Goal: Task Accomplishment & Management: Manage account settings

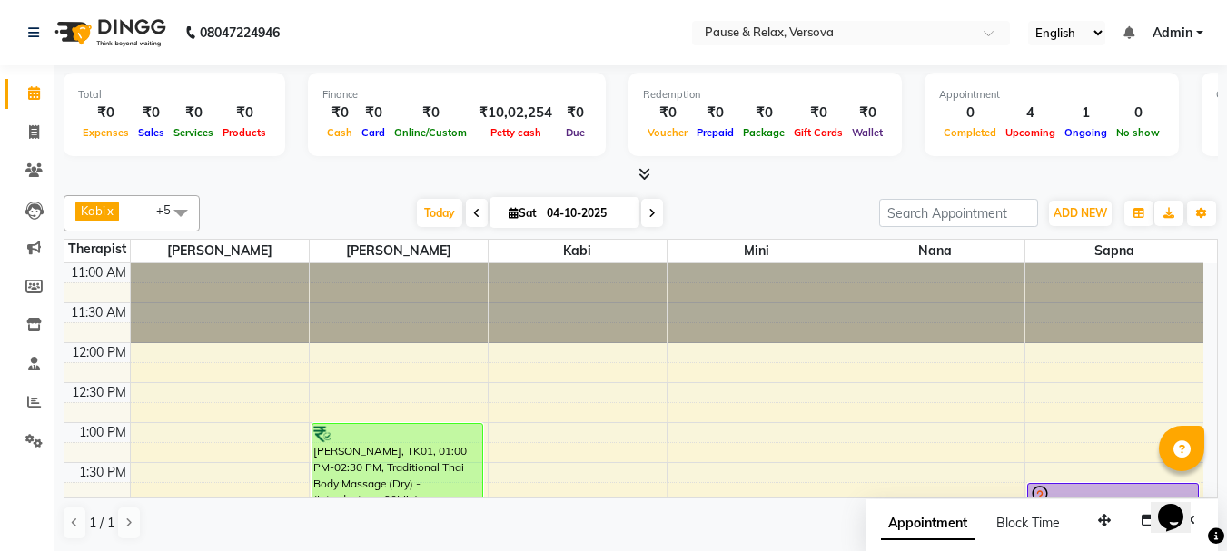
scroll to position [169, 0]
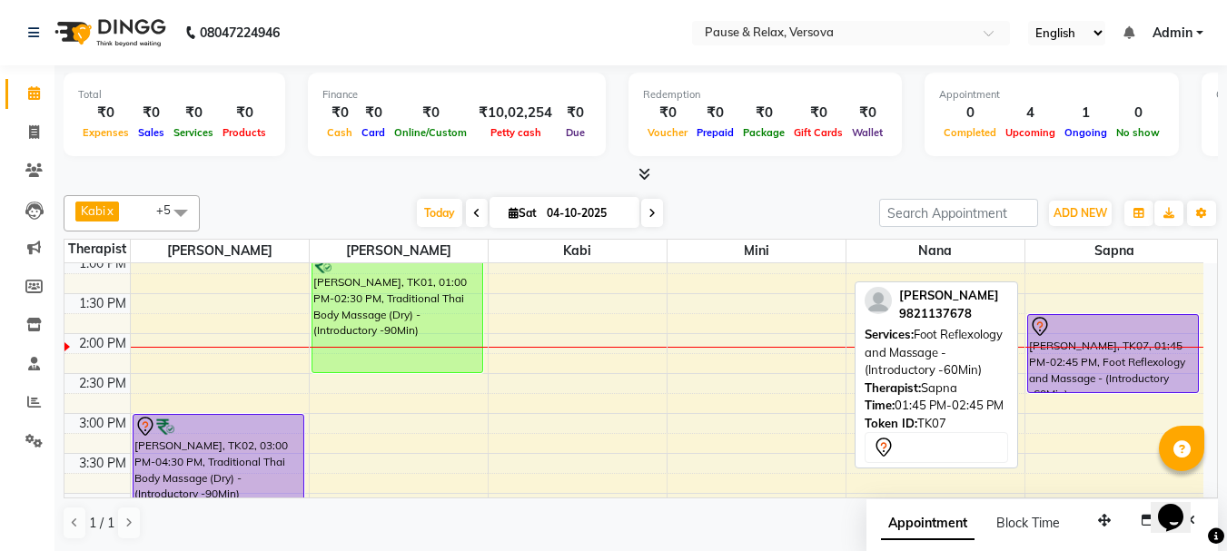
click at [1116, 327] on div at bounding box center [1113, 327] width 169 height 22
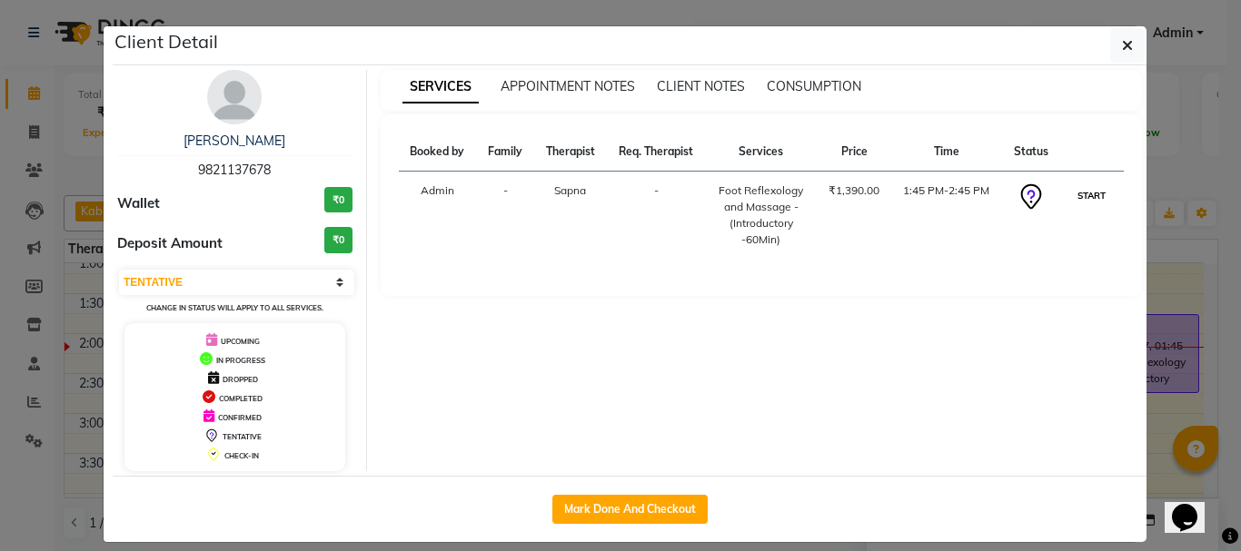
click at [1075, 189] on button "START" at bounding box center [1091, 195] width 37 height 23
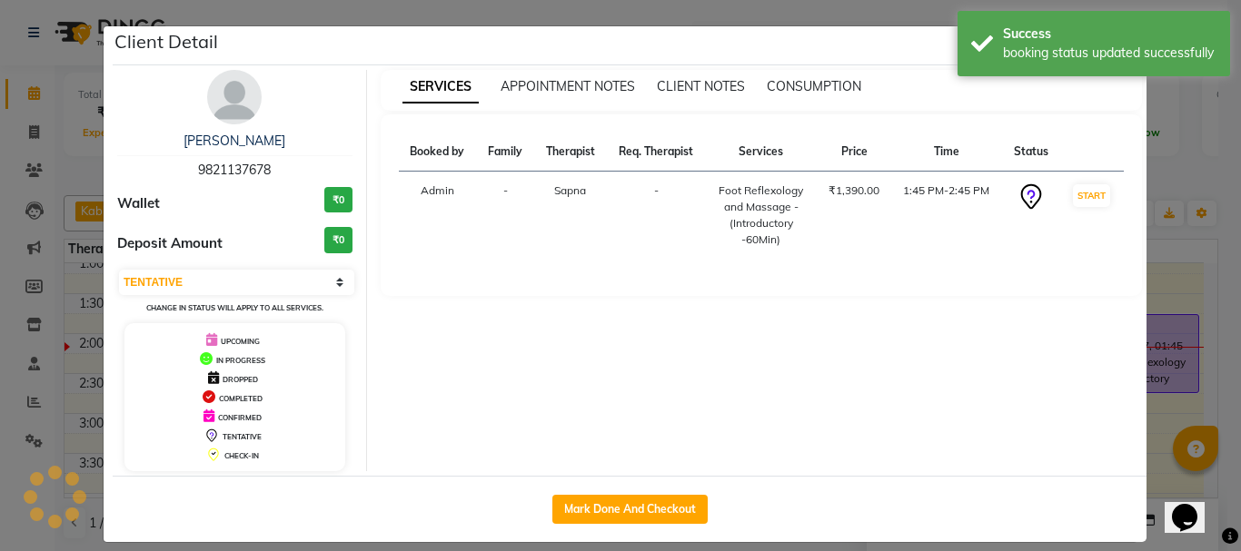
select select "1"
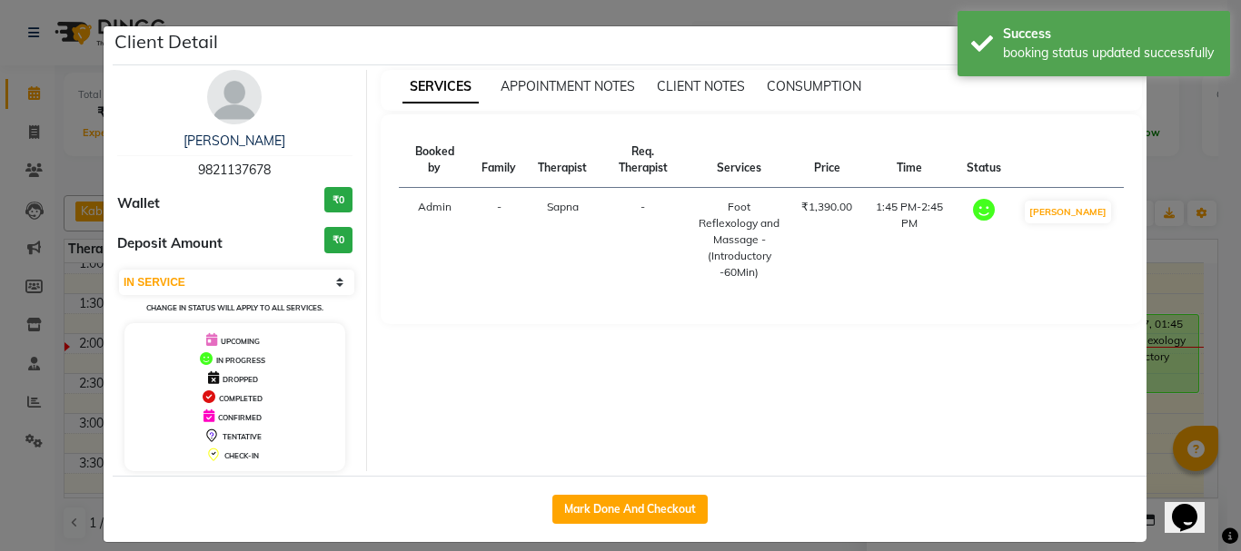
drag, startPoint x: 1211, startPoint y: 333, endPoint x: 1205, endPoint y: 370, distance: 36.7
click at [1205, 370] on ngb-modal-window "Client Detail [PERSON_NAME] 9821137678 Wallet ₹0 Deposit Amount ₹0 Select IN SE…" at bounding box center [620, 275] width 1241 height 551
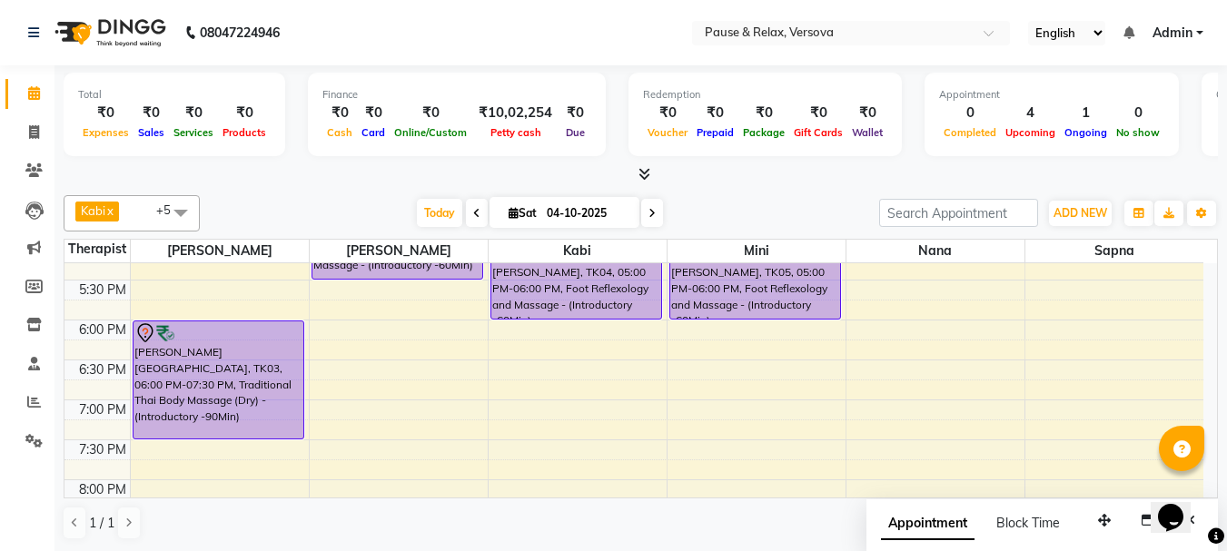
scroll to position [538, 0]
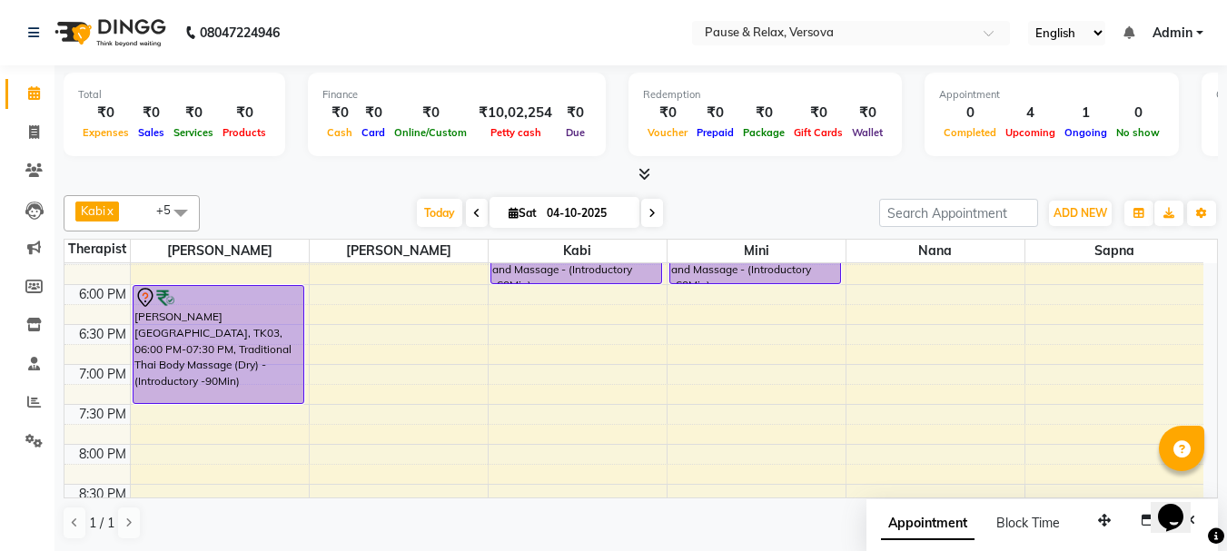
click at [1203, 431] on div at bounding box center [1181, 448] width 45 height 45
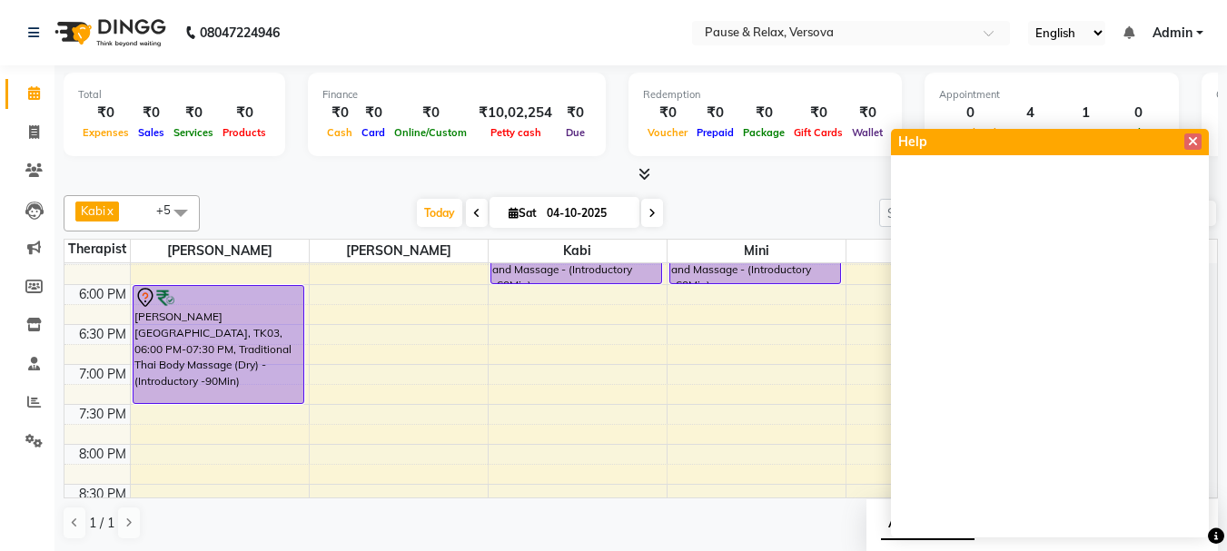
click at [1185, 139] on span at bounding box center [1192, 142] width 17 height 16
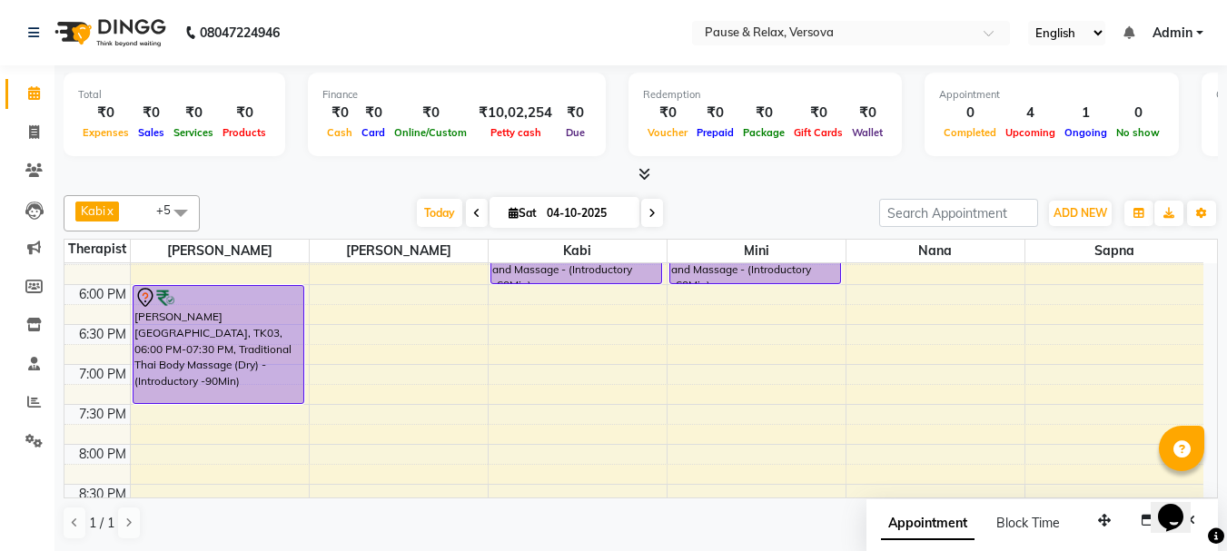
click at [643, 210] on span at bounding box center [652, 213] width 22 height 28
type input "05-10-2025"
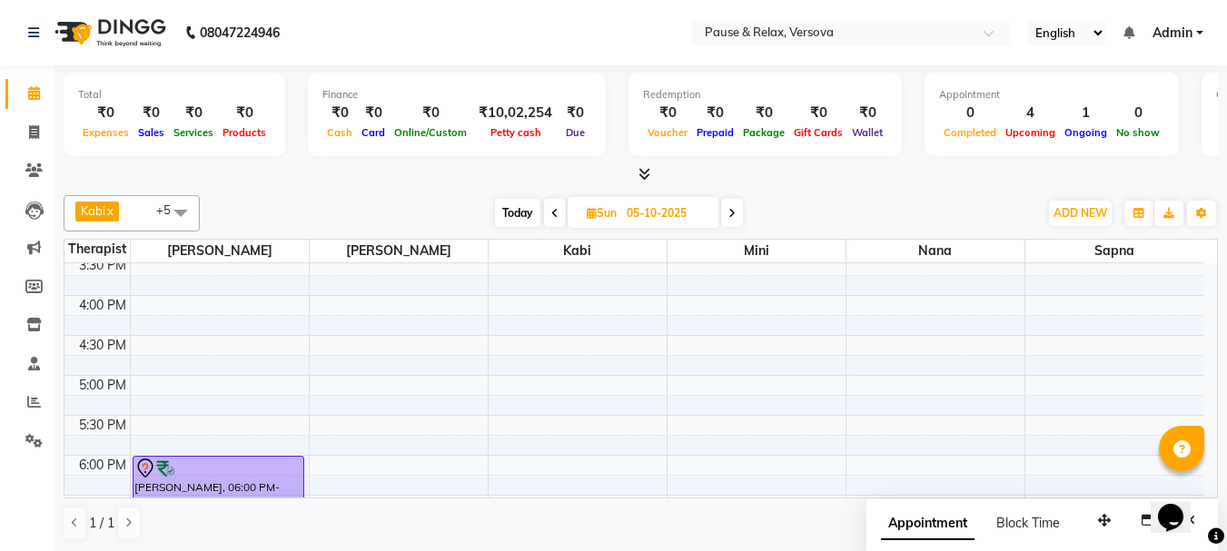
scroll to position [340, 0]
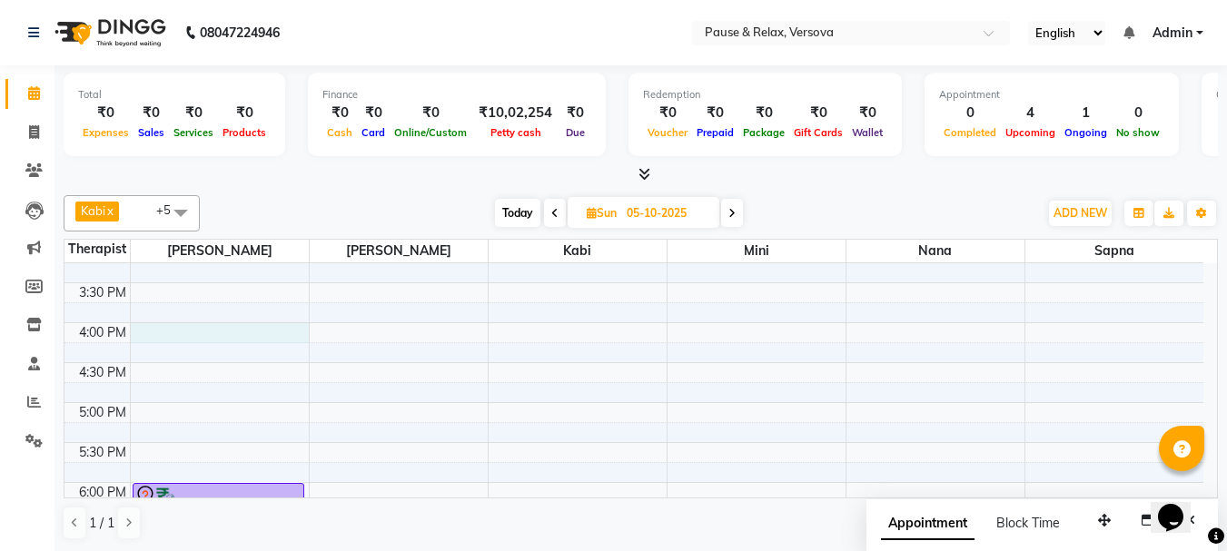
click at [203, 334] on div "11:00 AM 11:30 AM 12:00 PM 12:30 PM 1:00 PM 1:30 PM 2:00 PM 2:30 PM 3:00 PM 3:3…" at bounding box center [633, 363] width 1139 height 878
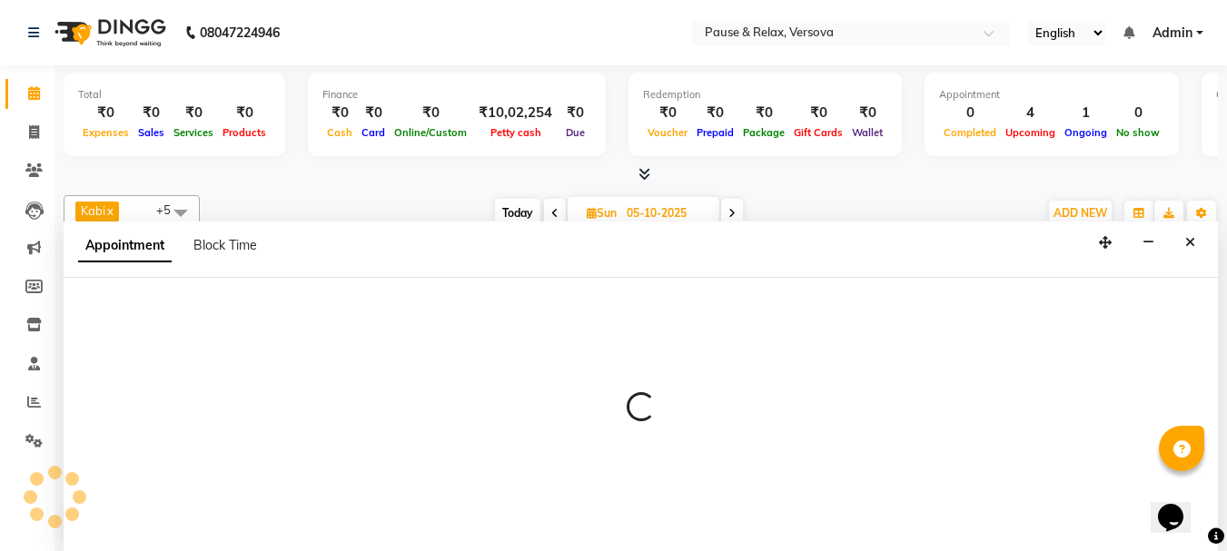
scroll to position [1, 0]
select select "53337"
select select "960"
select select "tentative"
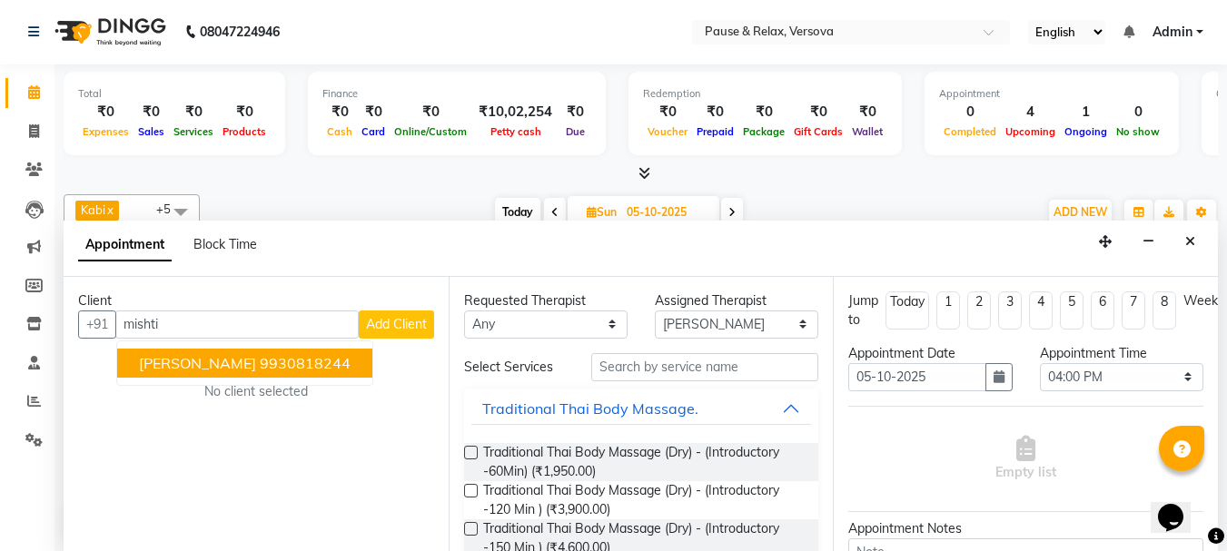
click at [260, 362] on ngb-highlight "9930818244" at bounding box center [305, 363] width 91 height 18
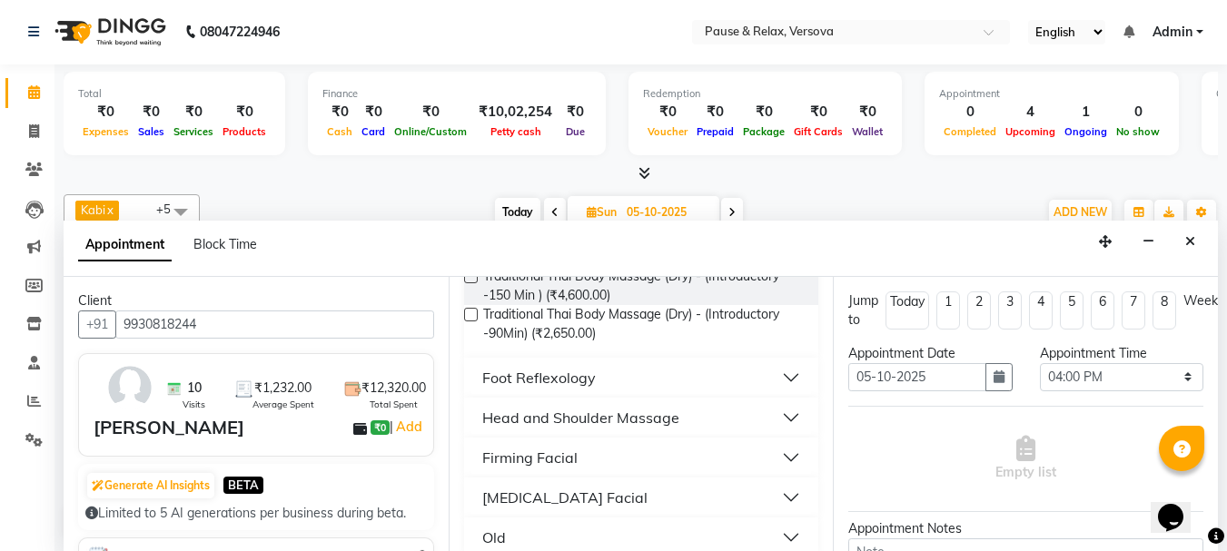
scroll to position [273, 0]
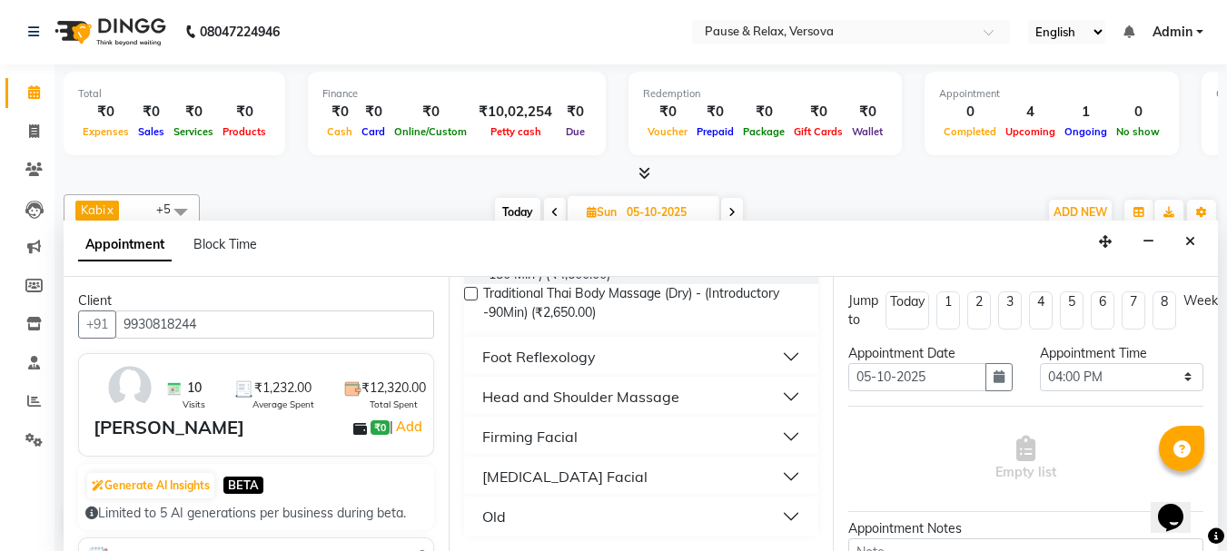
type input "9930818244"
click at [768, 354] on button "Foot Reflexology" at bounding box center [641, 357] width 341 height 33
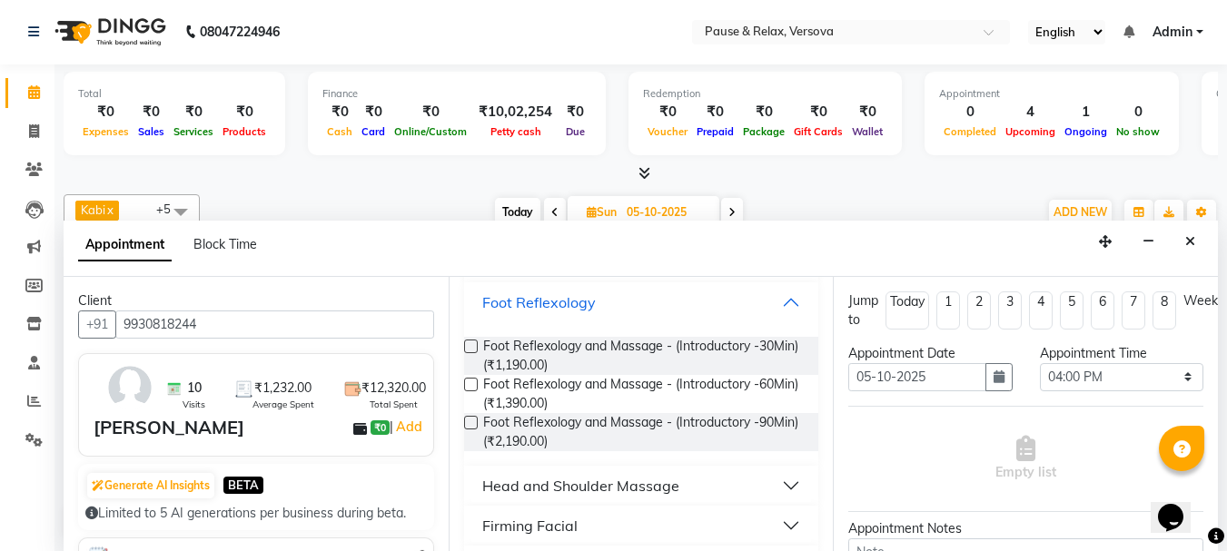
scroll to position [417, 0]
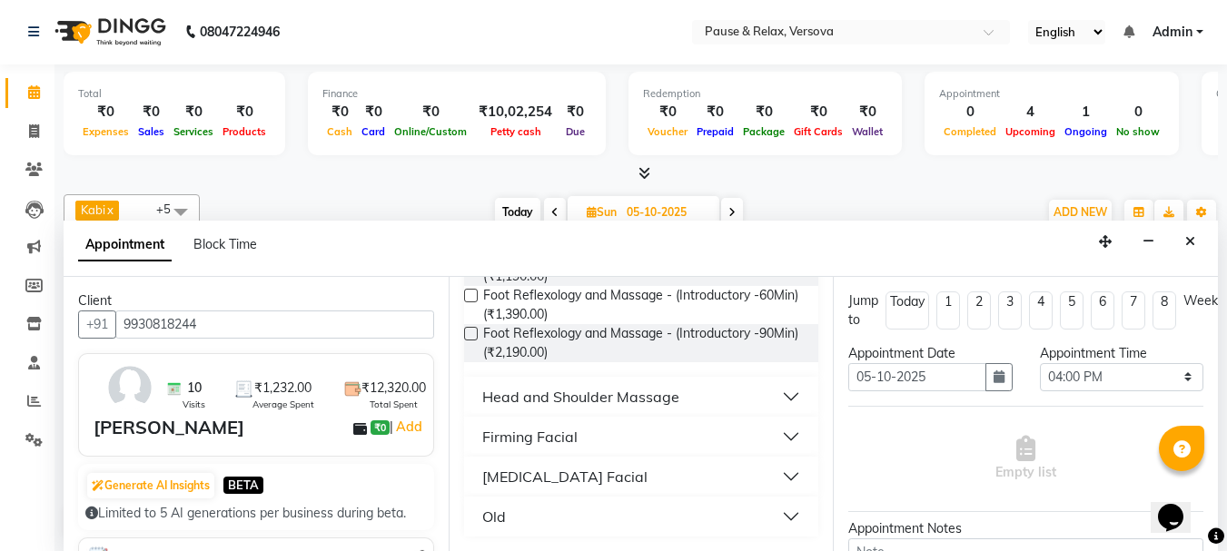
click at [778, 438] on button "Firming Facial" at bounding box center [641, 437] width 341 height 33
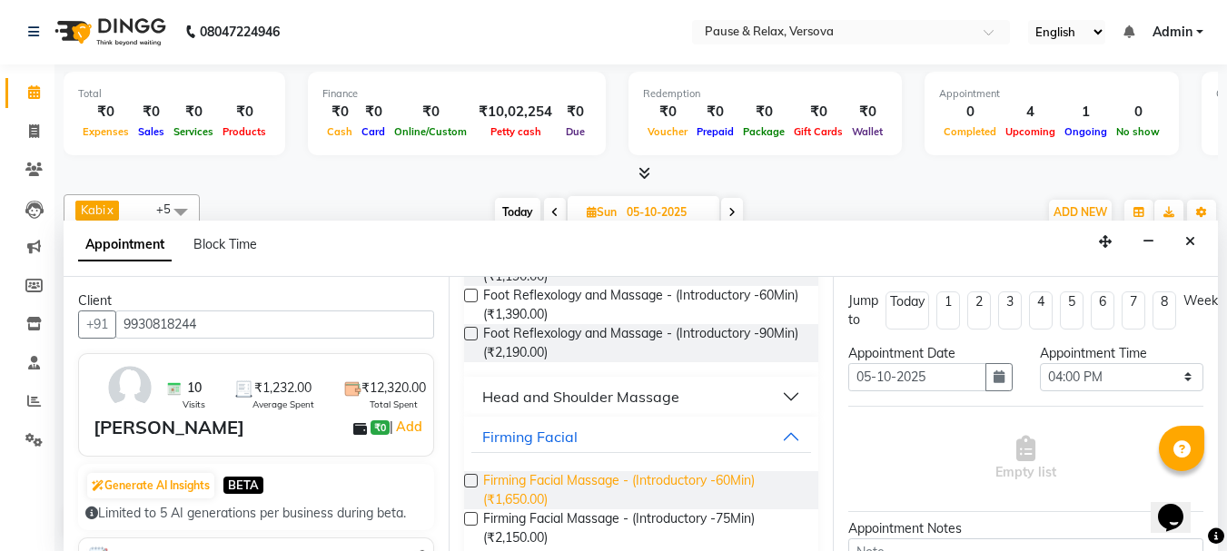
click at [568, 488] on span "Firming Facial Massage - (Introductory -60Min) (₹1,650.00)" at bounding box center [644, 490] width 322 height 38
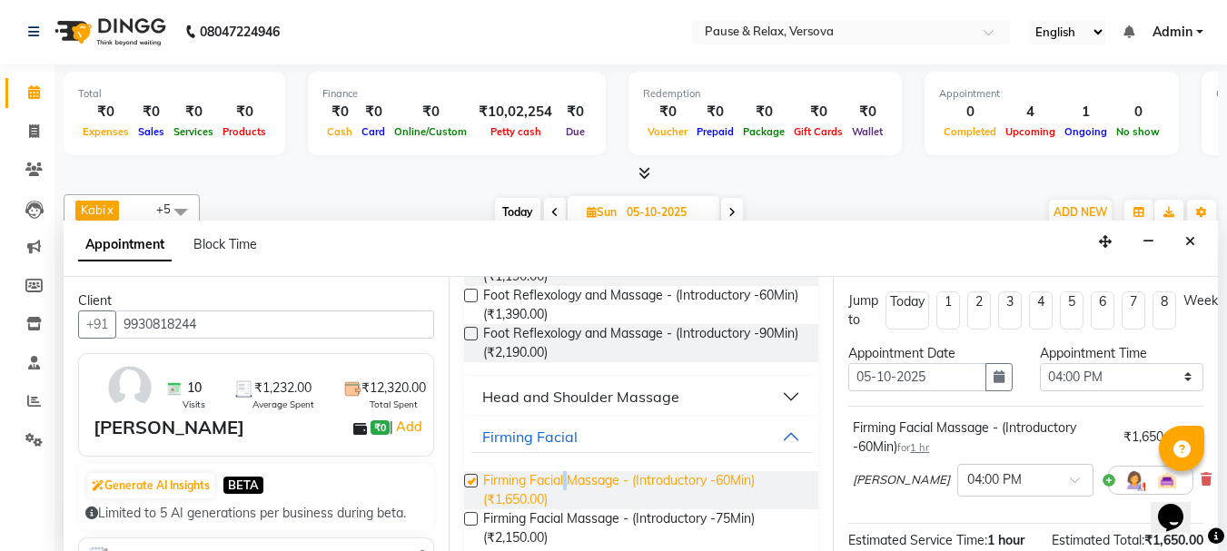
checkbox input "false"
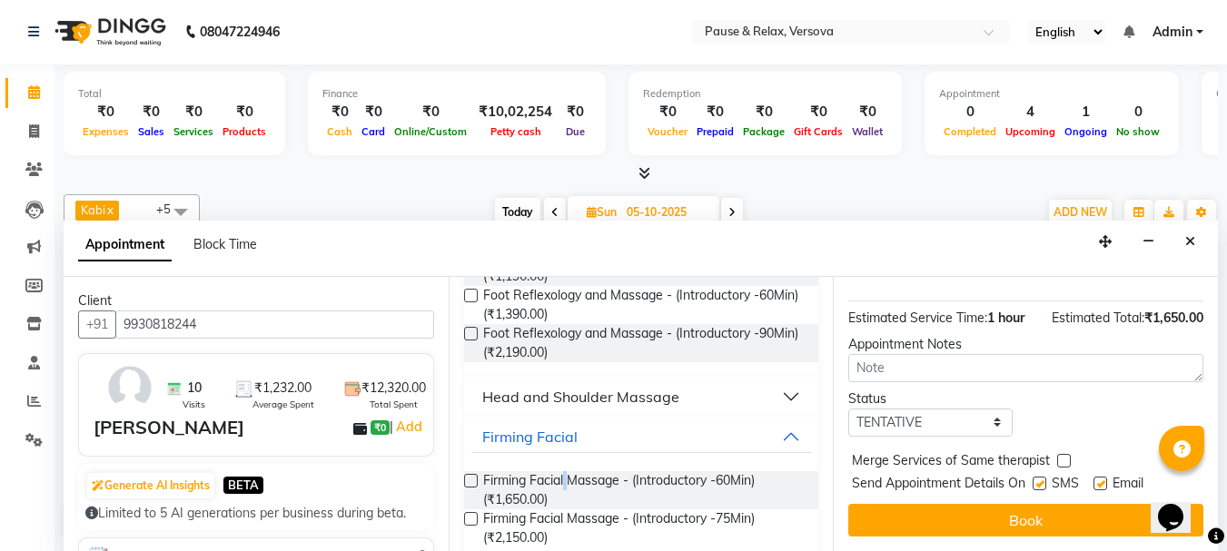
drag, startPoint x: 1211, startPoint y: 340, endPoint x: 35, endPoint y: 3, distance: 1223.6
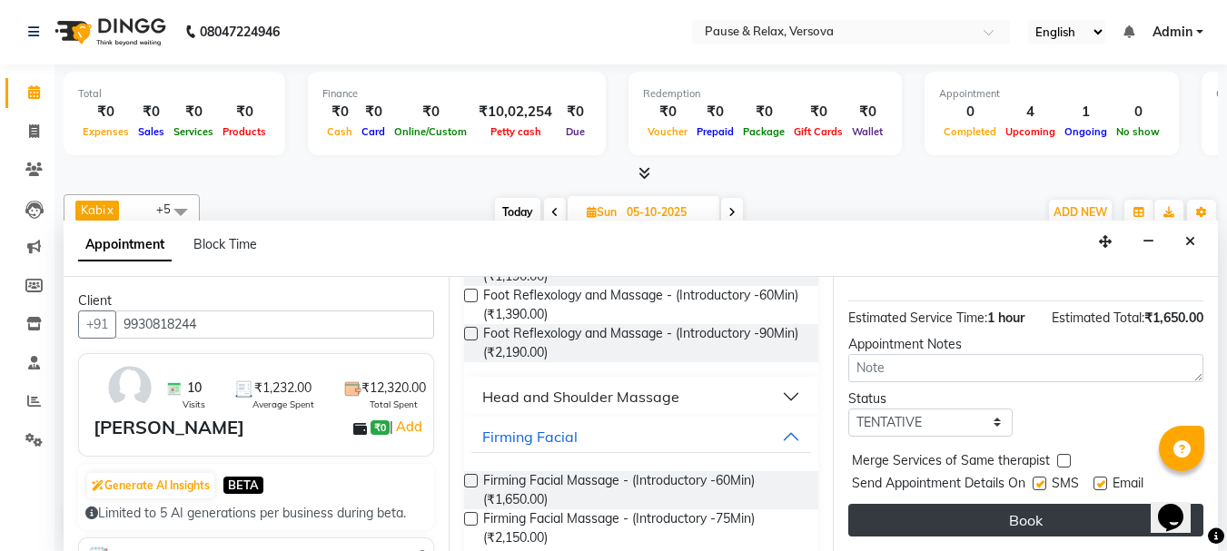
drag, startPoint x: 1098, startPoint y: 472, endPoint x: 1094, endPoint y: 491, distance: 19.6
click at [1099, 477] on label at bounding box center [1101, 484] width 14 height 14
click at [1099, 480] on input "checkbox" at bounding box center [1100, 486] width 12 height 12
checkbox input "false"
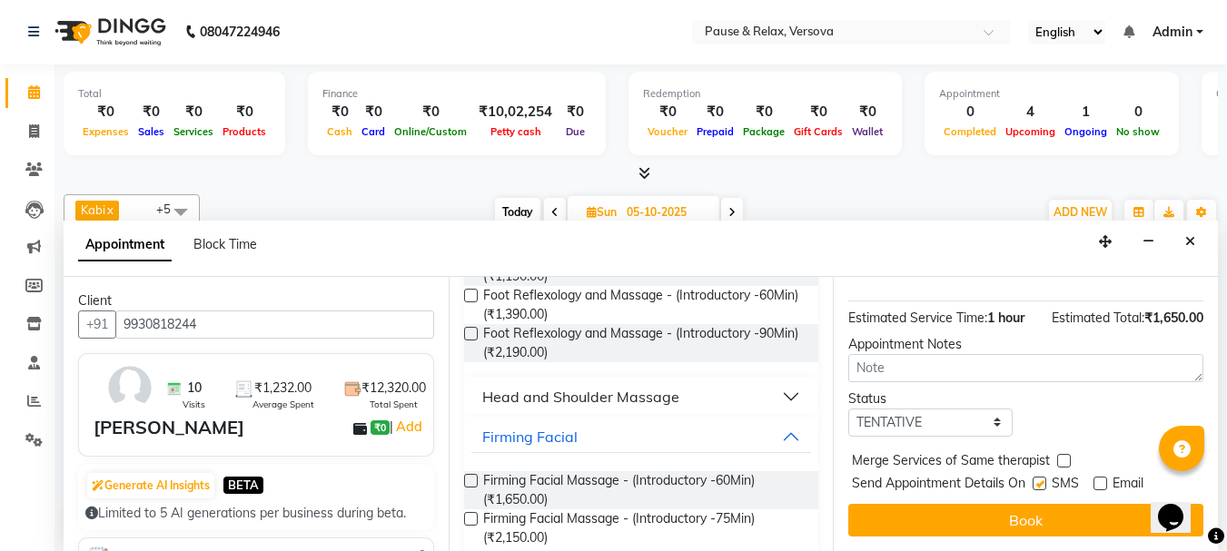
click at [1088, 506] on button "Book" at bounding box center [1025, 520] width 355 height 33
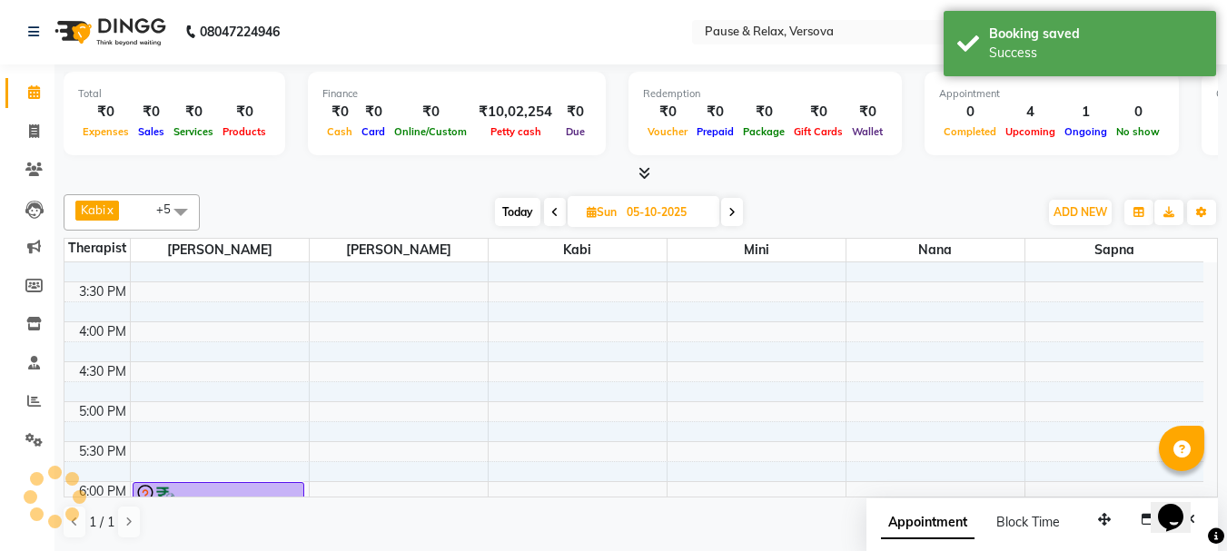
scroll to position [0, 0]
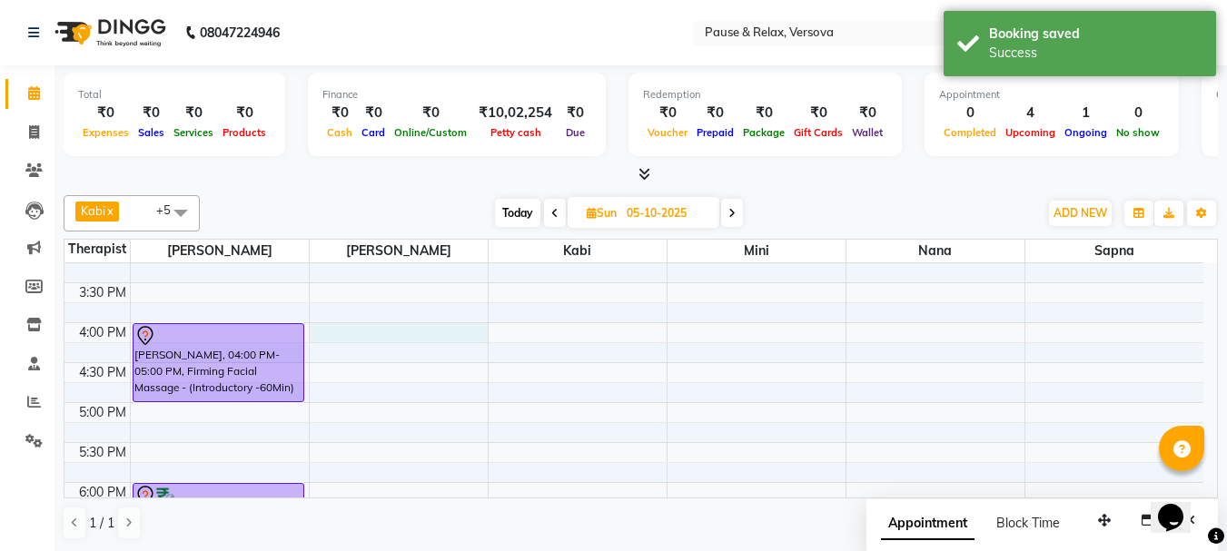
click at [393, 329] on div "11:00 AM 11:30 AM 12:00 PM 12:30 PM 1:00 PM 1:30 PM 2:00 PM 2:30 PM 3:00 PM 3:3…" at bounding box center [633, 363] width 1139 height 878
select select "53336"
select select "960"
select select "tentative"
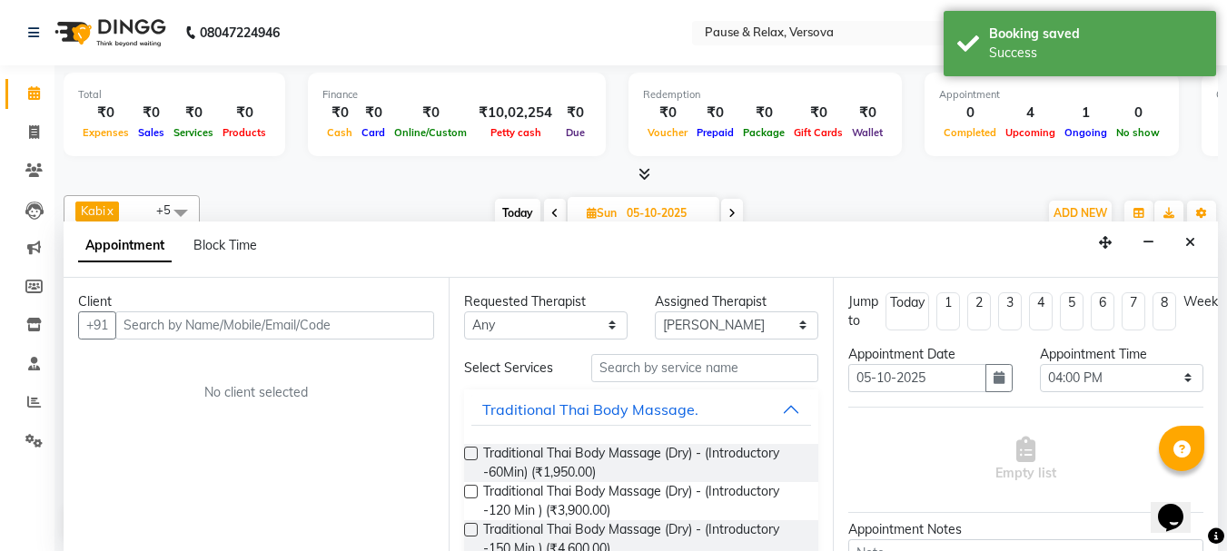
scroll to position [1, 0]
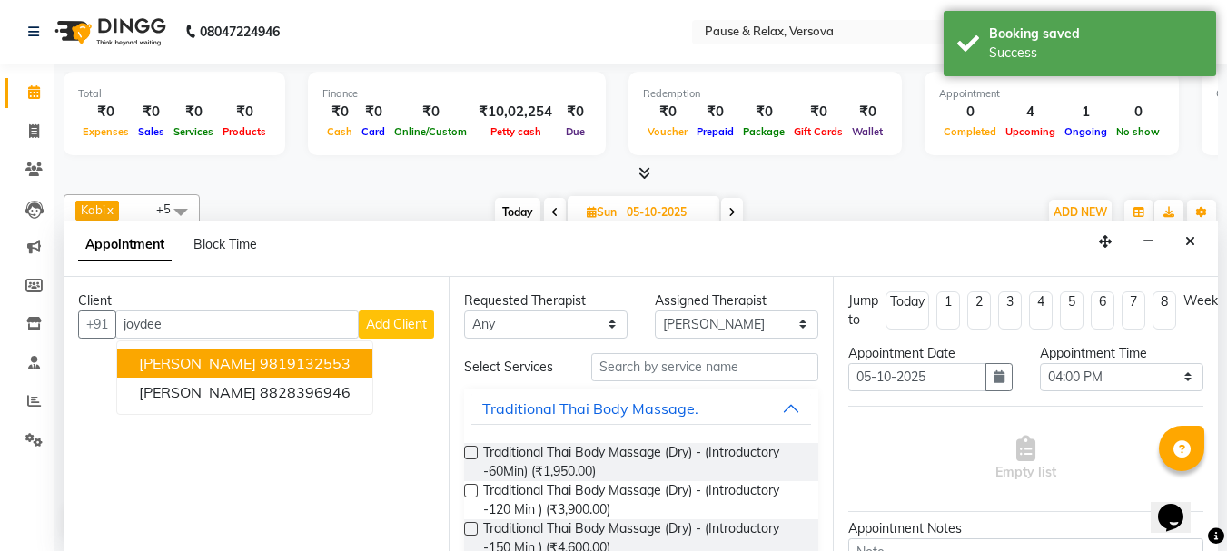
click at [260, 369] on ngb-highlight "9819132553" at bounding box center [305, 363] width 91 height 18
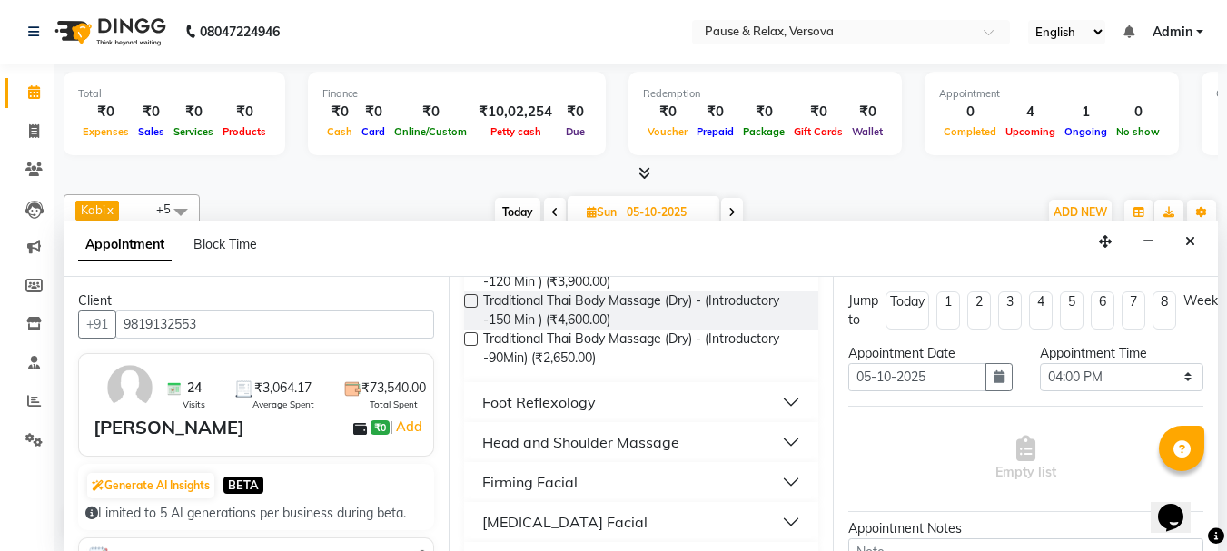
scroll to position [273, 0]
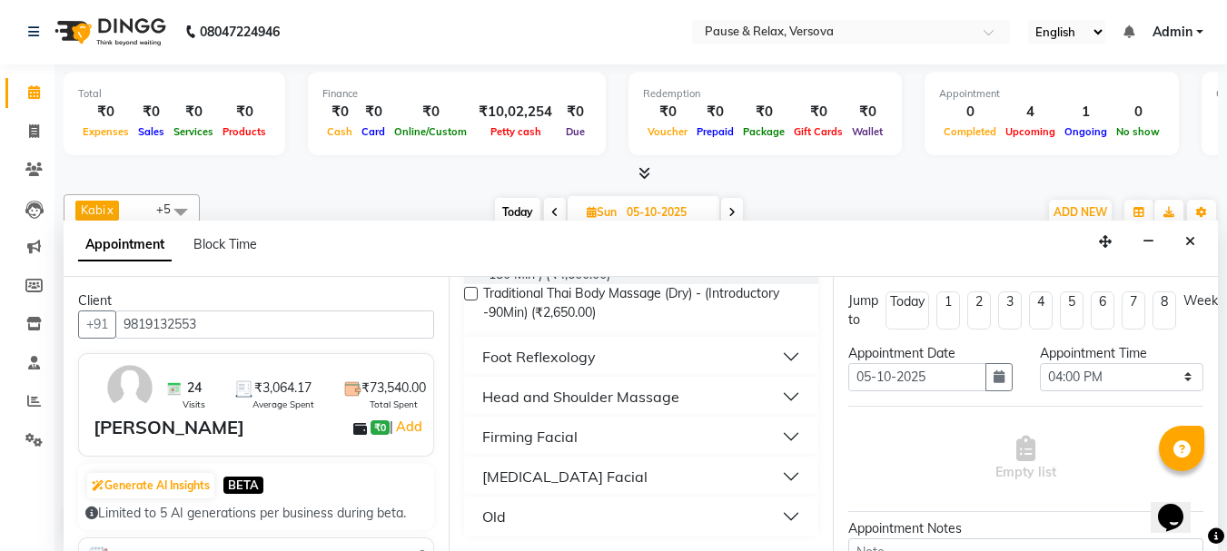
type input "9819132553"
click at [786, 354] on button "Foot Reflexology" at bounding box center [641, 357] width 341 height 33
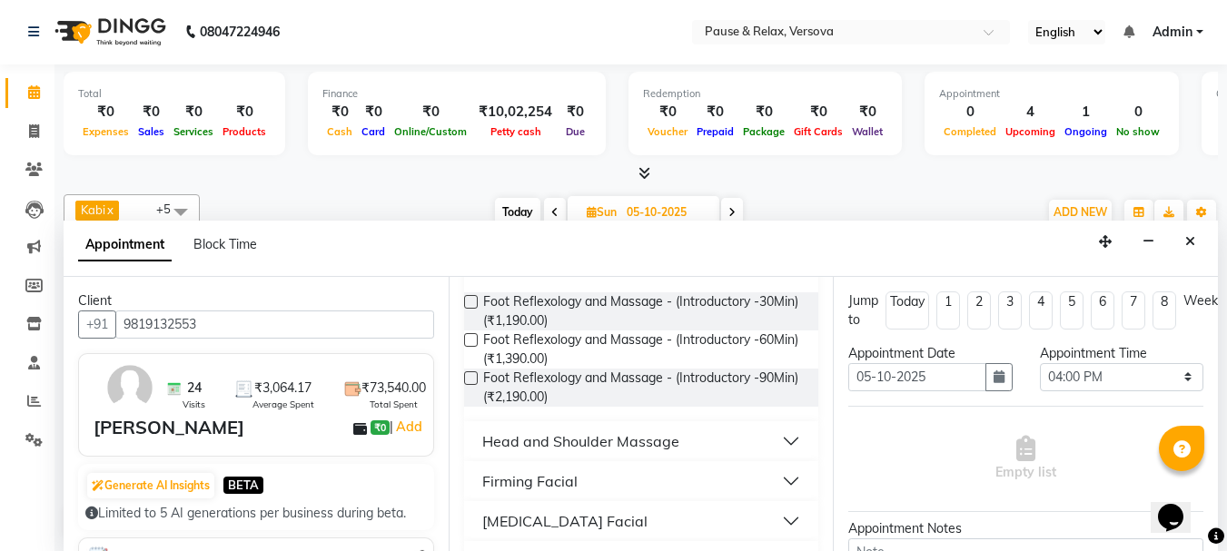
scroll to position [417, 0]
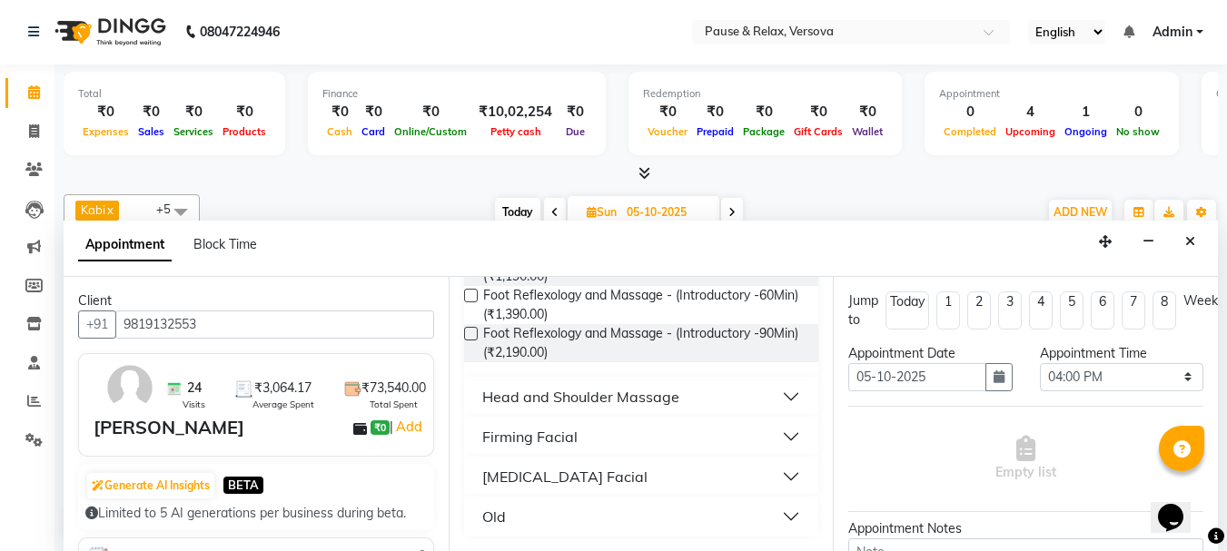
click at [782, 396] on button "Head and Shoulder Massage" at bounding box center [641, 397] width 341 height 33
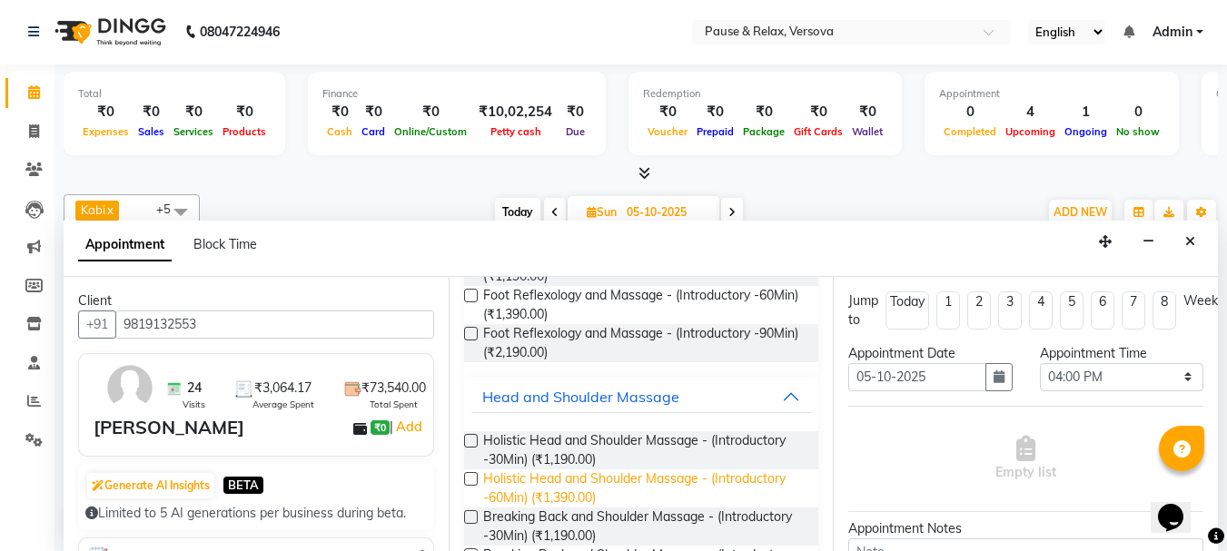
click at [526, 480] on span "Holistic Head and Shoulder Massage - (Introductory -60Min) (₹1,390.00)" at bounding box center [644, 489] width 322 height 38
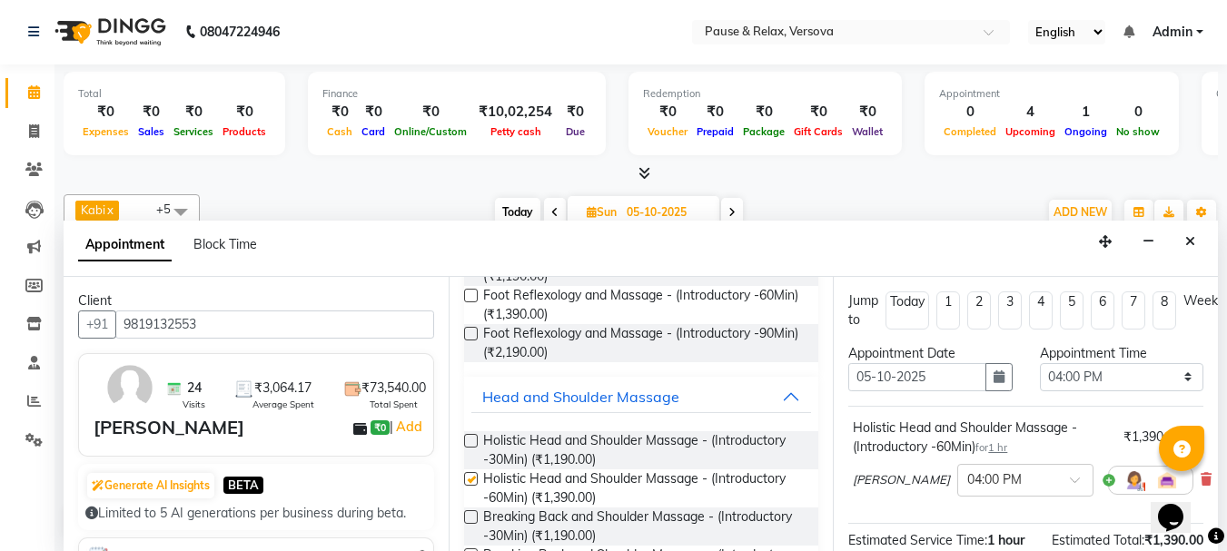
checkbox input "false"
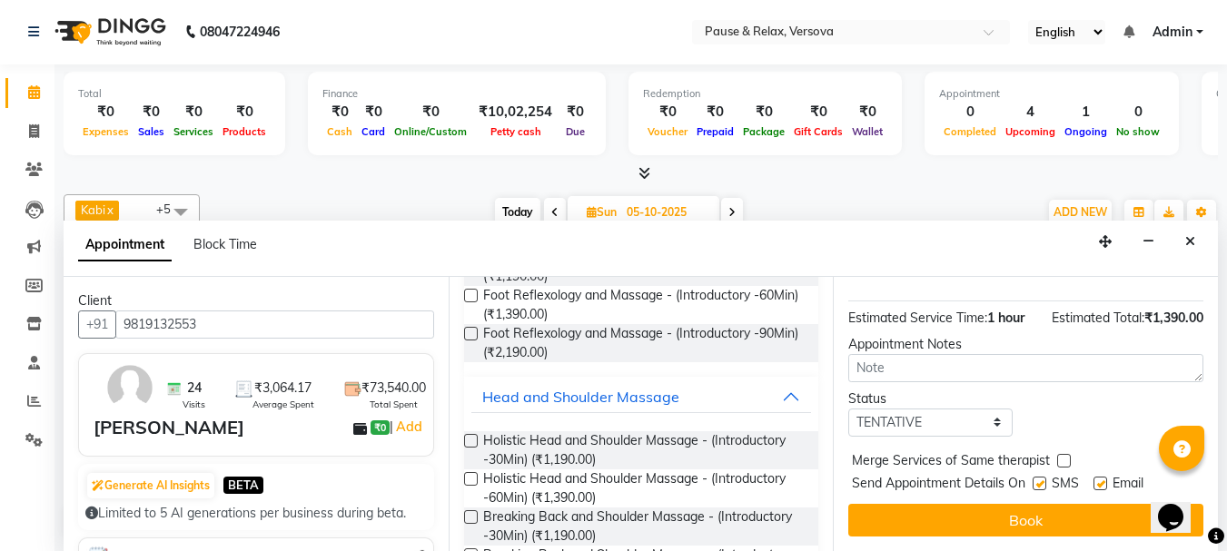
drag, startPoint x: 1207, startPoint y: 344, endPoint x: 6, endPoint y: 1, distance: 1248.9
click at [1103, 477] on label at bounding box center [1101, 484] width 14 height 14
click at [1103, 480] on input "checkbox" at bounding box center [1100, 486] width 12 height 12
checkbox input "false"
click at [1090, 504] on button "Book" at bounding box center [1025, 520] width 355 height 33
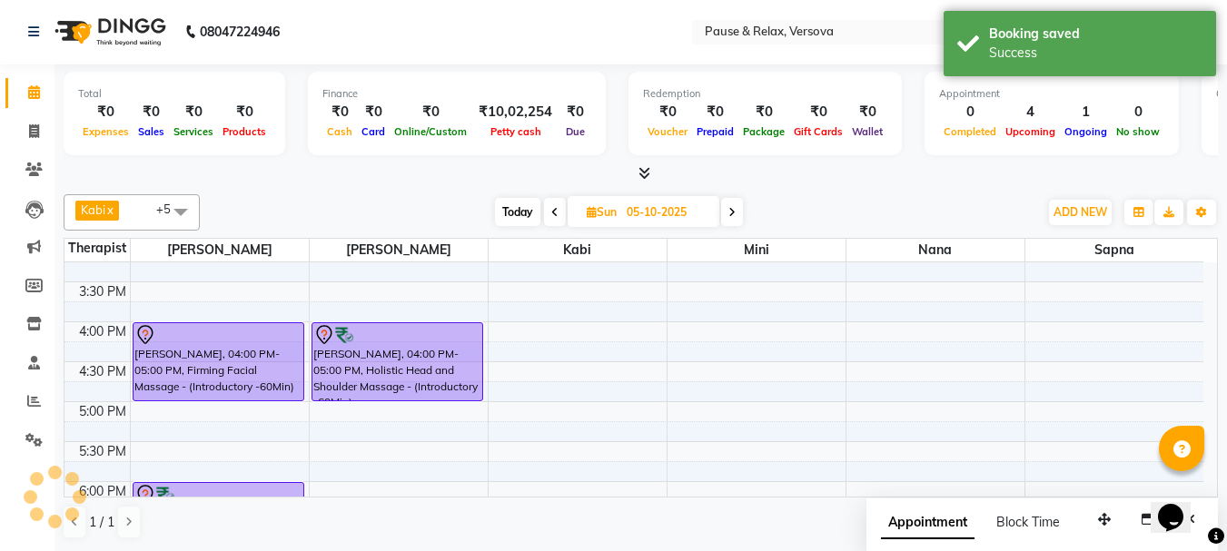
scroll to position [0, 0]
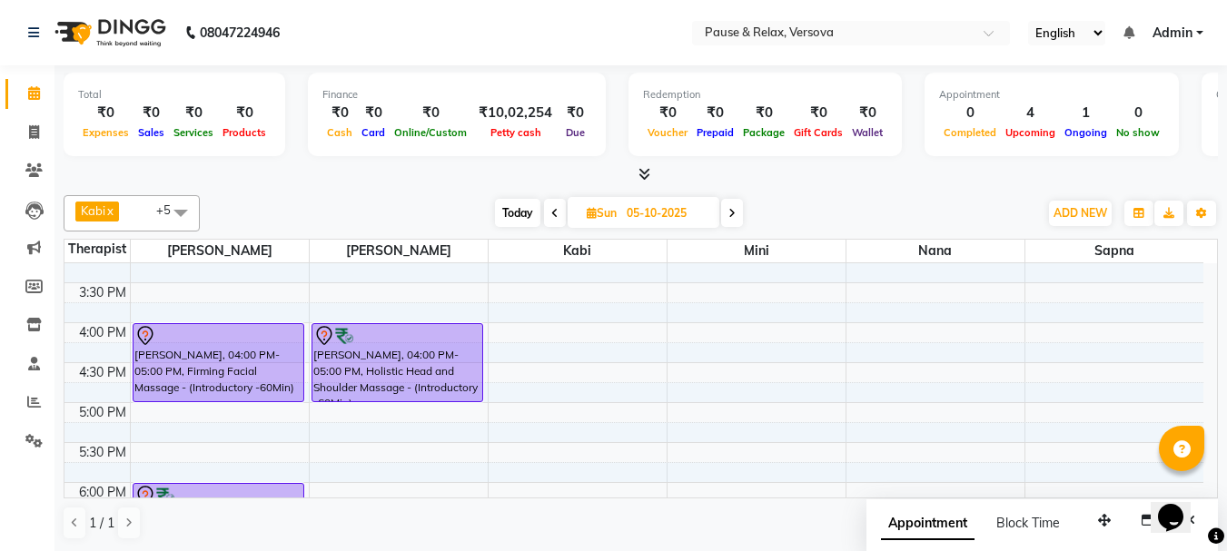
click at [506, 217] on span "Today" at bounding box center [517, 213] width 45 height 28
type input "04-10-2025"
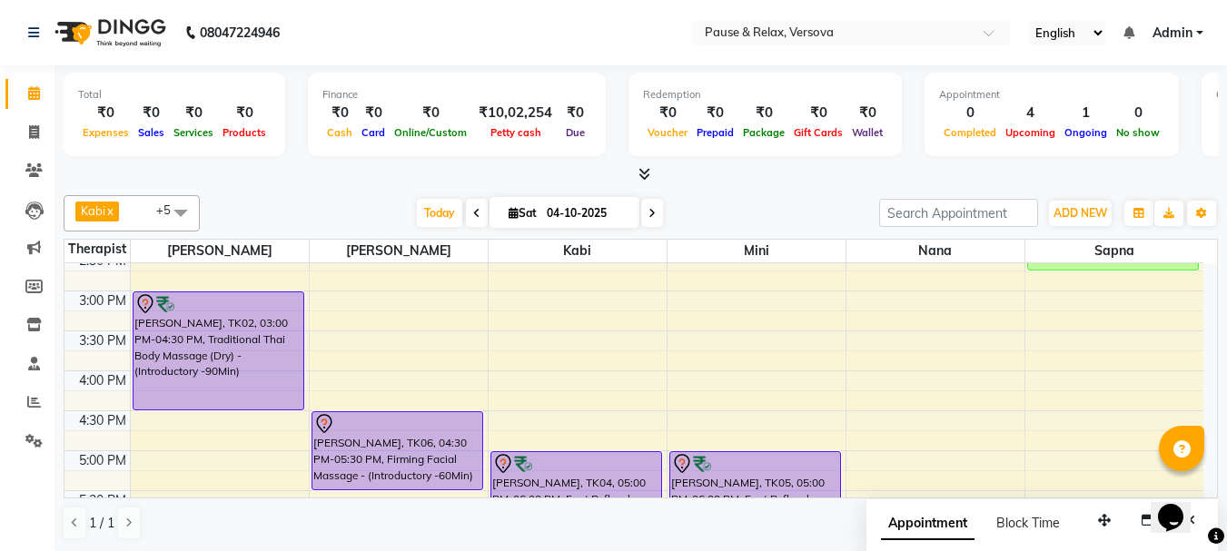
scroll to position [295, 0]
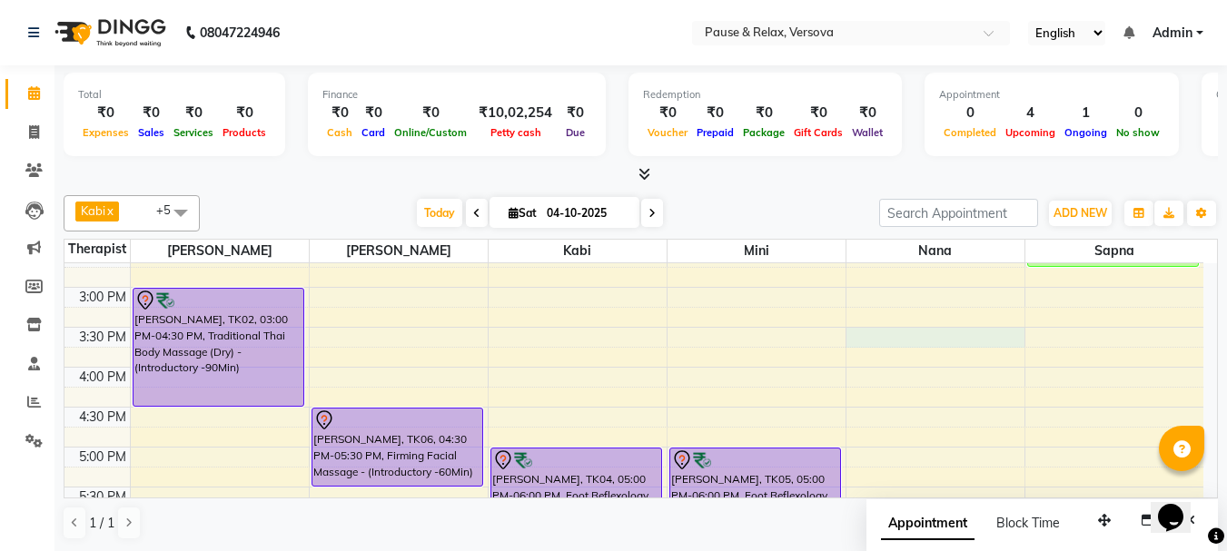
click at [956, 339] on div "11:00 AM 11:30 AM 12:00 PM 12:30 PM 1:00 PM 1:30 PM 2:00 PM 2:30 PM 3:00 PM 3:3…" at bounding box center [633, 407] width 1139 height 878
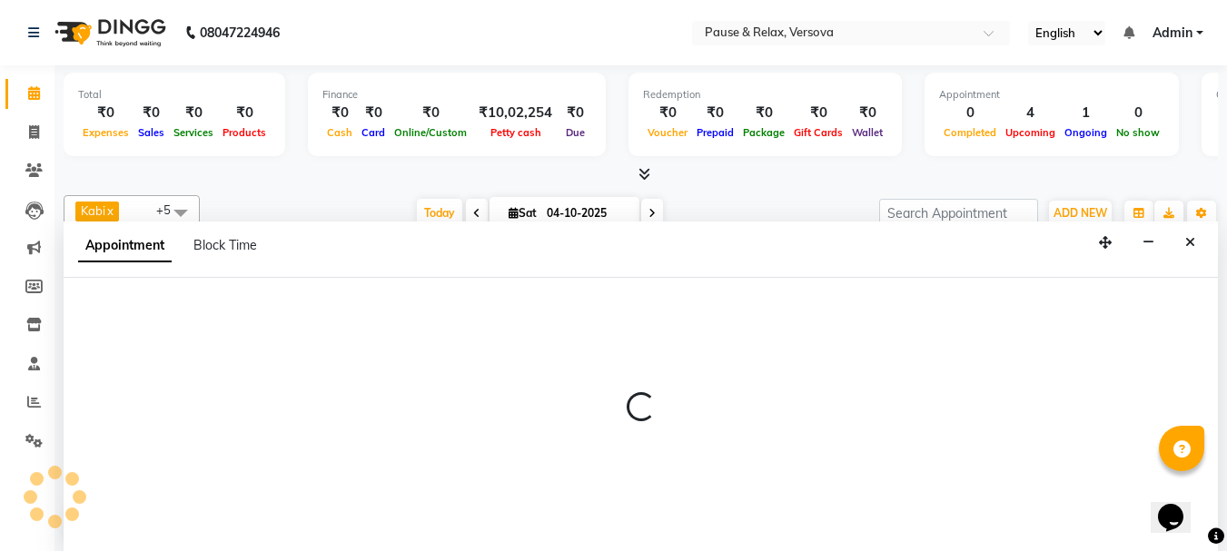
select select "92407"
select select "930"
select select "tentative"
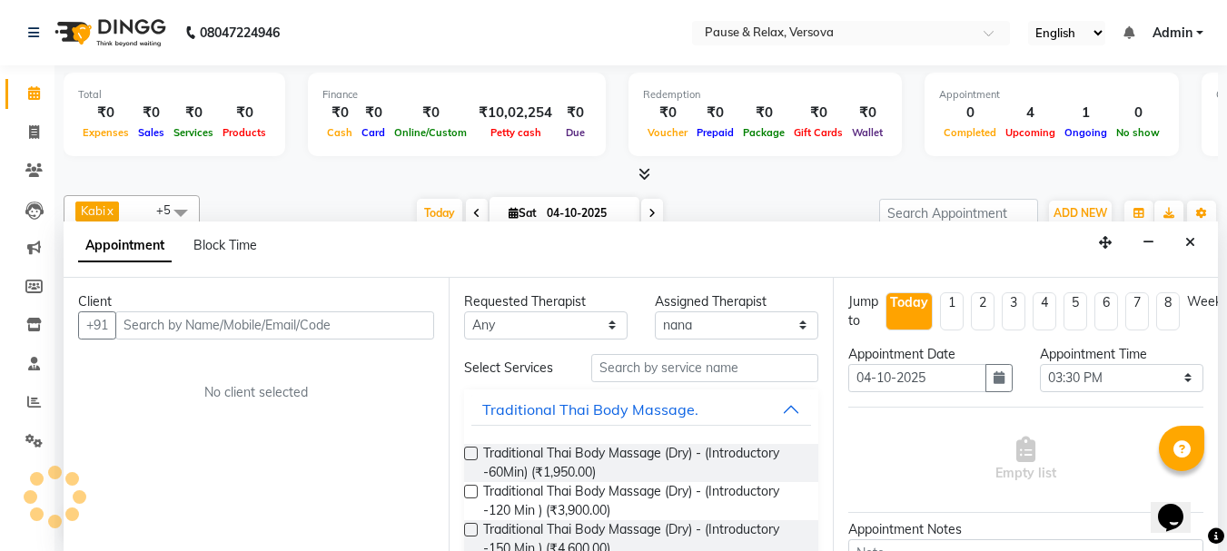
scroll to position [1, 0]
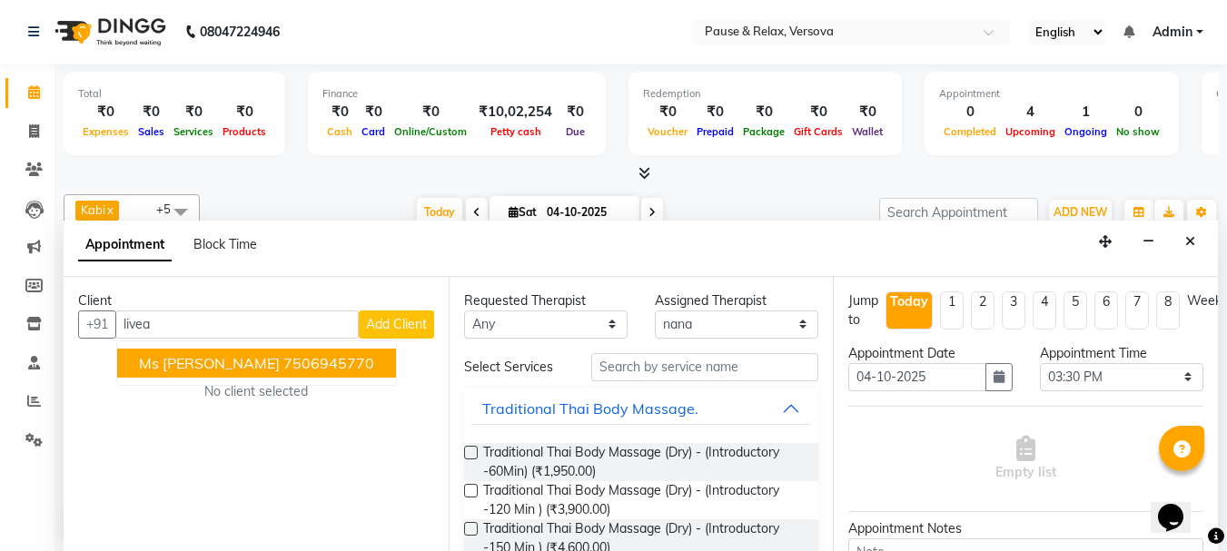
click at [283, 370] on ngb-highlight "7506945770" at bounding box center [328, 363] width 91 height 18
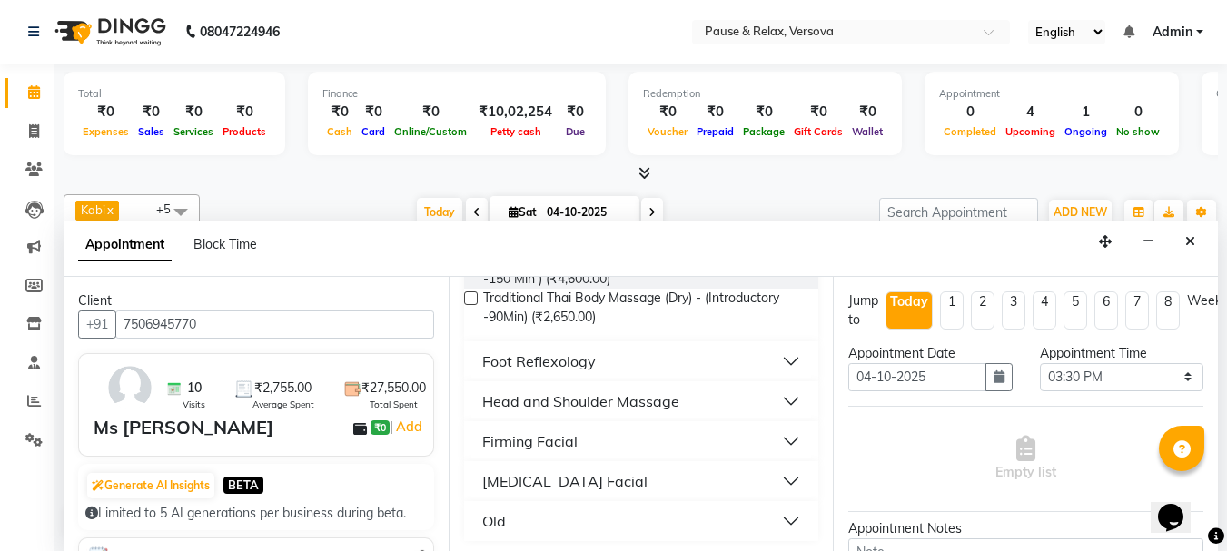
scroll to position [273, 0]
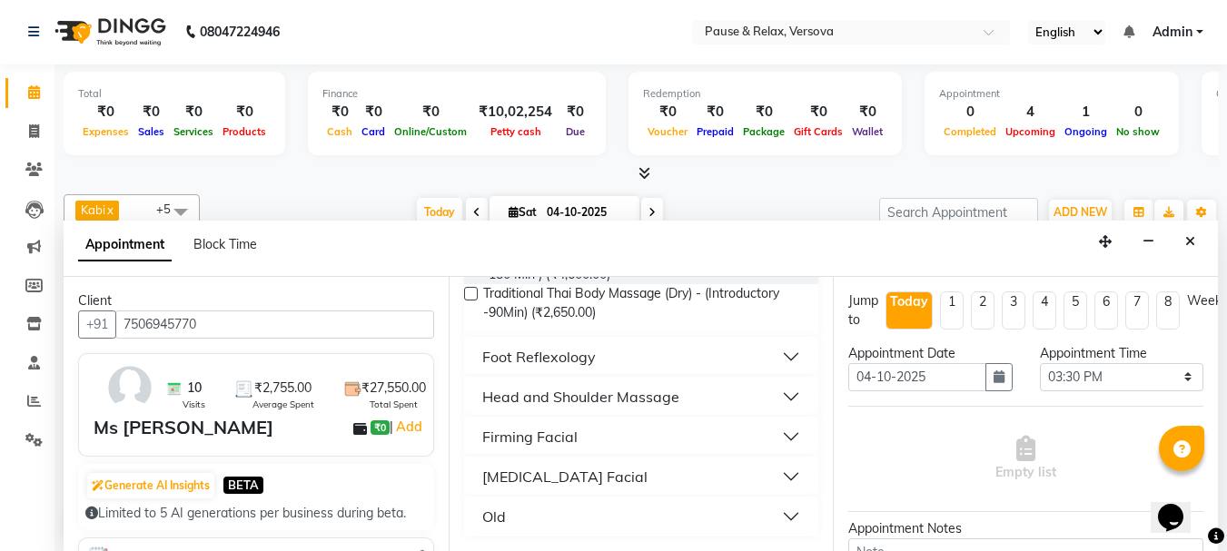
type input "7506945770"
click at [782, 356] on button "Foot Reflexology" at bounding box center [641, 357] width 341 height 33
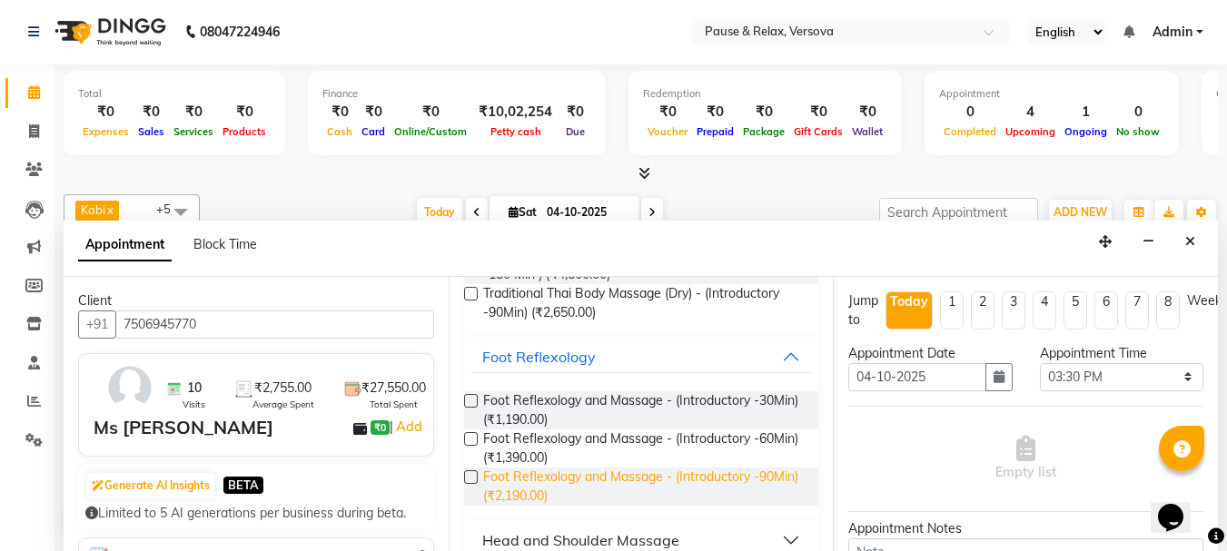
click at [600, 482] on span "Foot Reflexology and Massage - (Introductory -90Min) (₹2,190.00)" at bounding box center [644, 487] width 322 height 38
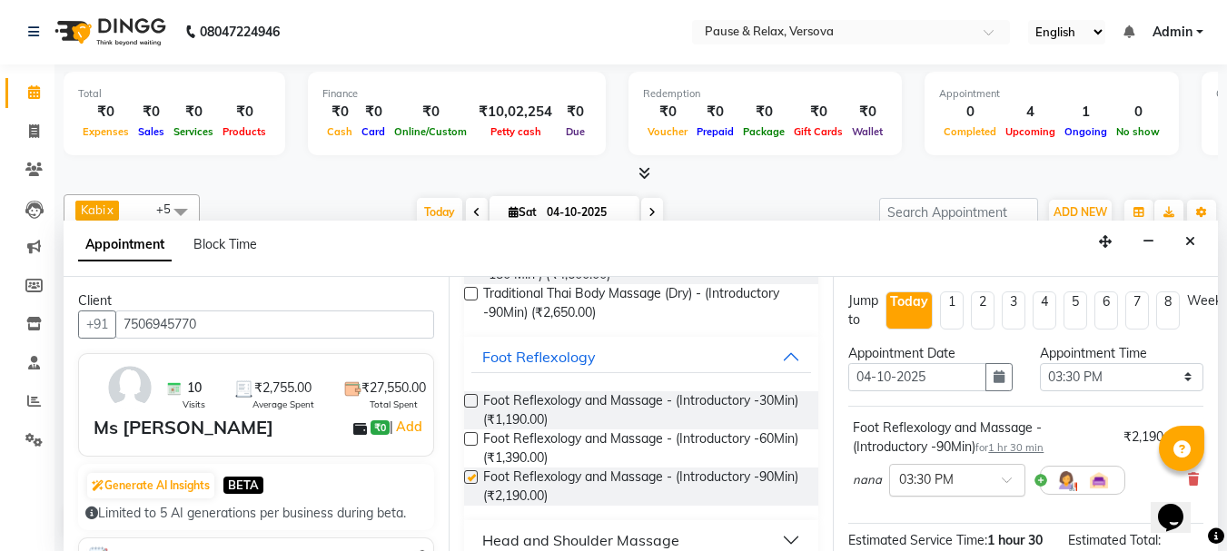
checkbox input "false"
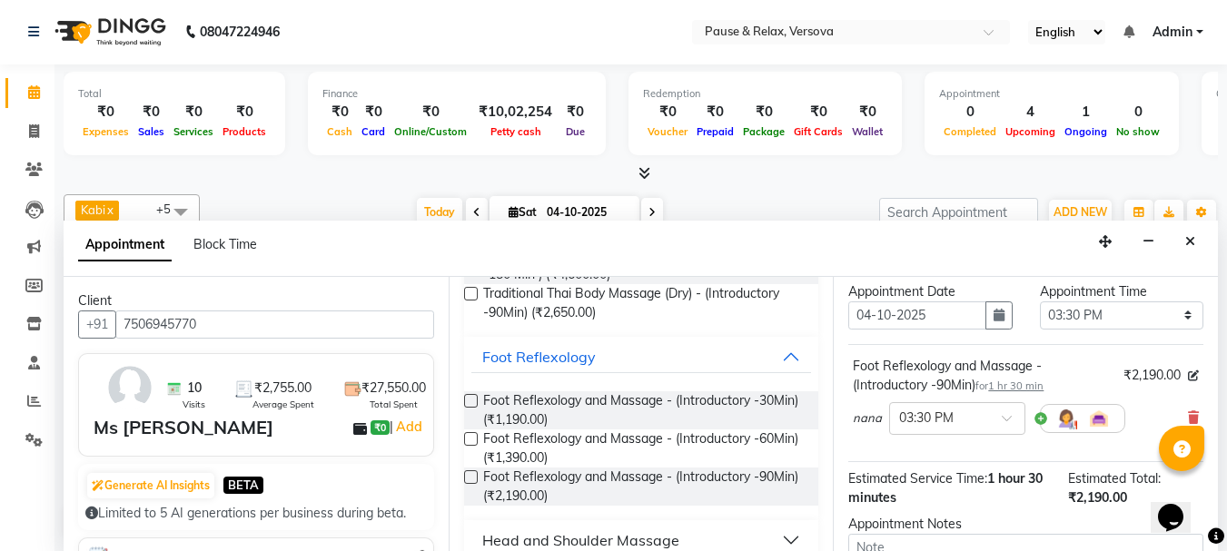
scroll to position [255, 0]
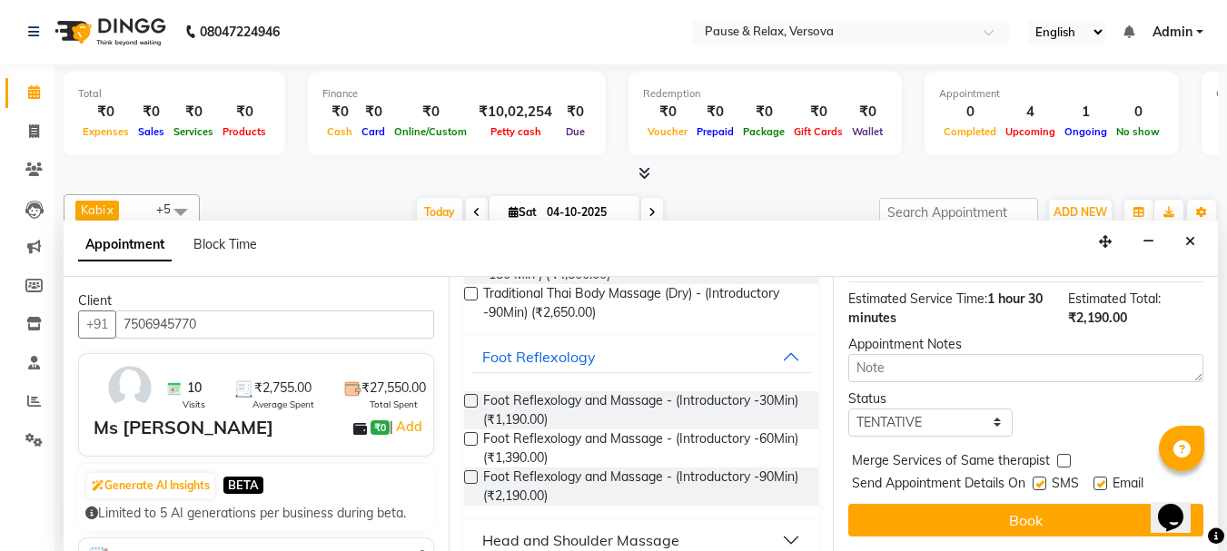
click at [1100, 477] on label at bounding box center [1101, 484] width 14 height 14
click at [1100, 480] on input "checkbox" at bounding box center [1100, 486] width 12 height 12
checkbox input "false"
click at [1104, 504] on button "Book" at bounding box center [1025, 520] width 355 height 33
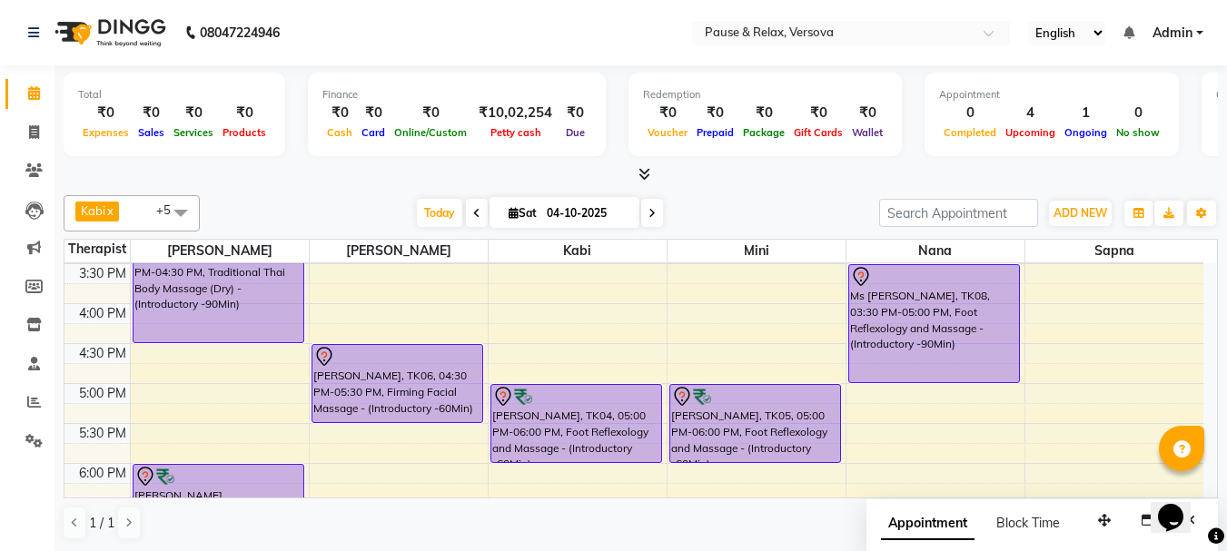
scroll to position [382, 0]
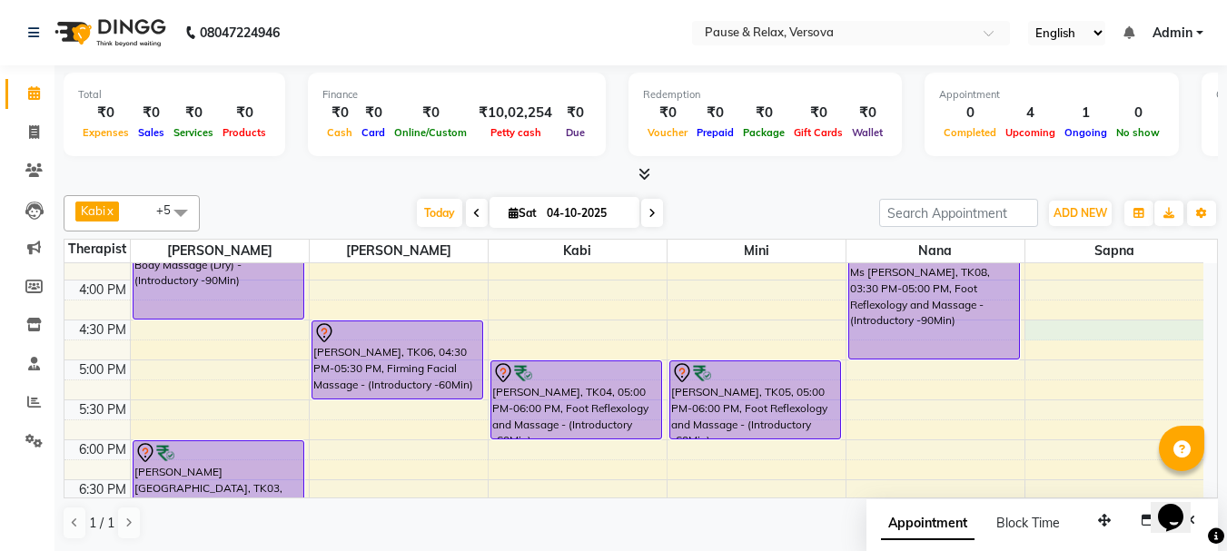
click at [1134, 322] on div "11:00 AM 11:30 AM 12:00 PM 12:30 PM 1:00 PM 1:30 PM 2:00 PM 2:30 PM 3:00 PM 3:3…" at bounding box center [633, 320] width 1139 height 878
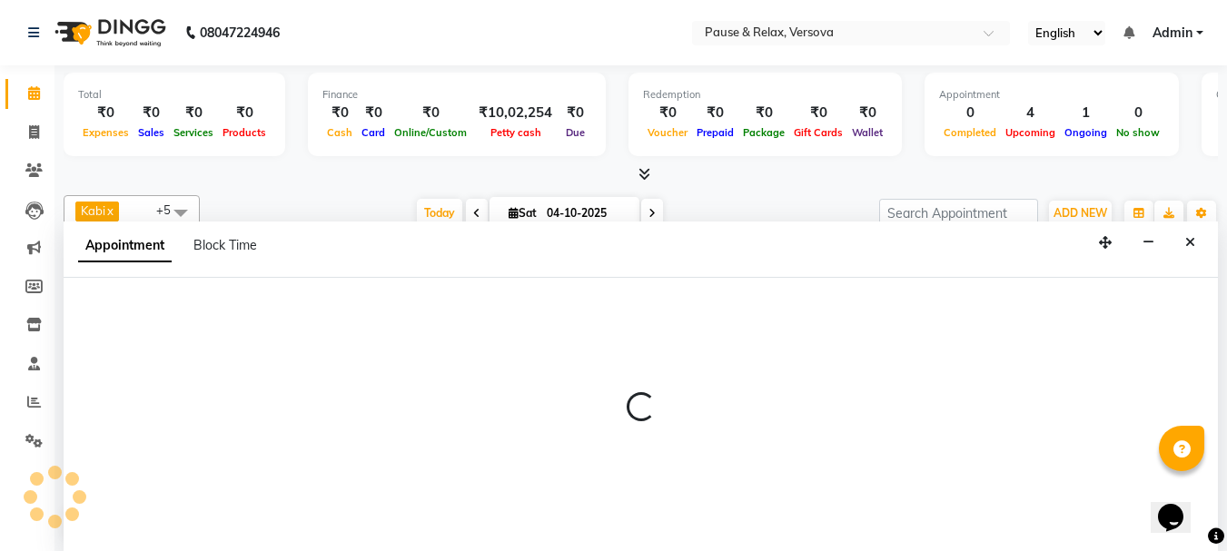
scroll to position [1, 0]
select select "93075"
select select "990"
select select "tentative"
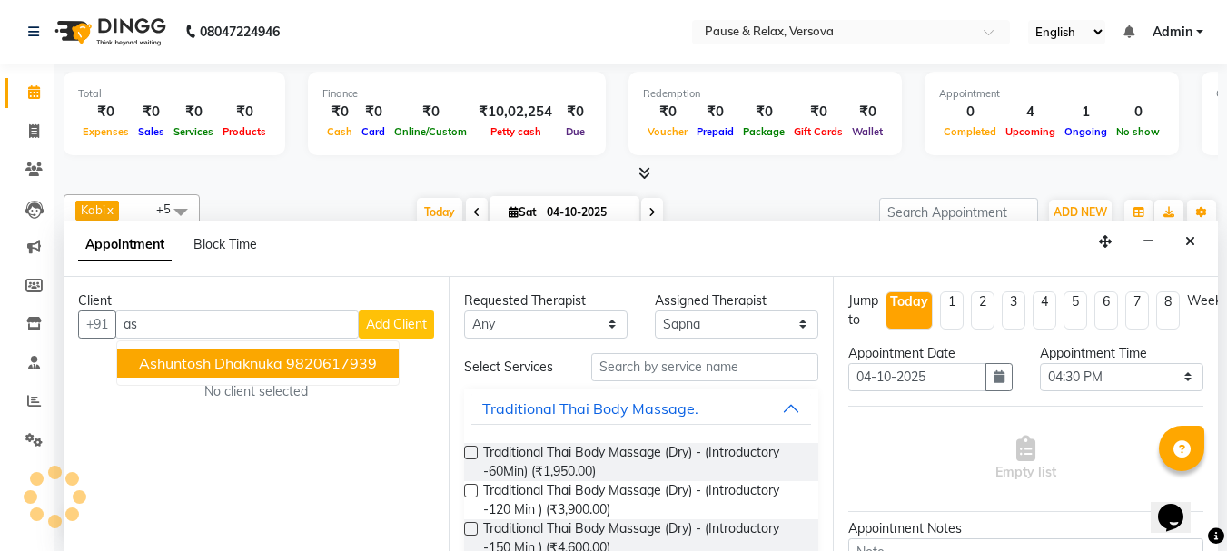
type input "a"
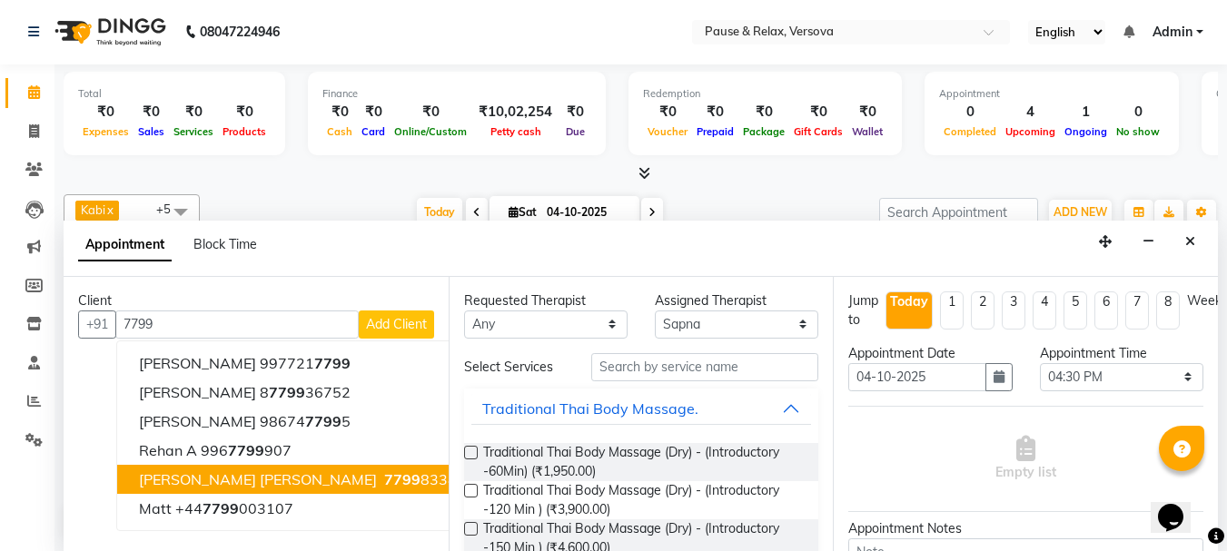
click at [381, 478] on ngb-highlight "7799 833801" at bounding box center [428, 479] width 94 height 18
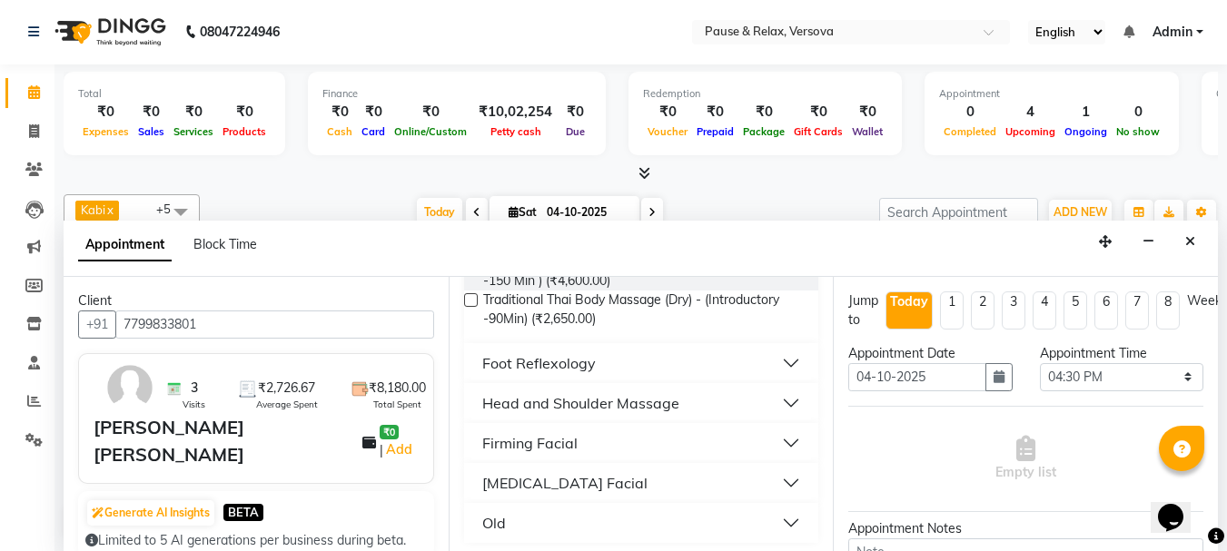
scroll to position [273, 0]
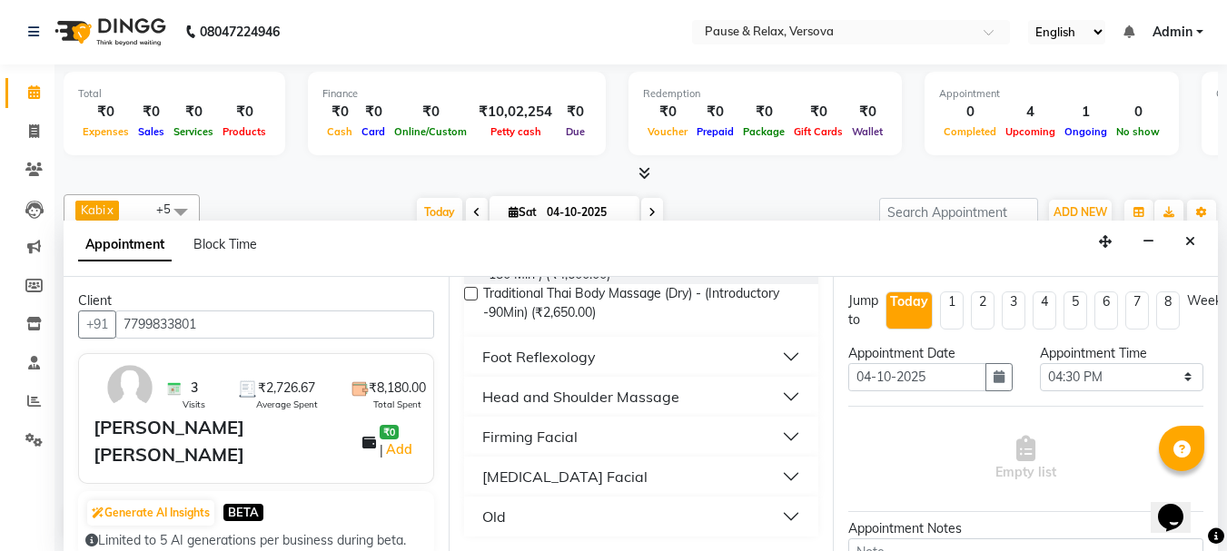
type input "7799833801"
click at [778, 355] on button "Foot Reflexology" at bounding box center [641, 357] width 341 height 33
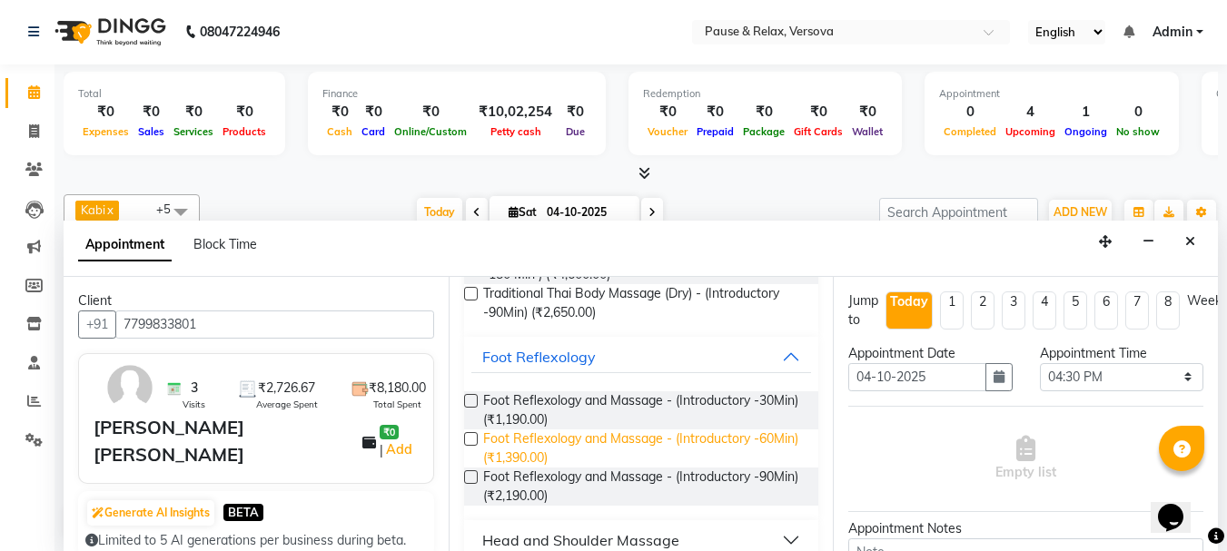
click at [711, 434] on span "Foot Reflexology and Massage - (Introductory -60Min) (₹1,390.00)" at bounding box center [644, 449] width 322 height 38
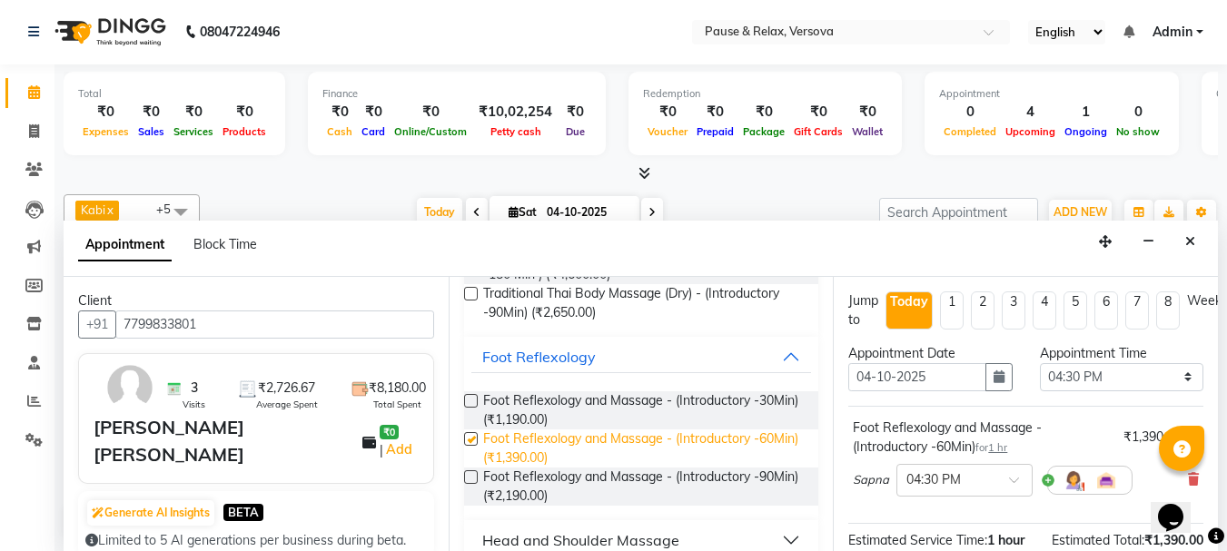
checkbox input "false"
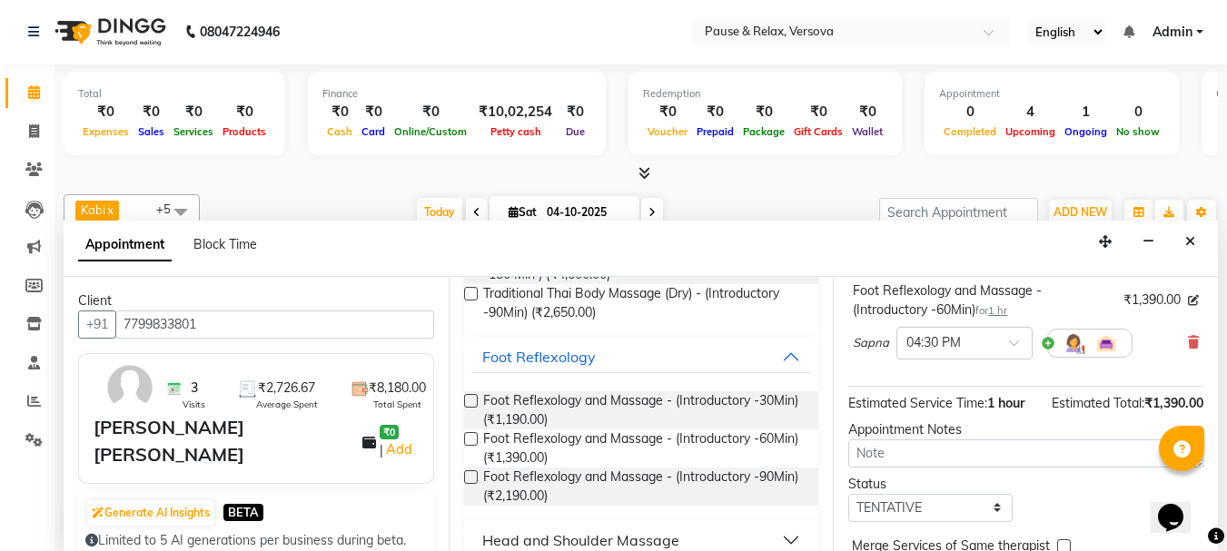
scroll to position [236, 0]
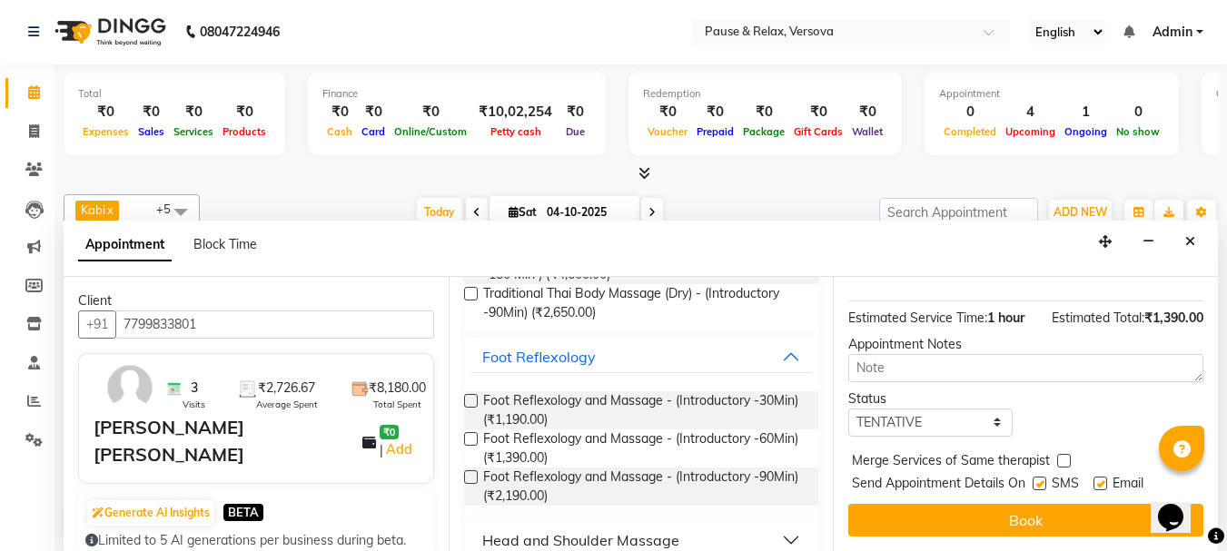
drag, startPoint x: 1212, startPoint y: 332, endPoint x: 10, endPoint y: 2, distance: 1246.1
click at [1103, 477] on label at bounding box center [1101, 484] width 14 height 14
click at [1103, 480] on input "checkbox" at bounding box center [1100, 486] width 12 height 12
checkbox input "false"
click at [1095, 504] on button "Book" at bounding box center [1025, 520] width 355 height 33
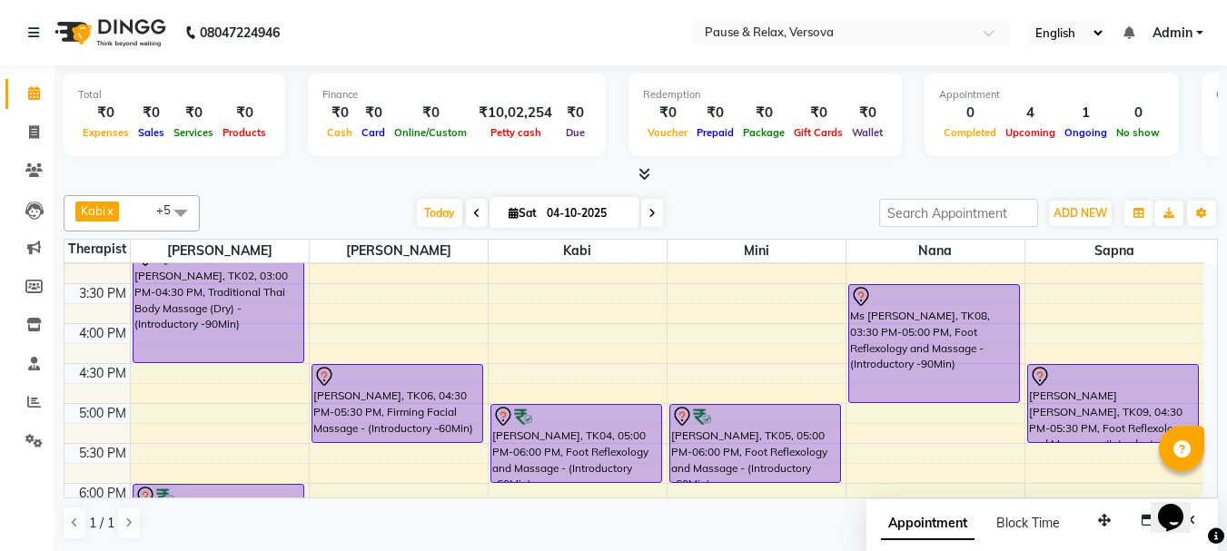
scroll to position [327, 0]
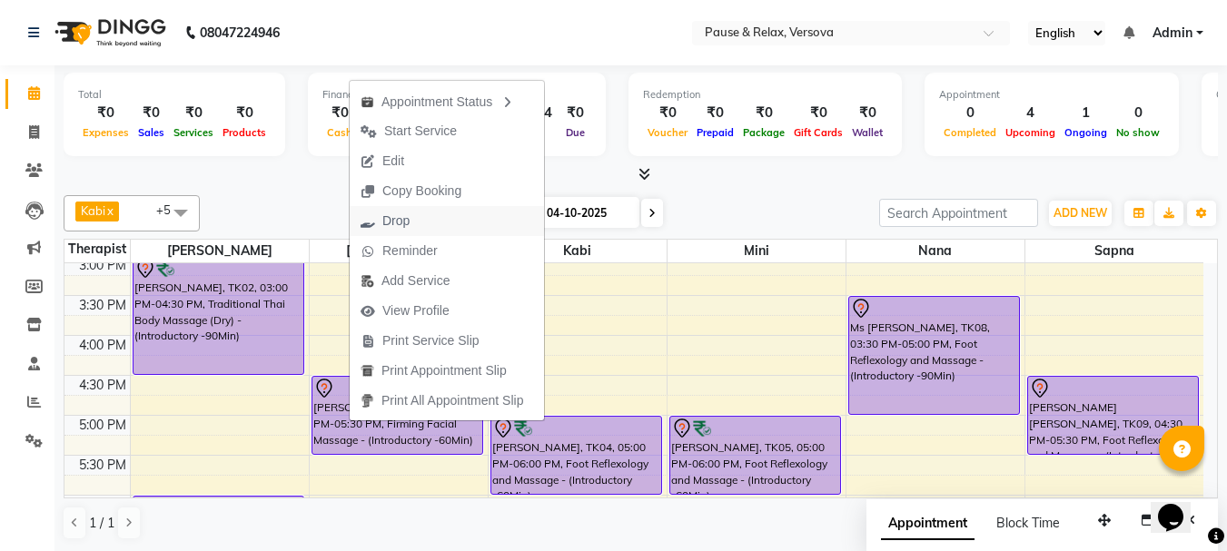
click at [386, 219] on span "Drop" at bounding box center [395, 221] width 27 height 19
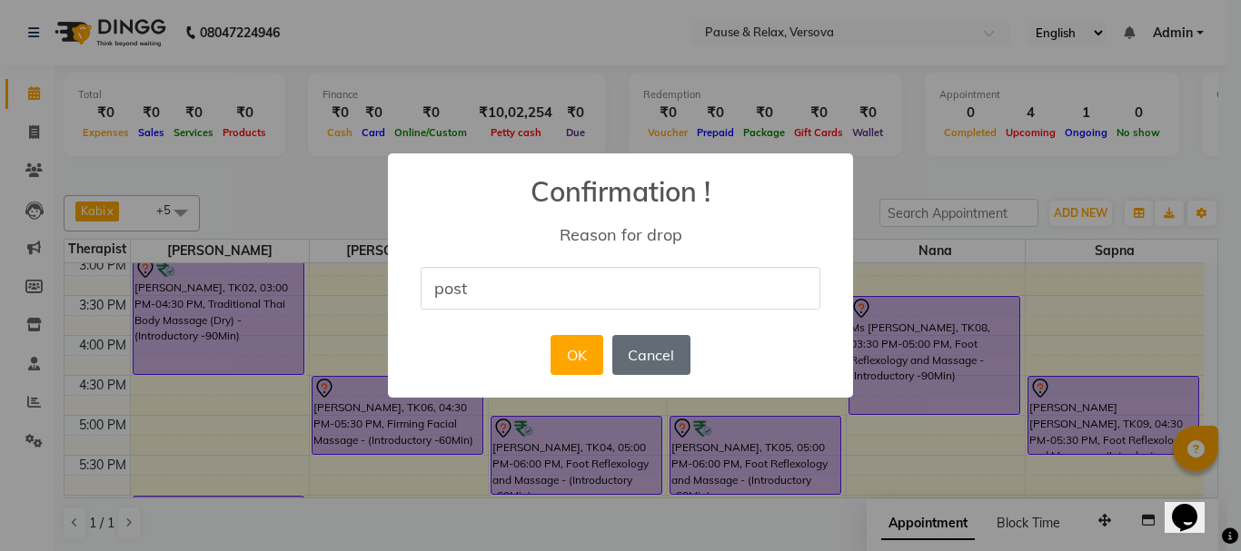
type input "postponed"
click at [579, 358] on button "OK" at bounding box center [576, 355] width 52 height 40
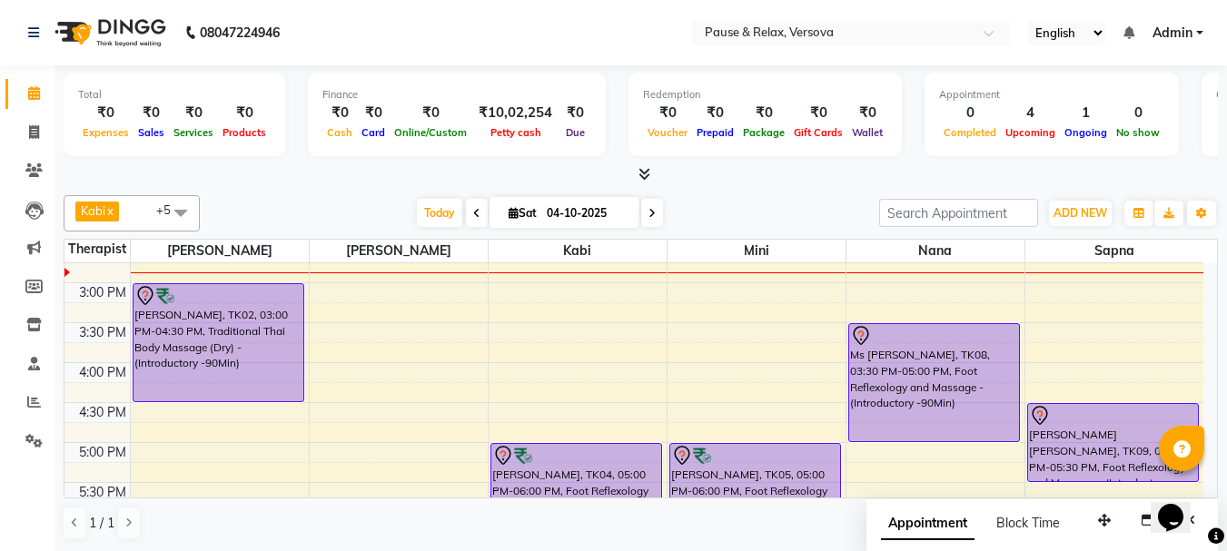
scroll to position [295, 0]
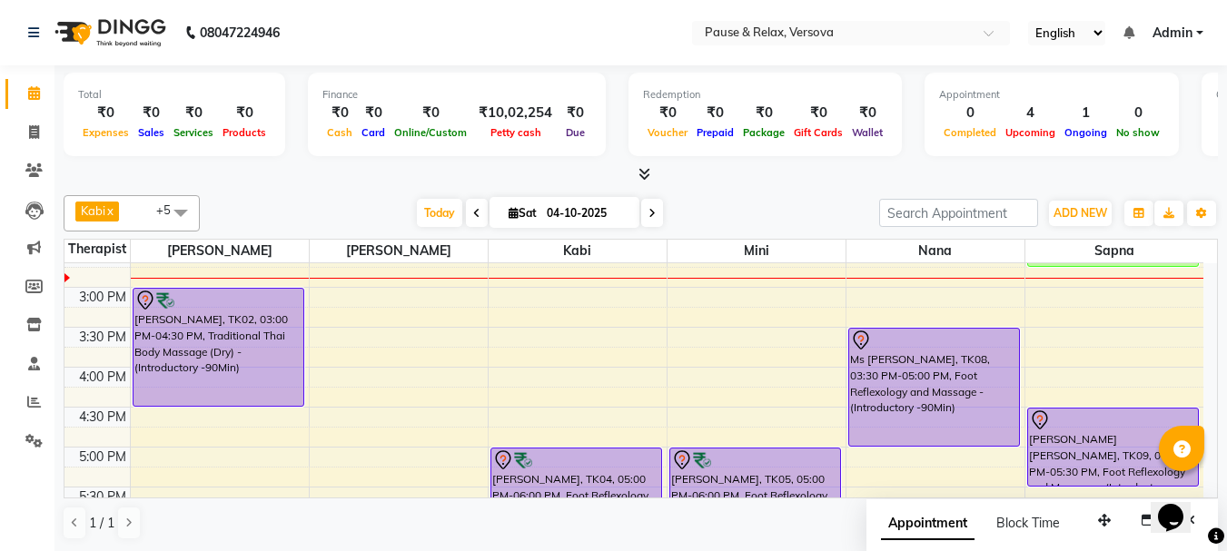
drag, startPoint x: 1218, startPoint y: 356, endPoint x: 1224, endPoint y: 373, distance: 18.4
click at [1224, 373] on div "Total ₹0 Expenses ₹0 Sales ₹0 Services ₹0 Products Finance ₹0 Cash ₹0 Card ₹0 O…" at bounding box center [640, 308] width 1173 height 487
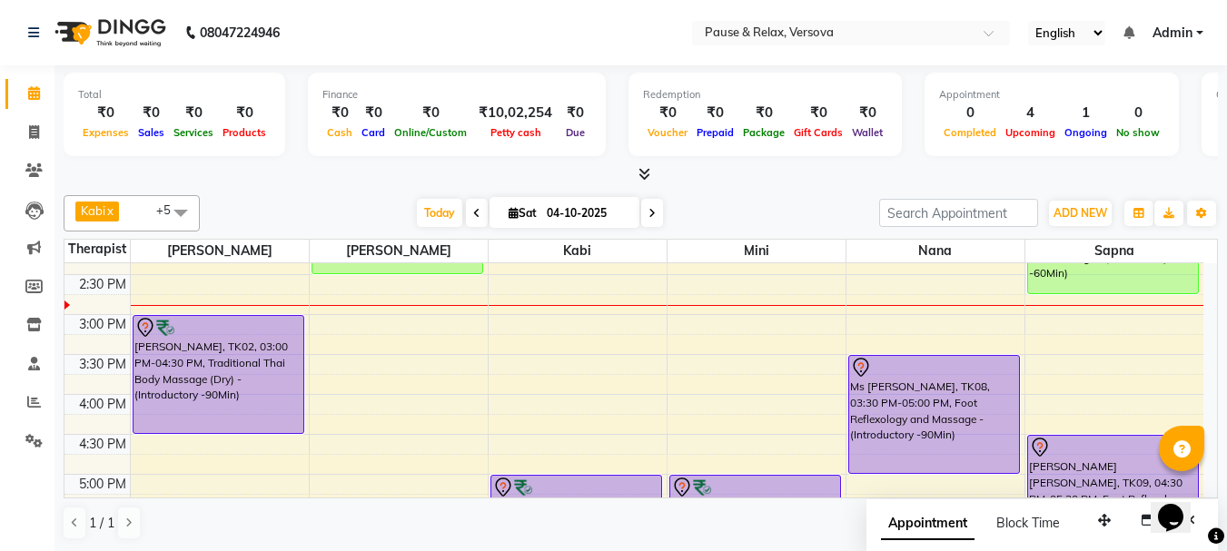
scroll to position [283, 0]
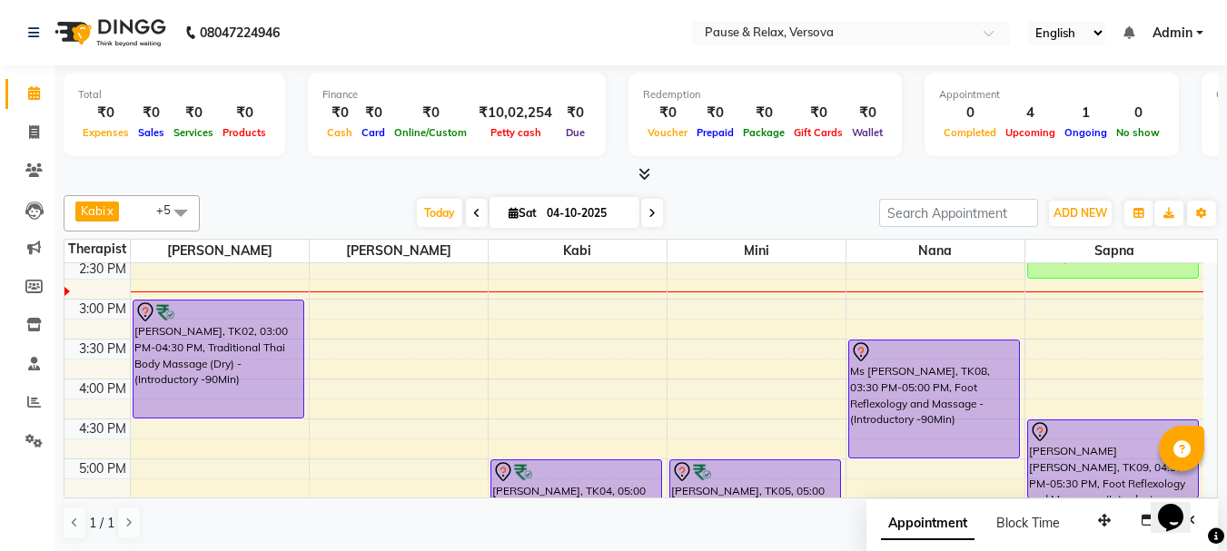
click at [392, 310] on div "11:00 AM 11:30 AM 12:00 PM 12:30 PM 1:00 PM 1:30 PM 2:00 PM 2:30 PM 3:00 PM 3:3…" at bounding box center [633, 419] width 1139 height 878
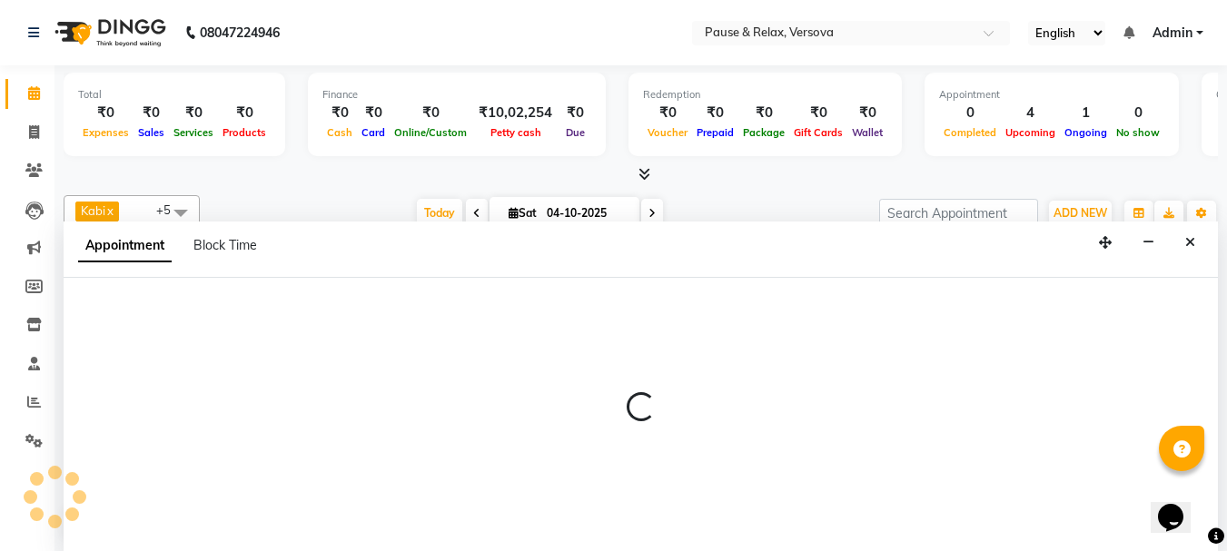
select select "53336"
select select "tentative"
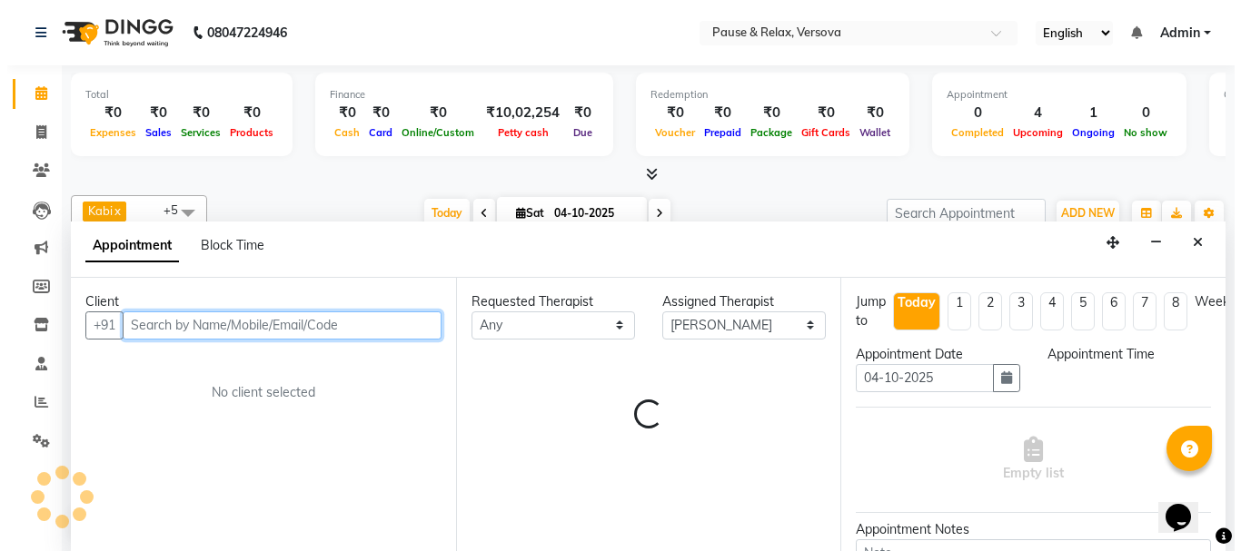
scroll to position [1, 0]
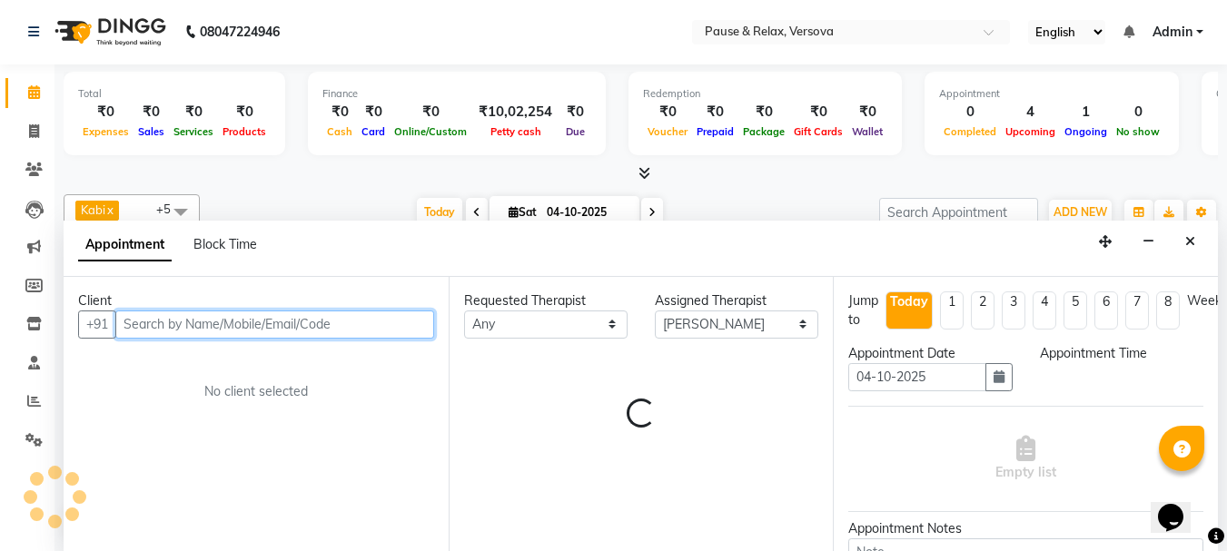
select select "900"
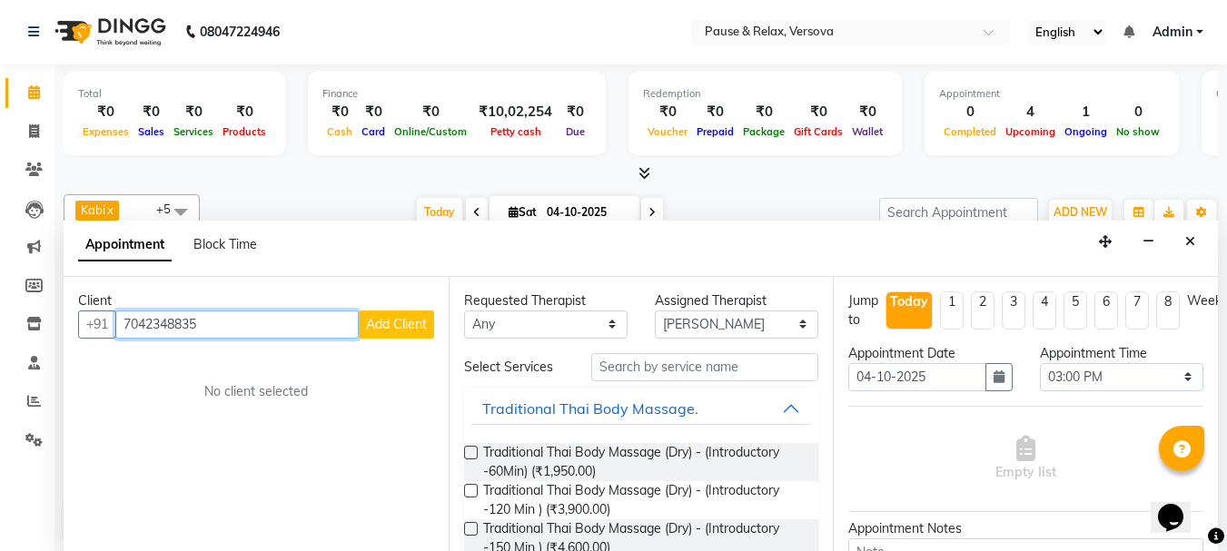
type input "7042348835"
click at [405, 327] on span "Add Client" at bounding box center [396, 324] width 61 height 16
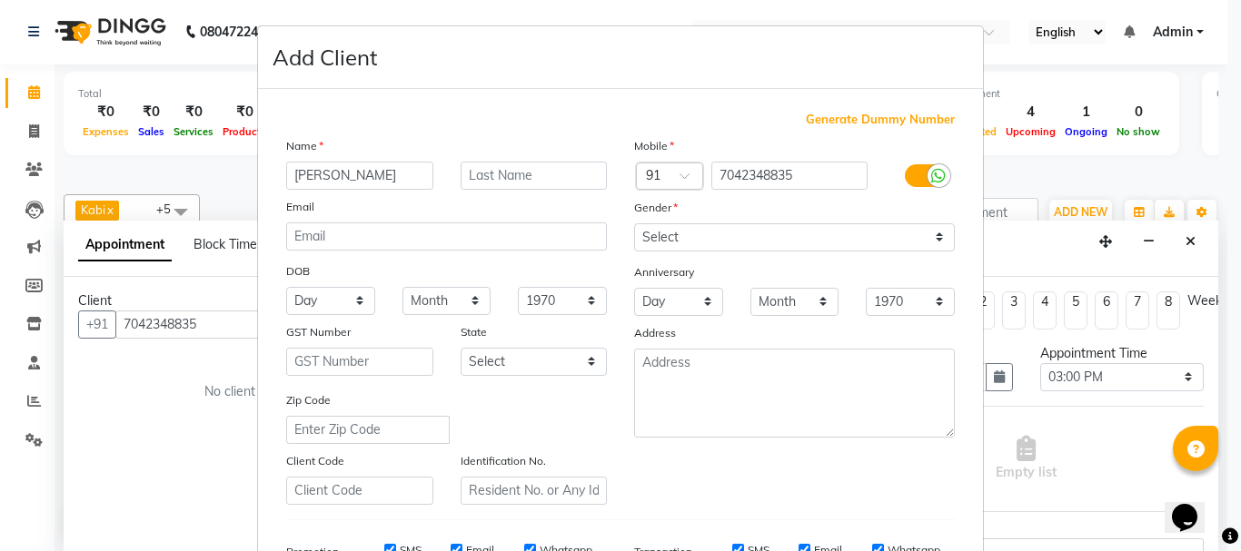
type input "[PERSON_NAME]"
click at [502, 176] on input "text" at bounding box center [534, 176] width 147 height 28
type input "[PERSON_NAME]"
click at [761, 233] on select "Select [DEMOGRAPHIC_DATA] [DEMOGRAPHIC_DATA] Other Prefer Not To Say" at bounding box center [794, 237] width 321 height 28
select select "[DEMOGRAPHIC_DATA]"
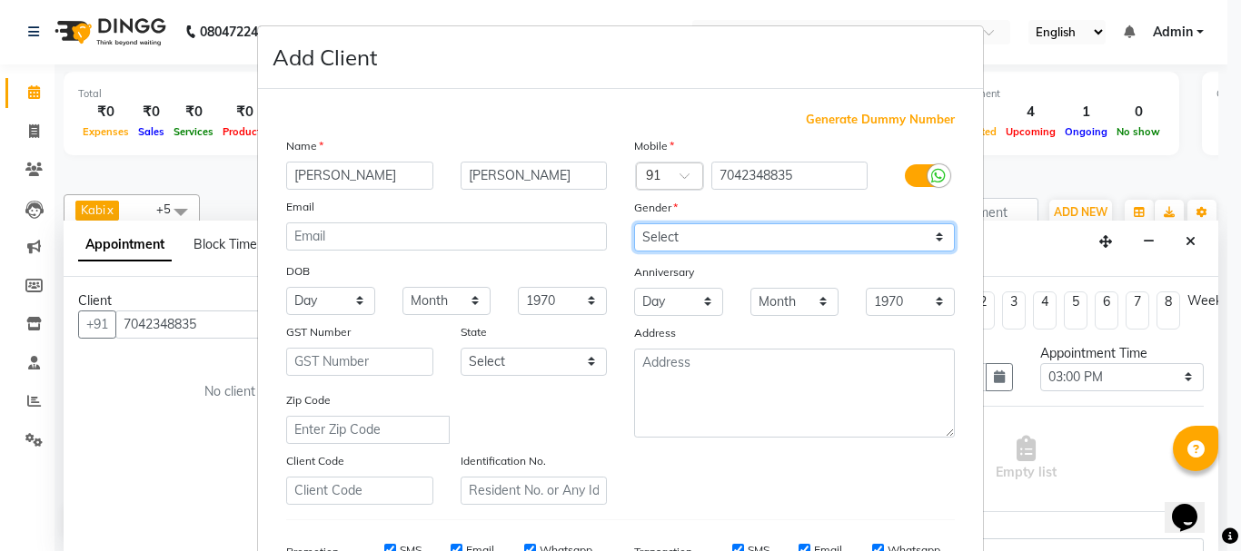
click at [634, 223] on select "Select [DEMOGRAPHIC_DATA] [DEMOGRAPHIC_DATA] Other Prefer Not To Say" at bounding box center [794, 237] width 321 height 28
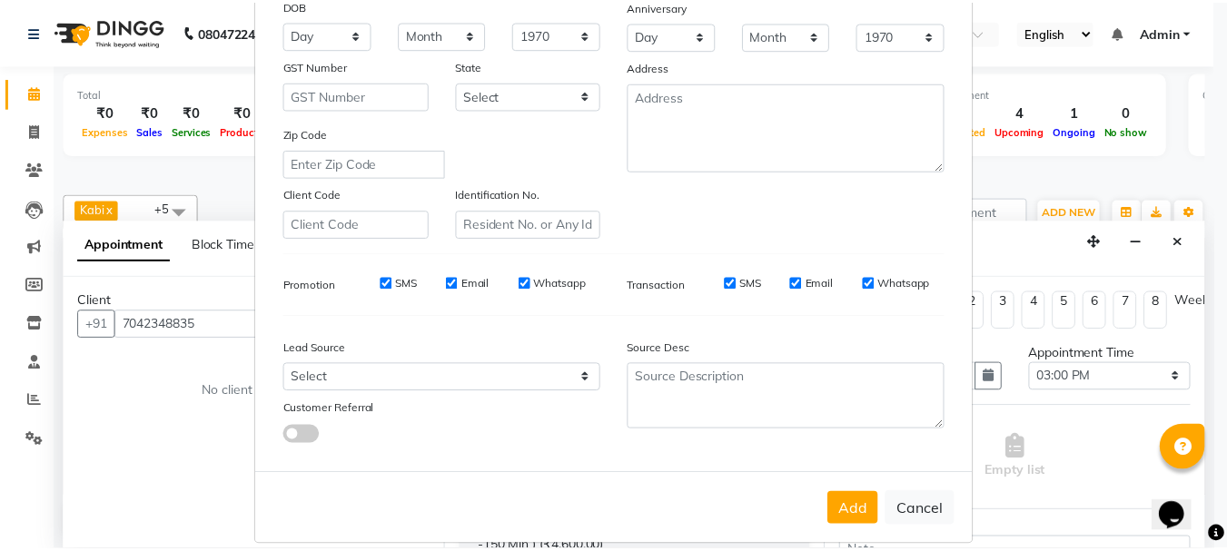
scroll to position [272, 0]
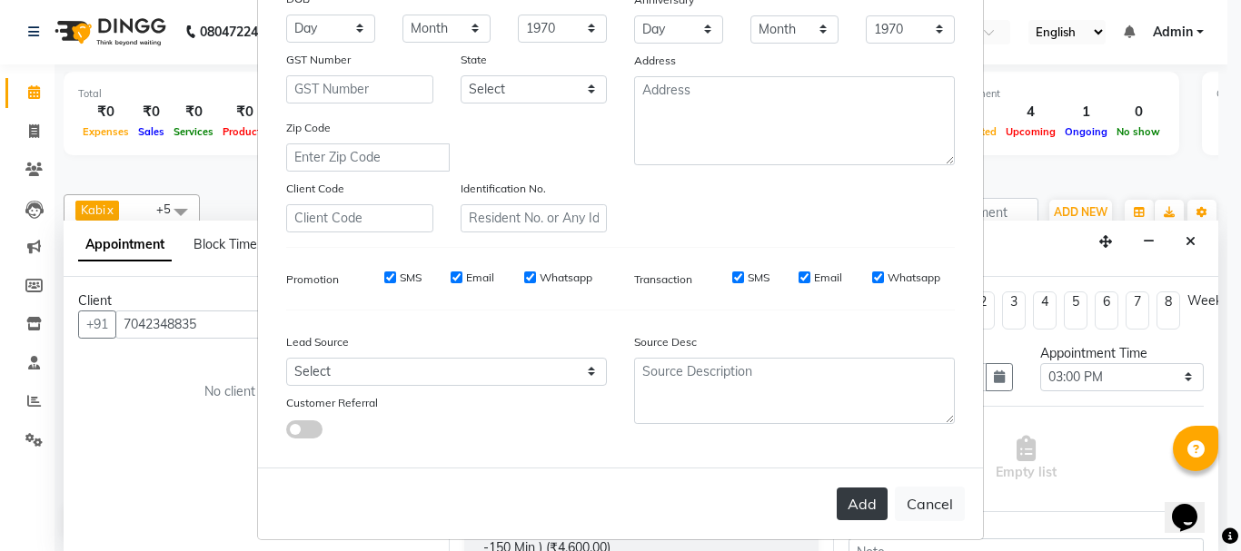
click at [844, 496] on button "Add" at bounding box center [862, 504] width 51 height 33
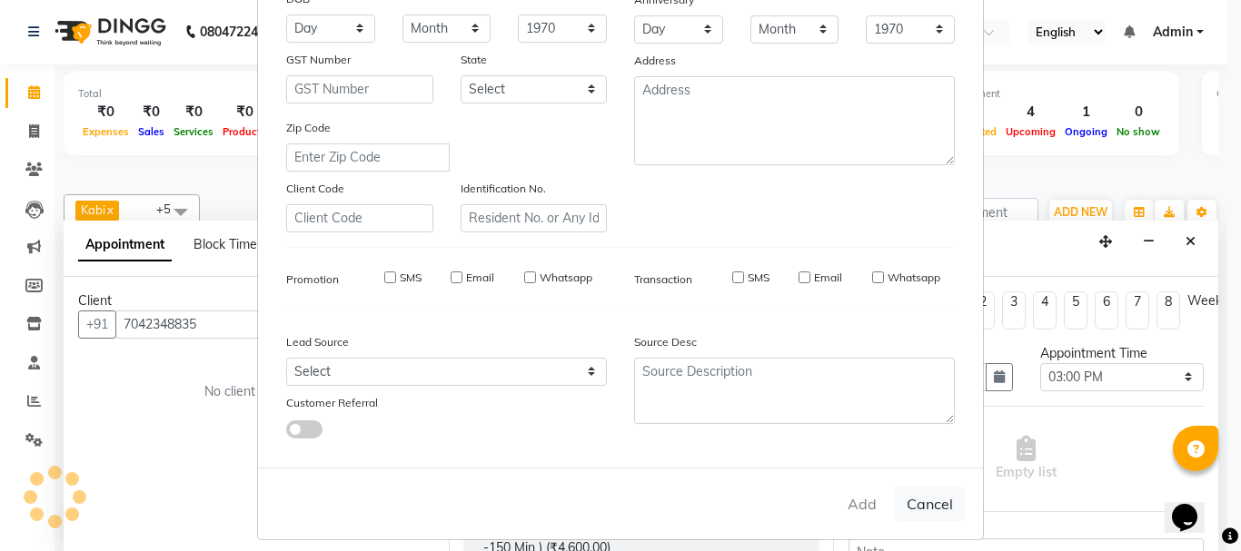
select select
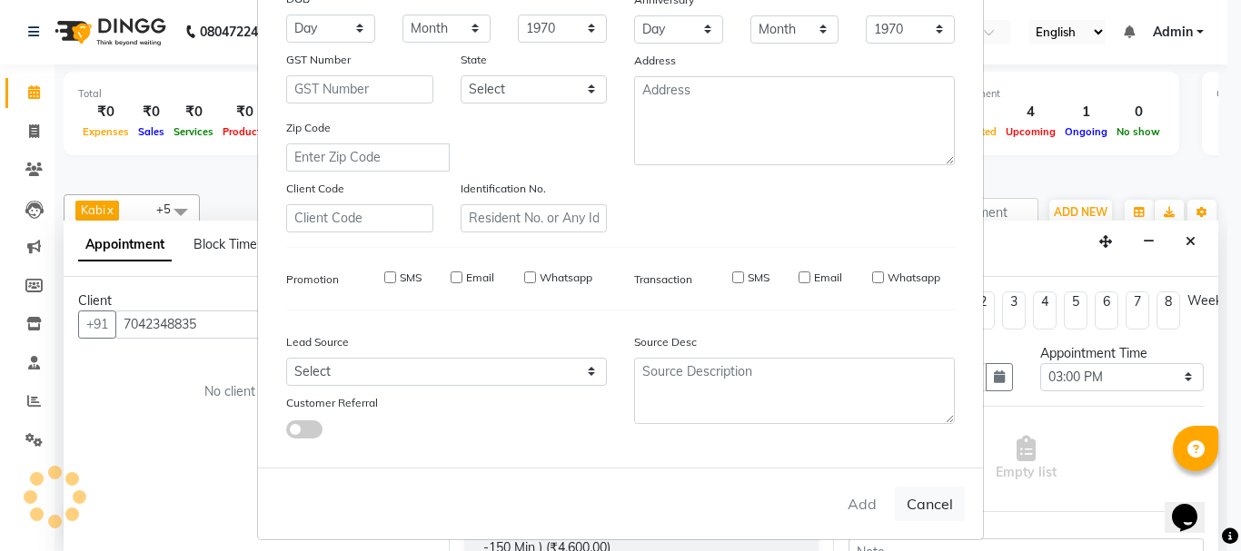
select select
checkbox input "false"
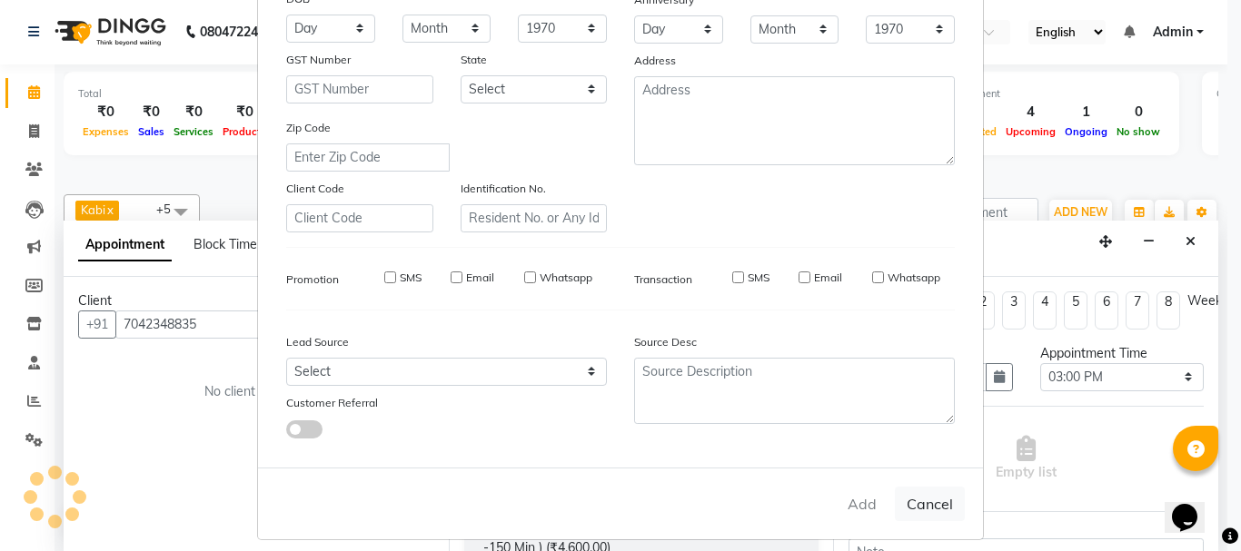
checkbox input "false"
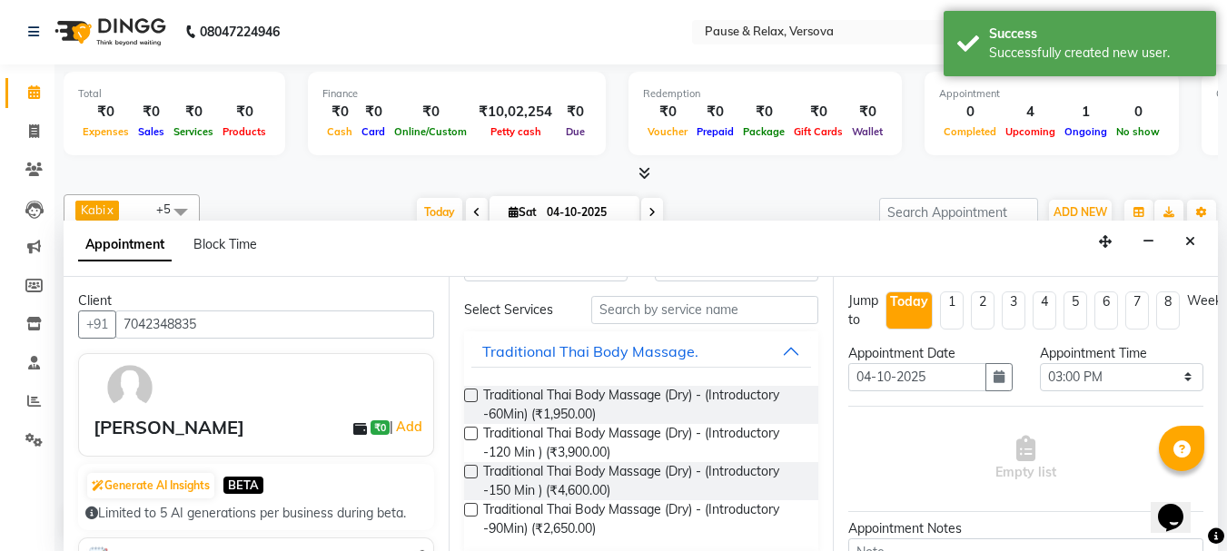
scroll to position [273, 0]
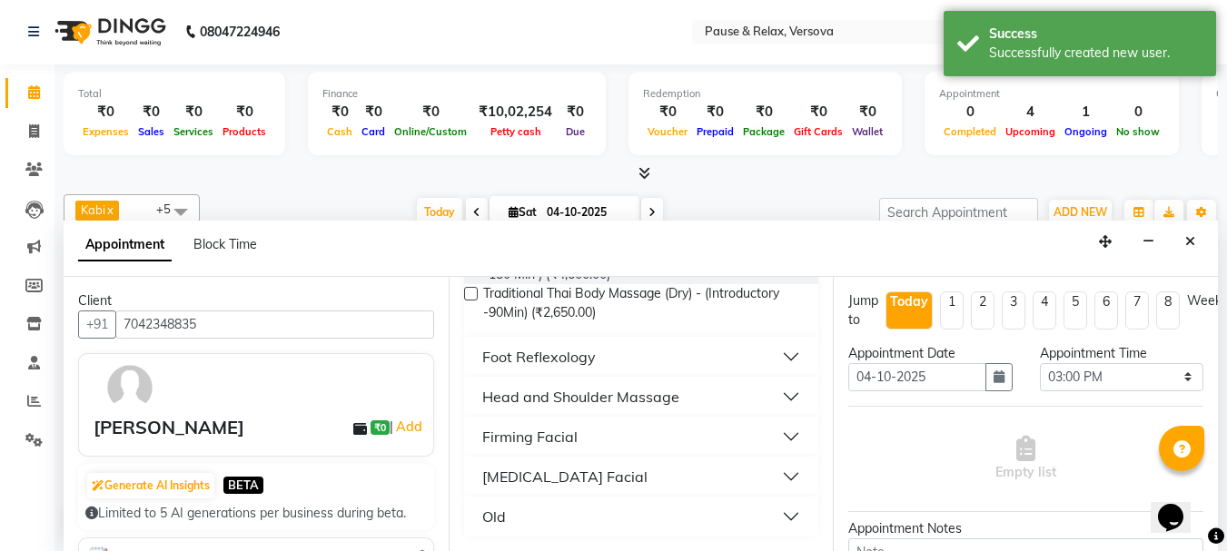
click at [783, 352] on button "Foot Reflexology" at bounding box center [641, 357] width 341 height 33
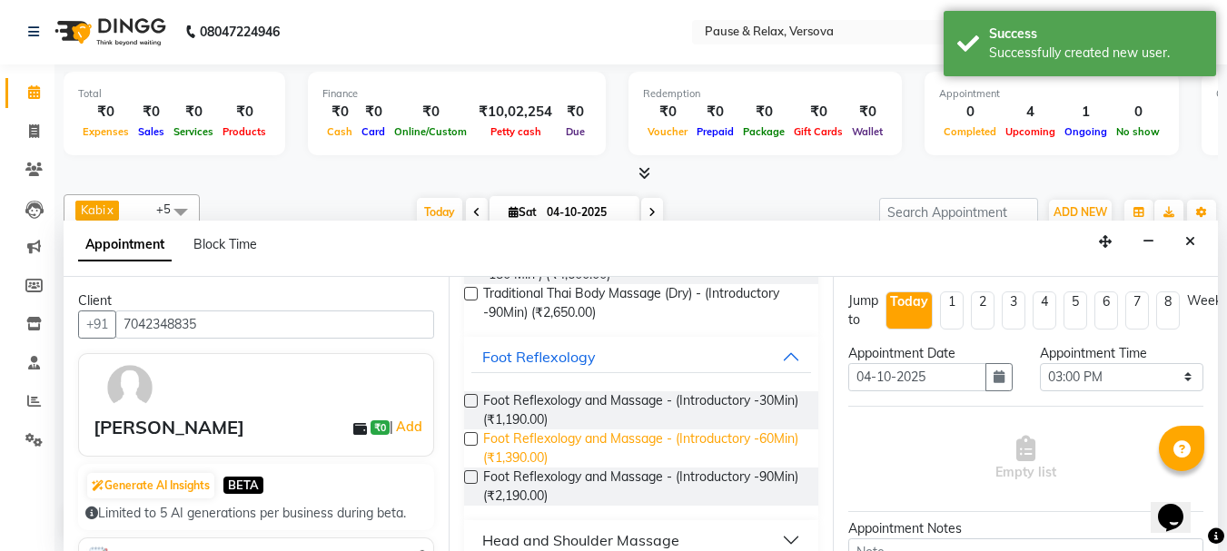
click at [537, 456] on span "Foot Reflexology and Massage - (Introductory -60Min) (₹1,390.00)" at bounding box center [644, 449] width 322 height 38
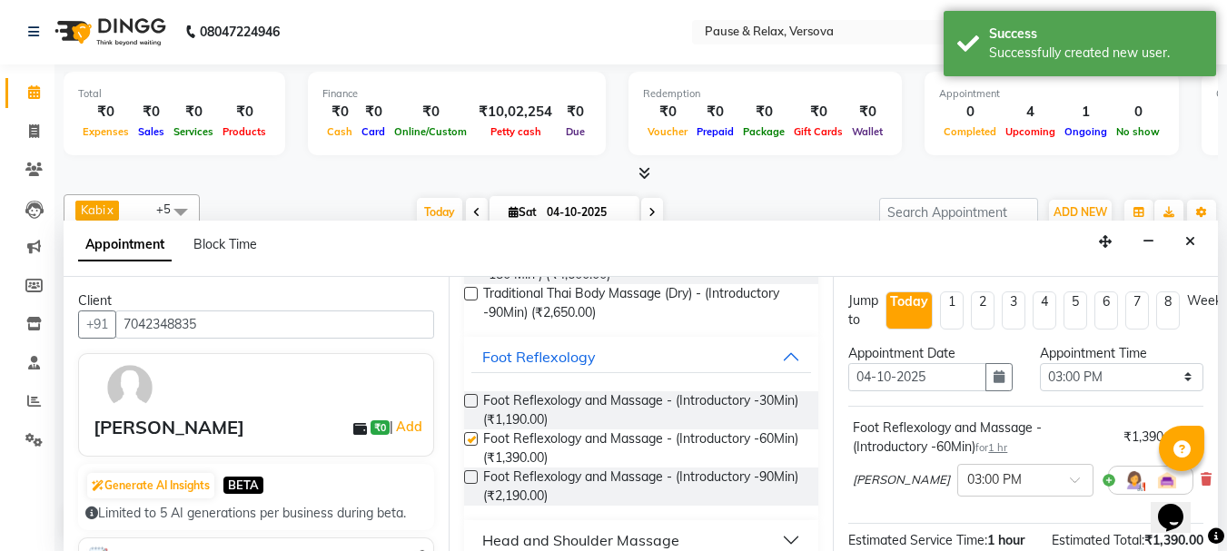
checkbox input "false"
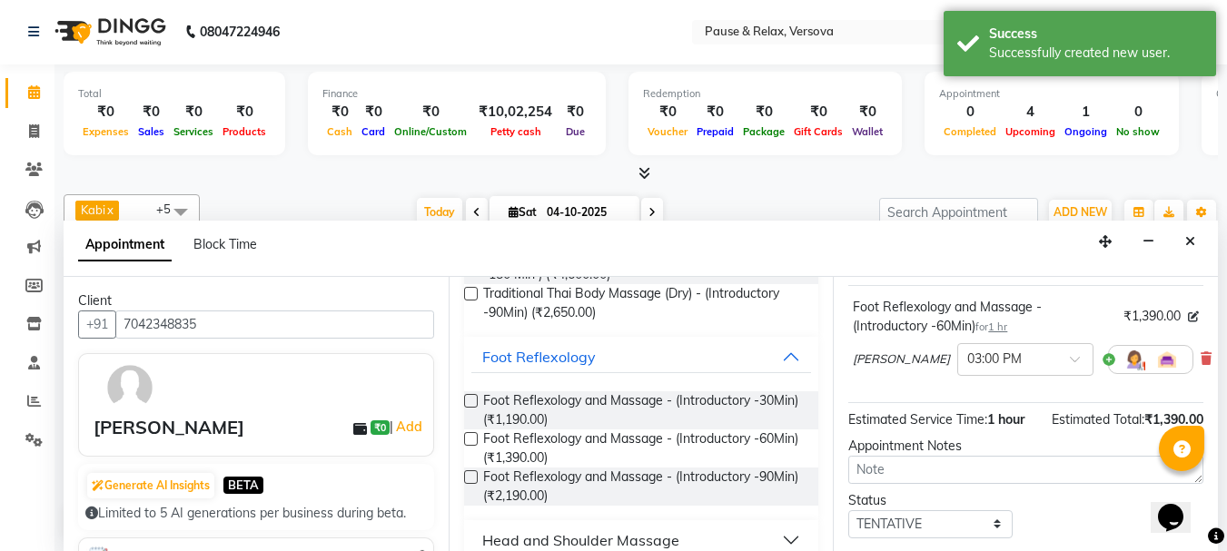
scroll to position [236, 0]
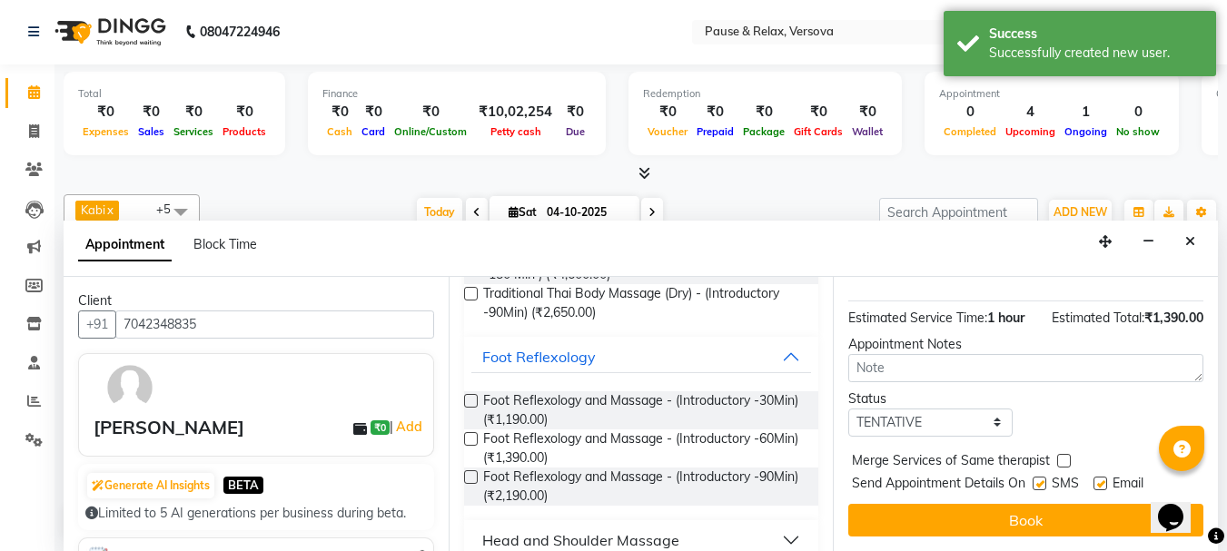
click at [1101, 477] on label at bounding box center [1101, 484] width 14 height 14
click at [1101, 480] on input "checkbox" at bounding box center [1100, 486] width 12 height 12
checkbox input "false"
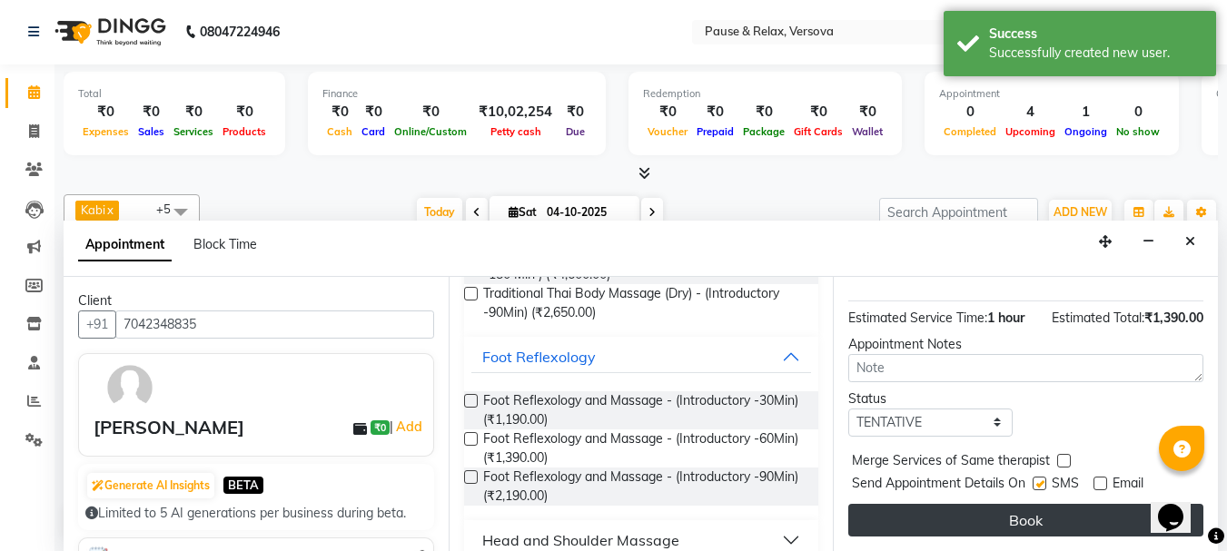
click at [1064, 511] on button "Book" at bounding box center [1025, 520] width 355 height 33
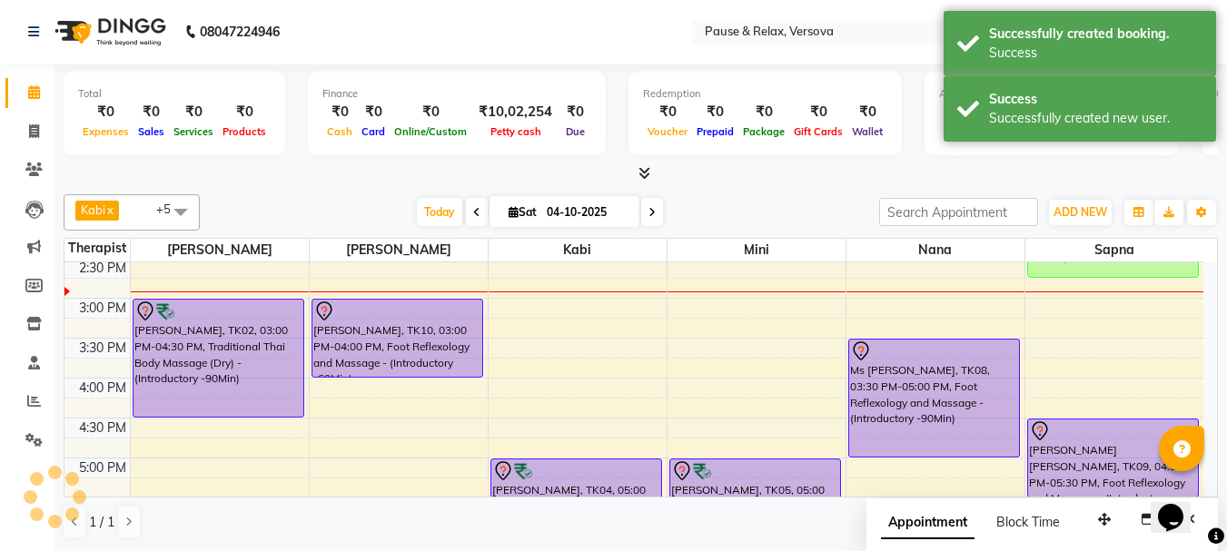
scroll to position [0, 0]
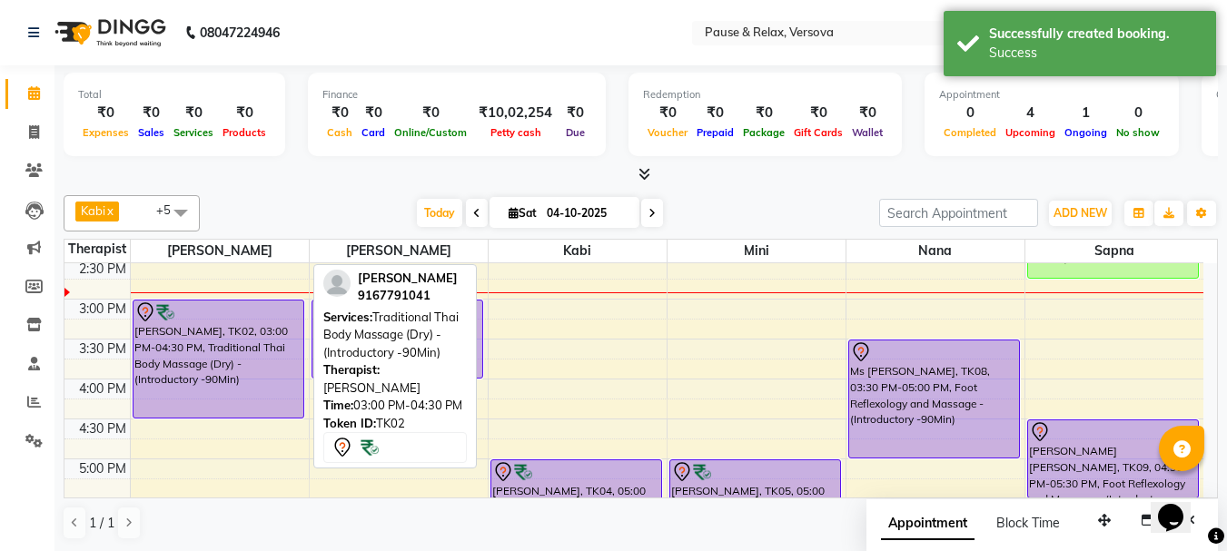
click at [217, 310] on div at bounding box center [218, 313] width 168 height 22
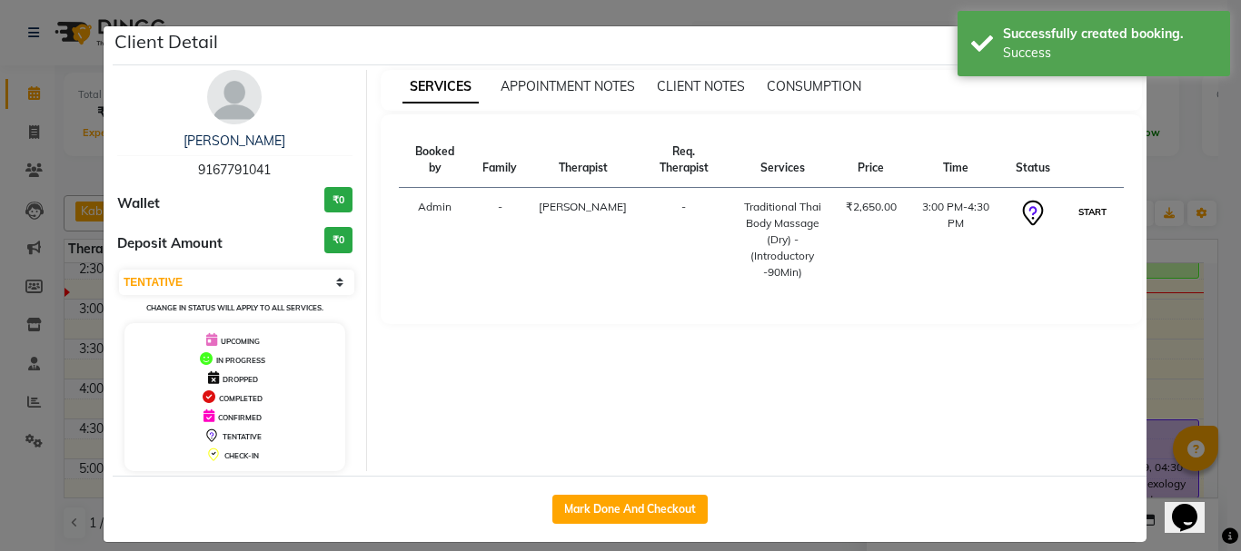
drag, startPoint x: 1100, startPoint y: 213, endPoint x: 1102, endPoint y: 243, distance: 30.9
click at [1099, 213] on button "START" at bounding box center [1092, 212] width 37 height 23
select select "1"
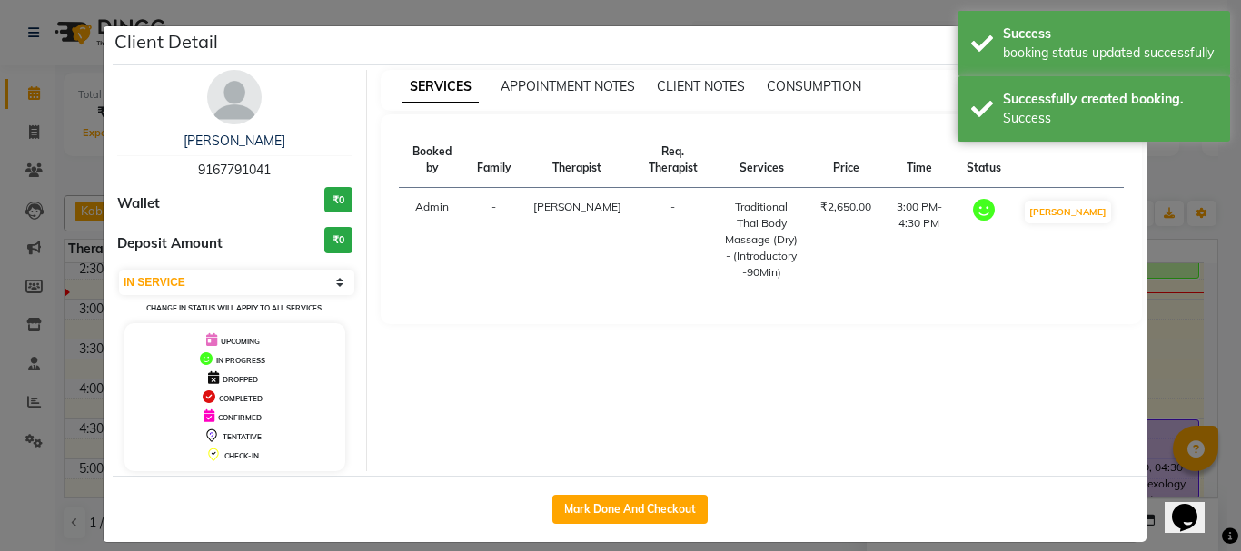
click at [1164, 342] on ngb-modal-window "Client Detail [PERSON_NAME] 9167791041 Wallet ₹0 Deposit Amount ₹0 Select IN SE…" at bounding box center [620, 275] width 1241 height 551
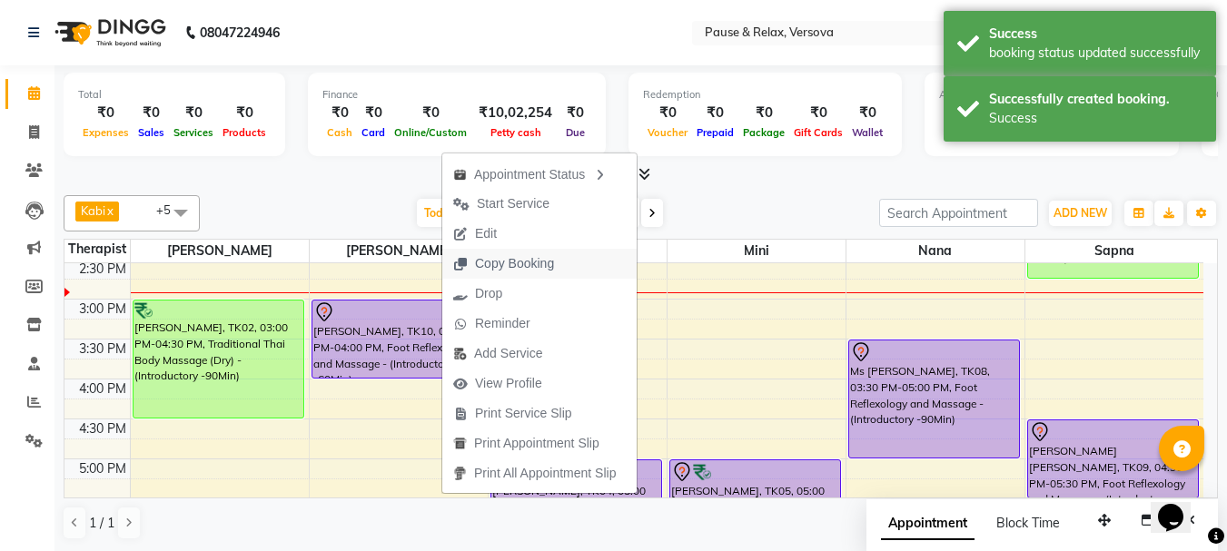
click at [518, 262] on span "Copy Booking" at bounding box center [514, 263] width 79 height 19
type textarea "JTdCJTIydXNlciUyMiUzQSU3QiUyMmlkJTIyJTNBODM2NzUxNCUyQyUyMmZuYW1lJTIyJTNBJTIyUm9…"
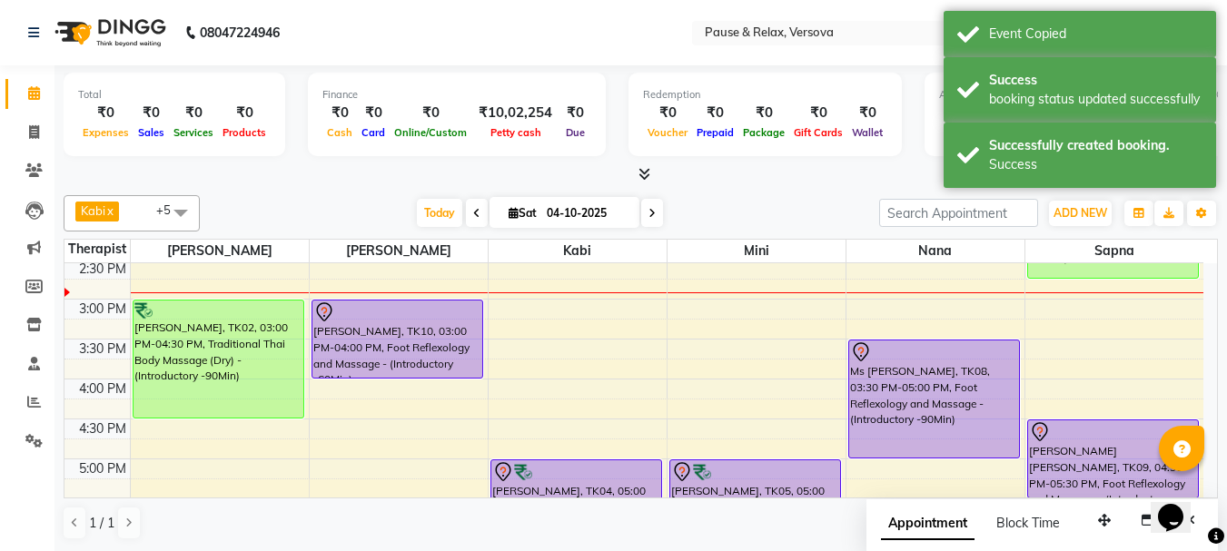
click at [583, 308] on div "11:00 AM 11:30 AM 12:00 PM 12:30 PM 1:00 PM 1:30 PM 2:00 PM 2:30 PM 3:00 PM 3:3…" at bounding box center [633, 419] width 1139 height 878
select select "92319"
select select "tentative"
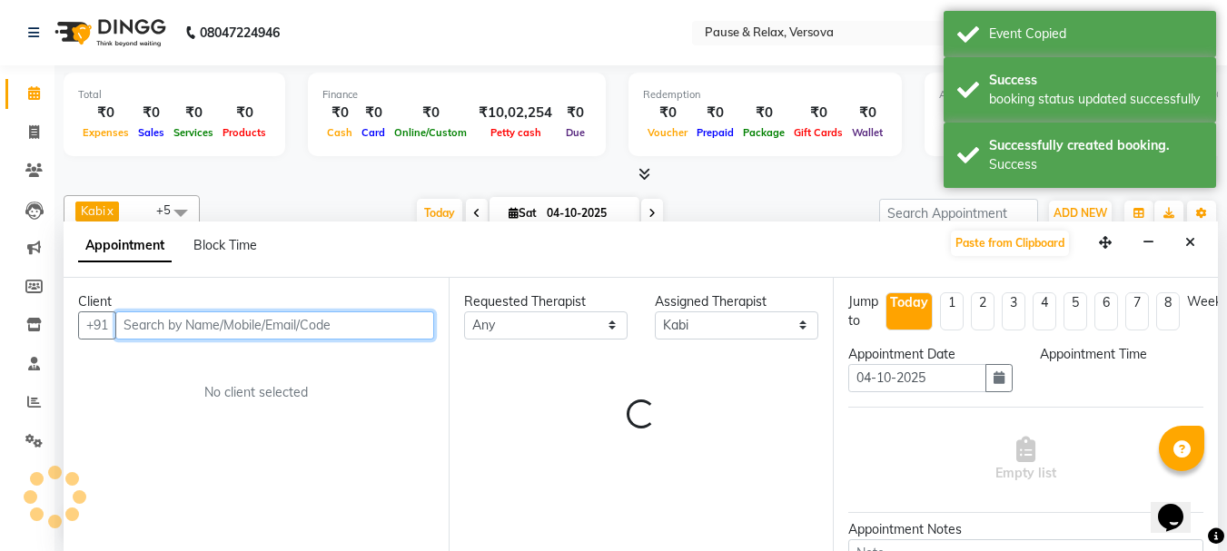
select select "900"
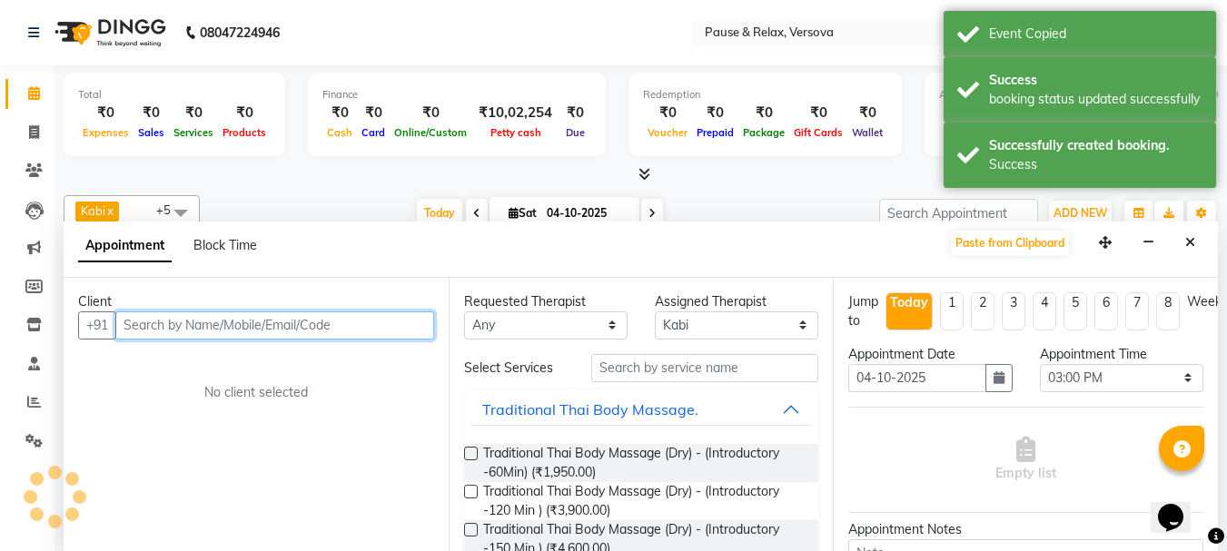
scroll to position [1, 0]
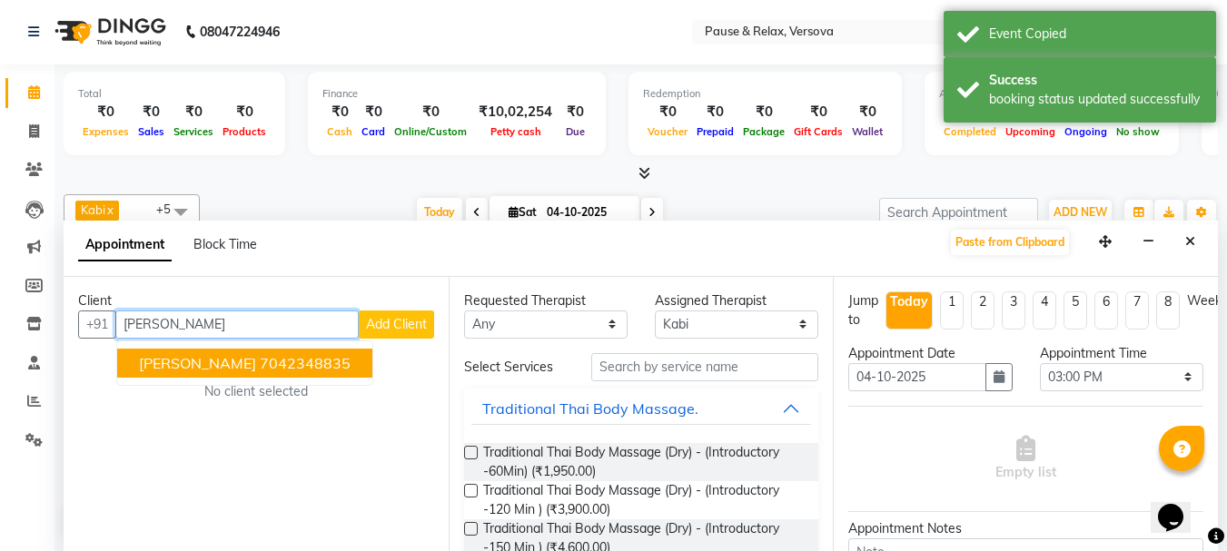
click at [216, 361] on span "[PERSON_NAME]" at bounding box center [197, 363] width 117 height 18
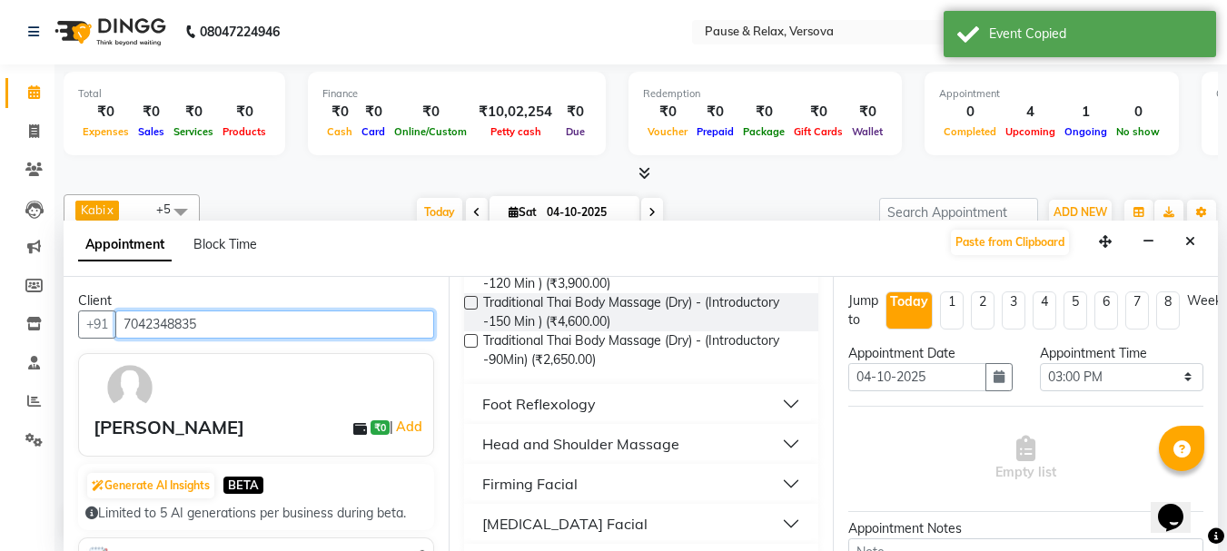
scroll to position [273, 0]
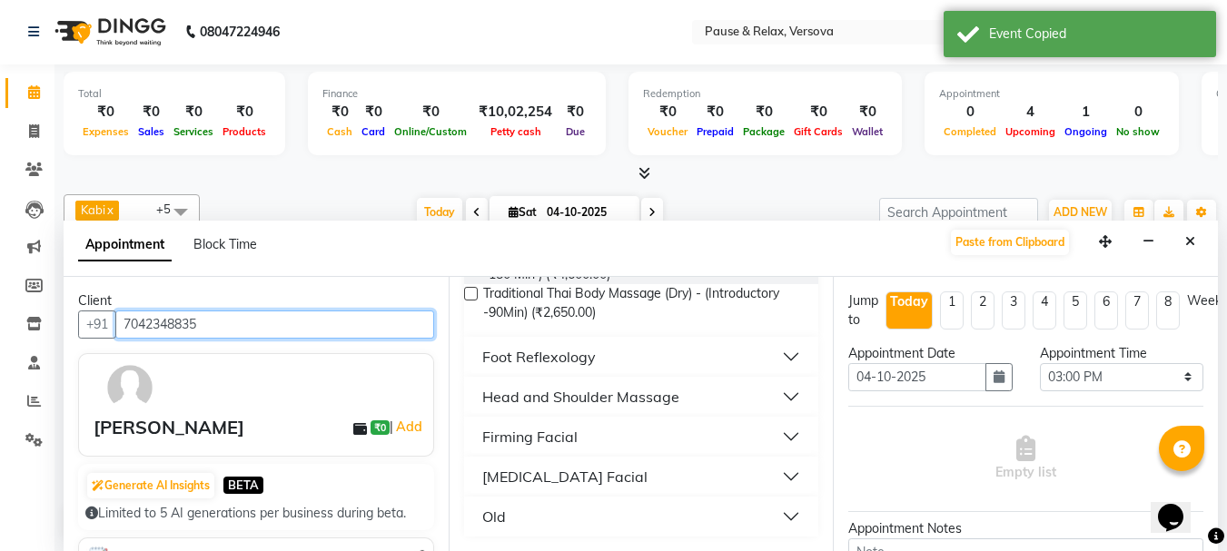
type input "7042348835"
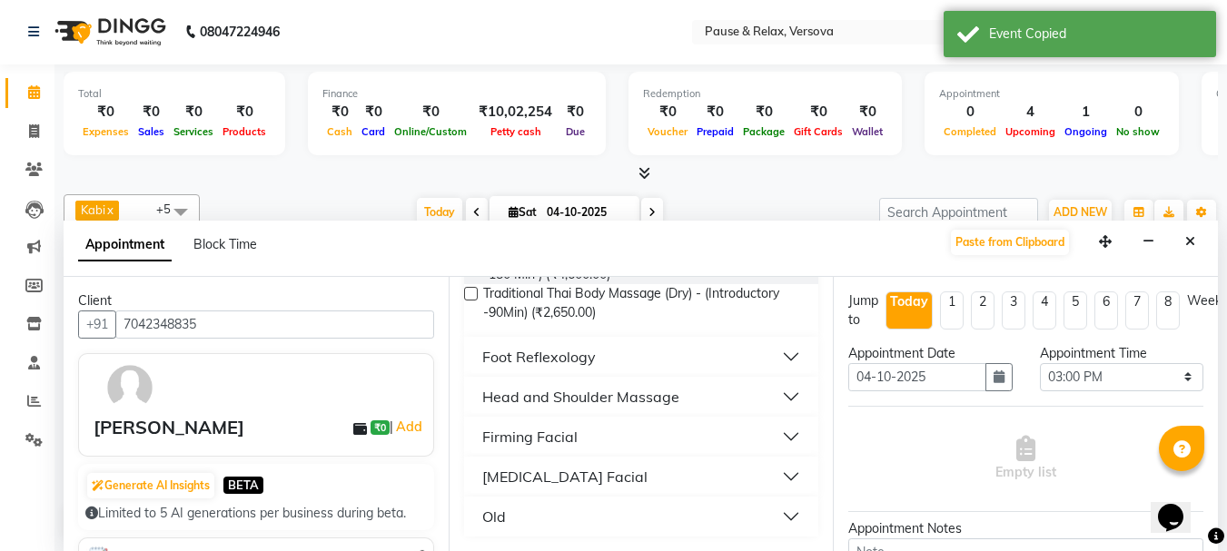
click at [777, 397] on button "Head and Shoulder Massage" at bounding box center [641, 397] width 341 height 33
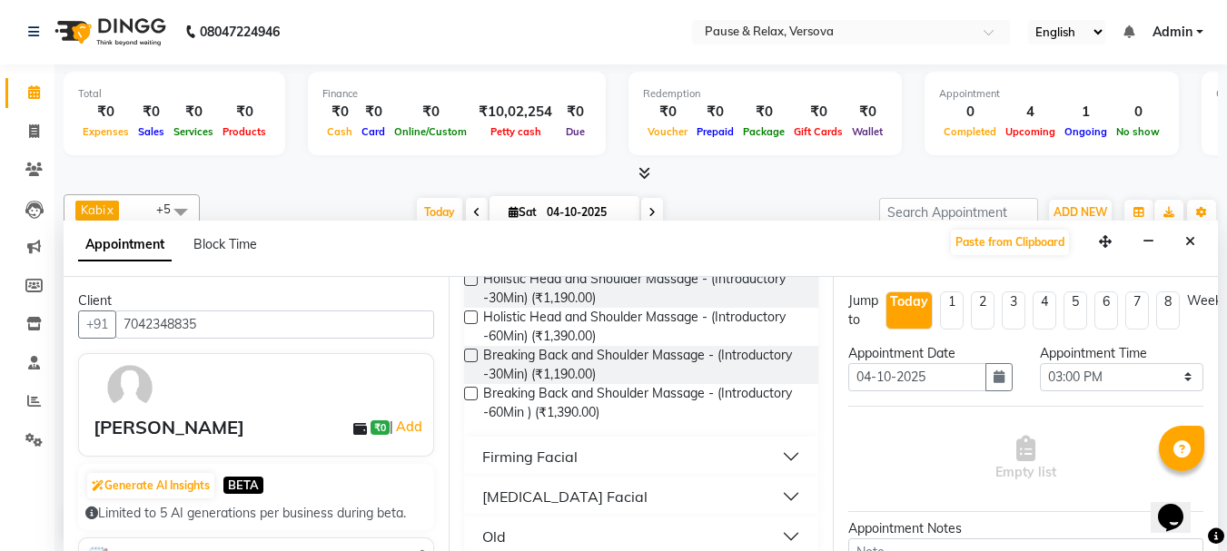
scroll to position [411, 0]
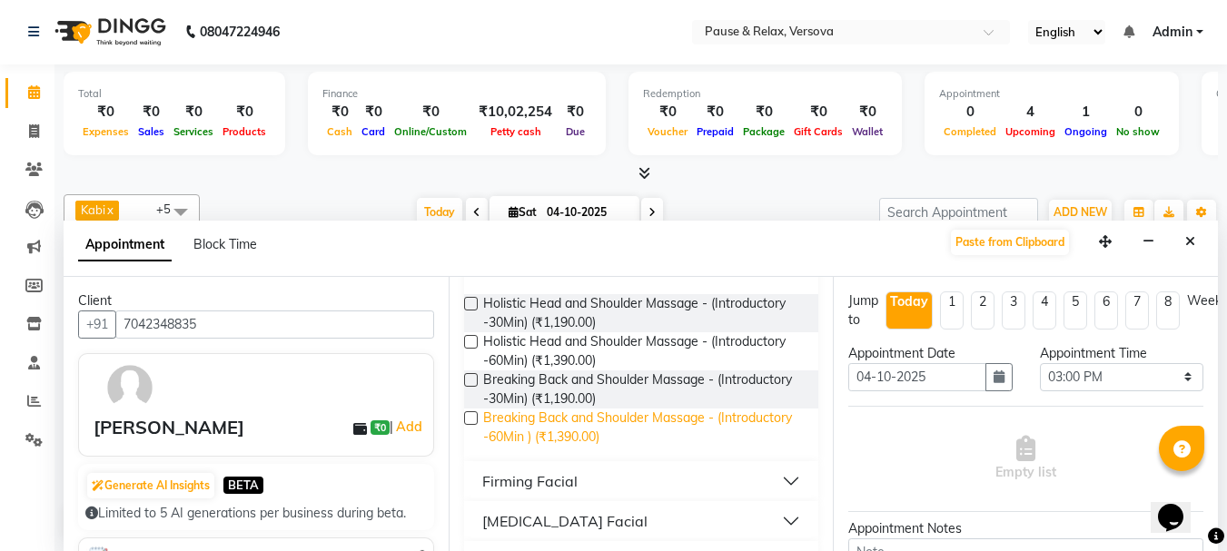
click at [584, 444] on span "Breaking Back and Shoulder Massage - (Introductory -60Min ) (₹1,390.00)" at bounding box center [644, 428] width 322 height 38
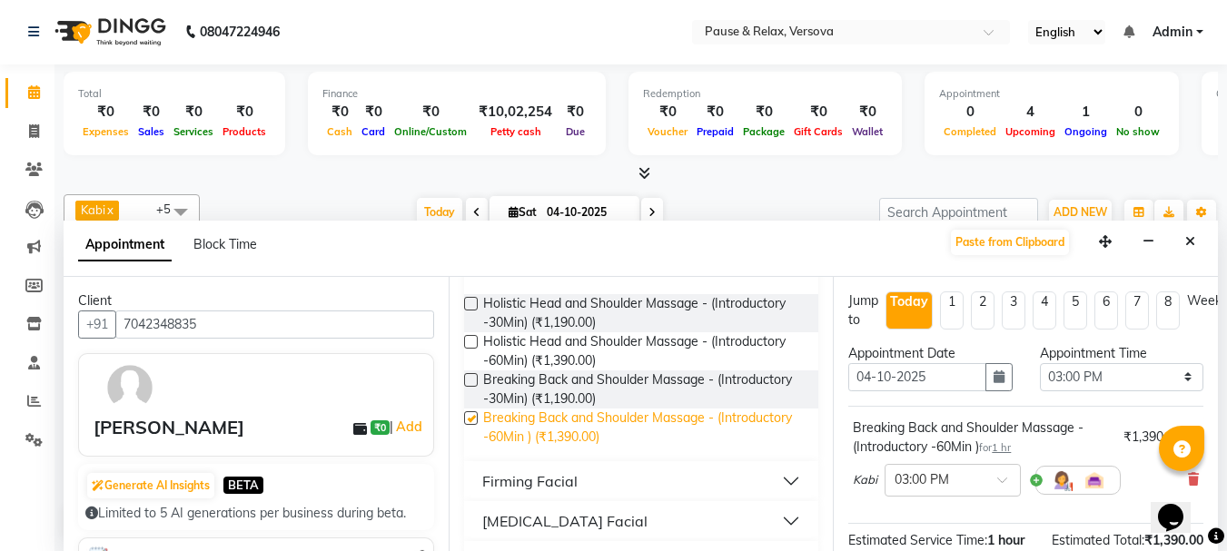
checkbox input "false"
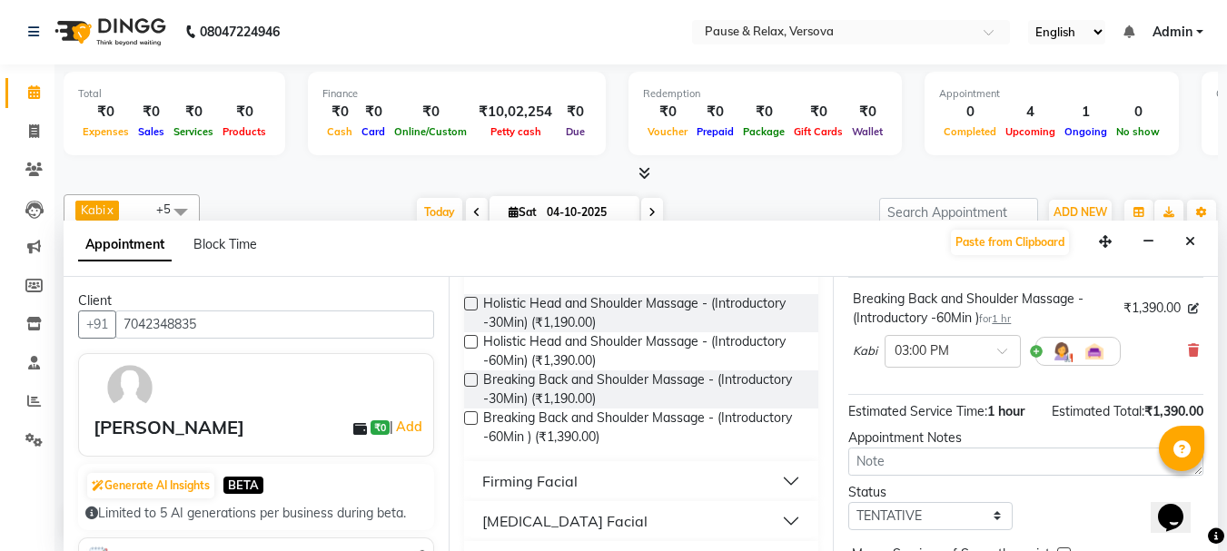
scroll to position [236, 0]
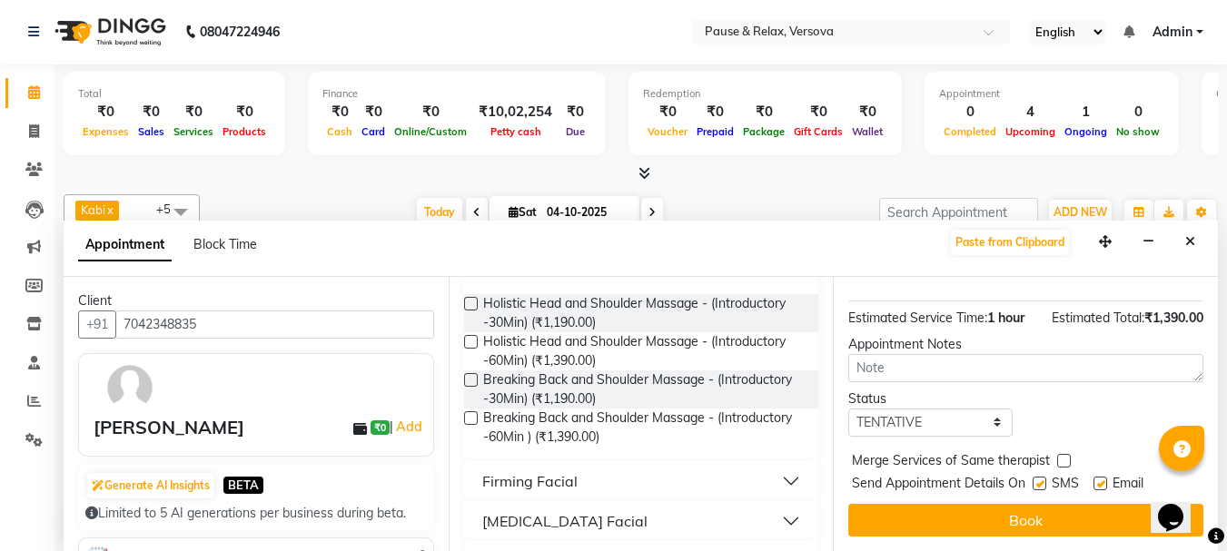
drag, startPoint x: 1206, startPoint y: 362, endPoint x: 45, endPoint y: 3, distance: 1215.8
click at [1102, 477] on label at bounding box center [1101, 484] width 14 height 14
click at [1102, 480] on input "checkbox" at bounding box center [1100, 486] width 12 height 12
checkbox input "false"
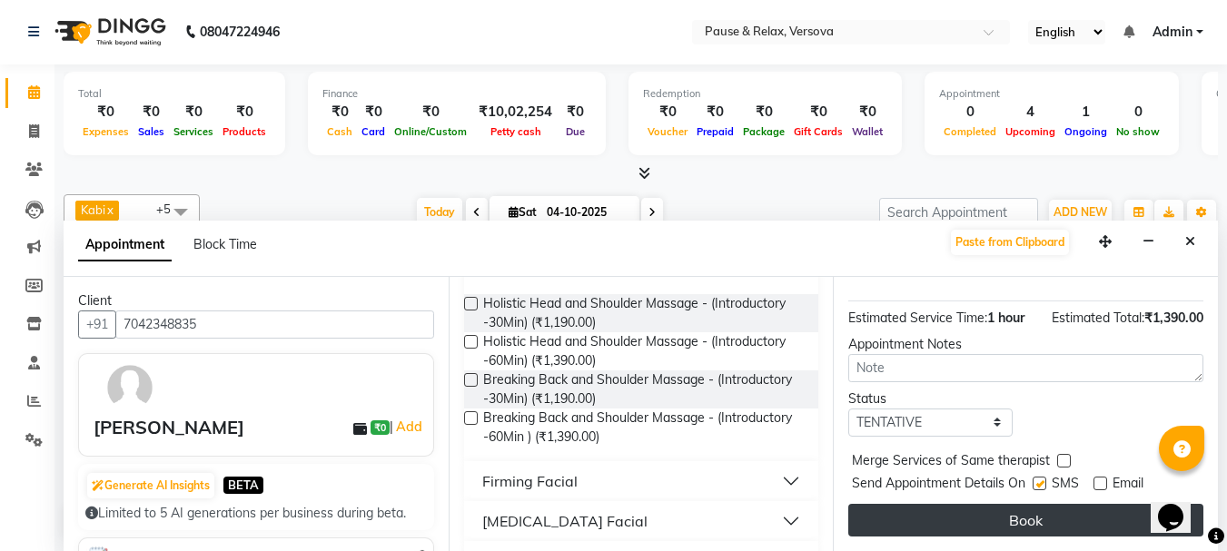
click at [1099, 504] on button "Book" at bounding box center [1025, 520] width 355 height 33
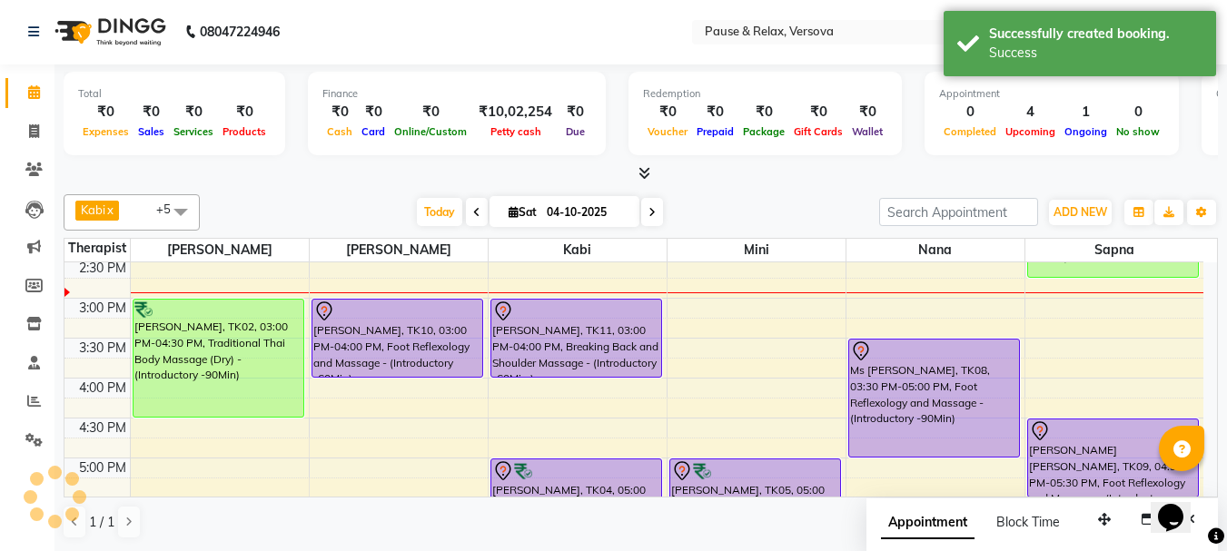
scroll to position [0, 0]
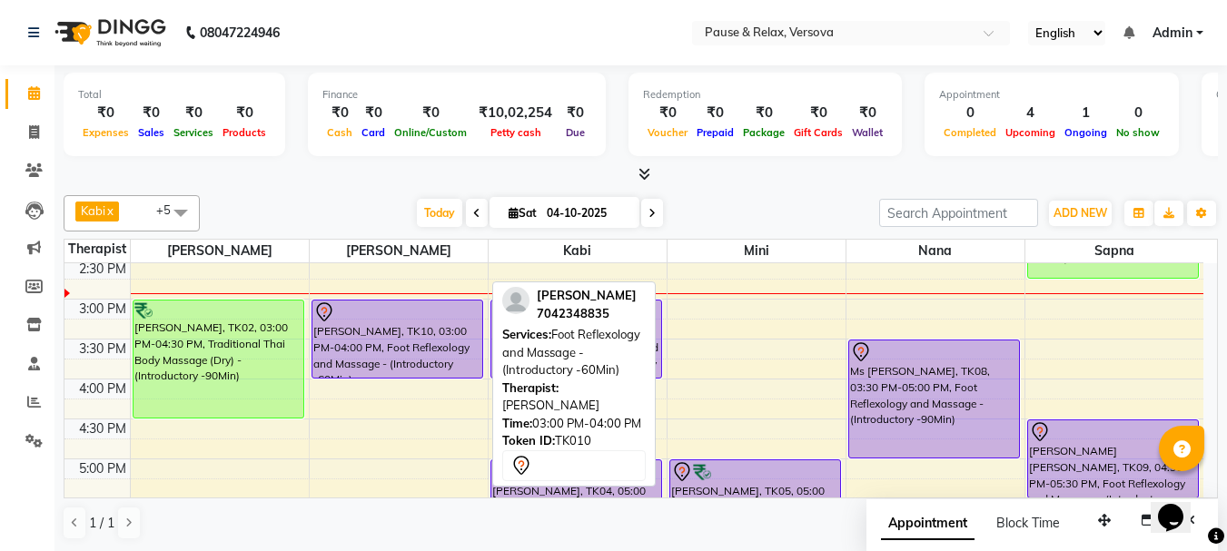
click at [364, 321] on div at bounding box center [397, 313] width 168 height 22
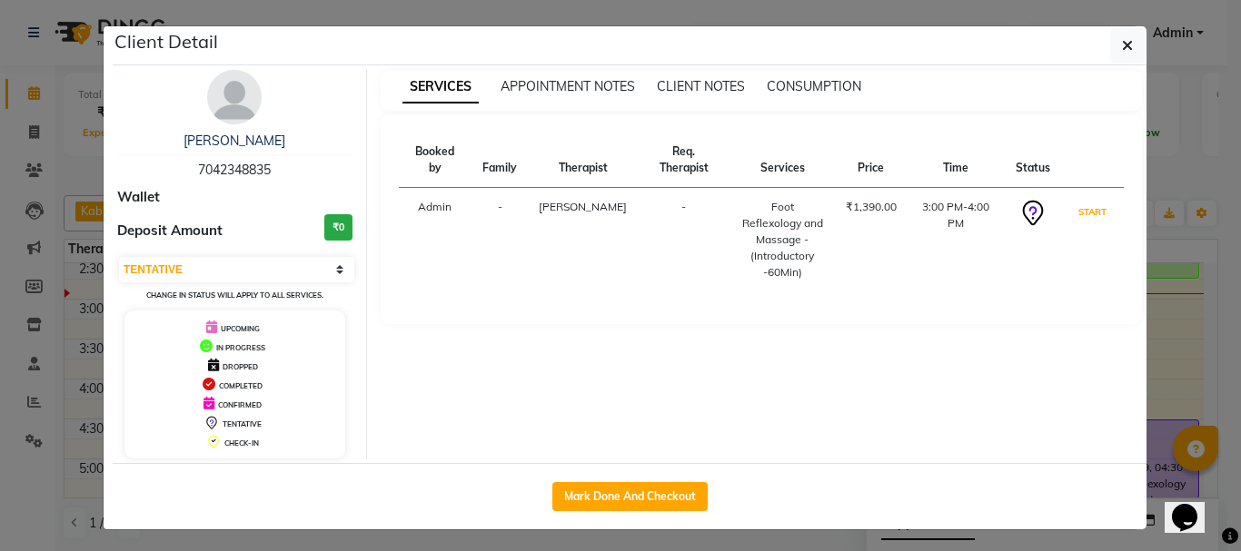
drag, startPoint x: 1090, startPoint y: 198, endPoint x: 1106, endPoint y: 249, distance: 53.4
click at [1090, 201] on button "START" at bounding box center [1092, 212] width 37 height 23
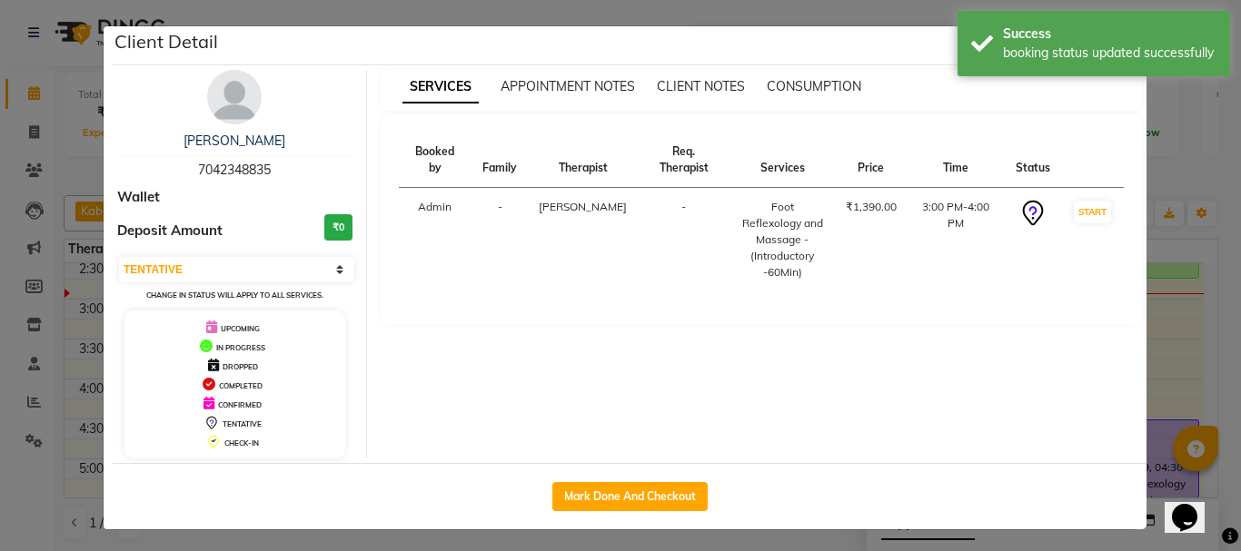
select select "1"
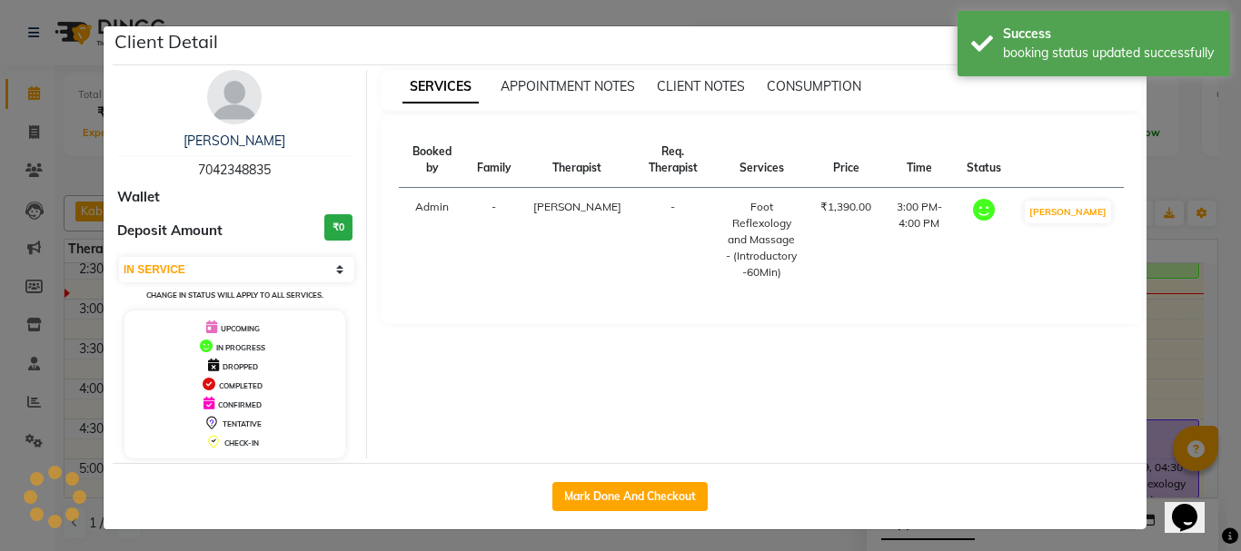
click at [1170, 342] on ngb-modal-window "Client Detail [PERSON_NAME] 7042348835 Wallet Deposit Amount ₹0 Select IN SERVI…" at bounding box center [620, 275] width 1241 height 551
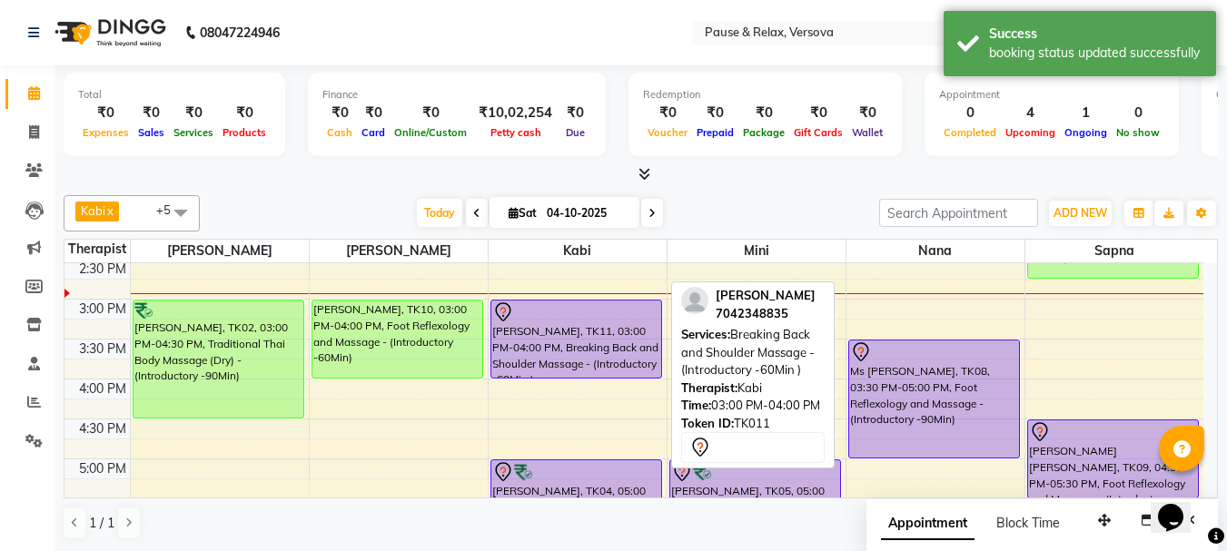
click at [560, 316] on div at bounding box center [576, 313] width 168 height 22
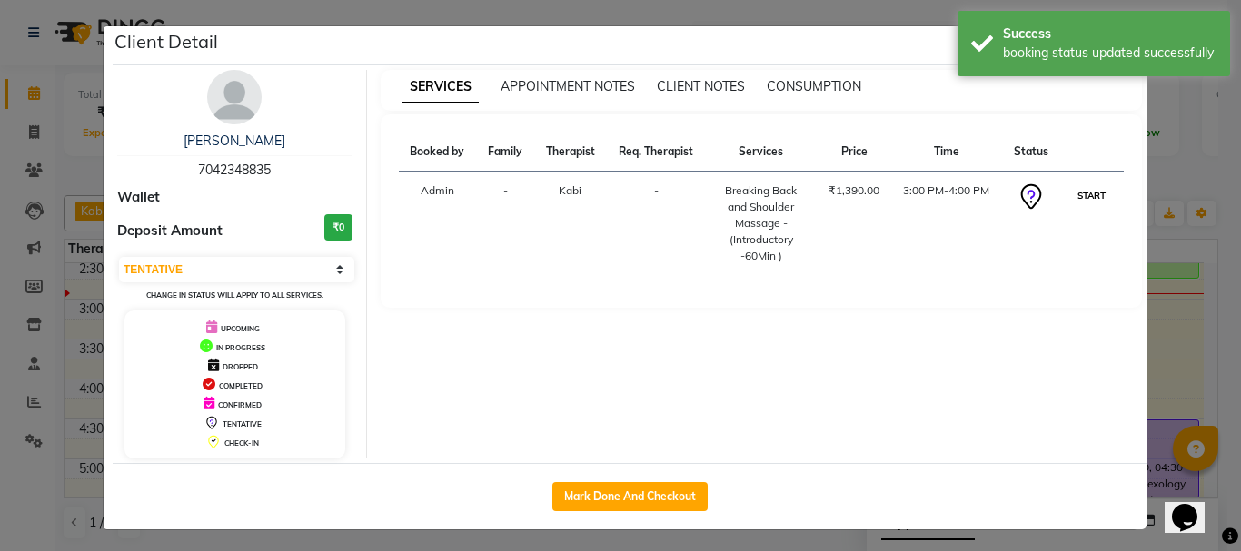
click at [1083, 192] on button "START" at bounding box center [1091, 195] width 37 height 23
select select "1"
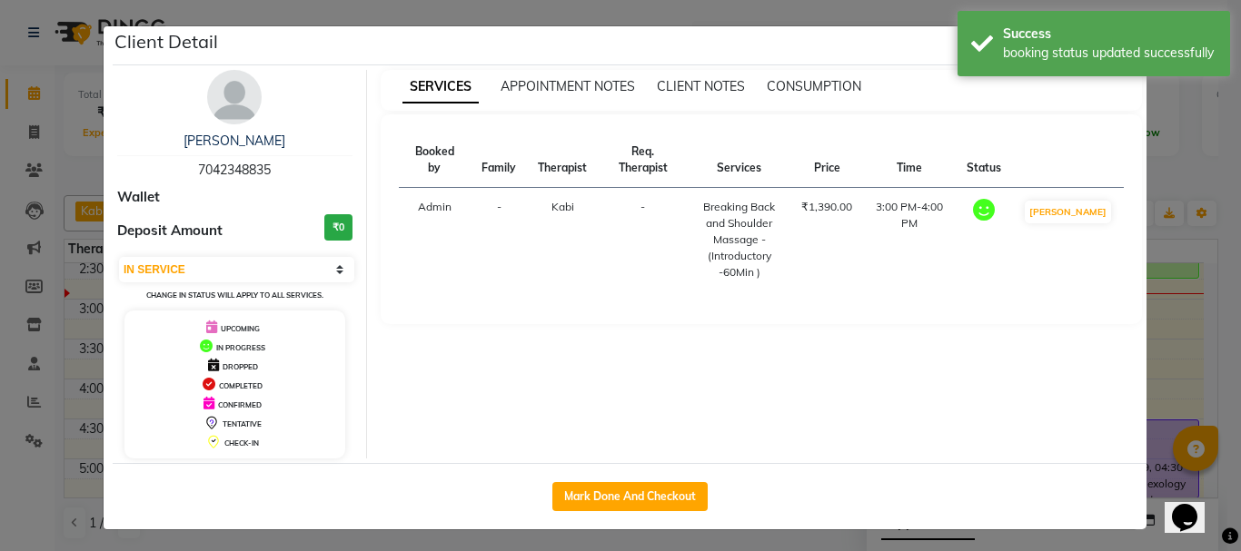
click at [1183, 342] on ngb-modal-window "Client Detail [PERSON_NAME] 7042348835 Wallet Deposit Amount ₹0 Select IN SERVI…" at bounding box center [620, 275] width 1241 height 551
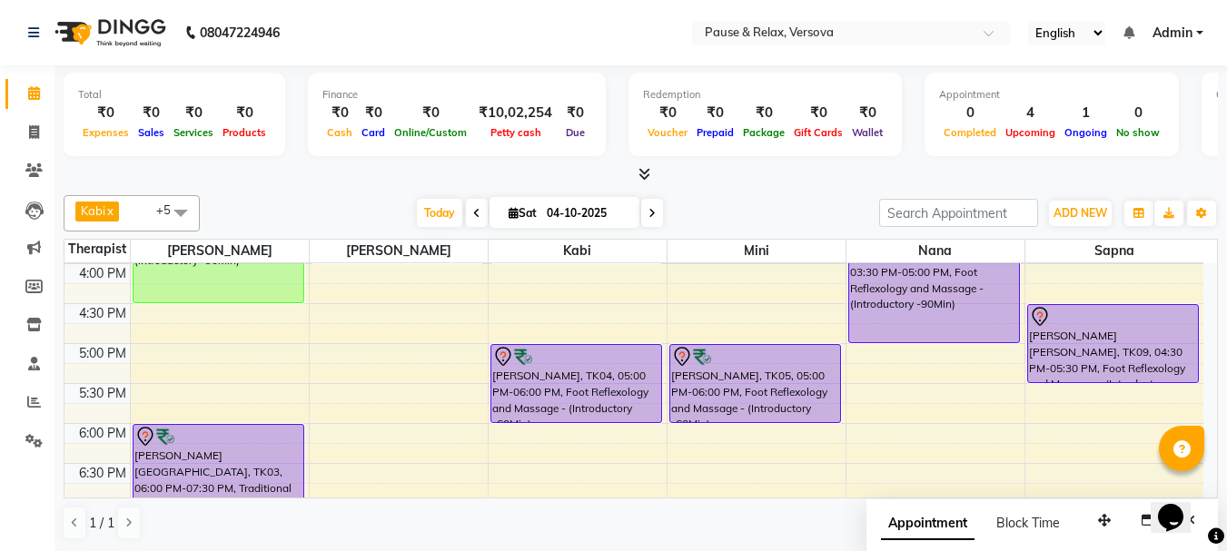
scroll to position [406, 0]
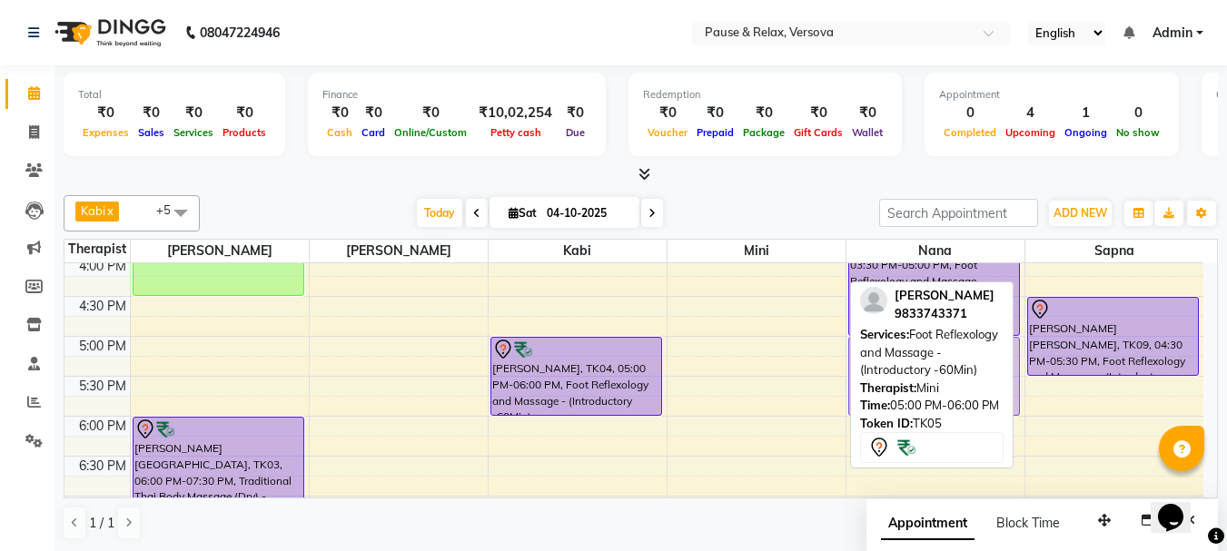
drag, startPoint x: 714, startPoint y: 351, endPoint x: 916, endPoint y: 359, distance: 201.8
click at [916, 359] on div "Kabi x nana x [PERSON_NAME] x [PERSON_NAME] x [PERSON_NAME] x [PERSON_NAME] x +…" at bounding box center [641, 368] width 1154 height 360
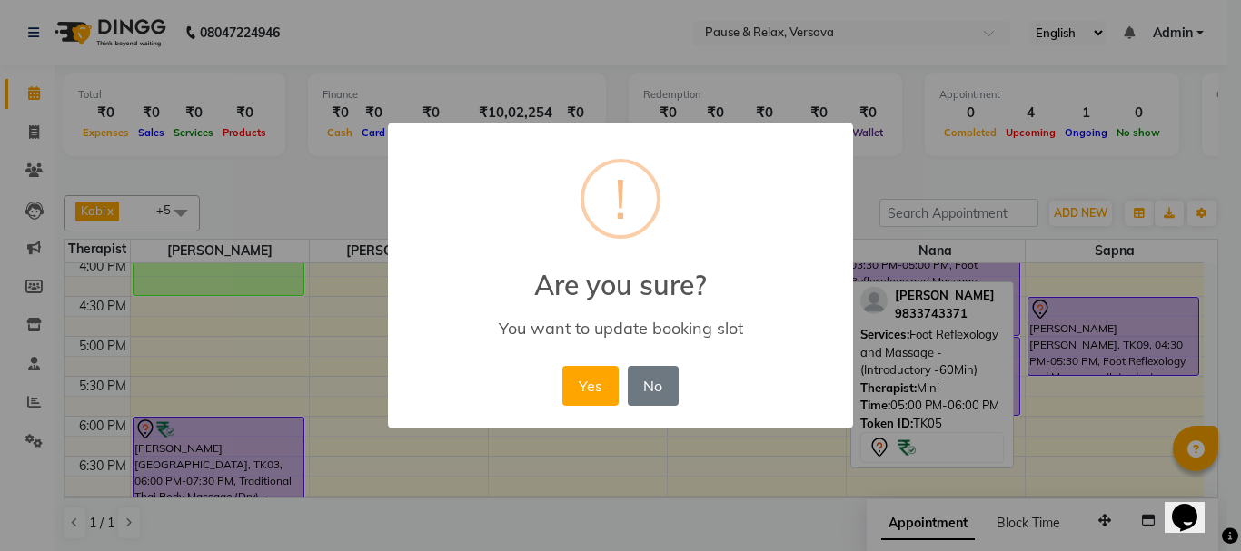
drag, startPoint x: 603, startPoint y: 381, endPoint x: 659, endPoint y: 381, distance: 55.4
click at [609, 381] on button "Yes" at bounding box center [589, 386] width 55 height 40
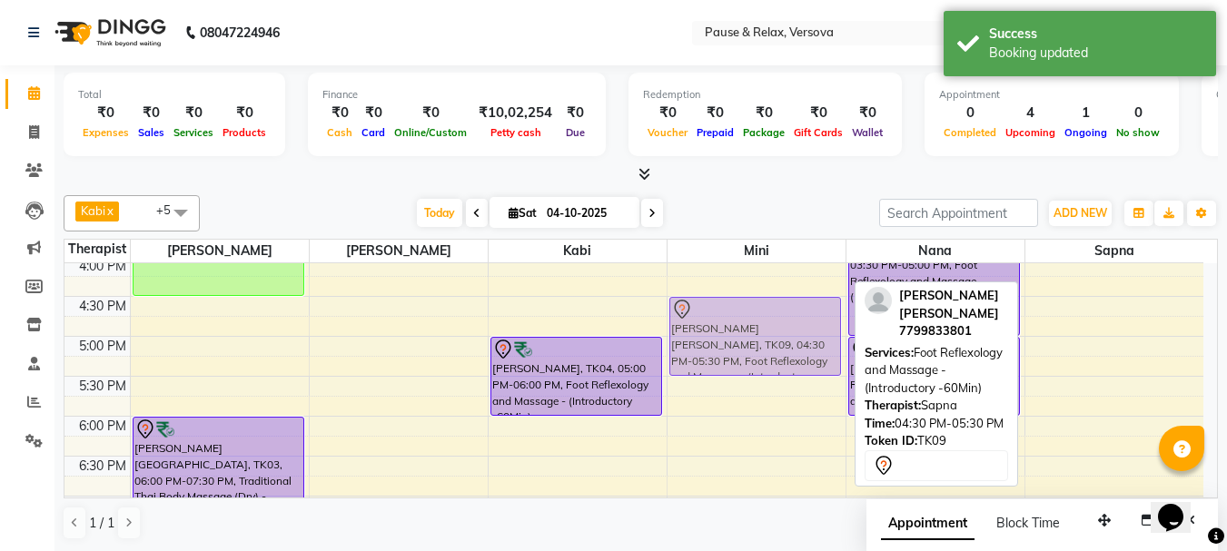
drag, startPoint x: 1124, startPoint y: 307, endPoint x: 861, endPoint y: 309, distance: 262.5
click at [825, 310] on tr "[PERSON_NAME], TK02, 03:00 PM-04:30 PM, Traditional Thai Body Massage (Dry) - (…" at bounding box center [633, 296] width 1139 height 878
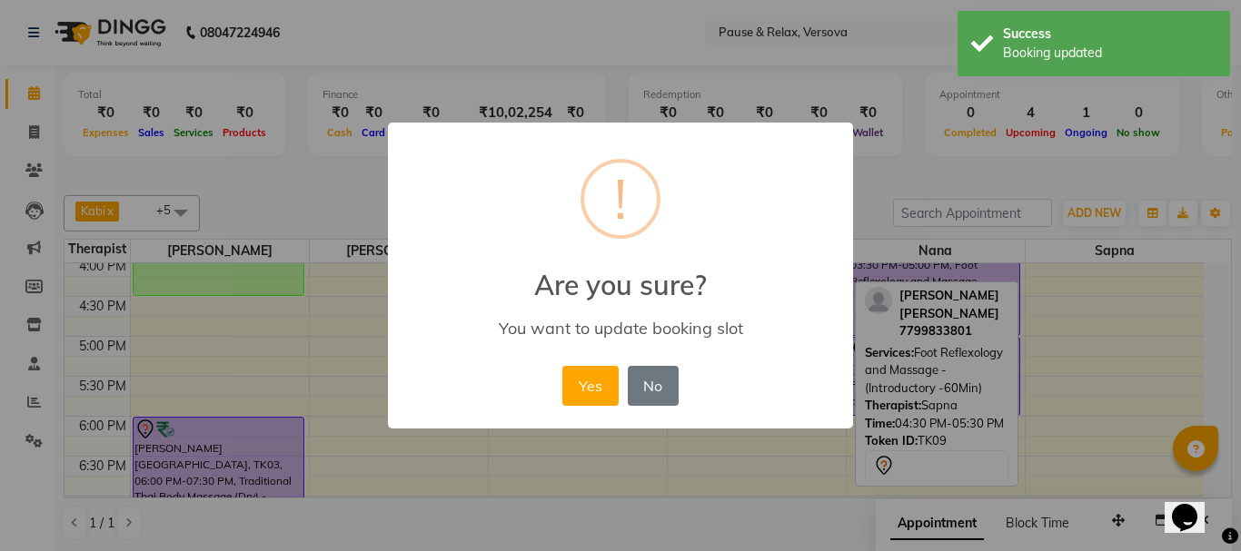
drag, startPoint x: 585, startPoint y: 380, endPoint x: 672, endPoint y: 380, distance: 87.2
click at [590, 380] on button "Yes" at bounding box center [589, 386] width 55 height 40
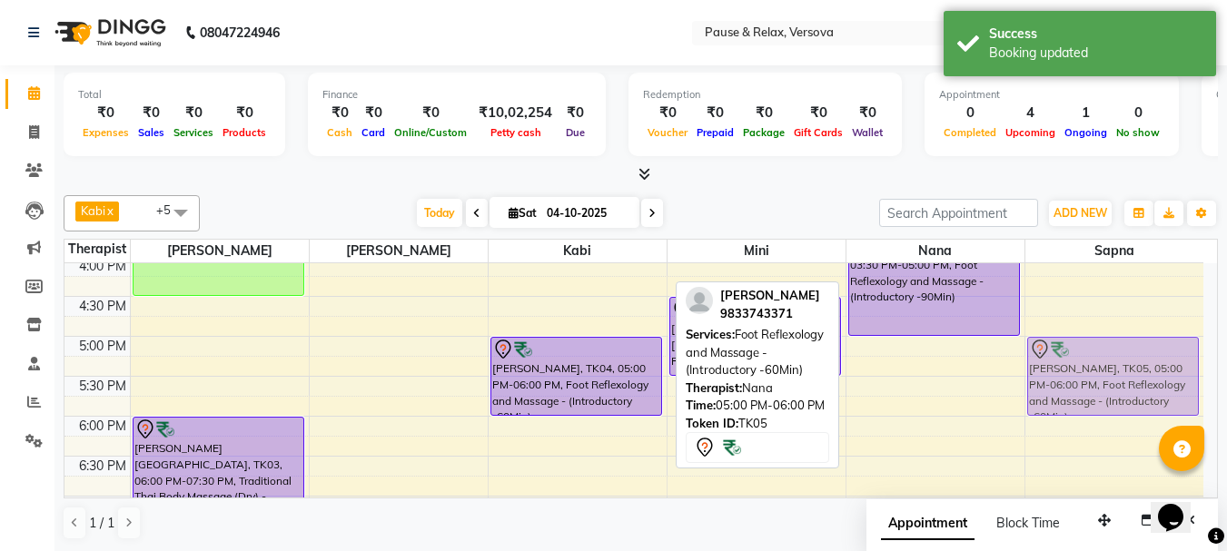
drag, startPoint x: 888, startPoint y: 350, endPoint x: 1014, endPoint y: 348, distance: 125.4
click at [1073, 348] on tr "[PERSON_NAME], TK02, 03:00 PM-04:30 PM, Traditional Thai Body Massage (Dry) - (…" at bounding box center [633, 296] width 1139 height 878
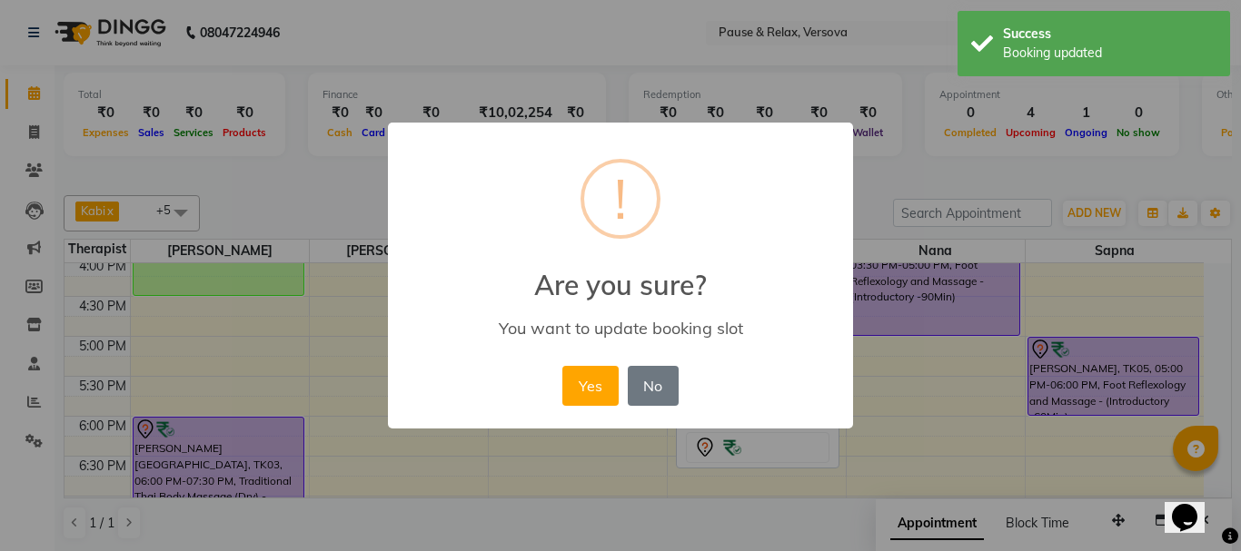
click at [592, 394] on button "Yes" at bounding box center [589, 386] width 55 height 40
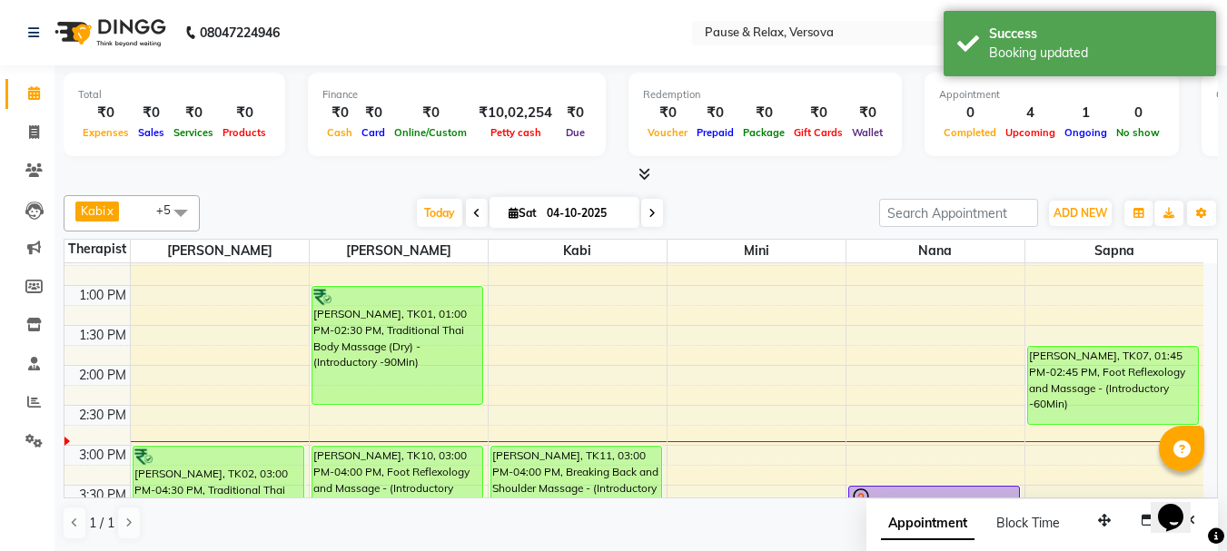
scroll to position [134, 0]
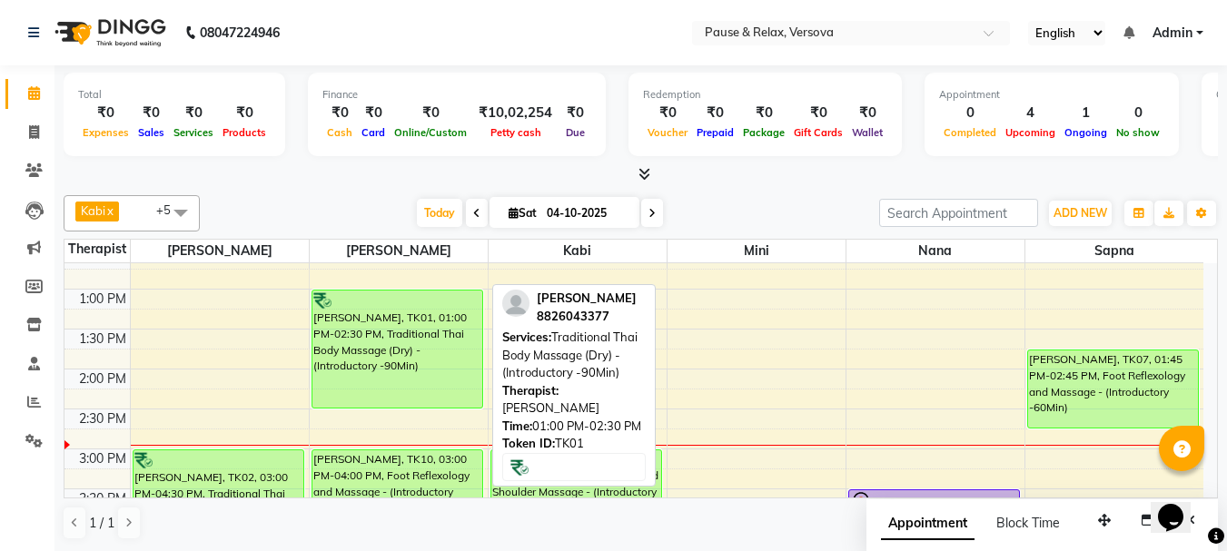
click at [373, 369] on div "[PERSON_NAME], TK01, 01:00 PM-02:30 PM, Traditional Thai Body Massage (Dry) - (…" at bounding box center [397, 349] width 170 height 117
click at [375, 370] on div "[PERSON_NAME], TK01, 01:00 PM-02:30 PM, Traditional Thai Body Massage (Dry) - (…" at bounding box center [397, 349] width 170 height 117
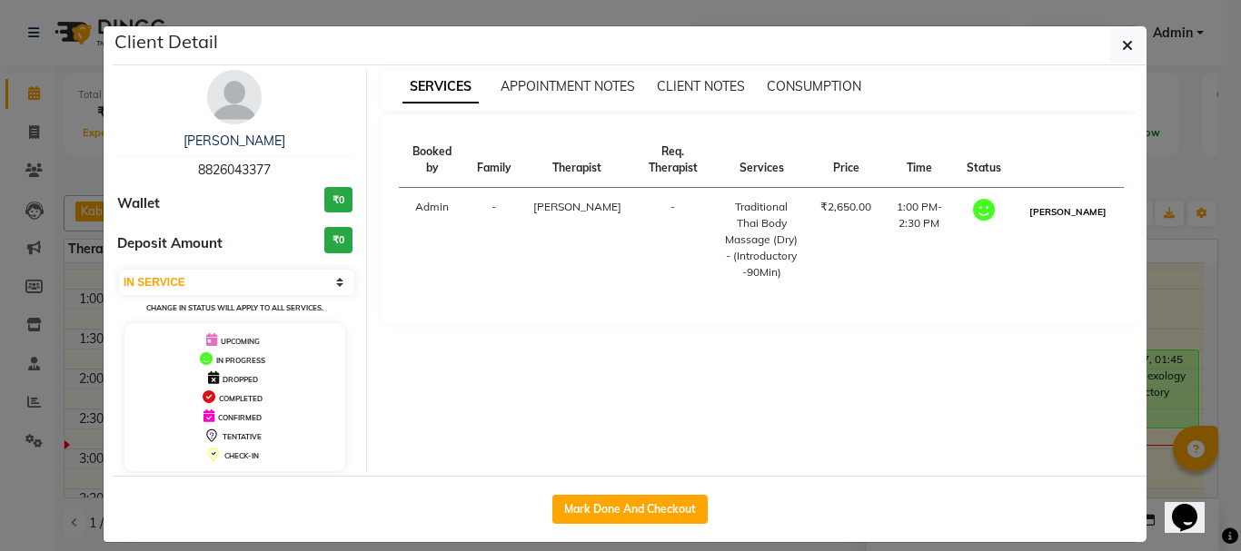
click at [1061, 213] on button "[PERSON_NAME]" at bounding box center [1068, 212] width 86 height 23
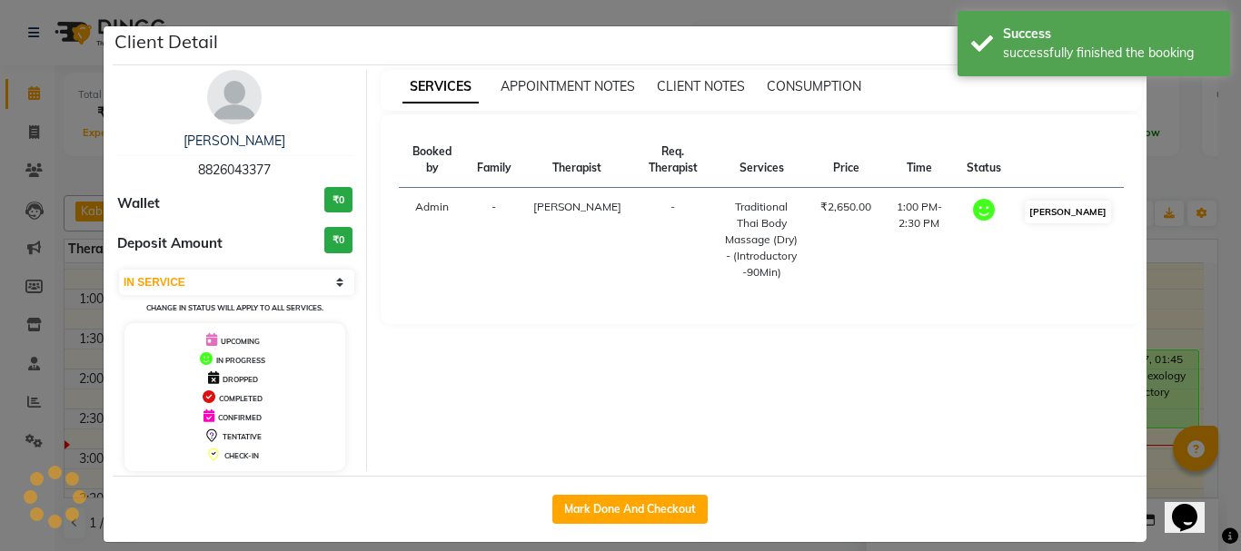
select select "3"
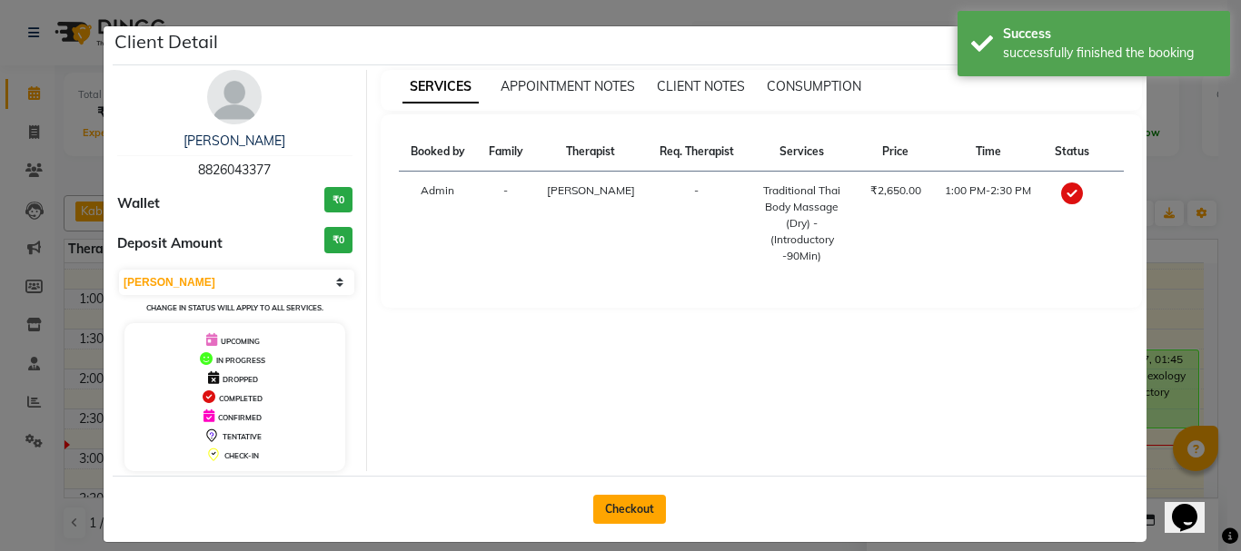
click at [615, 511] on button "Checkout" at bounding box center [629, 509] width 73 height 29
select select "service"
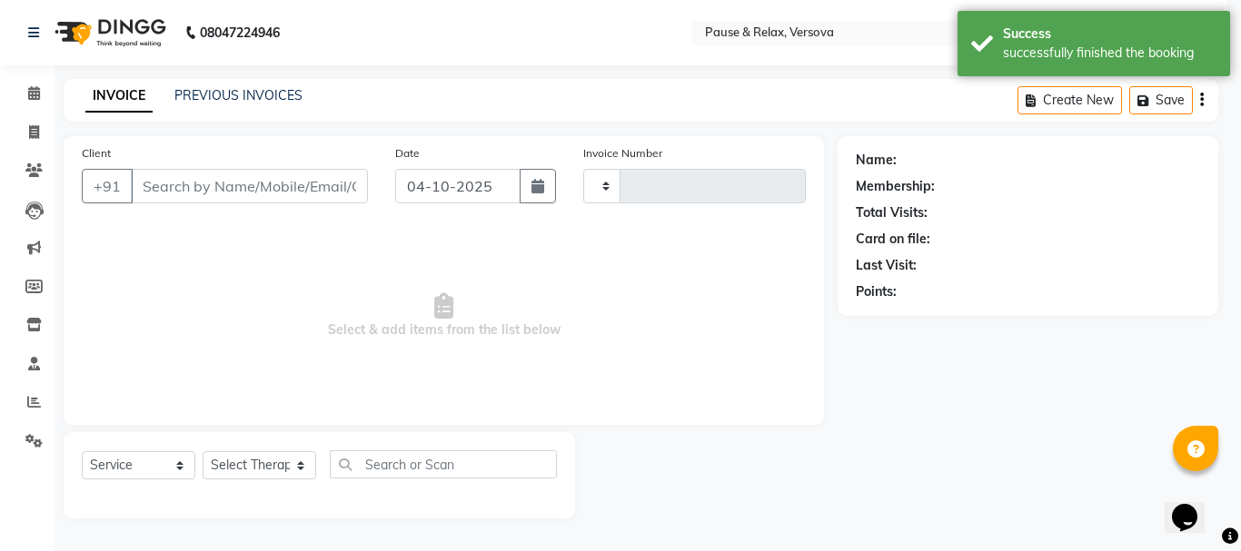
type input "1829"
select select "6832"
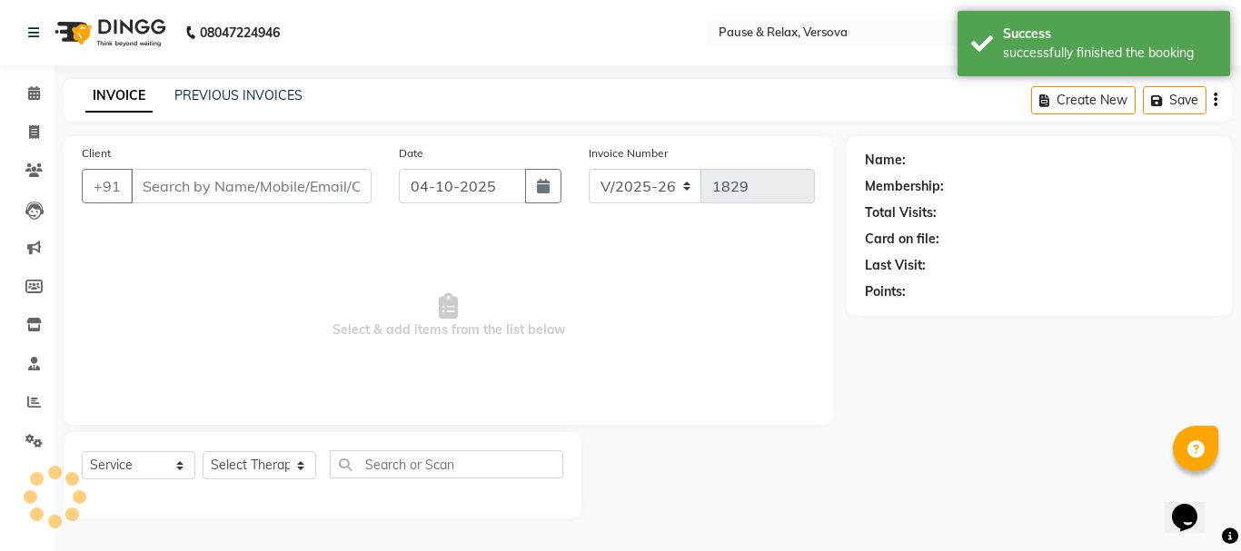
type input "8826043377"
select select "53336"
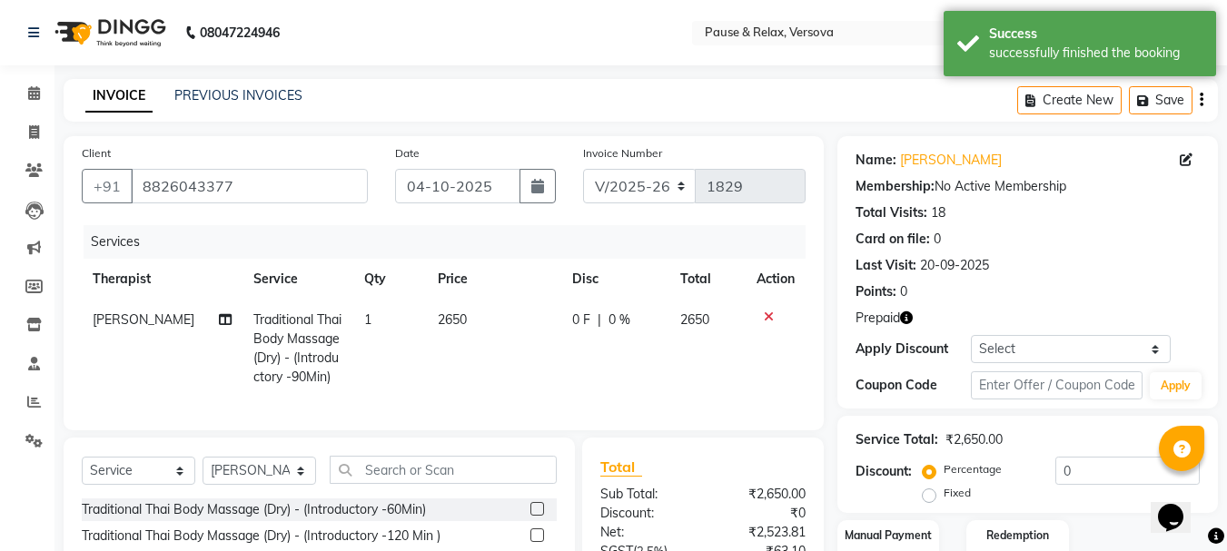
scroll to position [195, 0]
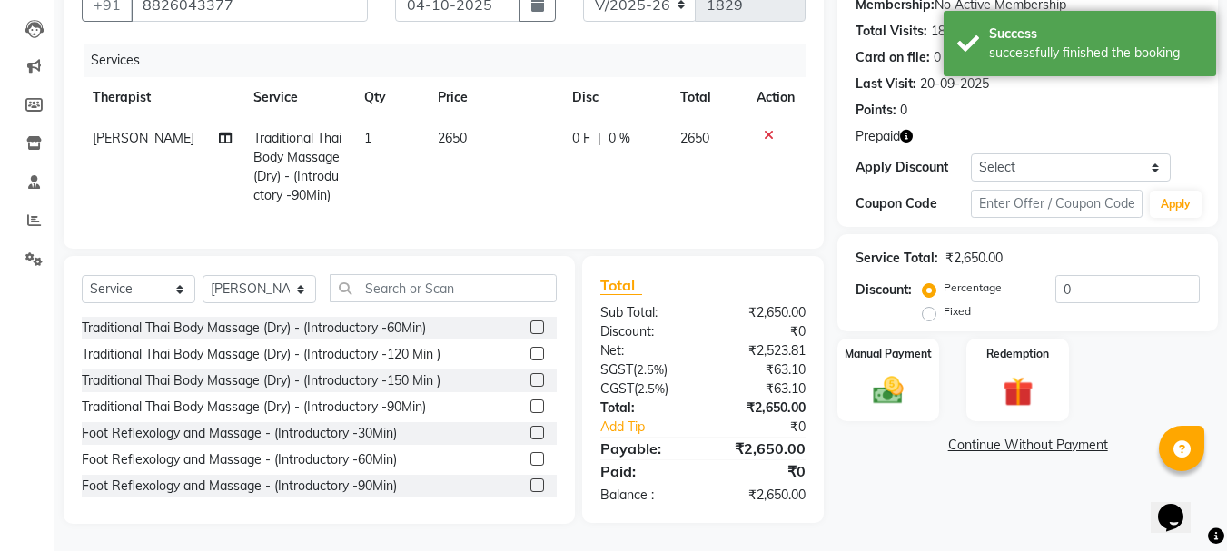
click at [944, 303] on label "Fixed" at bounding box center [957, 311] width 27 height 16
click at [926, 305] on input "Fixed" at bounding box center [932, 311] width 13 height 13
radio input "true"
click at [1019, 344] on label "Redemption" at bounding box center [1017, 352] width 65 height 17
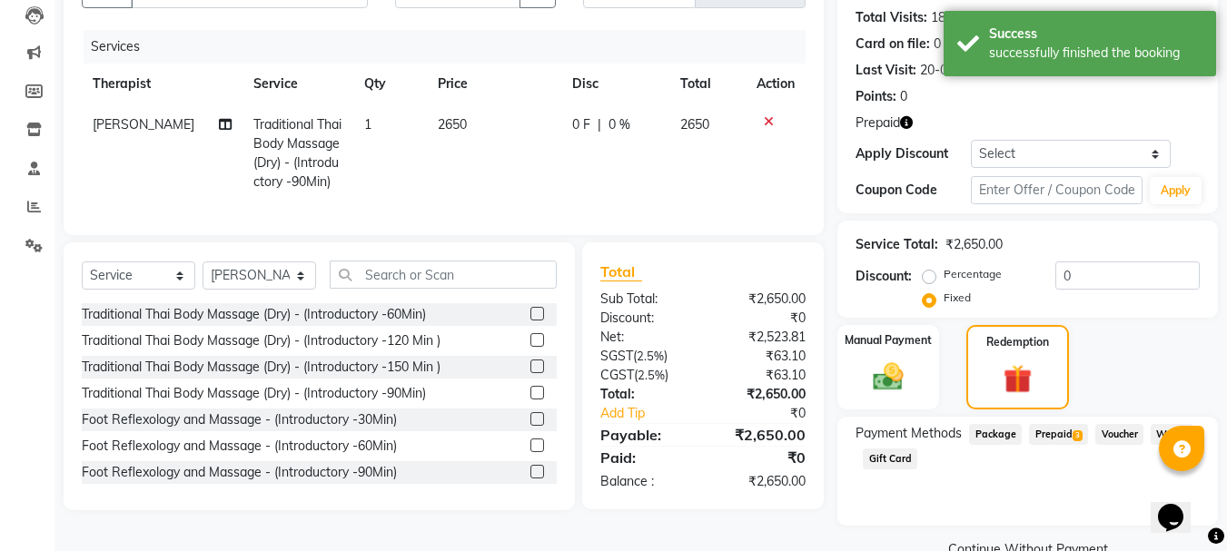
click at [1068, 435] on span "Prepaid 3" at bounding box center [1058, 434] width 59 height 21
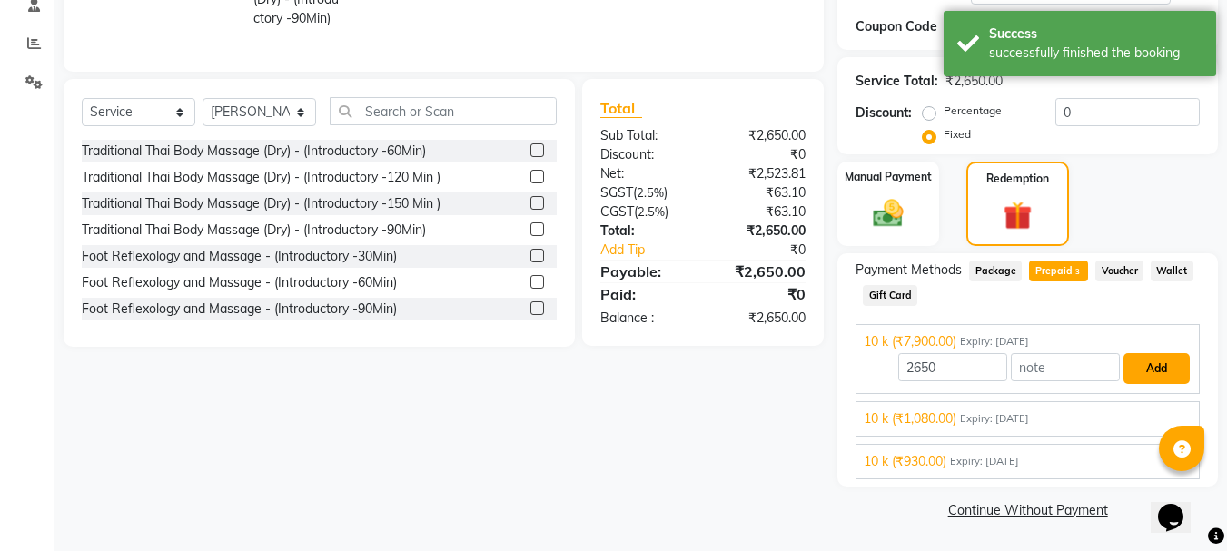
click at [1135, 364] on button "Add" at bounding box center [1157, 368] width 66 height 31
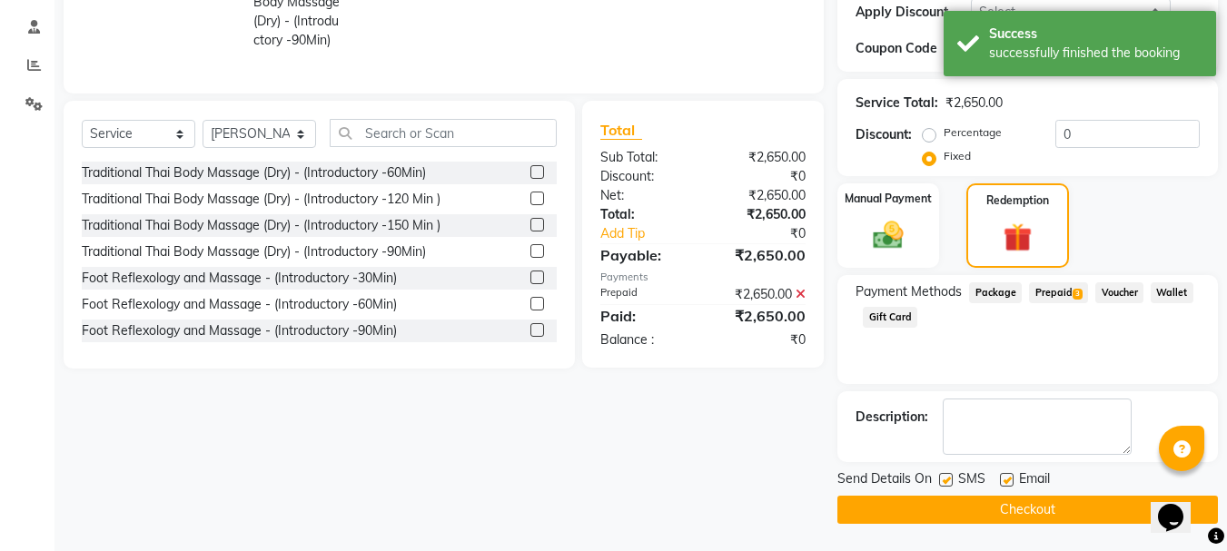
click at [1004, 478] on label at bounding box center [1007, 480] width 14 height 14
click at [1004, 478] on input "checkbox" at bounding box center [1006, 481] width 12 height 12
checkbox input "false"
click at [1006, 505] on button "Checkout" at bounding box center [1027, 510] width 381 height 28
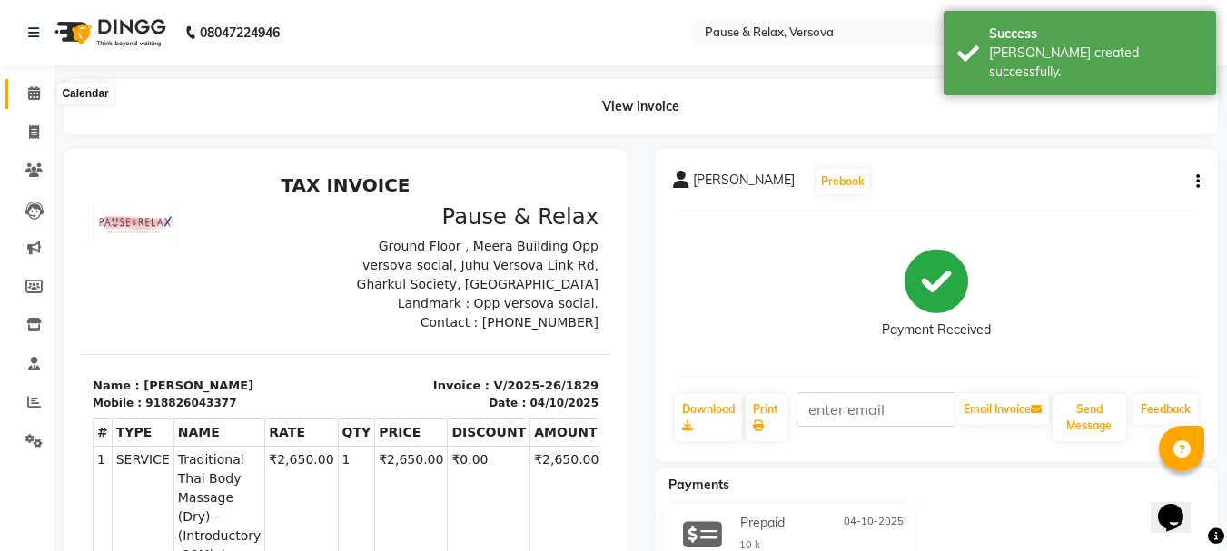
click at [30, 98] on icon at bounding box center [34, 93] width 12 height 14
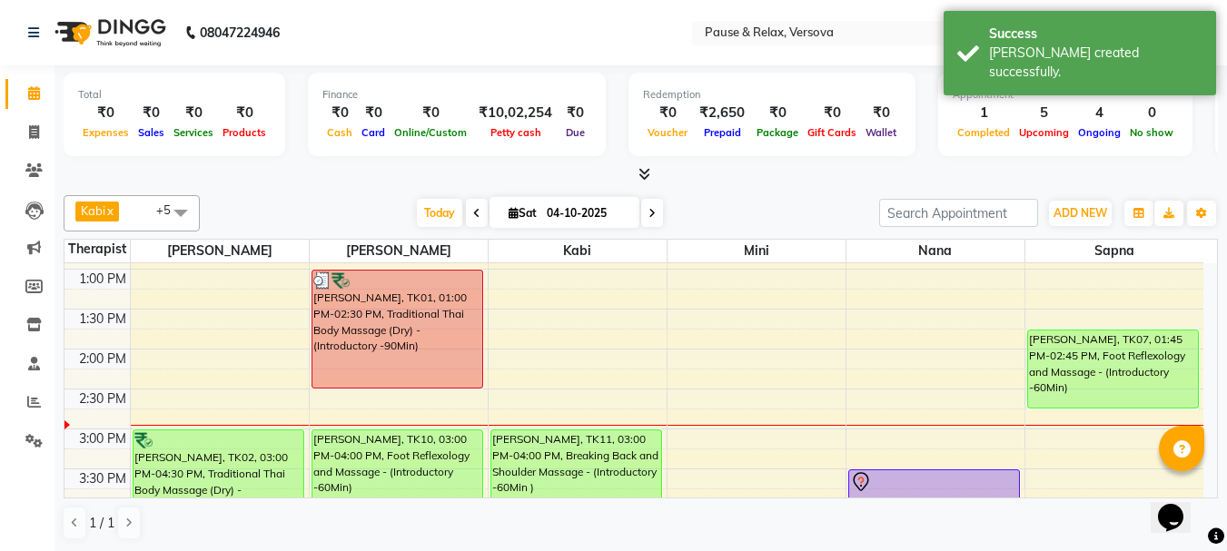
scroll to position [170, 0]
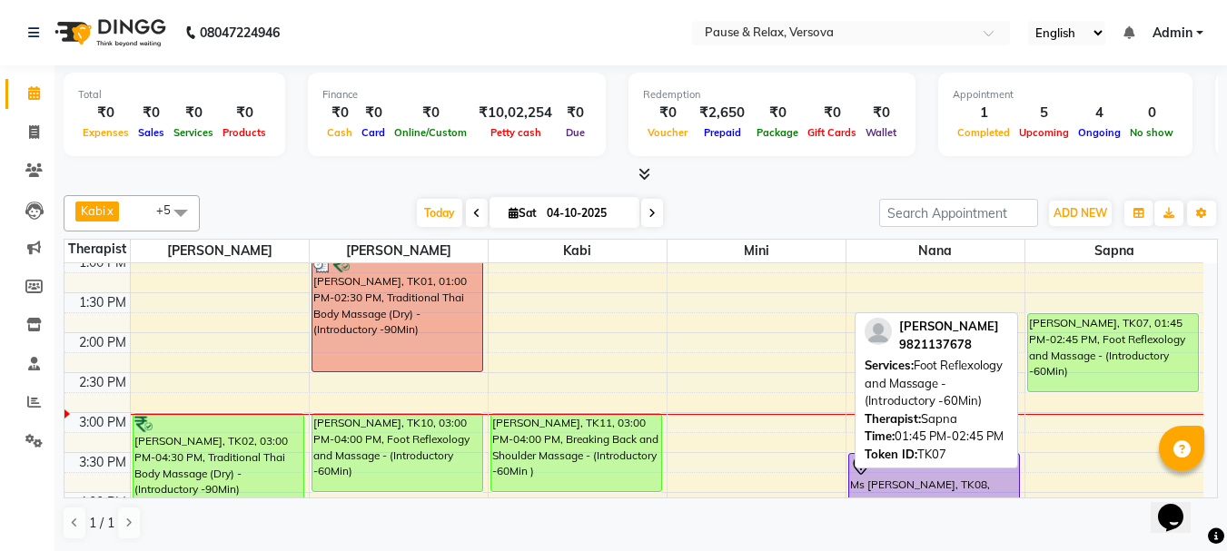
click at [1124, 352] on div "[PERSON_NAME], TK07, 01:45 PM-02:45 PM, Foot Reflexology and Massage - (Introdu…" at bounding box center [1113, 352] width 171 height 77
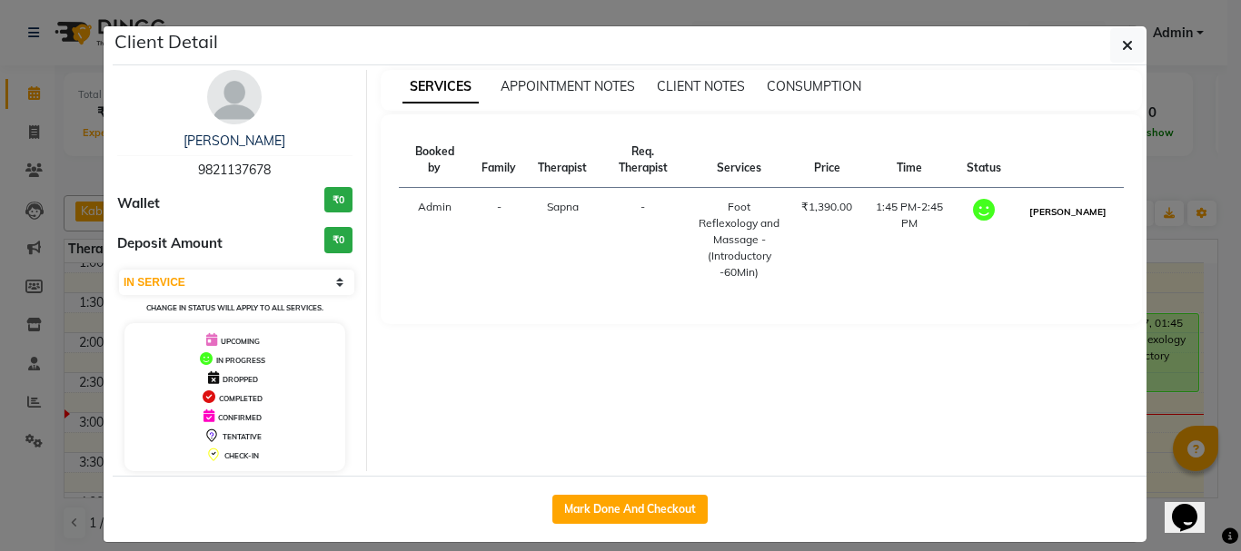
click at [1068, 213] on button "[PERSON_NAME]" at bounding box center [1068, 212] width 86 height 23
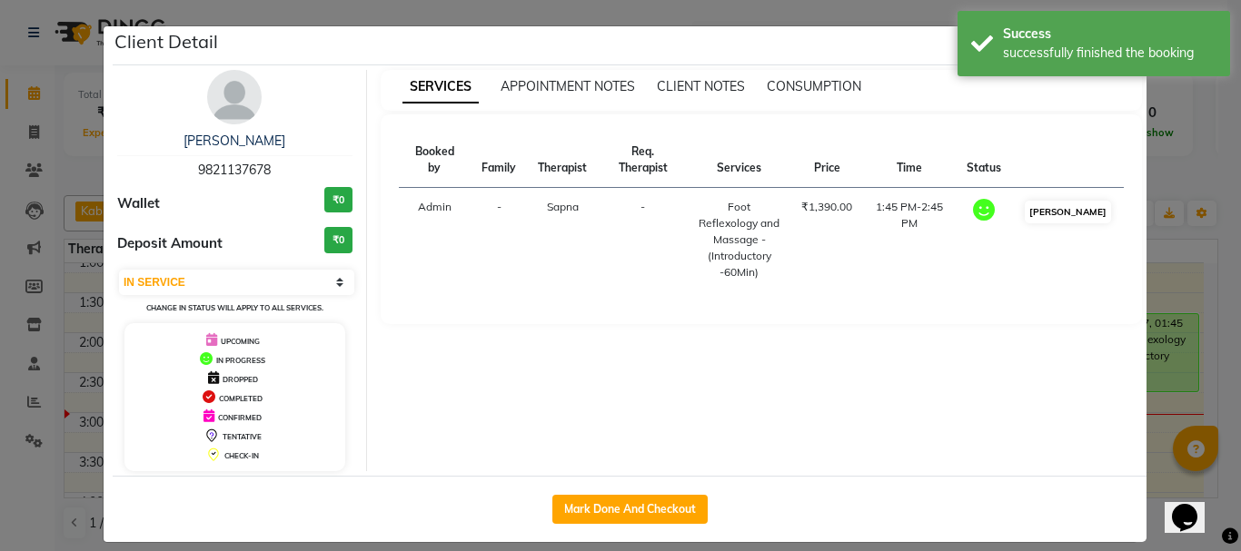
select select "3"
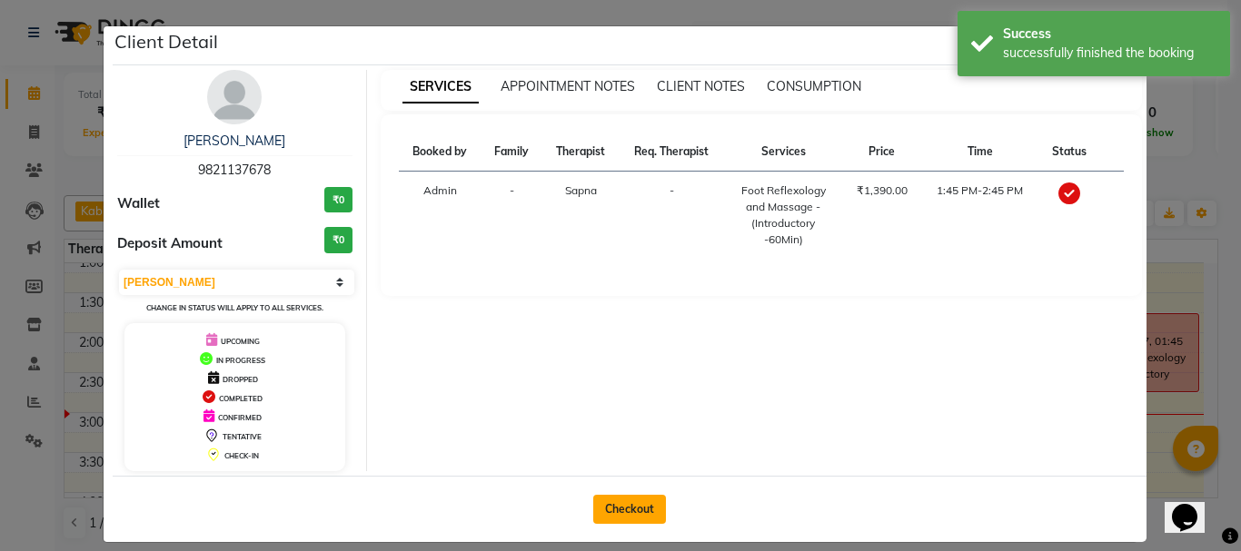
click at [646, 513] on button "Checkout" at bounding box center [629, 509] width 73 height 29
select select "6832"
select select "service"
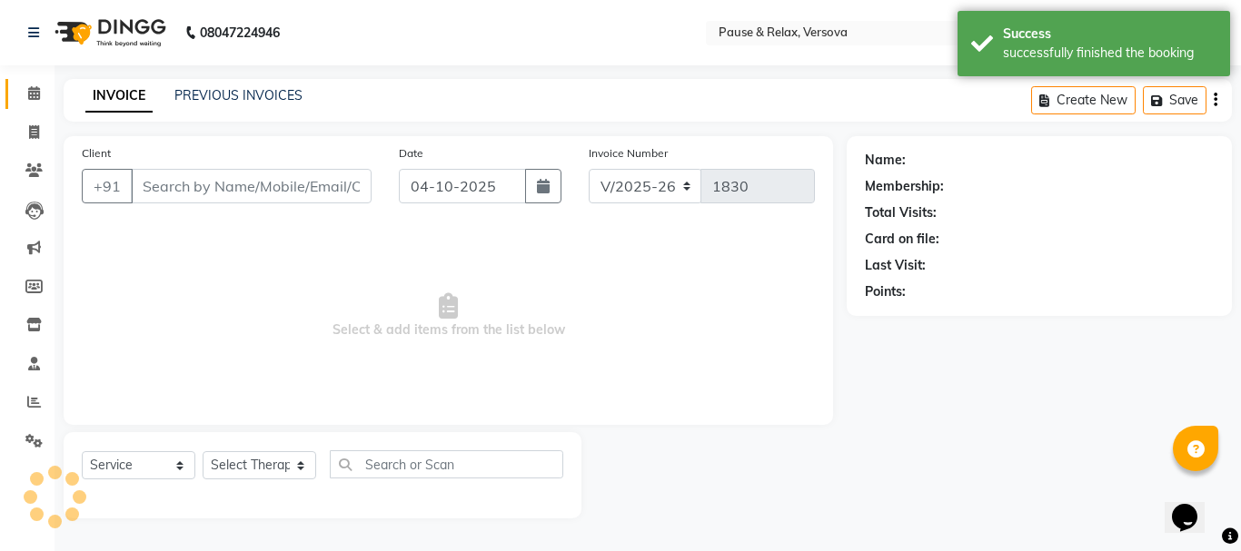
type input "9821137678"
select select "93075"
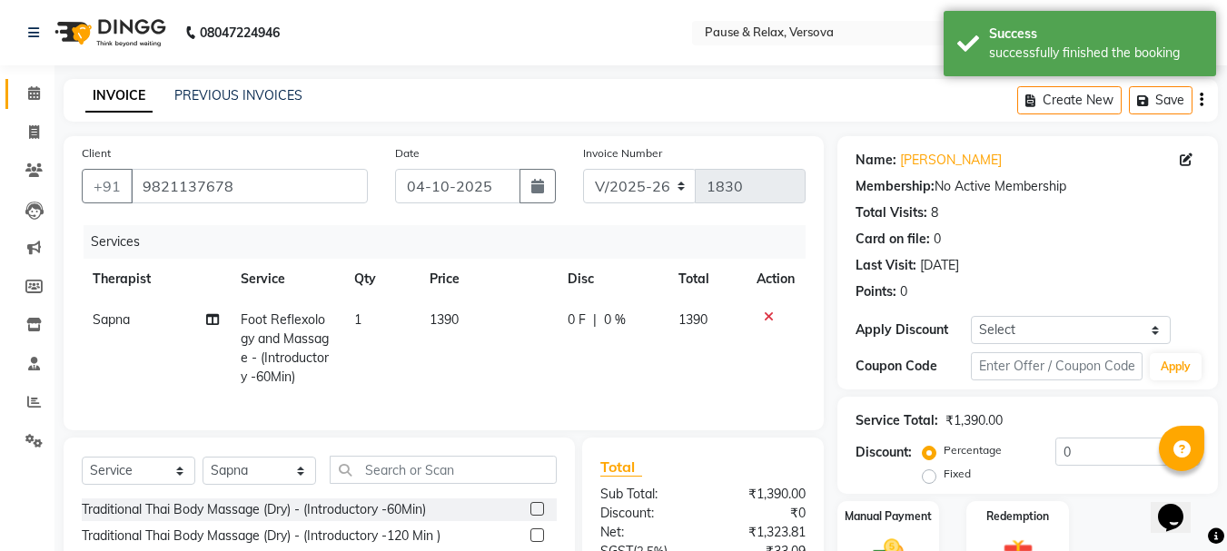
scroll to position [195, 0]
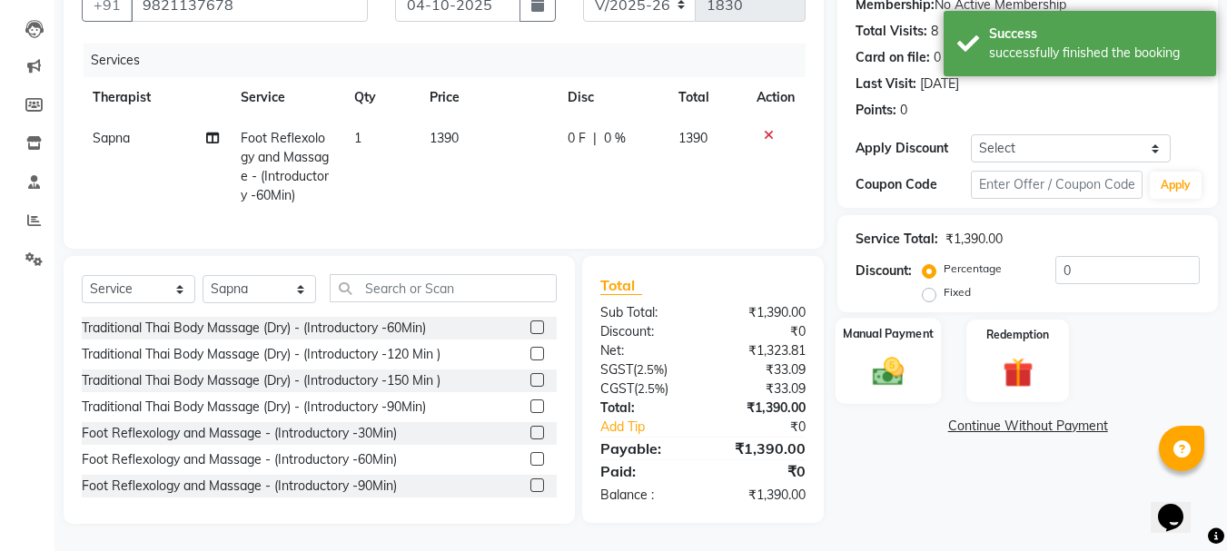
click at [854, 325] on label "Manual Payment" at bounding box center [888, 333] width 91 height 17
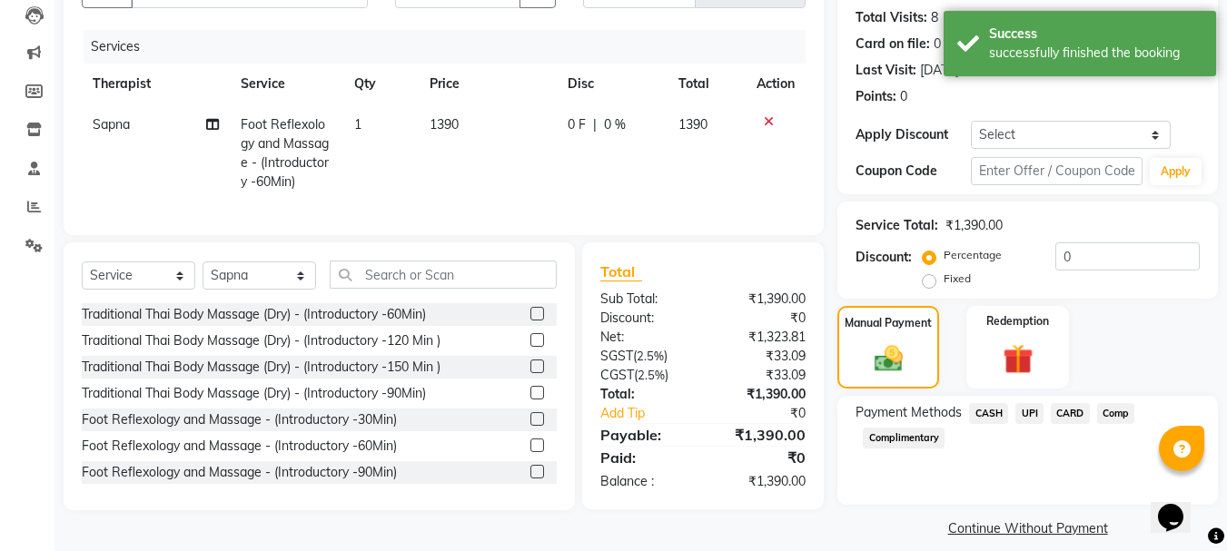
click at [1038, 415] on span "UPI" at bounding box center [1029, 413] width 28 height 21
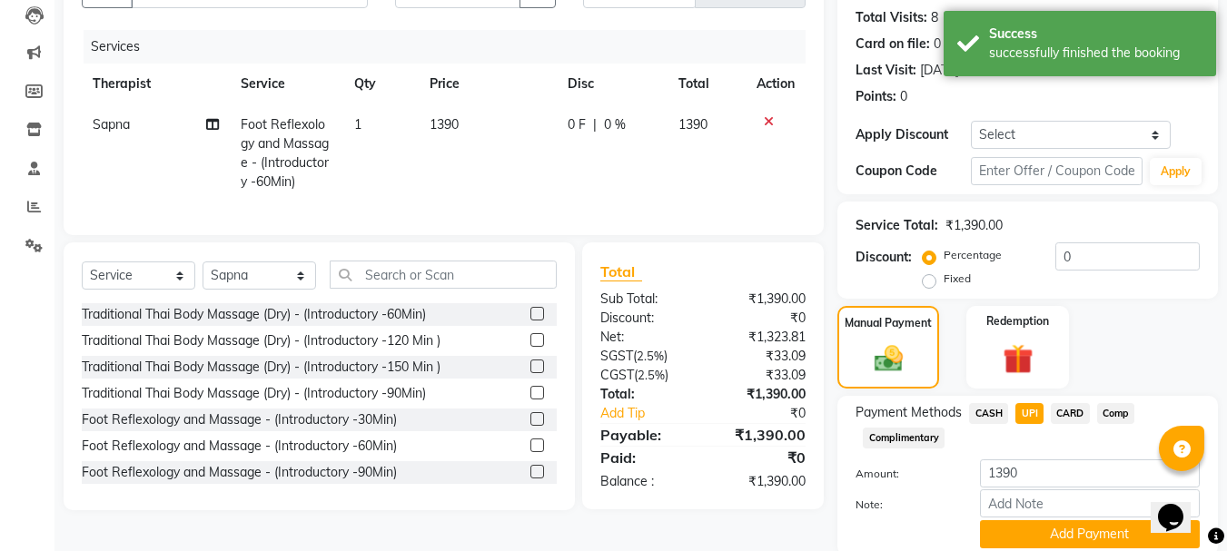
scroll to position [264, 0]
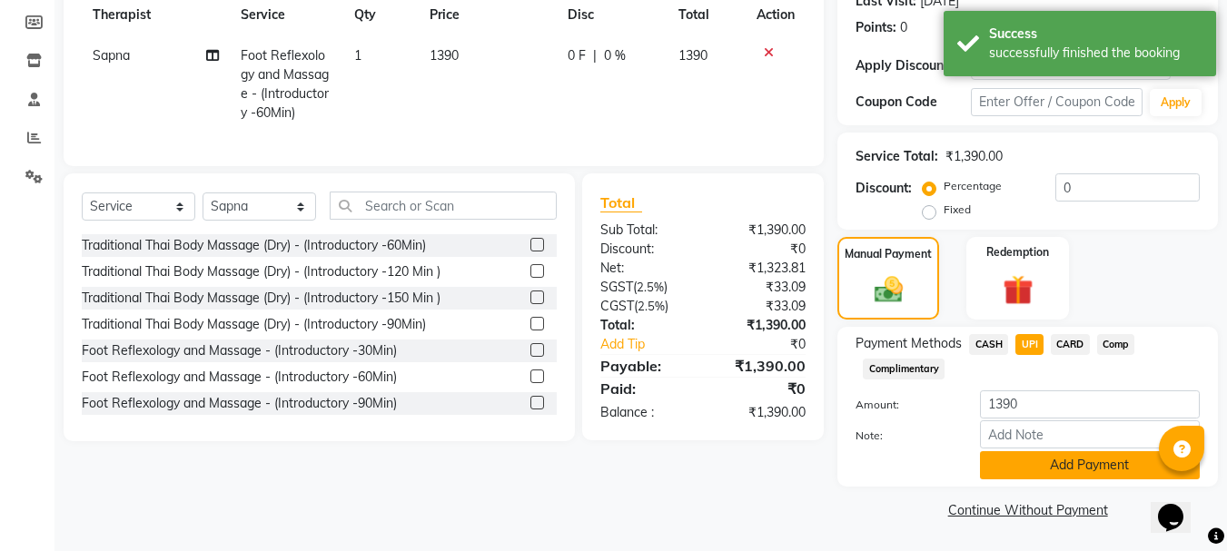
click at [1079, 462] on button "Add Payment" at bounding box center [1090, 465] width 220 height 28
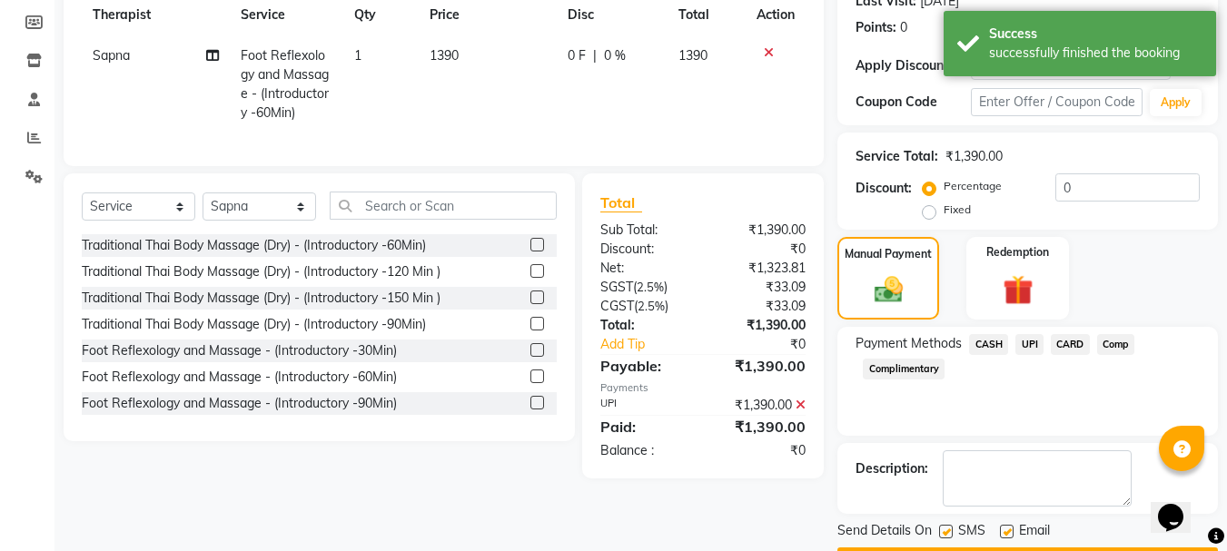
scroll to position [316, 0]
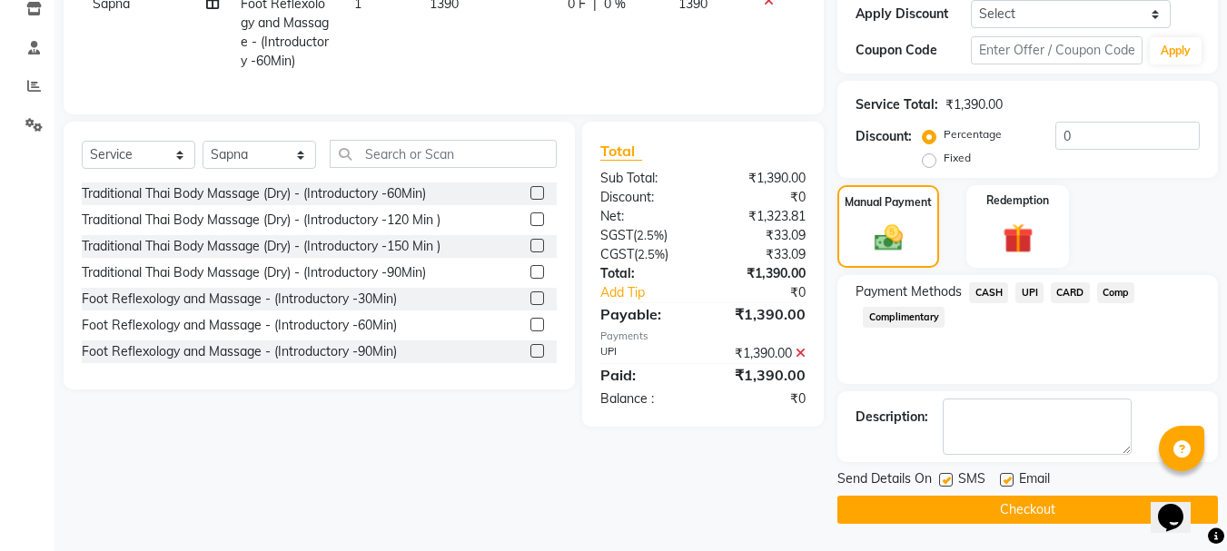
click at [1012, 478] on label at bounding box center [1007, 480] width 14 height 14
click at [1012, 478] on input "checkbox" at bounding box center [1006, 481] width 12 height 12
checkbox input "false"
click at [1070, 508] on button "Checkout" at bounding box center [1027, 510] width 381 height 28
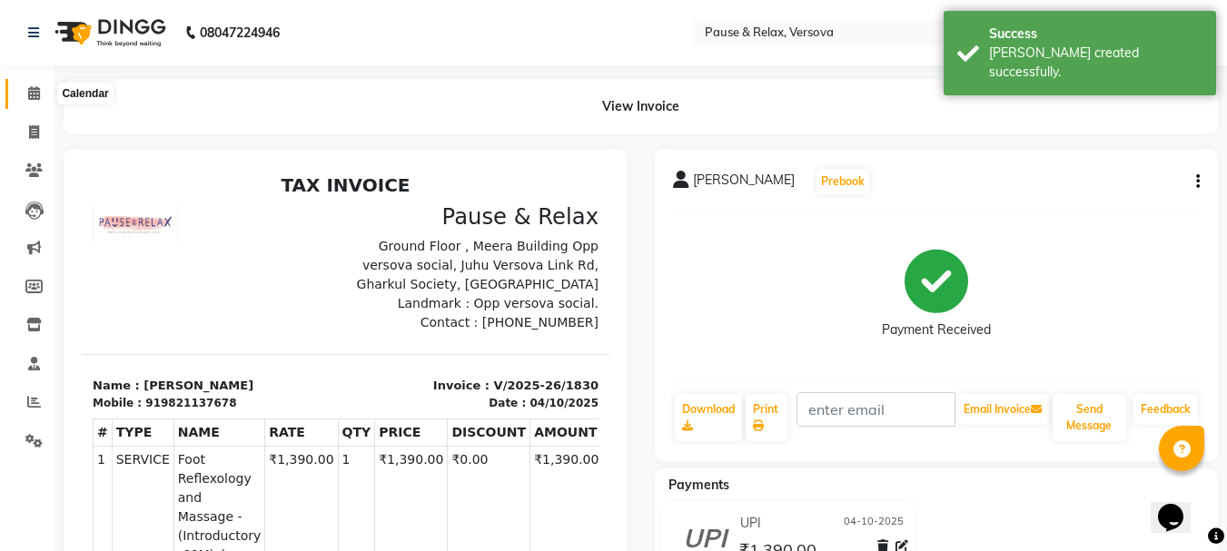
click at [42, 98] on span at bounding box center [34, 94] width 32 height 21
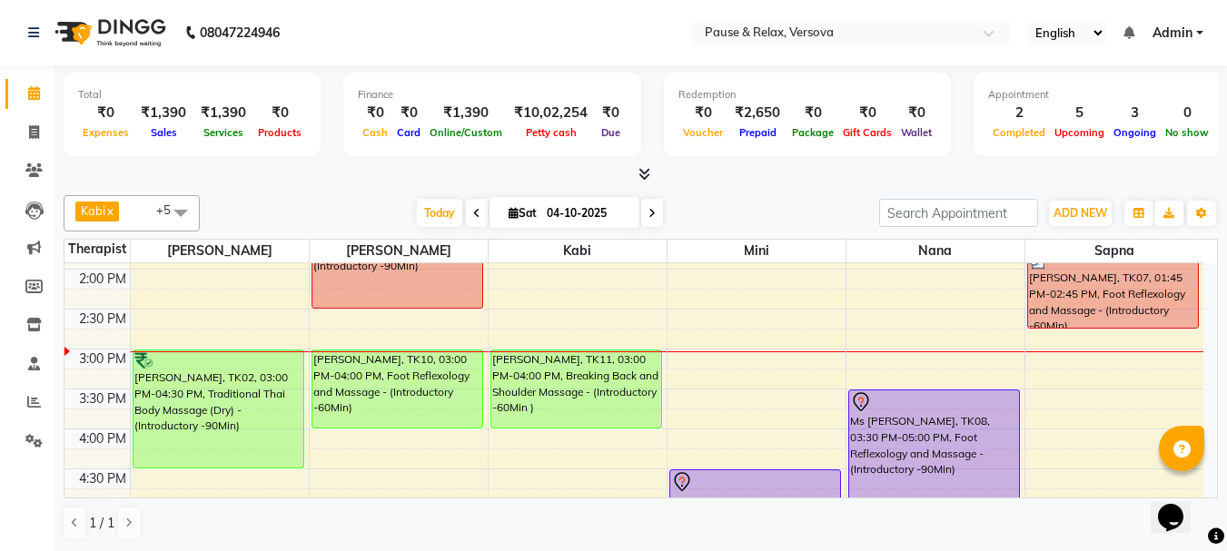
scroll to position [245, 0]
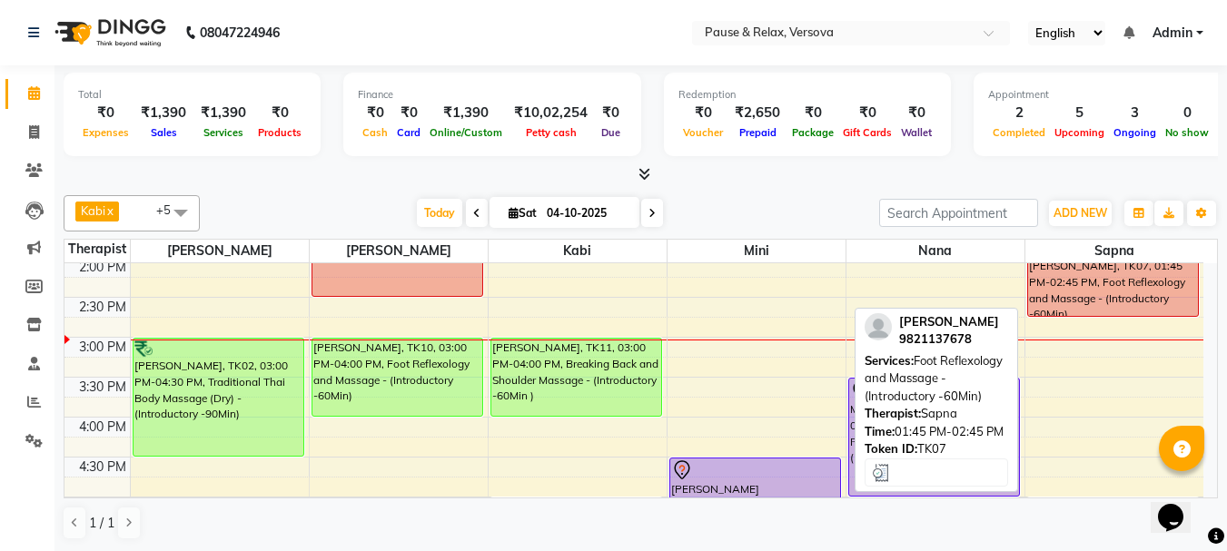
click at [1041, 297] on div "[PERSON_NAME], TK07, 01:45 PM-02:45 PM, Foot Reflexology and Massage - (Introdu…" at bounding box center [1113, 277] width 171 height 77
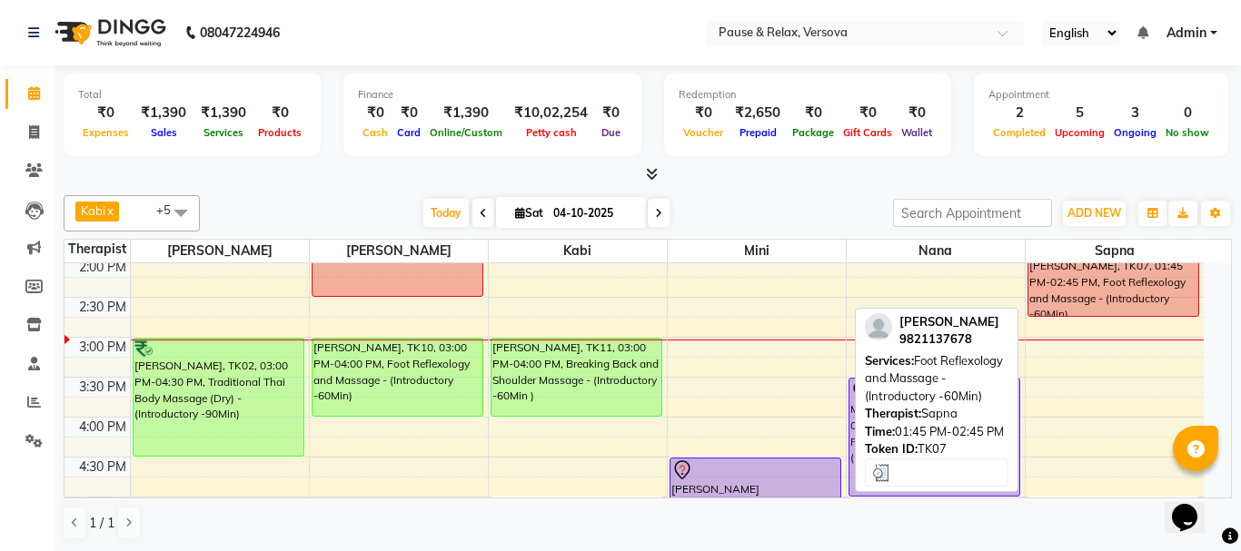
select select "3"
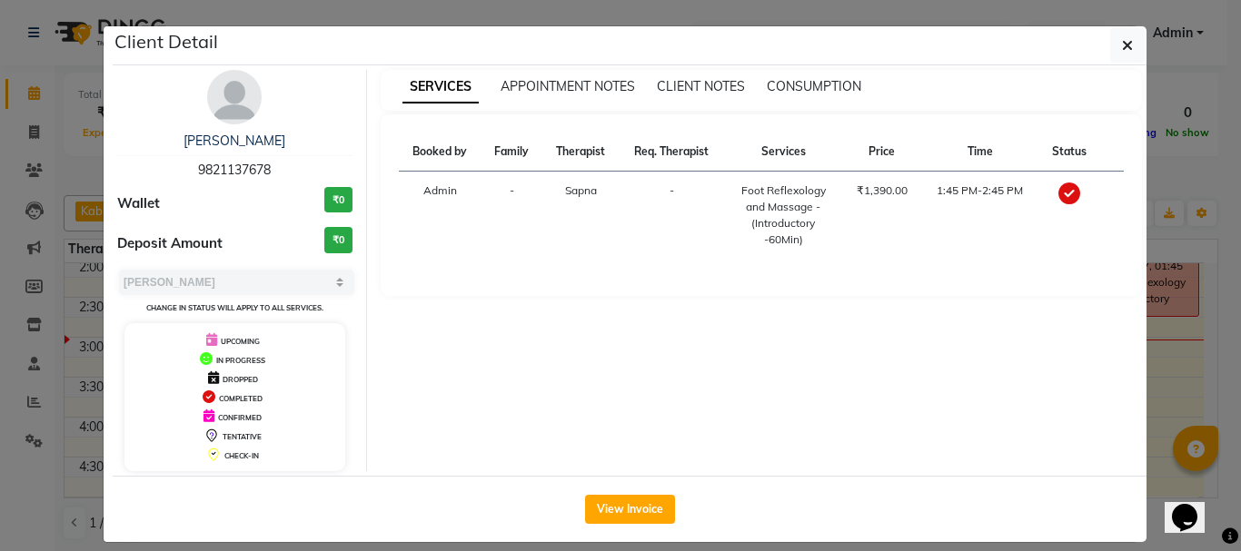
click at [201, 170] on span "9821137678" at bounding box center [234, 170] width 73 height 16
copy span "9821137678"
click at [1122, 45] on icon "button" at bounding box center [1127, 45] width 11 height 15
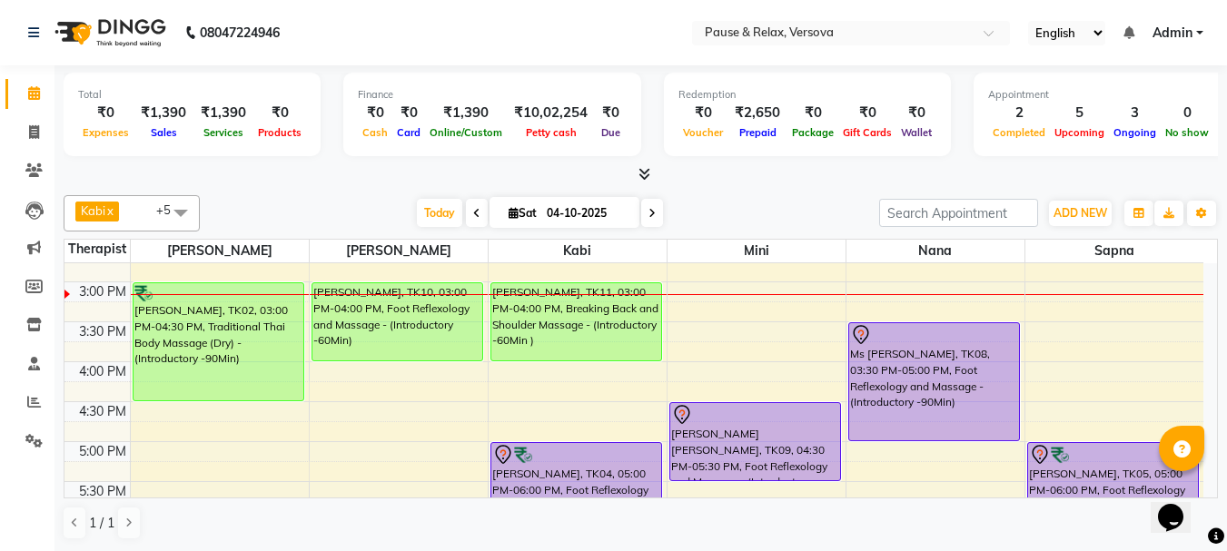
scroll to position [272, 0]
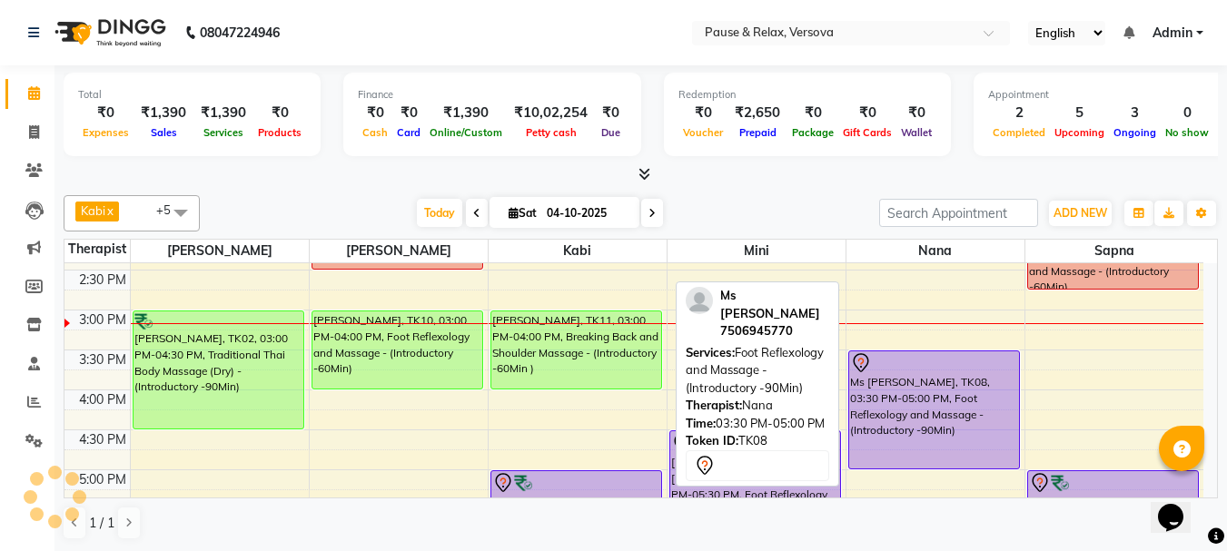
click at [875, 424] on div "Ms [PERSON_NAME], TK08, 03:30 PM-05:00 PM, Foot Reflexology and Massage - (Intr…" at bounding box center [934, 410] width 170 height 117
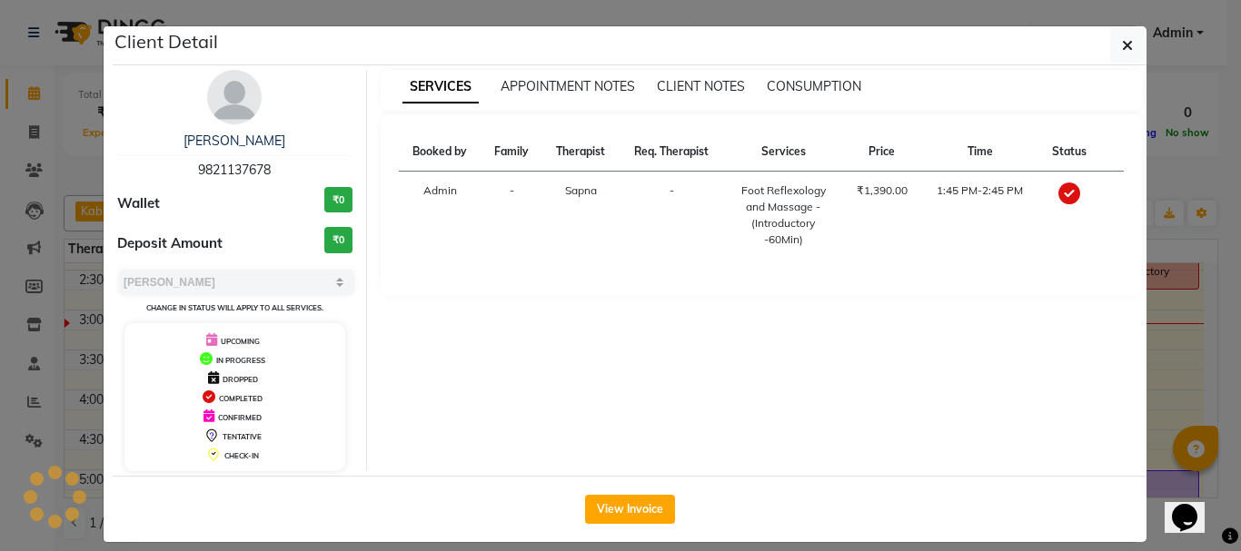
select select "7"
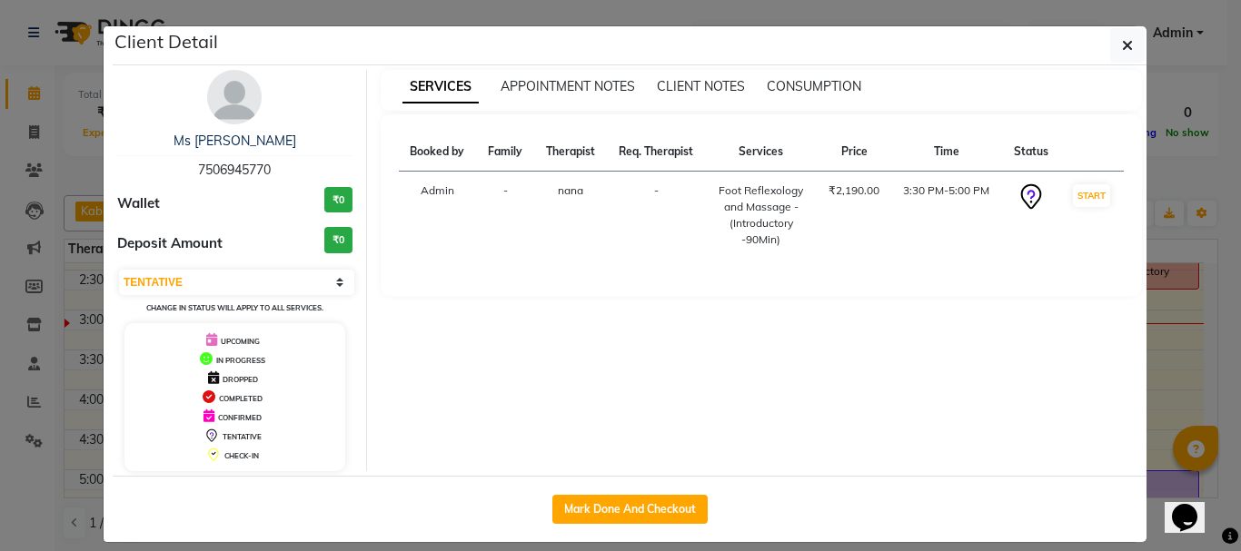
click at [209, 169] on span "7506945770" at bounding box center [234, 170] width 73 height 16
click at [208, 170] on span "7506945770" at bounding box center [234, 170] width 73 height 16
copy span "7506945770"
click at [1122, 37] on span "button" at bounding box center [1127, 45] width 11 height 18
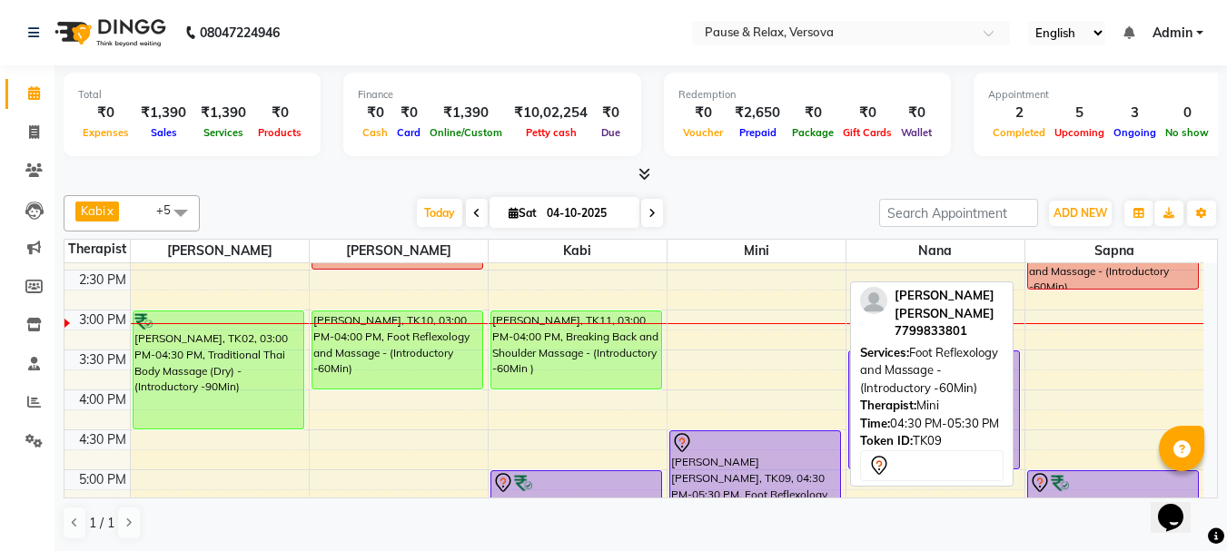
click at [752, 477] on div "[PERSON_NAME] [PERSON_NAME], TK09, 04:30 PM-05:30 PM, Foot Reflexology and Mass…" at bounding box center [755, 469] width 170 height 77
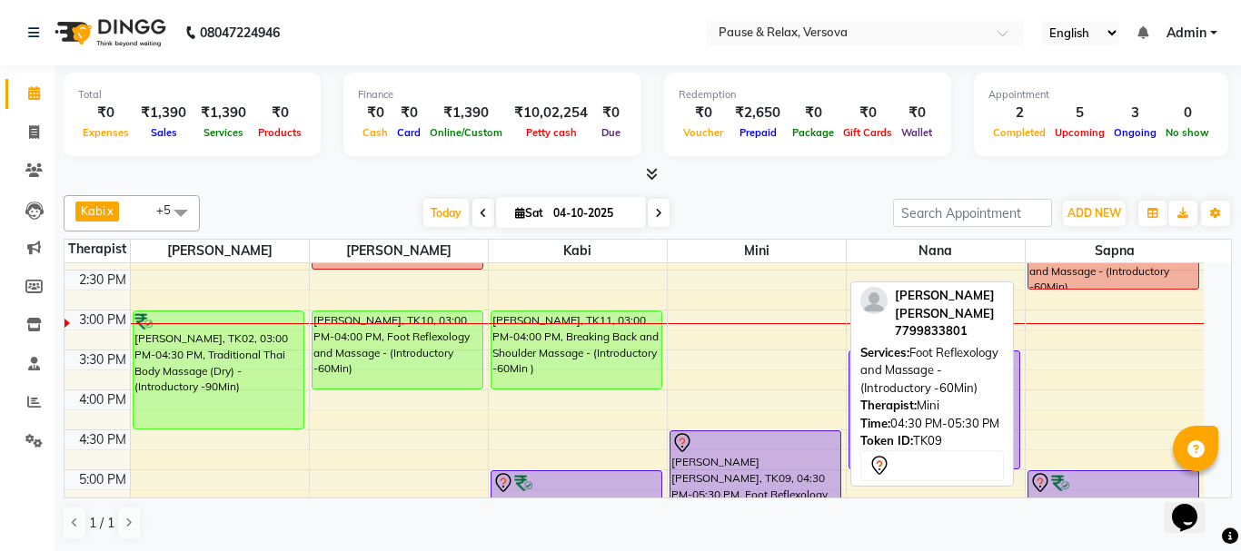
select select "7"
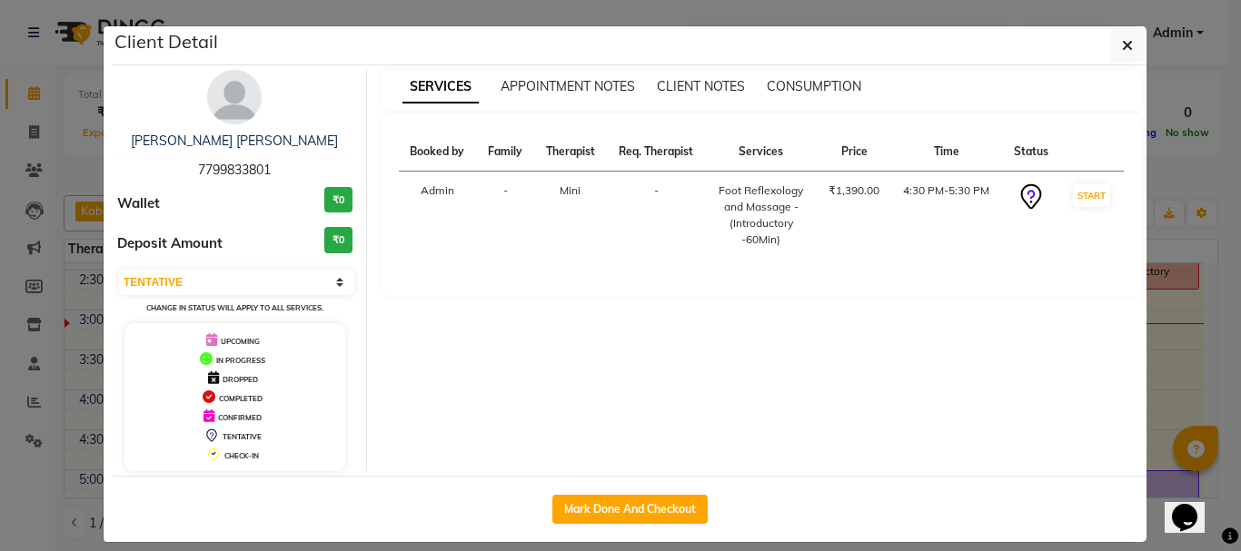
click at [203, 164] on span "7799833801" at bounding box center [234, 170] width 73 height 16
copy span "7799833801"
click at [1122, 48] on icon "button" at bounding box center [1127, 45] width 11 height 15
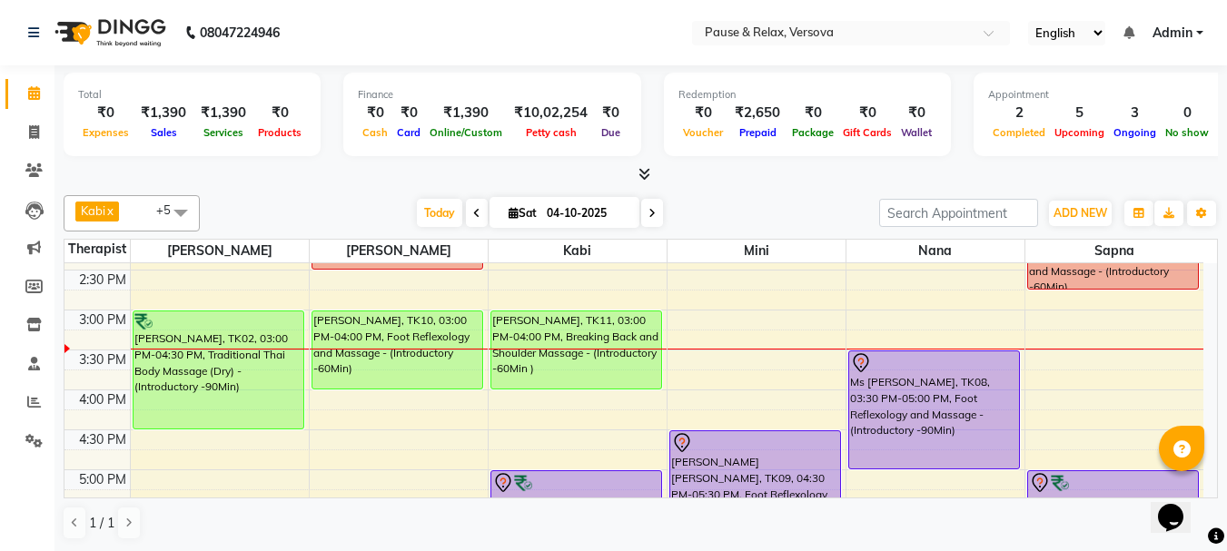
scroll to position [276, 0]
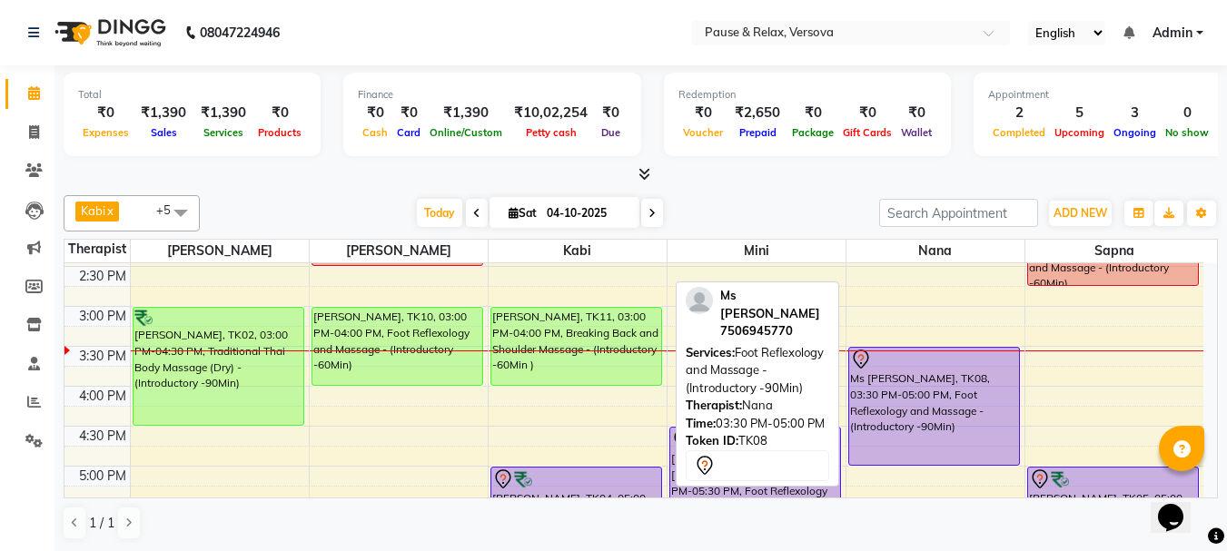
click at [956, 384] on div "Ms [PERSON_NAME], TK08, 03:30 PM-05:00 PM, Foot Reflexology and Massage - (Intr…" at bounding box center [934, 406] width 170 height 117
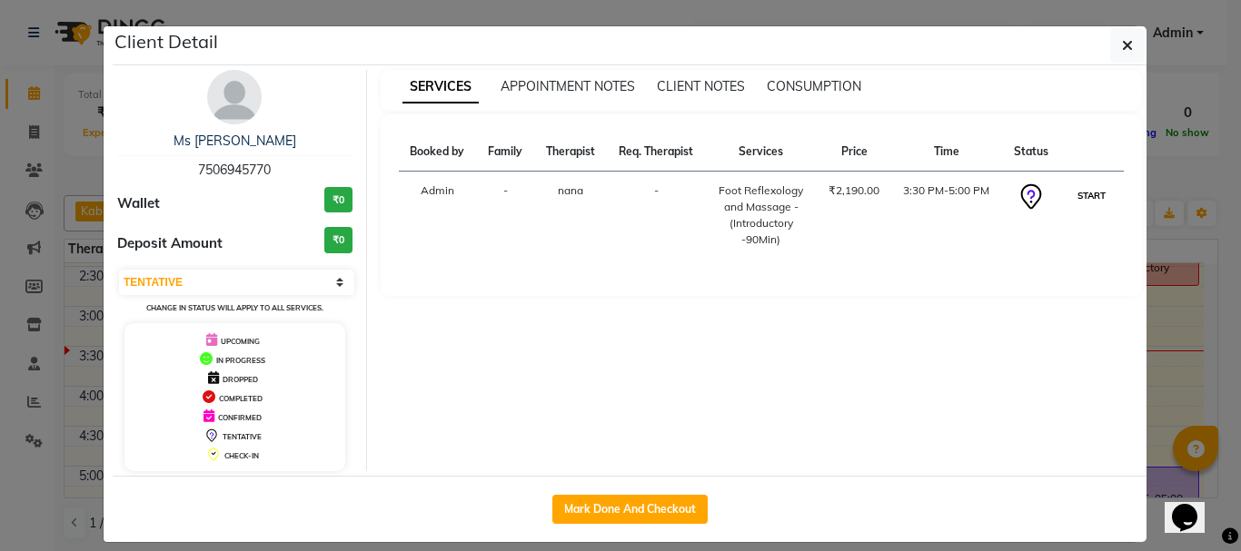
click at [1085, 196] on button "START" at bounding box center [1091, 195] width 37 height 23
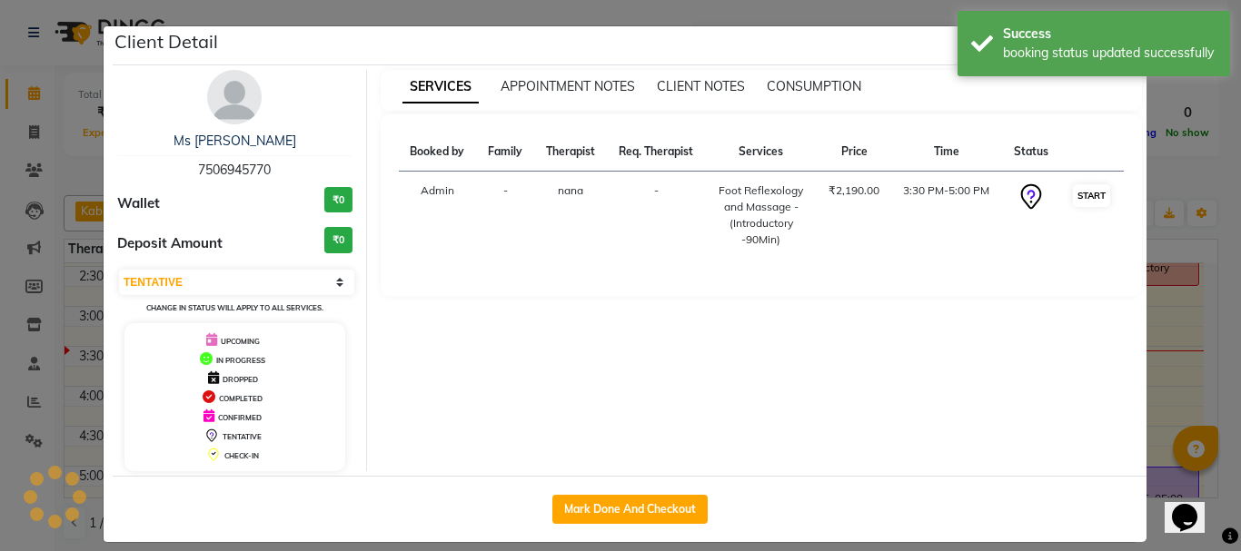
select select "1"
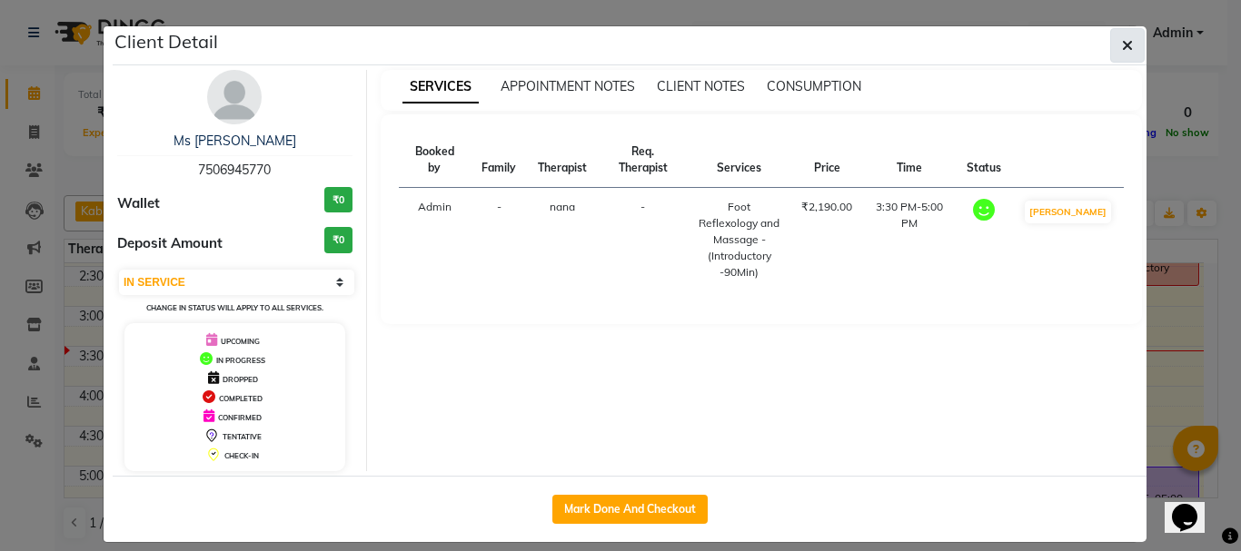
click at [1110, 45] on button "button" at bounding box center [1127, 45] width 35 height 35
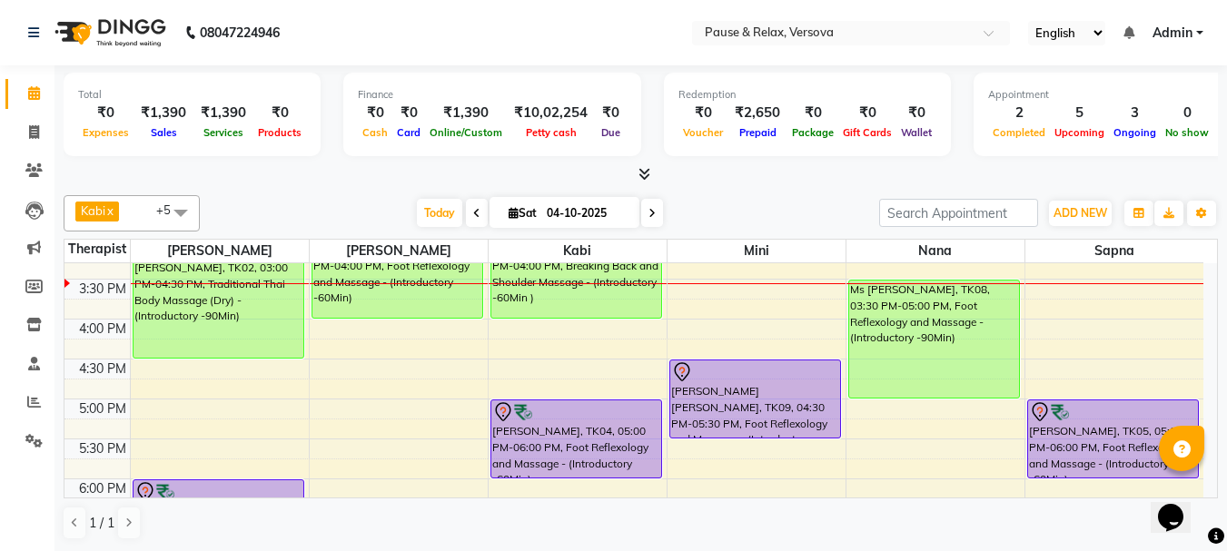
scroll to position [324, 0]
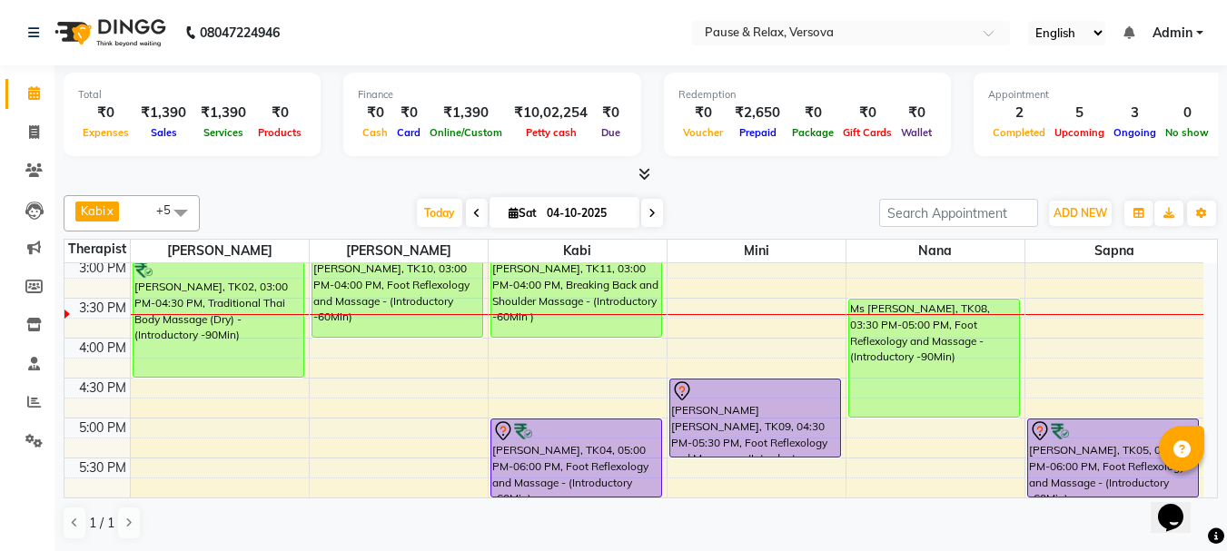
click at [864, 507] on div "1 / 1" at bounding box center [641, 523] width 1154 height 35
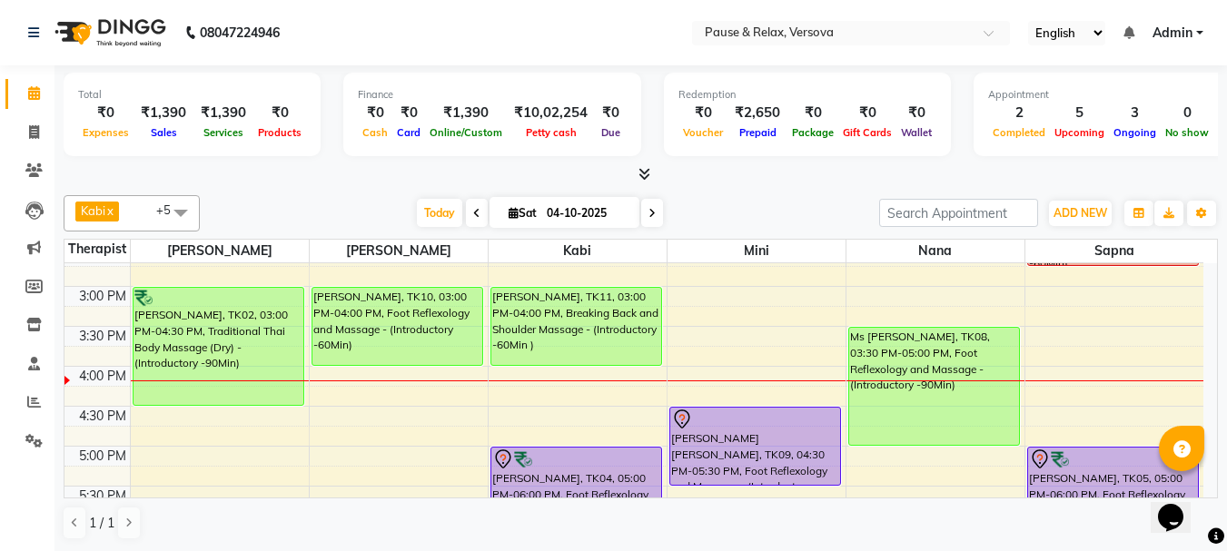
scroll to position [292, 0]
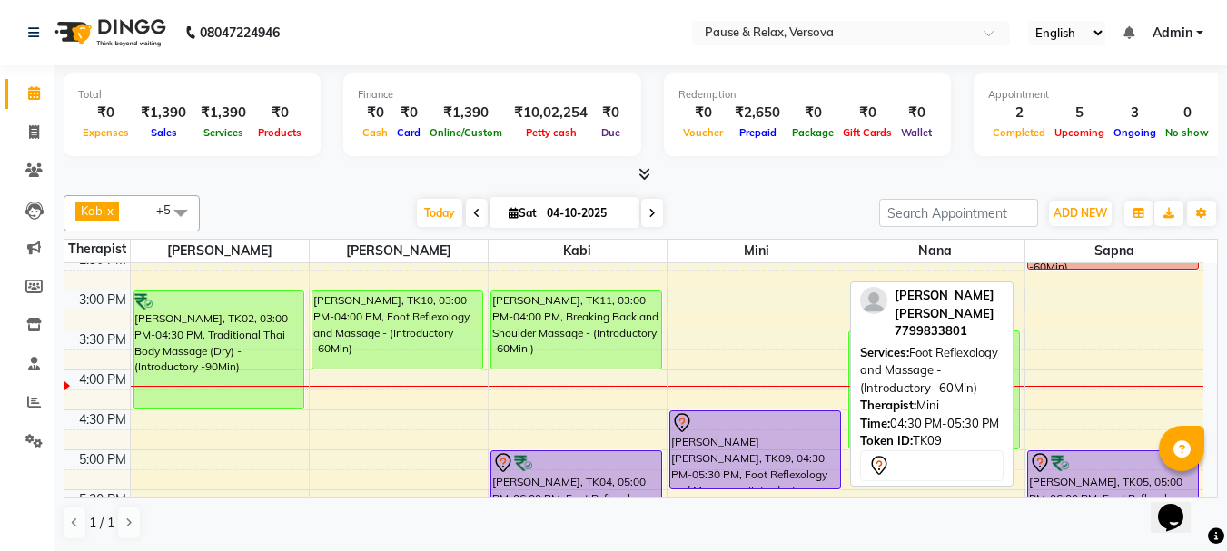
click at [812, 421] on div at bounding box center [755, 423] width 168 height 22
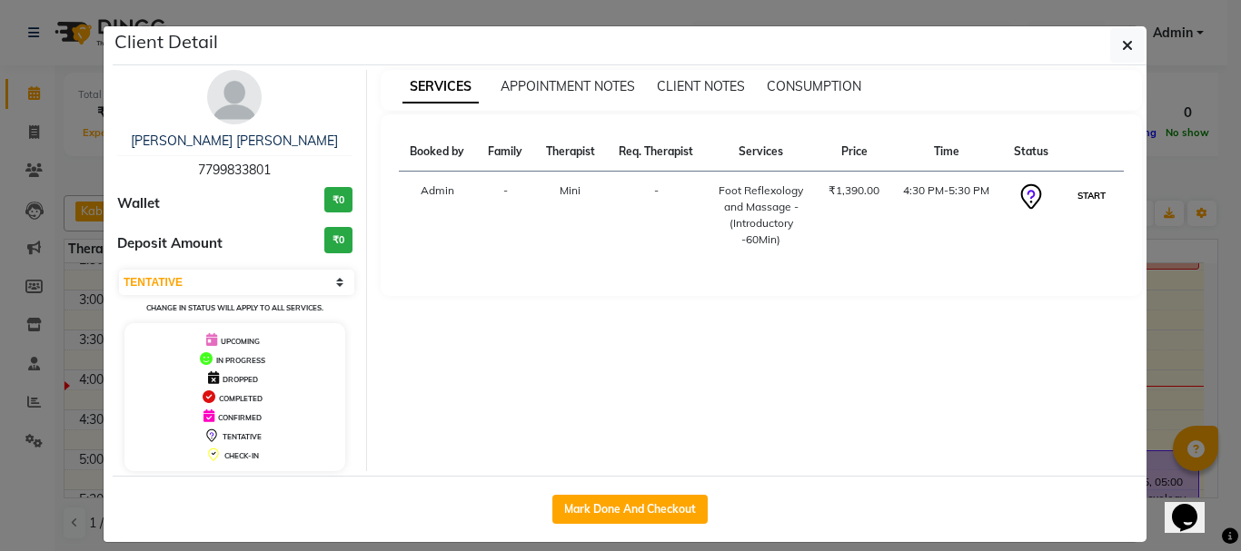
click at [1084, 196] on button "START" at bounding box center [1091, 195] width 37 height 23
select select "1"
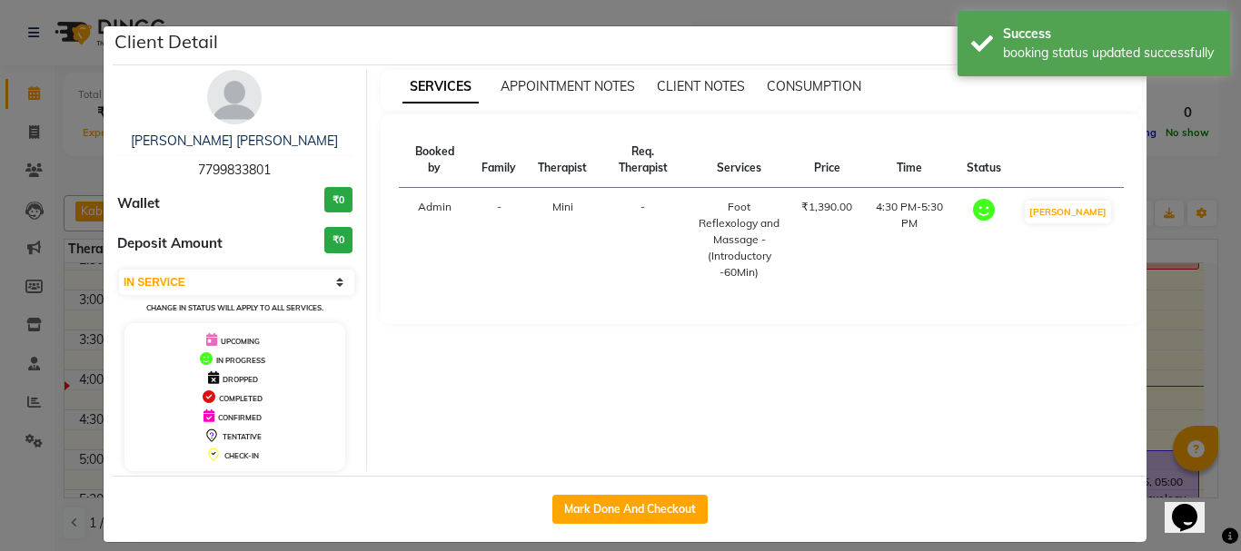
click at [1188, 351] on ngb-modal-window "Client Detail [PERSON_NAME] [PERSON_NAME] 7799833801 Wallet ₹0 Deposit Amount ₹…" at bounding box center [620, 275] width 1241 height 551
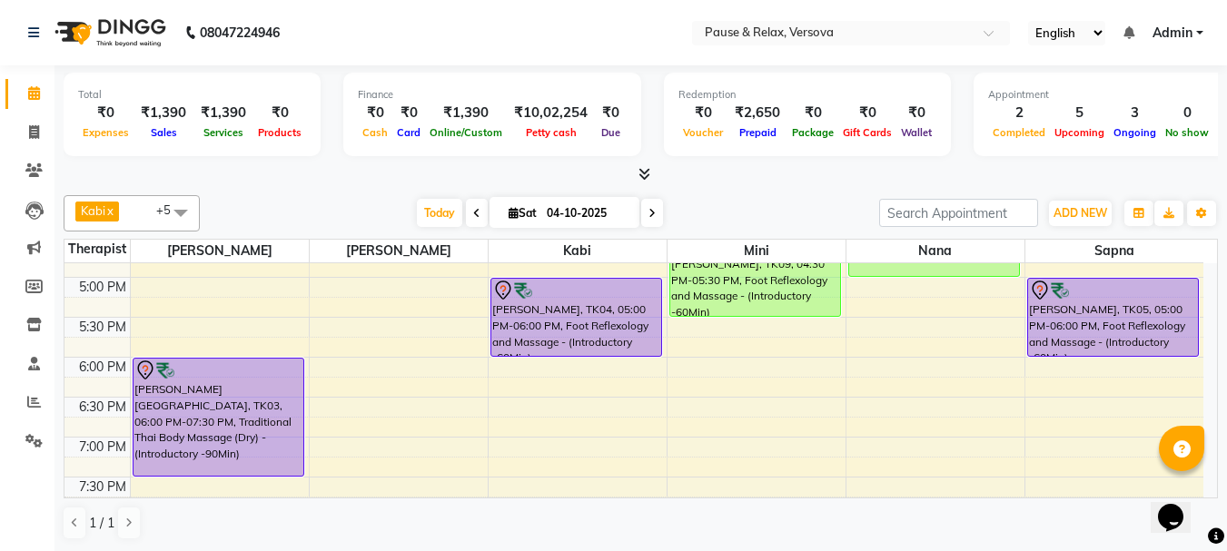
scroll to position [482, 0]
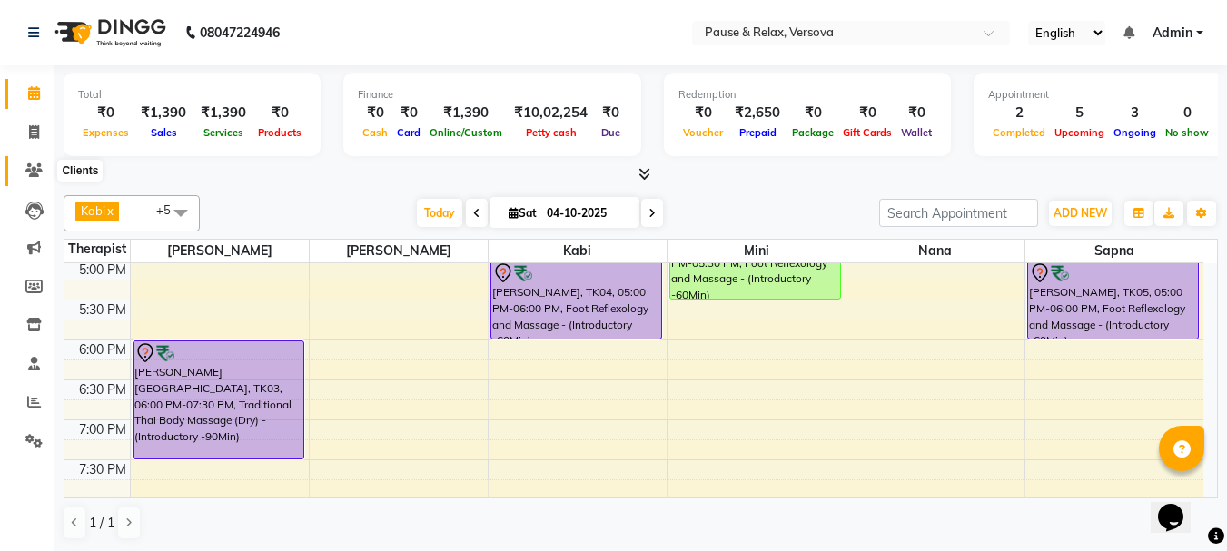
click at [34, 170] on icon at bounding box center [33, 170] width 17 height 14
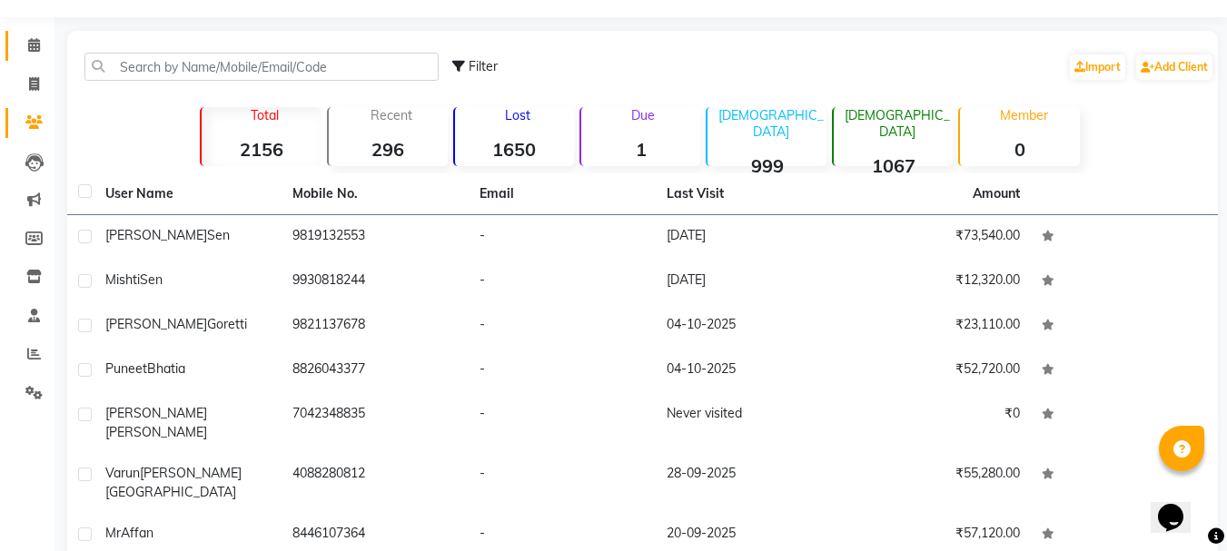
scroll to position [235, 0]
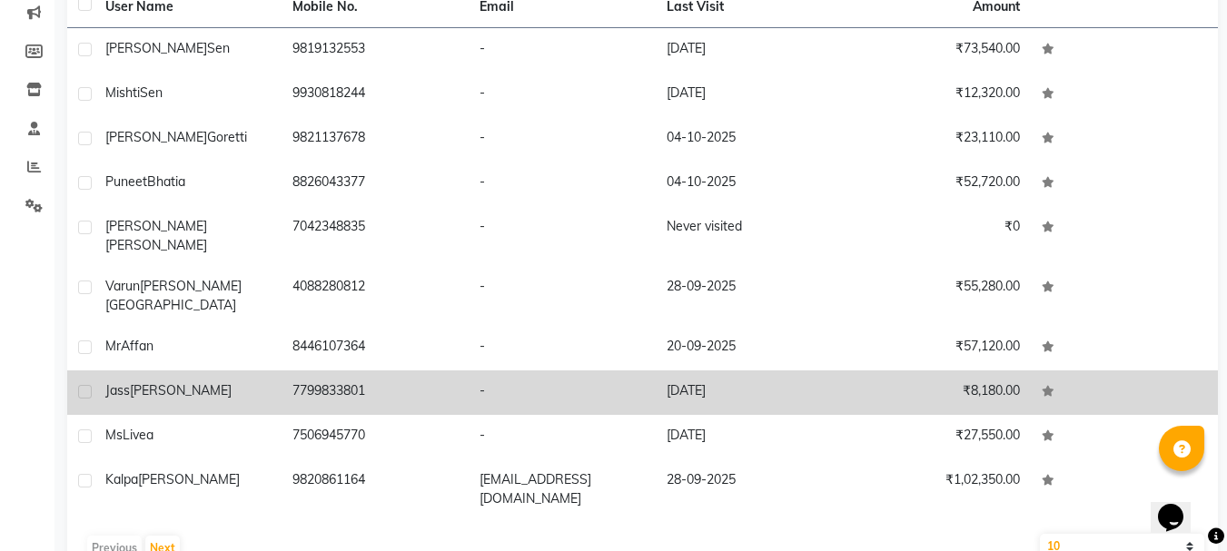
click at [172, 381] on div "[PERSON_NAME] [PERSON_NAME]" at bounding box center [187, 390] width 165 height 19
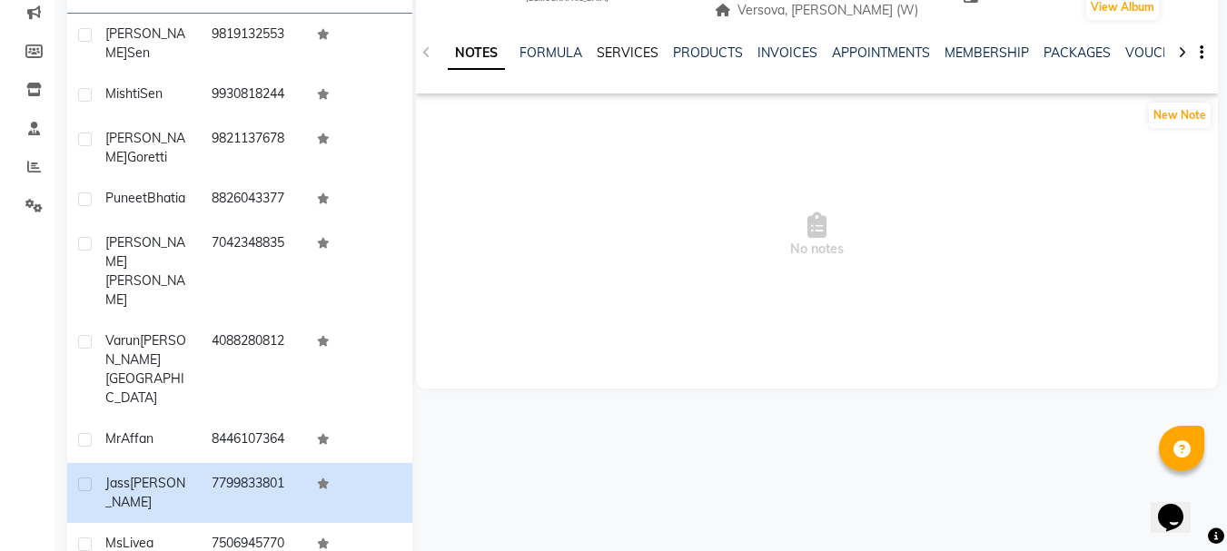
click at [618, 54] on link "SERVICES" at bounding box center [628, 53] width 62 height 16
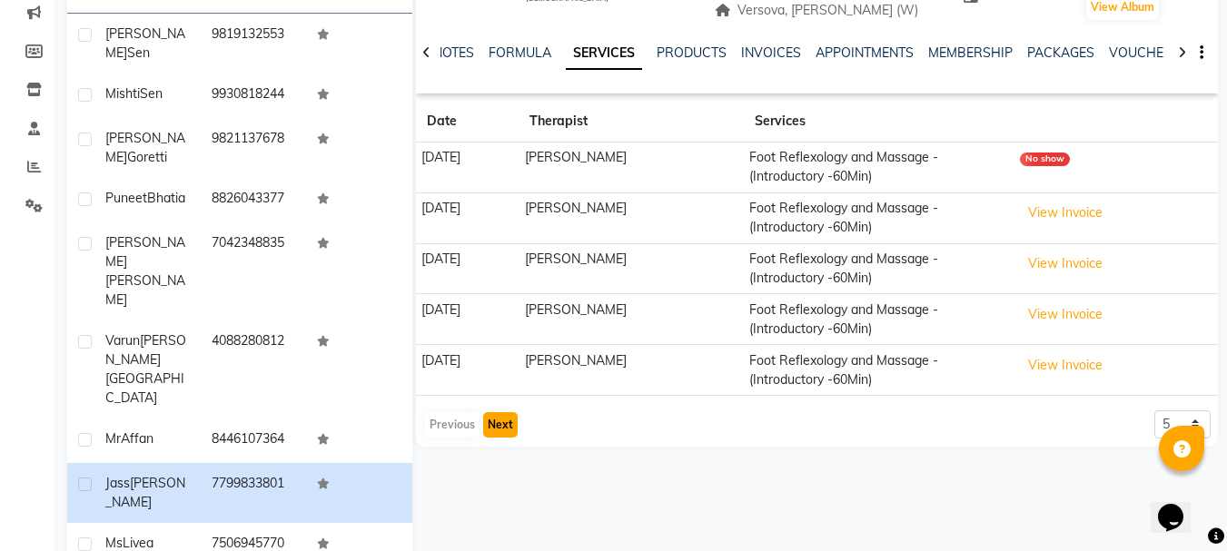
click at [493, 432] on button "Next" at bounding box center [500, 424] width 35 height 25
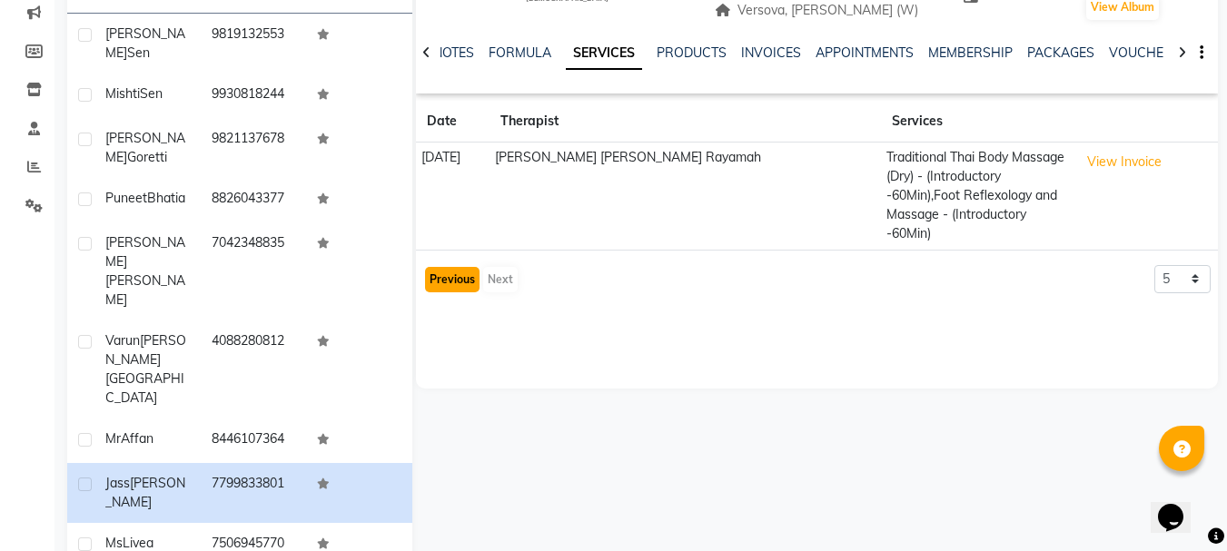
click at [447, 267] on button "Previous" at bounding box center [452, 279] width 54 height 25
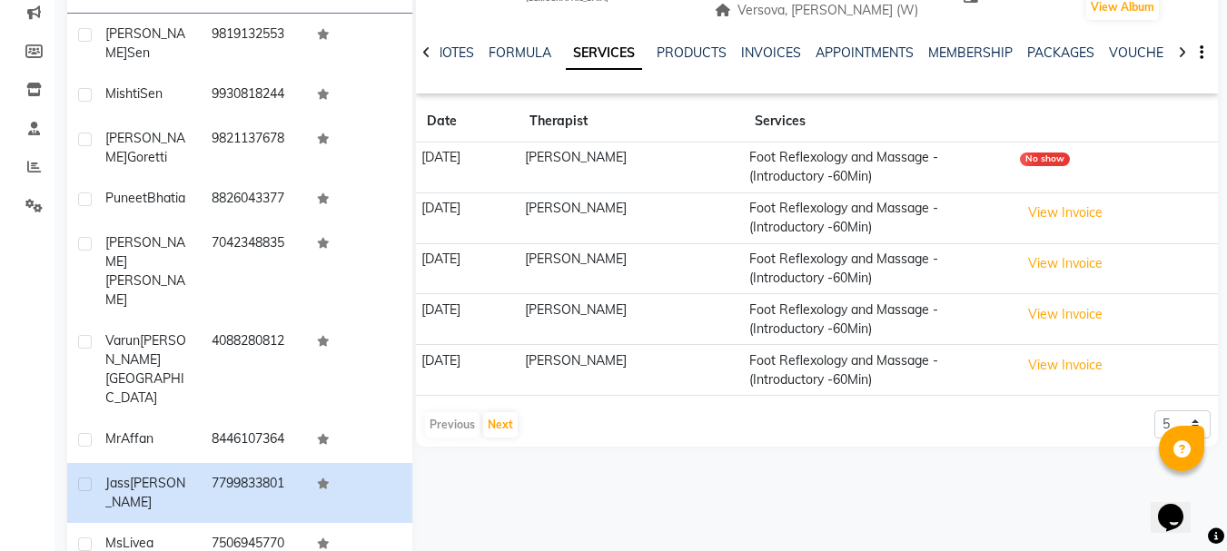
scroll to position [36, 0]
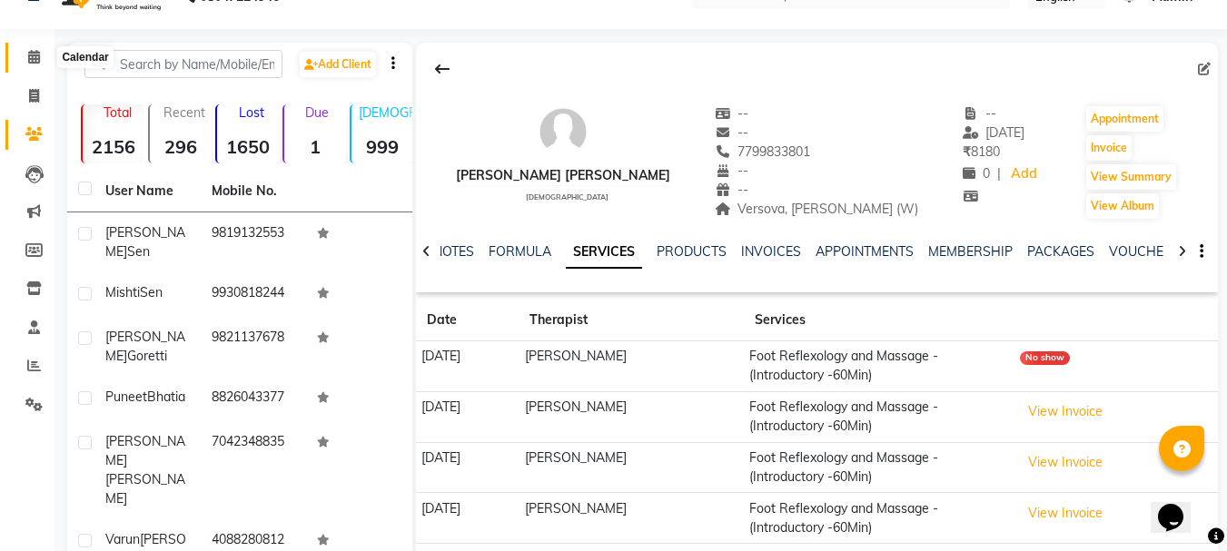
click at [27, 57] on span at bounding box center [34, 57] width 32 height 21
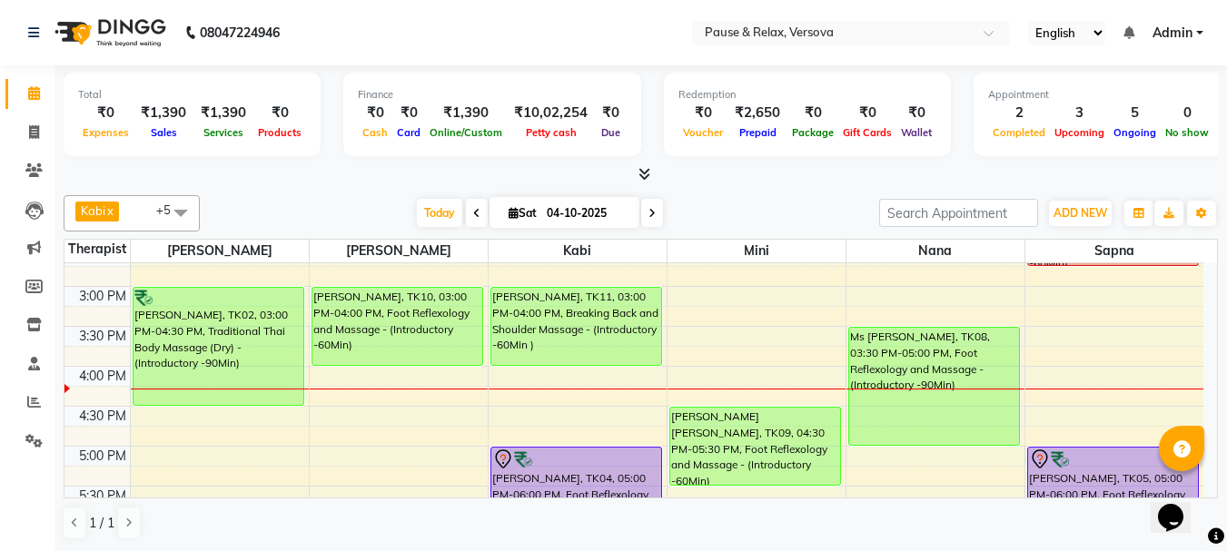
scroll to position [269, 0]
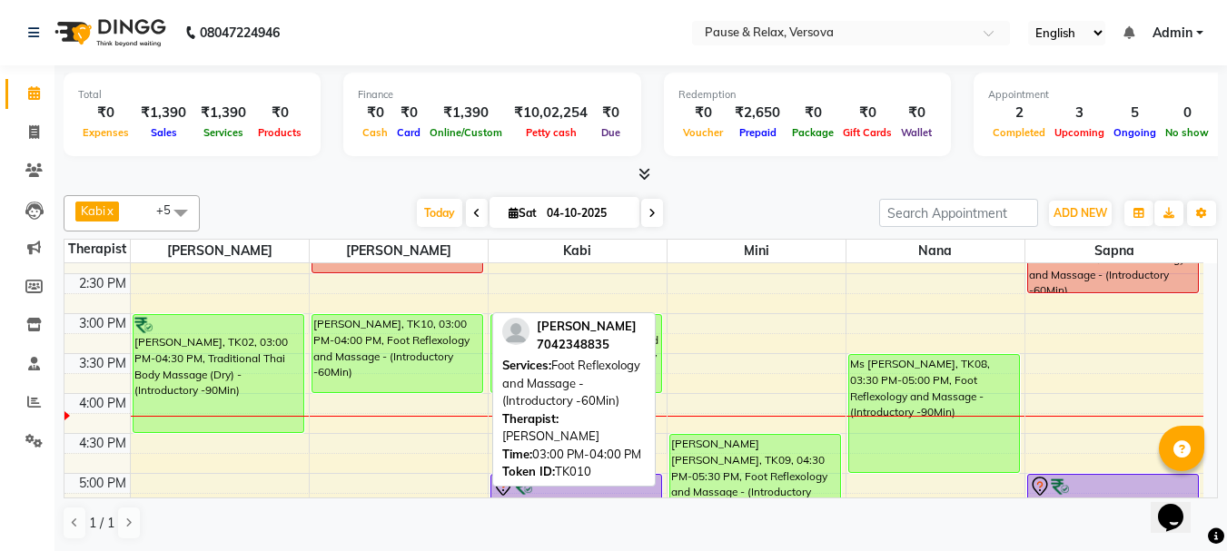
click at [371, 353] on div "[PERSON_NAME], TK10, 03:00 PM-04:00 PM, Foot Reflexology and Massage - (Introdu…" at bounding box center [397, 353] width 170 height 77
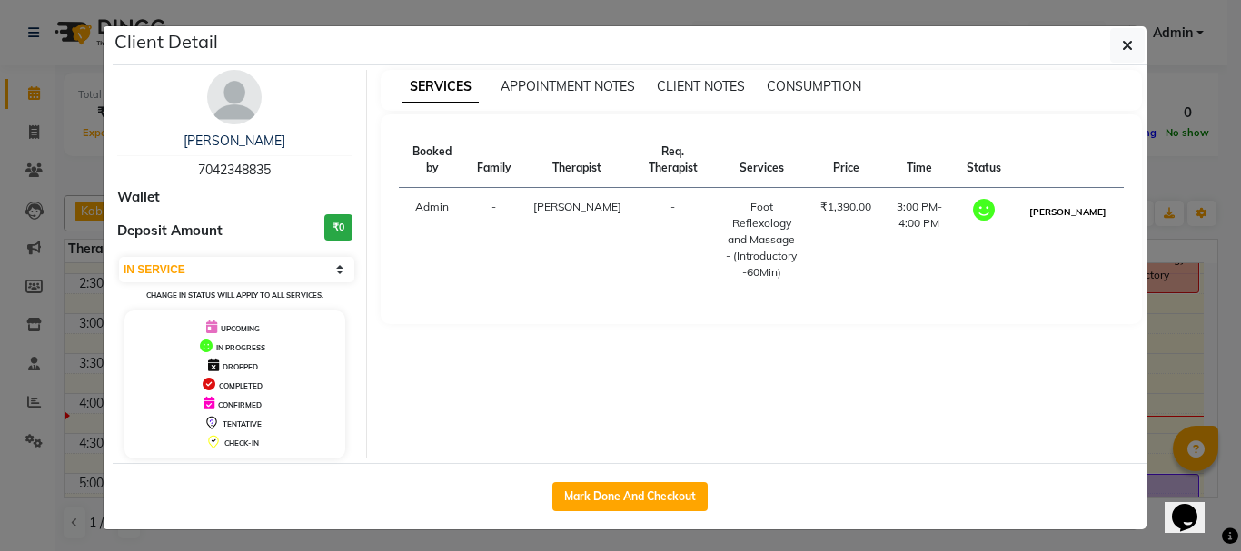
click at [1072, 218] on button "[PERSON_NAME]" at bounding box center [1068, 212] width 86 height 23
select select "3"
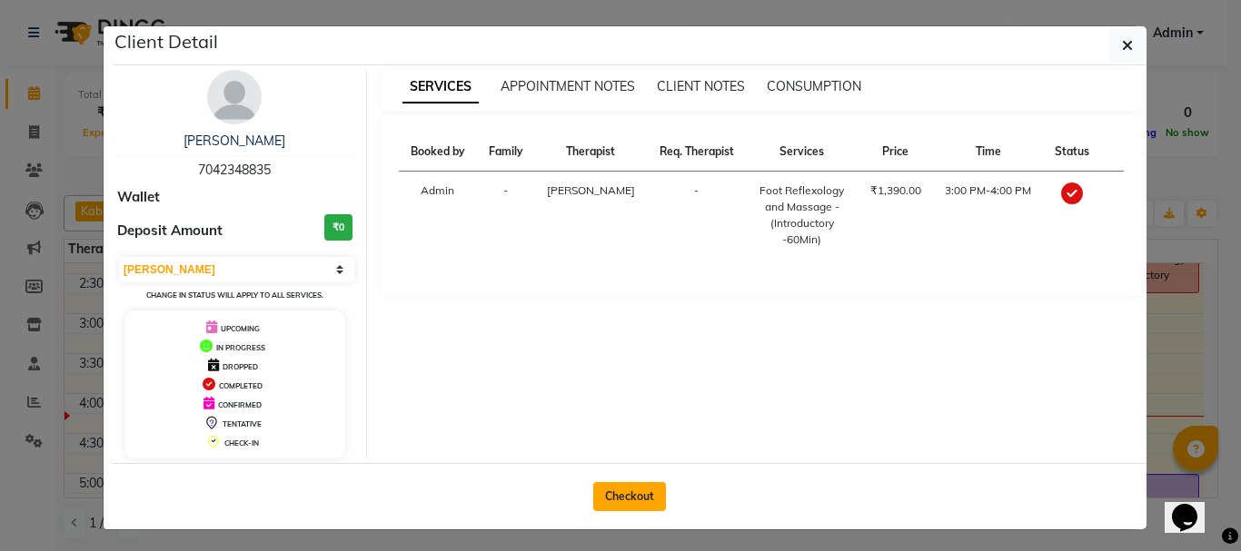
click at [631, 491] on button "Checkout" at bounding box center [629, 496] width 73 height 29
select select "6832"
select select "service"
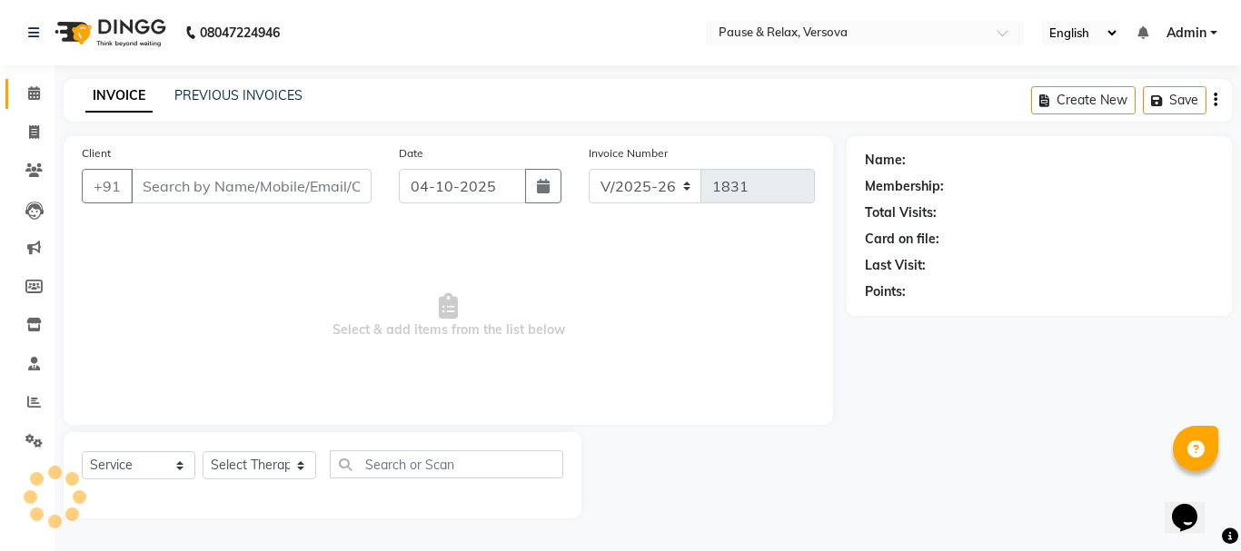
type input "7042348835"
select select "53336"
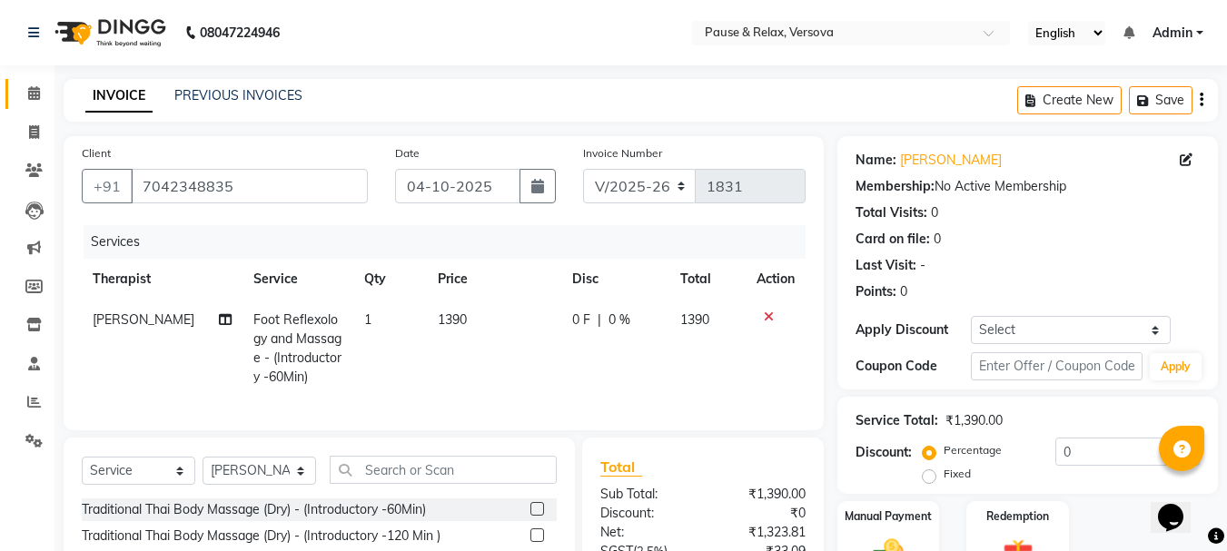
scroll to position [195, 0]
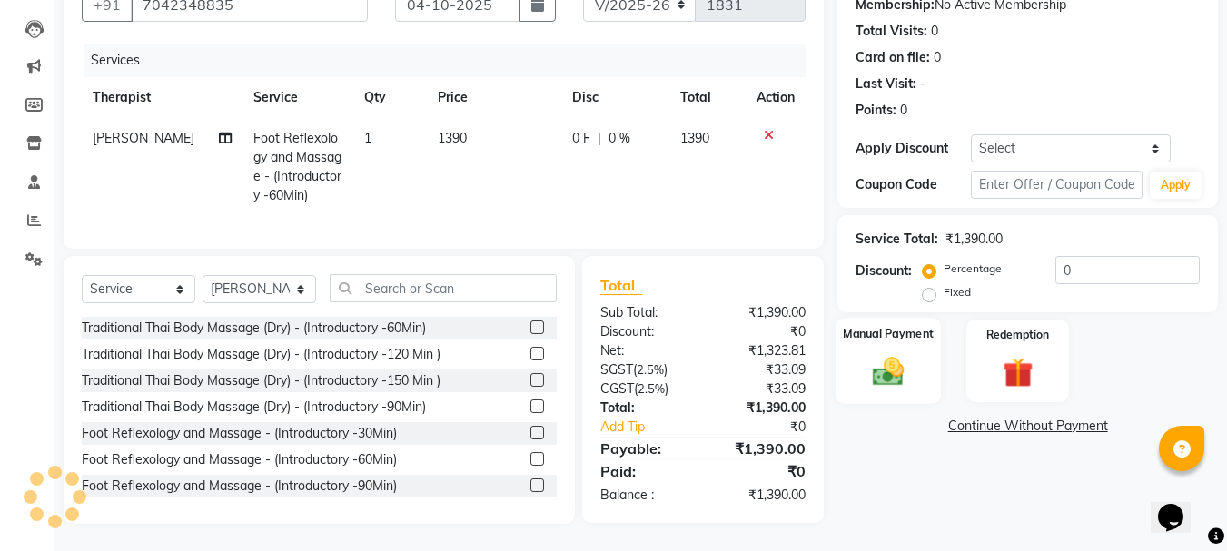
click at [916, 325] on label "Manual Payment" at bounding box center [888, 333] width 91 height 17
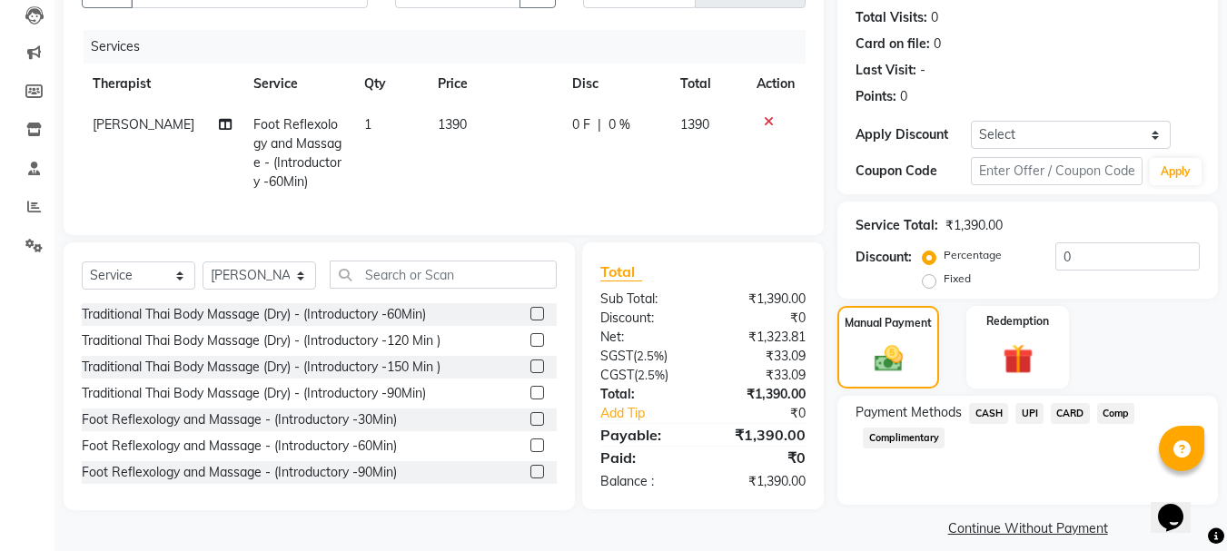
click at [1035, 413] on span "UPI" at bounding box center [1029, 413] width 28 height 21
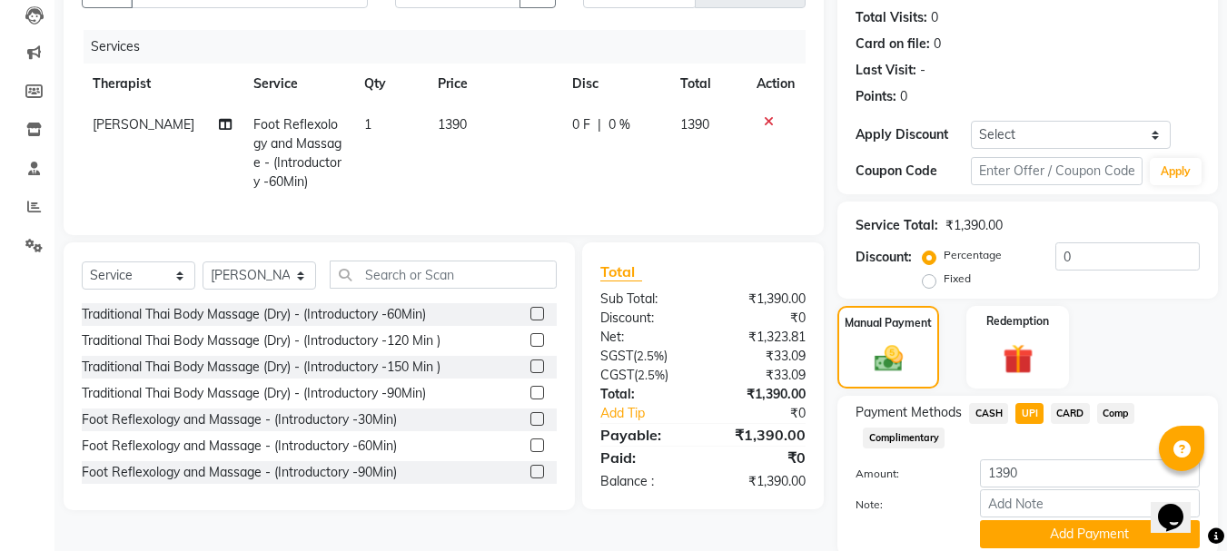
scroll to position [264, 0]
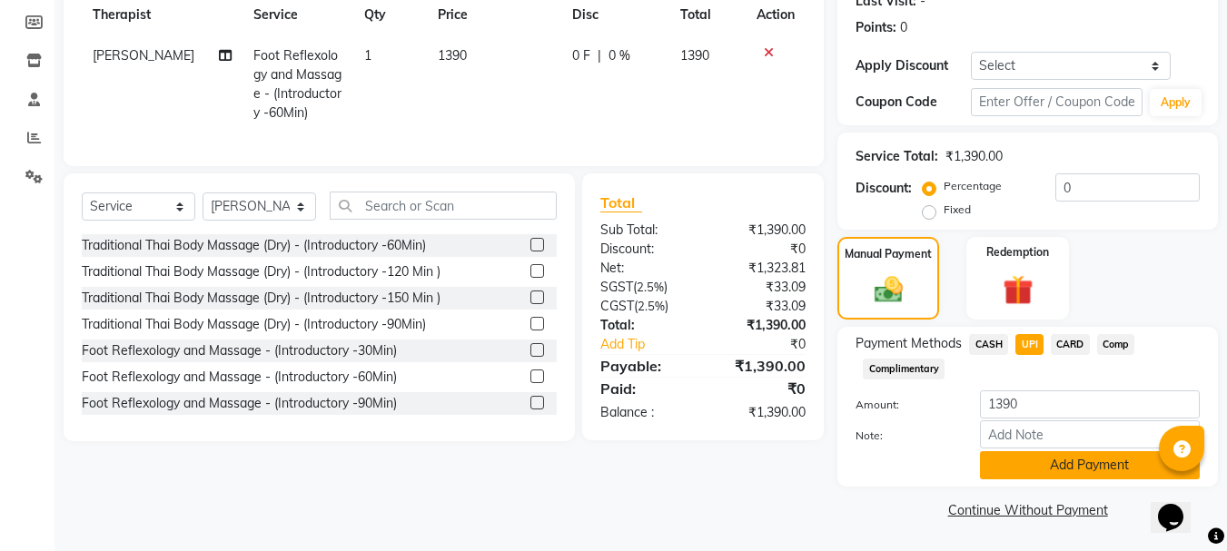
click at [1101, 464] on button "Add Payment" at bounding box center [1090, 465] width 220 height 28
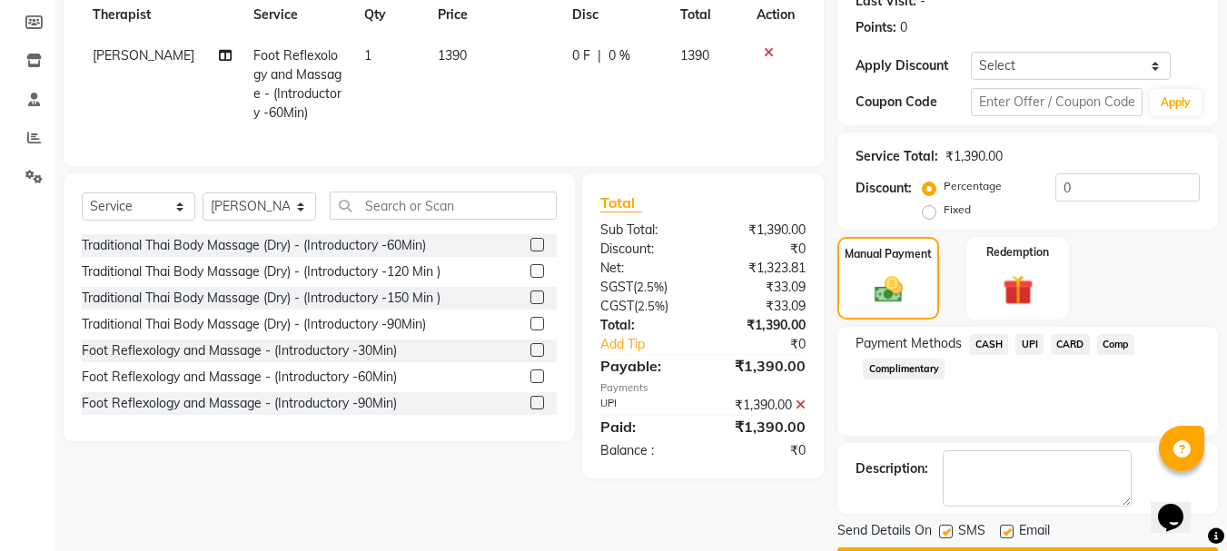
scroll to position [316, 0]
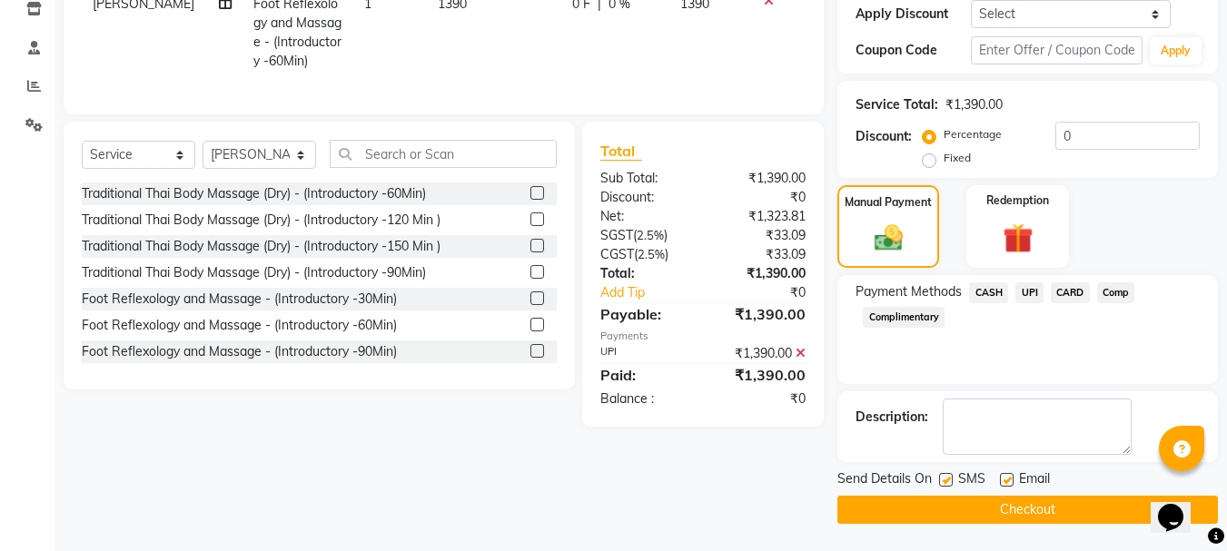
click at [1008, 481] on label at bounding box center [1007, 480] width 14 height 14
click at [1008, 481] on input "checkbox" at bounding box center [1006, 481] width 12 height 12
checkbox input "false"
click at [1042, 516] on button "Checkout" at bounding box center [1027, 510] width 381 height 28
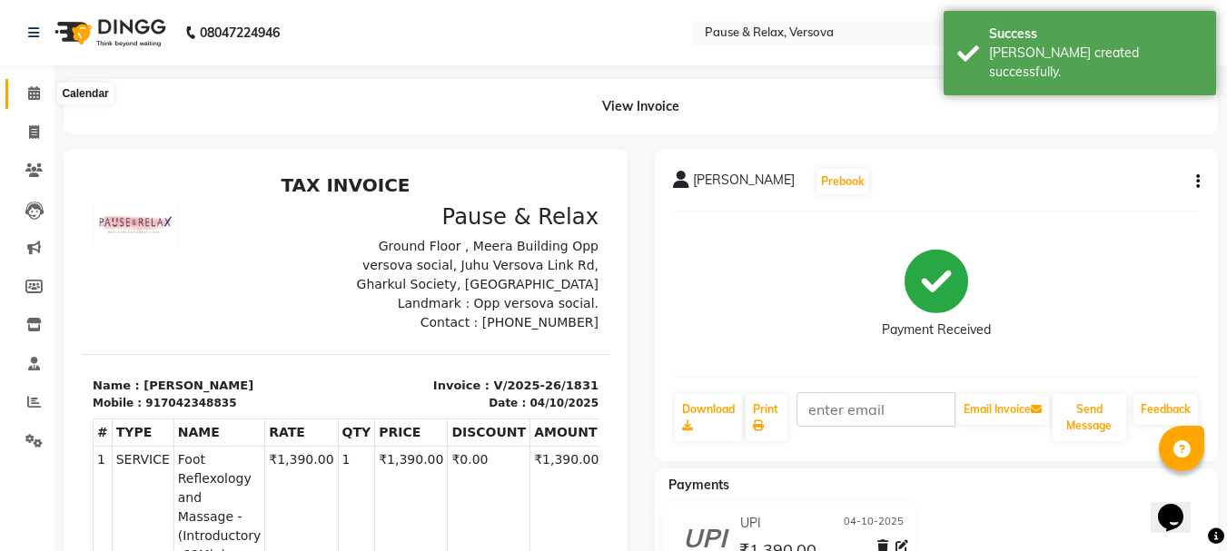
click at [38, 85] on span at bounding box center [34, 94] width 32 height 21
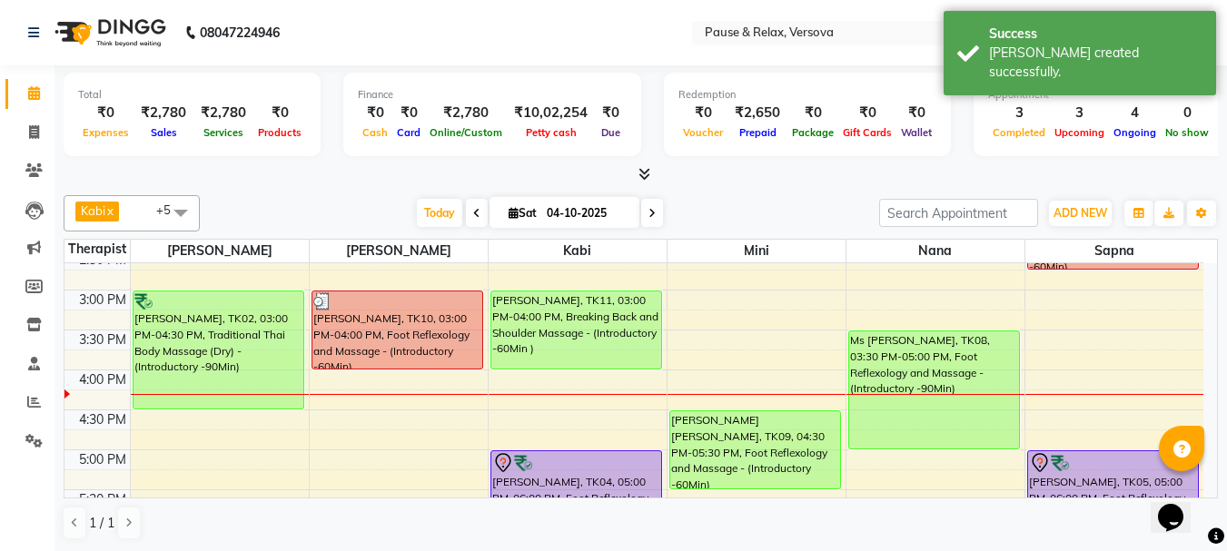
scroll to position [289, 0]
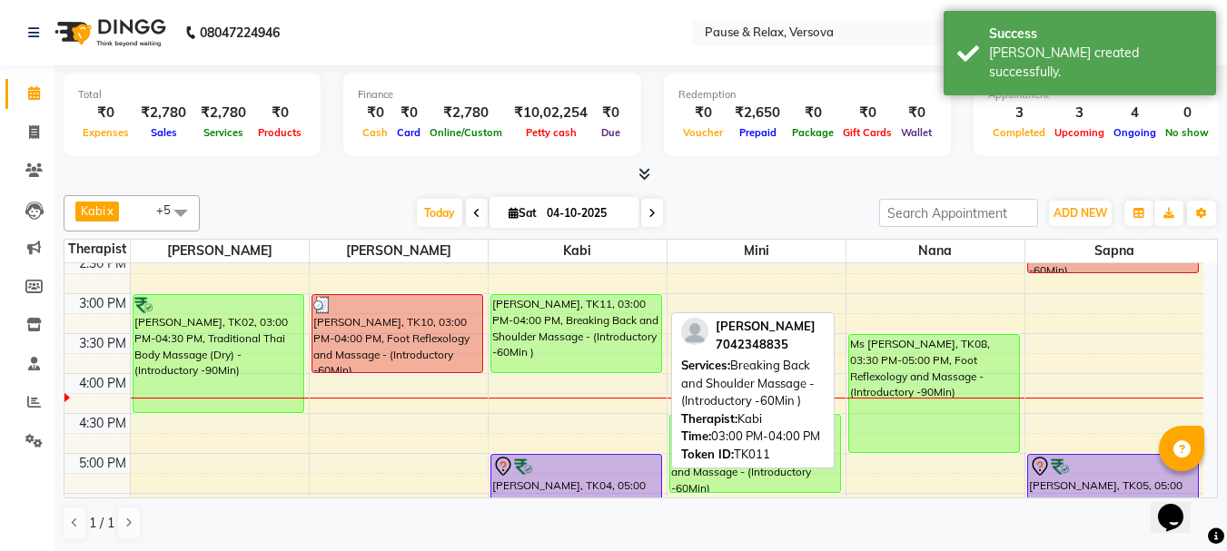
click at [600, 330] on div "[PERSON_NAME], TK11, 03:00 PM-04:00 PM, Breaking Back and Shoulder Massage - (I…" at bounding box center [576, 333] width 170 height 77
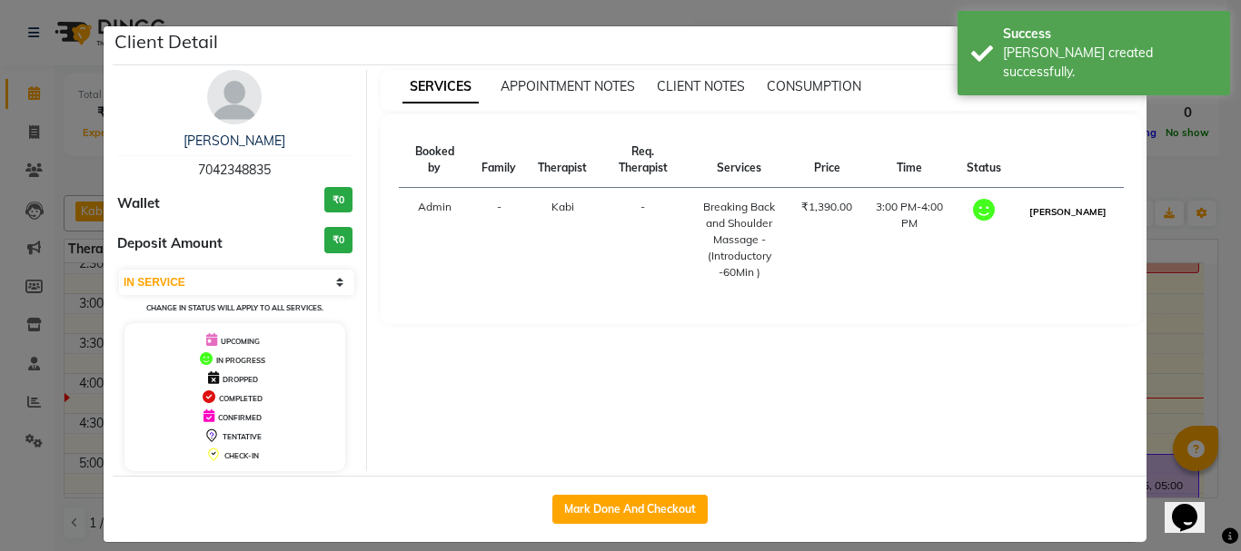
click at [1086, 215] on button "[PERSON_NAME]" at bounding box center [1068, 212] width 86 height 23
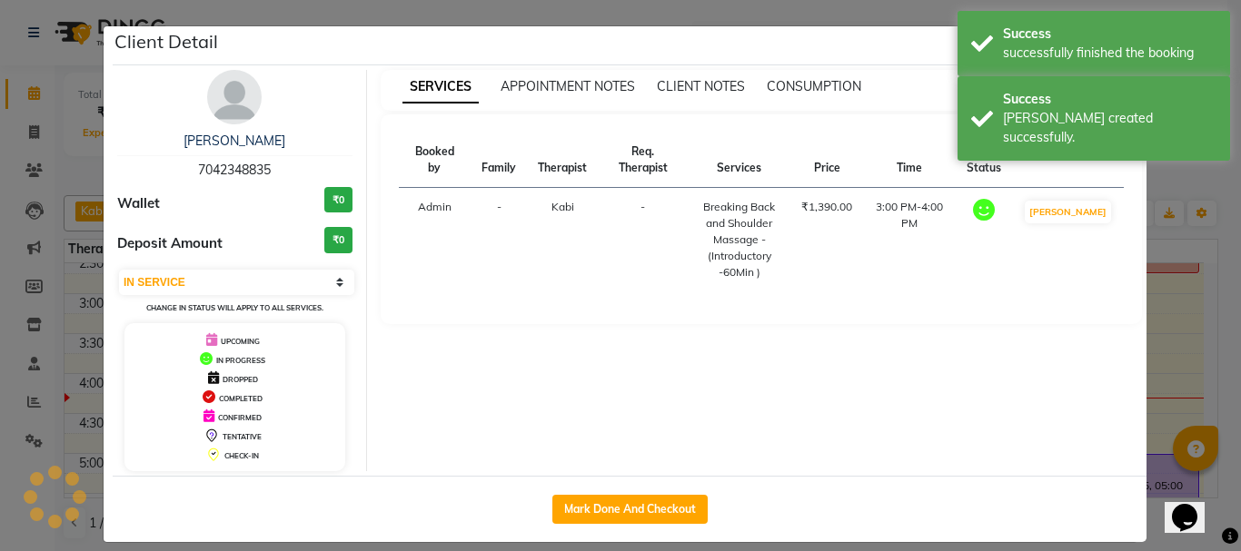
select select "3"
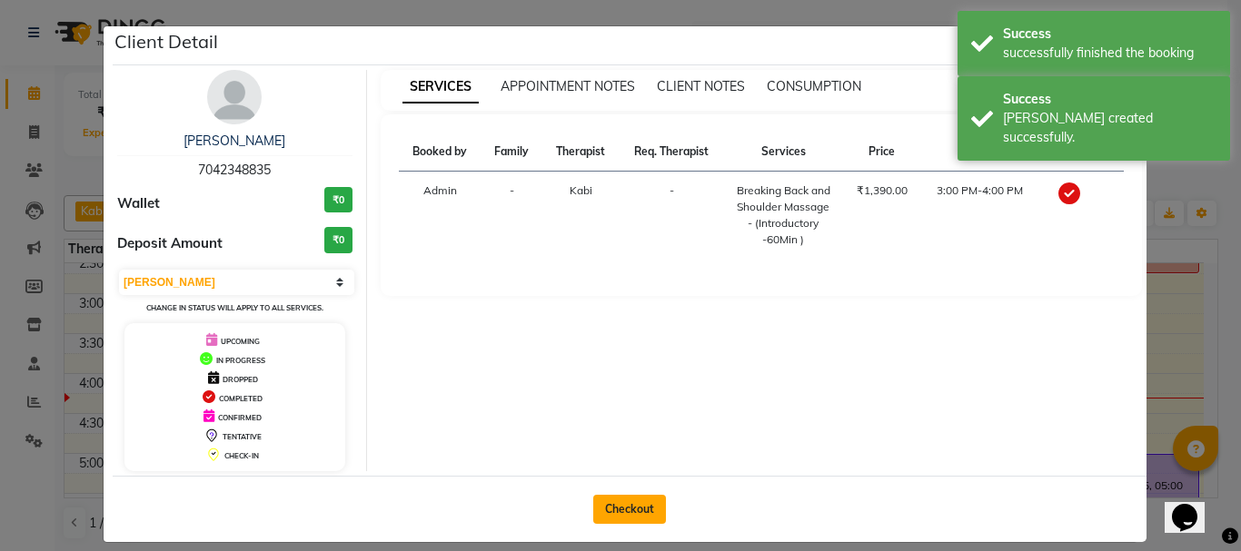
drag, startPoint x: 620, startPoint y: 502, endPoint x: 630, endPoint y: 503, distance: 10.0
click at [620, 504] on button "Checkout" at bounding box center [629, 509] width 73 height 29
select select "service"
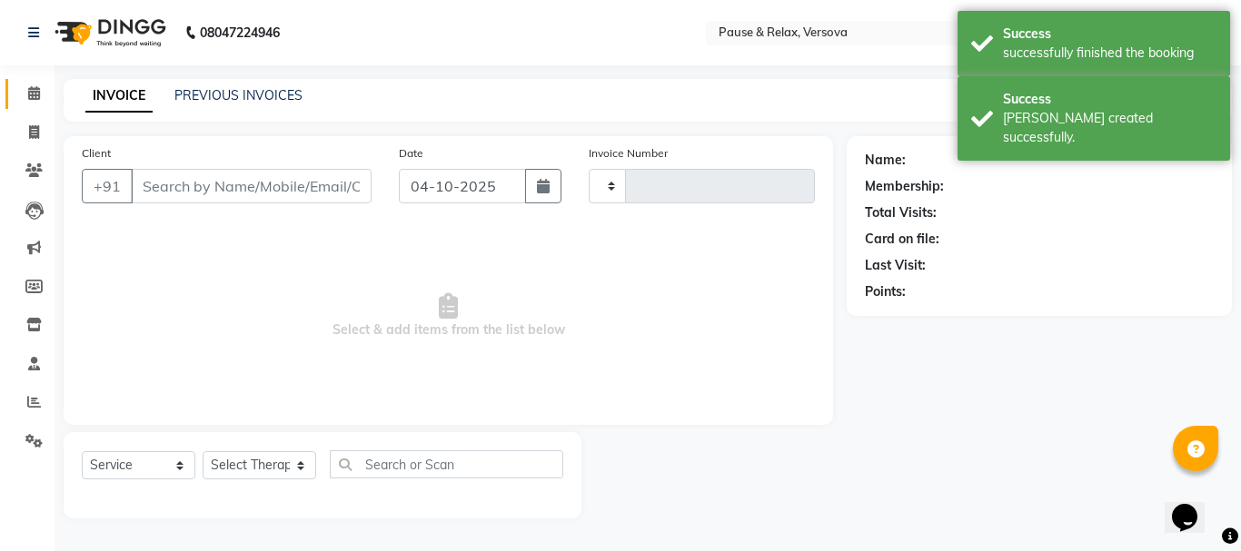
type input "1832"
type input "7042348835"
select select "6832"
select select "92319"
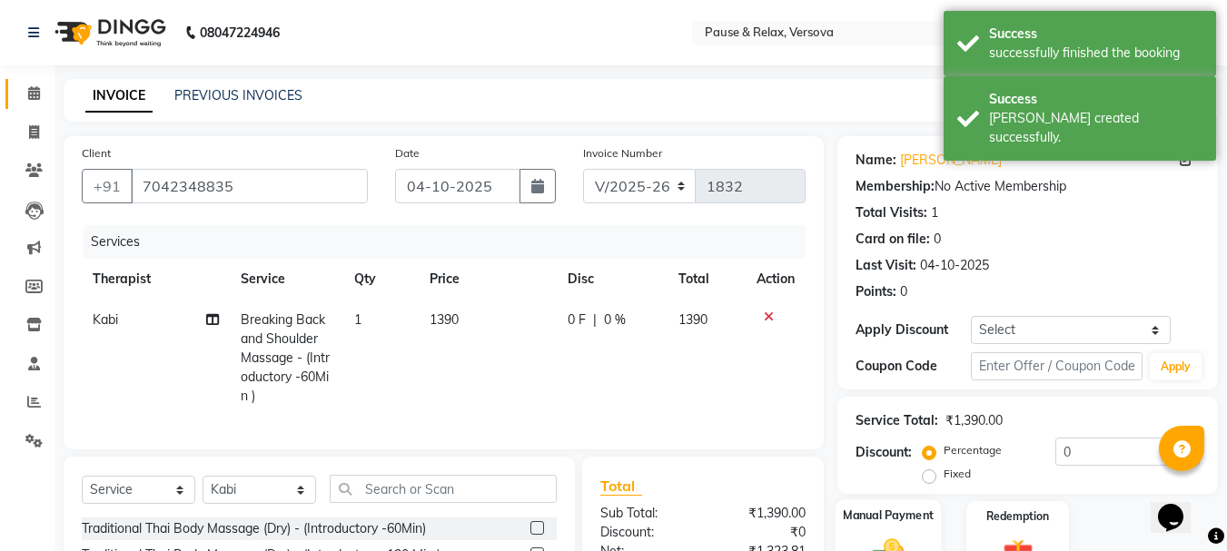
scroll to position [214, 0]
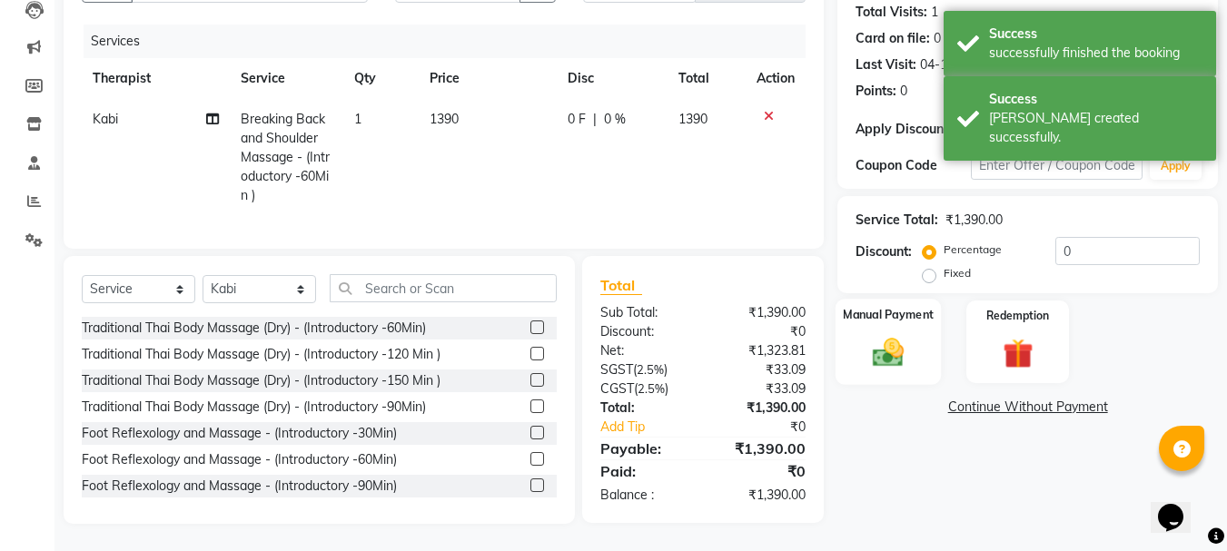
click at [900, 307] on label "Manual Payment" at bounding box center [888, 314] width 91 height 17
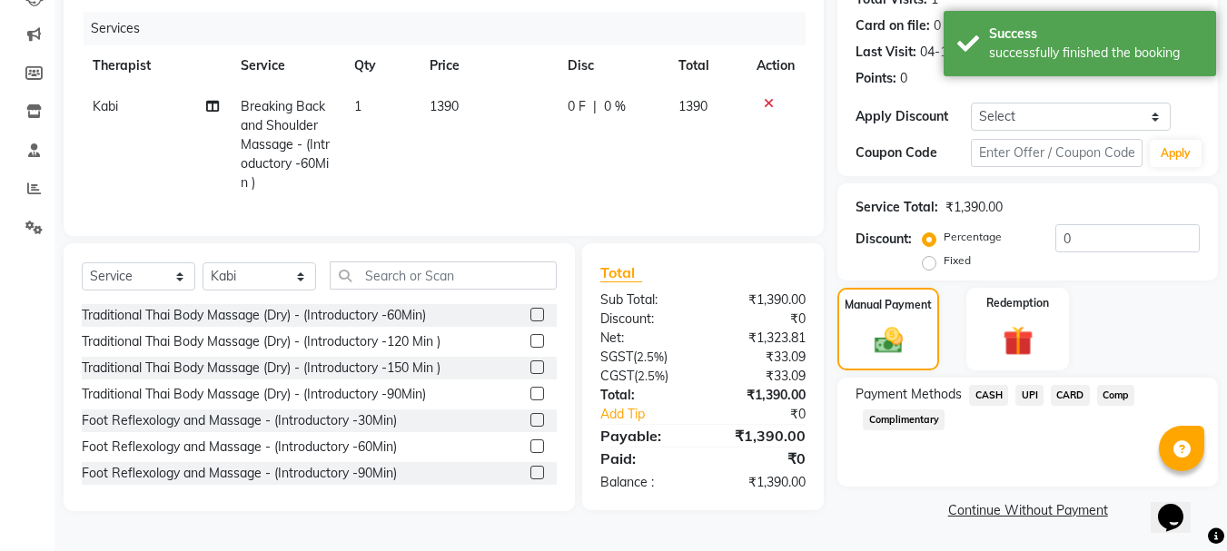
drag, startPoint x: 1031, startPoint y: 394, endPoint x: 1041, endPoint y: 395, distance: 10.0
click at [1032, 394] on span "UPI" at bounding box center [1029, 395] width 28 height 21
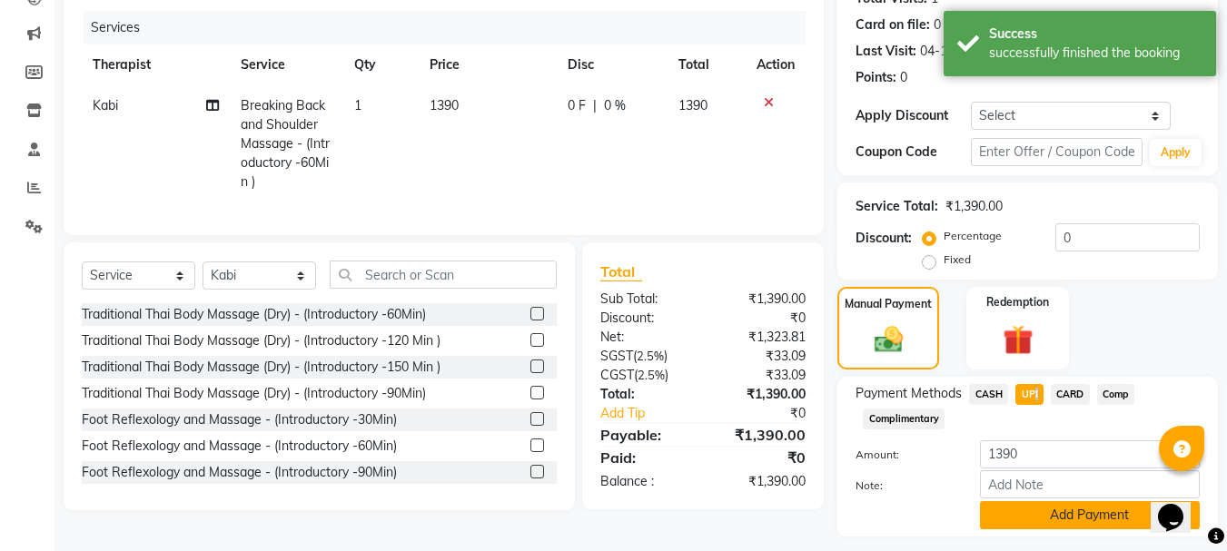
scroll to position [264, 0]
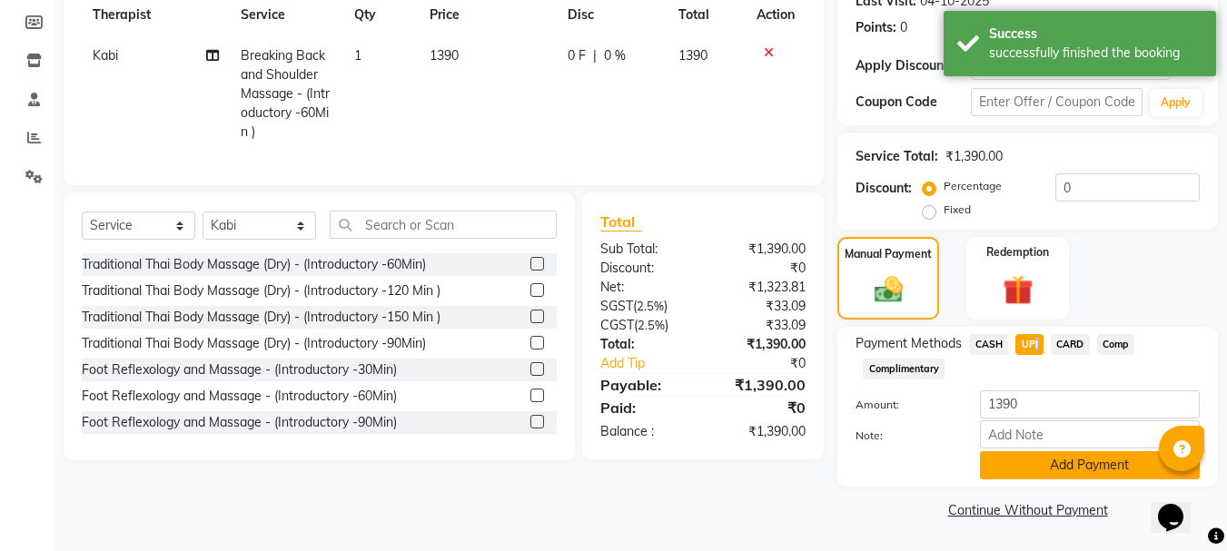
click at [1061, 479] on button "Add Payment" at bounding box center [1090, 465] width 220 height 28
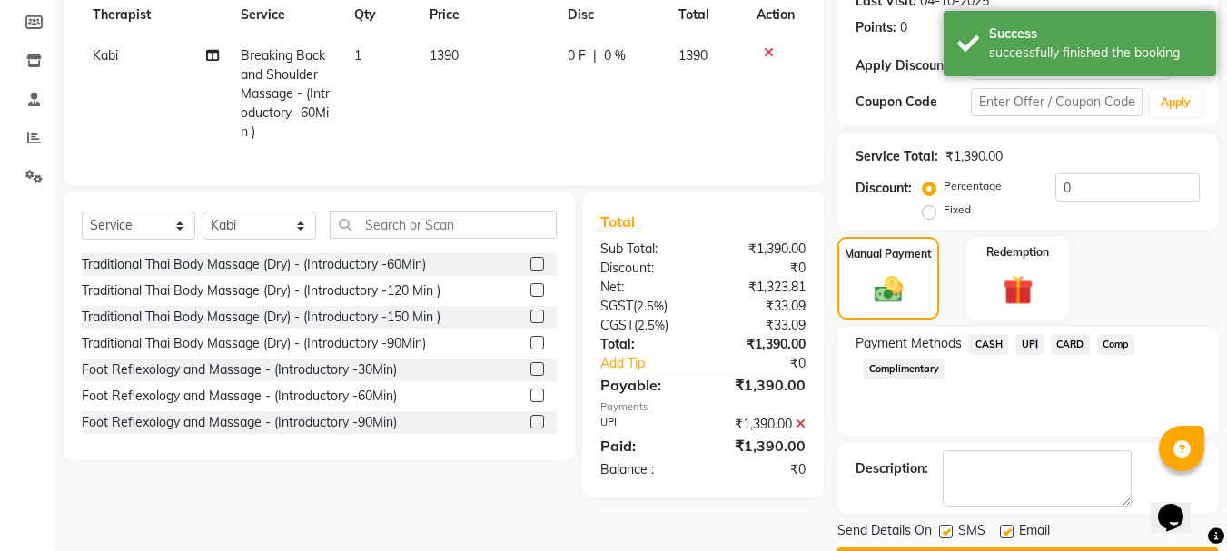
scroll to position [316, 0]
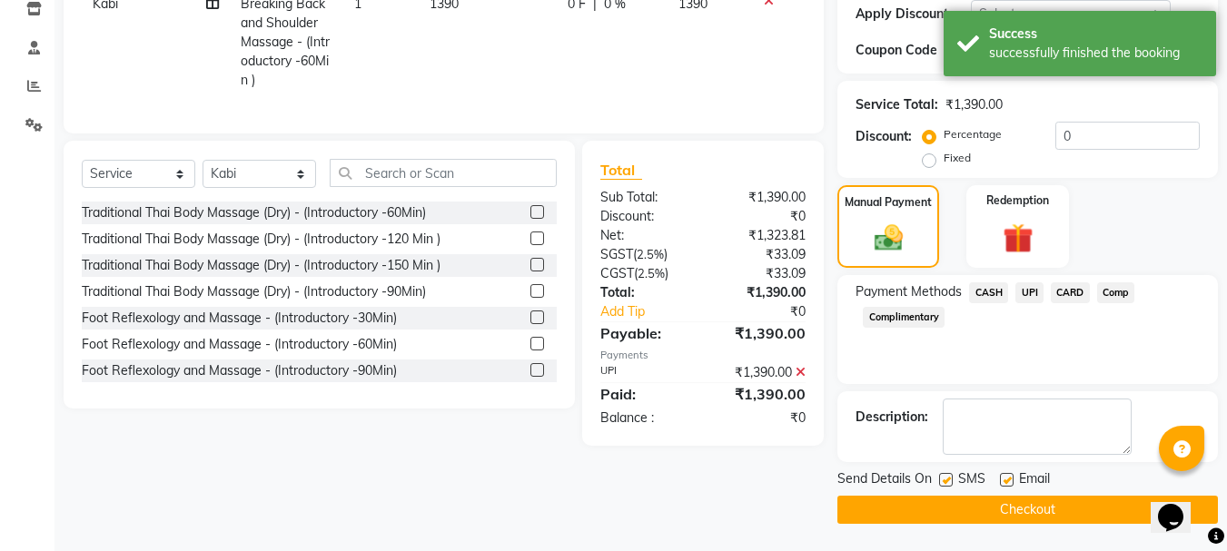
click at [1005, 480] on label at bounding box center [1007, 480] width 14 height 14
click at [1005, 480] on input "checkbox" at bounding box center [1006, 481] width 12 height 12
checkbox input "false"
click at [1045, 516] on button "Checkout" at bounding box center [1027, 510] width 381 height 28
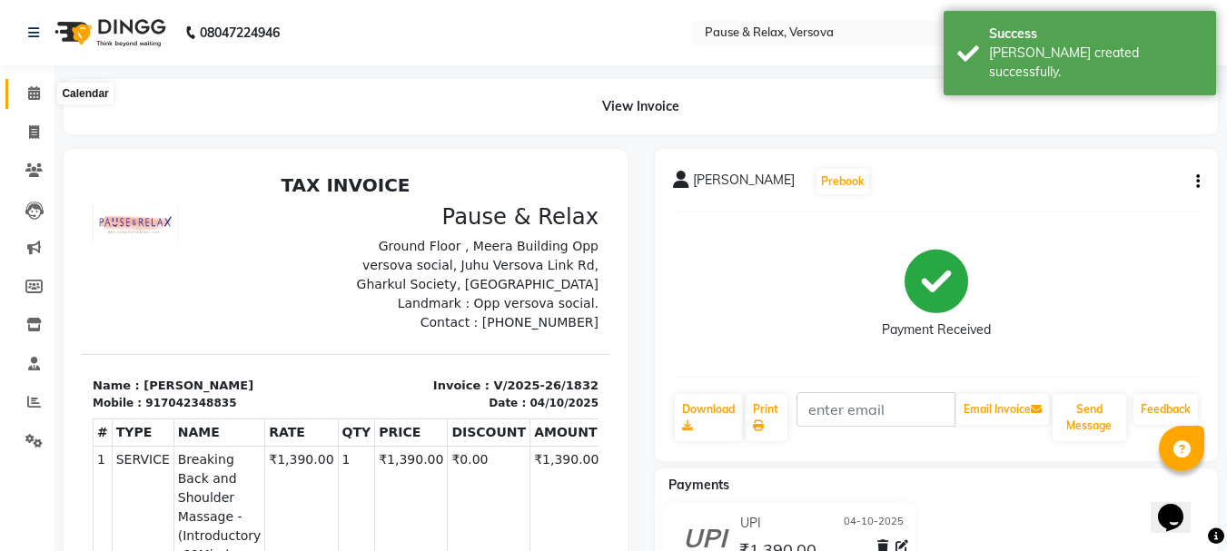
click at [35, 86] on icon at bounding box center [34, 93] width 12 height 14
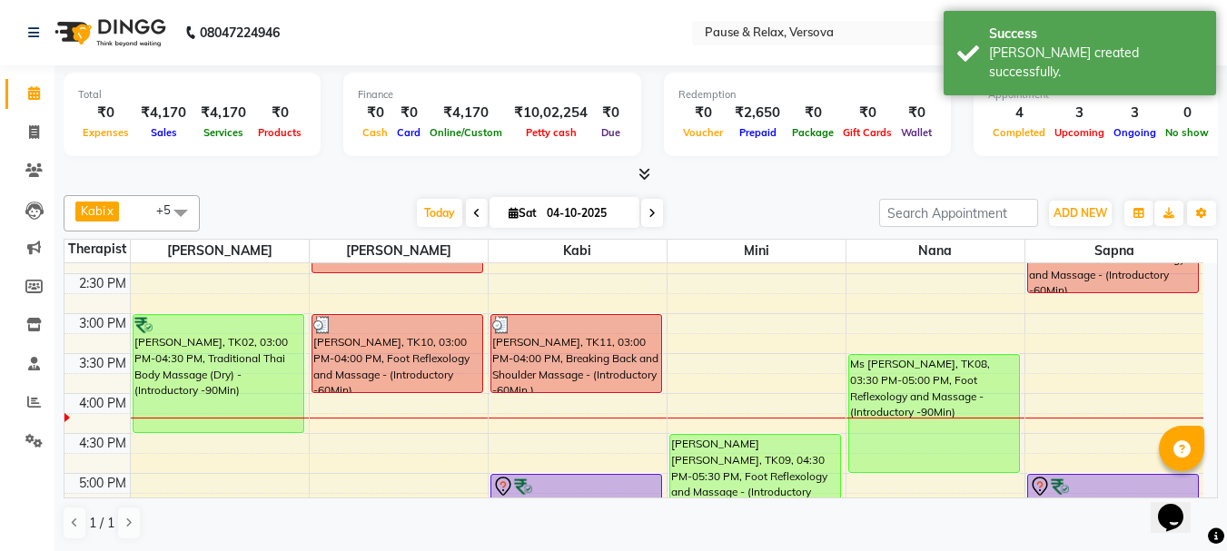
scroll to position [284, 0]
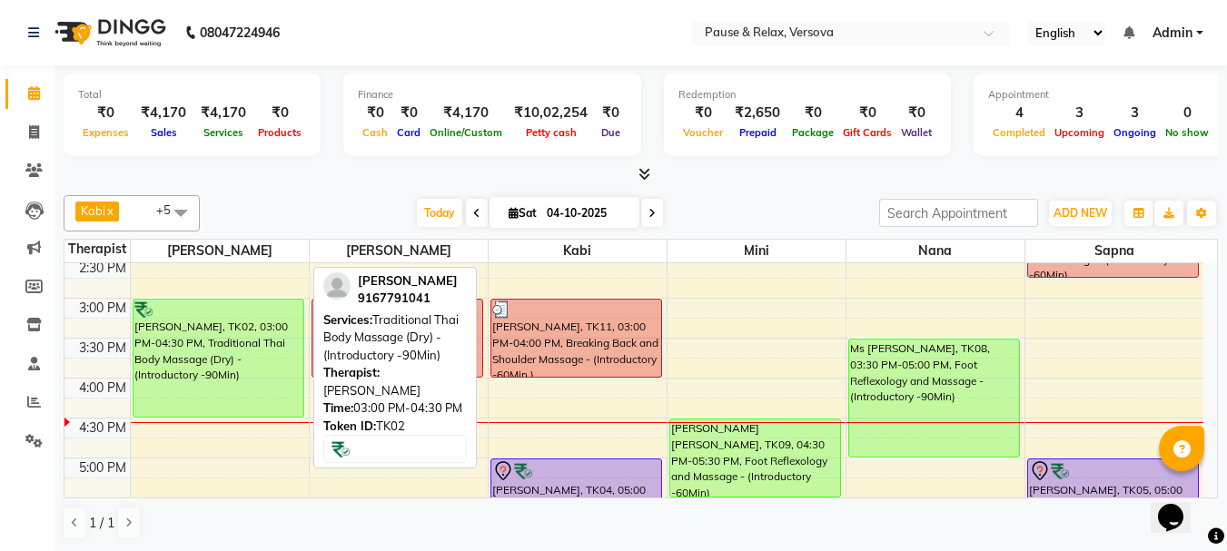
click at [178, 352] on div "[PERSON_NAME], TK02, 03:00 PM-04:30 PM, Traditional Thai Body Massage (Dry) - (…" at bounding box center [219, 358] width 170 height 117
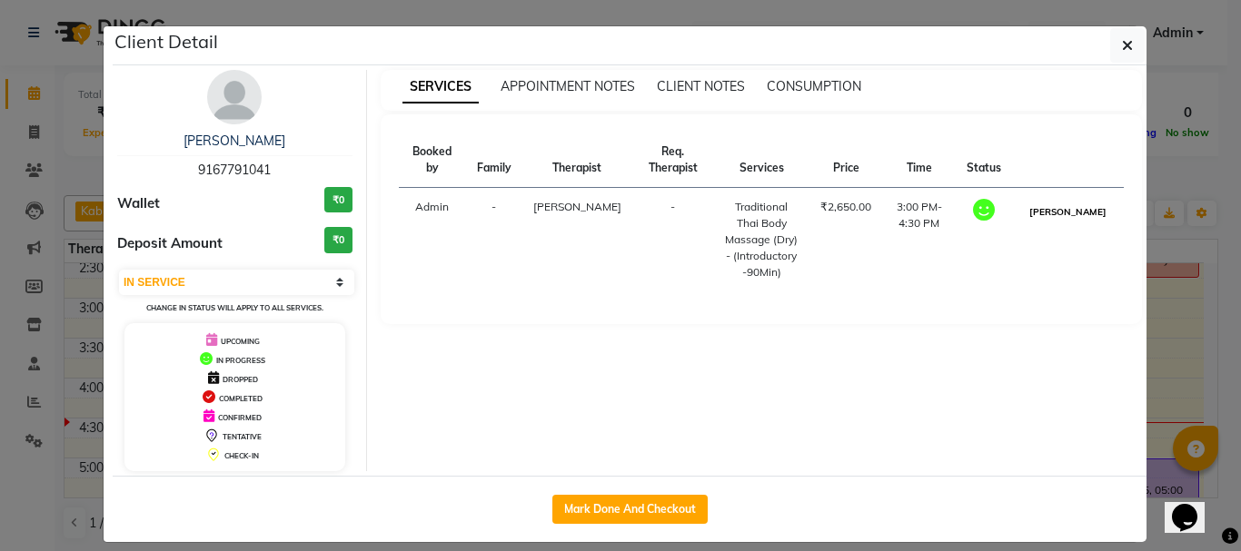
click at [1065, 223] on button "[PERSON_NAME]" at bounding box center [1068, 212] width 86 height 23
select select "3"
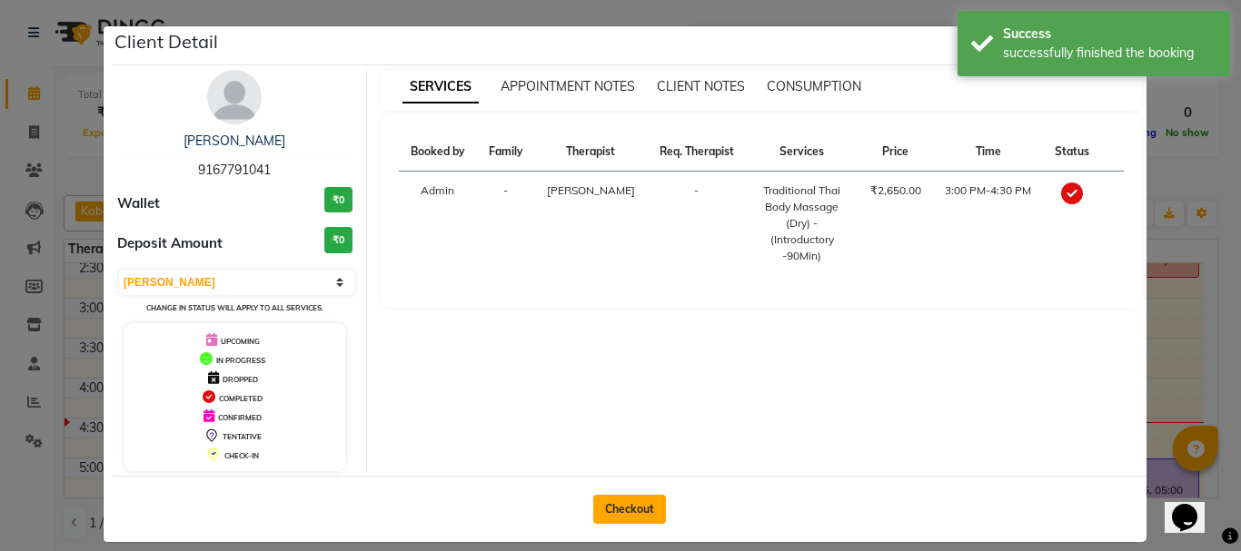
click at [623, 517] on button "Checkout" at bounding box center [629, 509] width 73 height 29
select select "service"
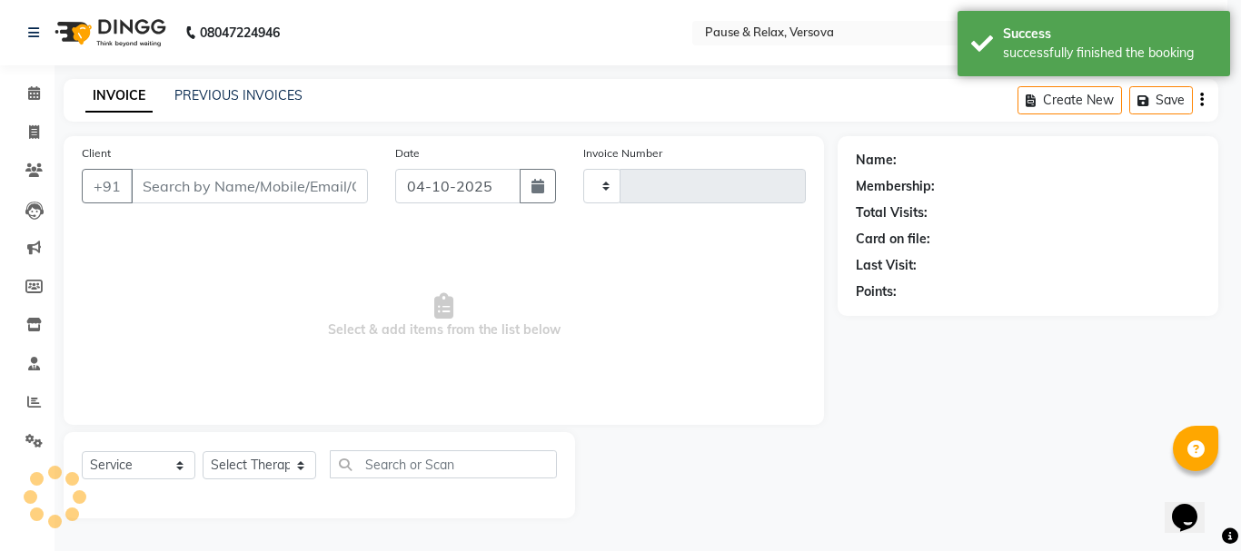
type input "1833"
select select "6832"
type input "9167791041"
select select "53337"
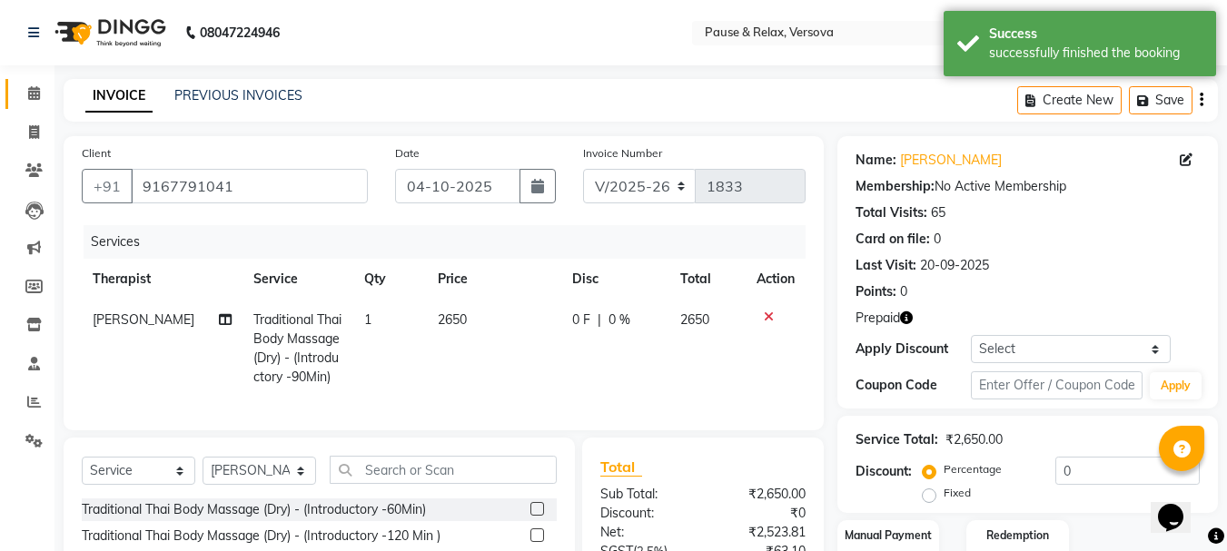
scroll to position [195, 0]
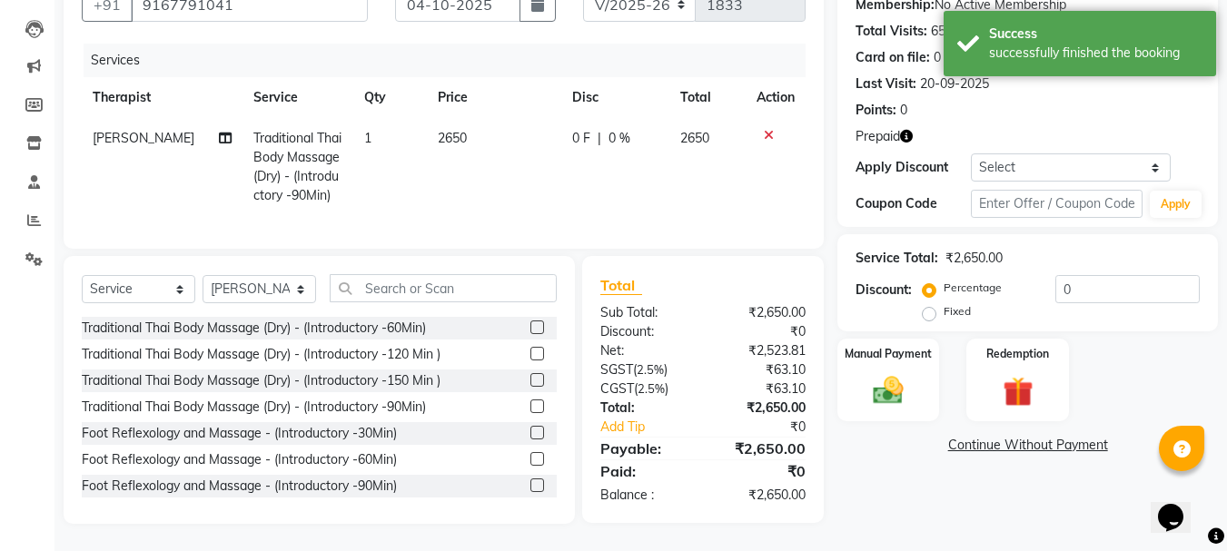
click at [944, 303] on label "Fixed" at bounding box center [957, 311] width 27 height 16
click at [927, 305] on input "Fixed" at bounding box center [932, 311] width 13 height 13
radio input "true"
click at [1007, 344] on label "Redemption" at bounding box center [1017, 352] width 65 height 17
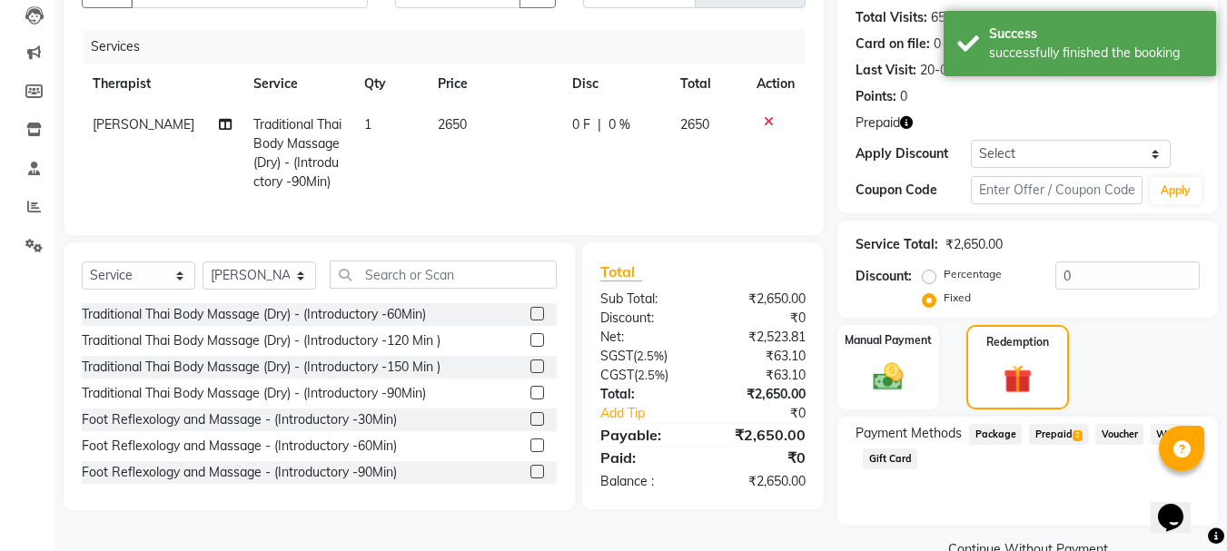
drag, startPoint x: 1063, startPoint y: 431, endPoint x: 1091, endPoint y: 437, distance: 28.7
click at [1062, 431] on span "Prepaid 2" at bounding box center [1058, 434] width 59 height 21
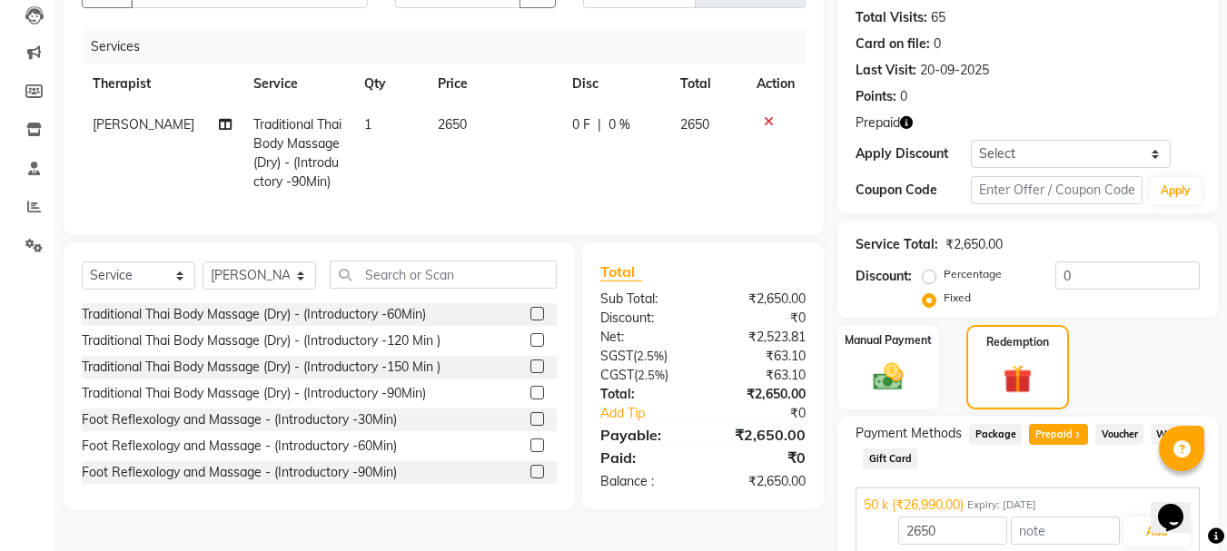
scroll to position [316, 0]
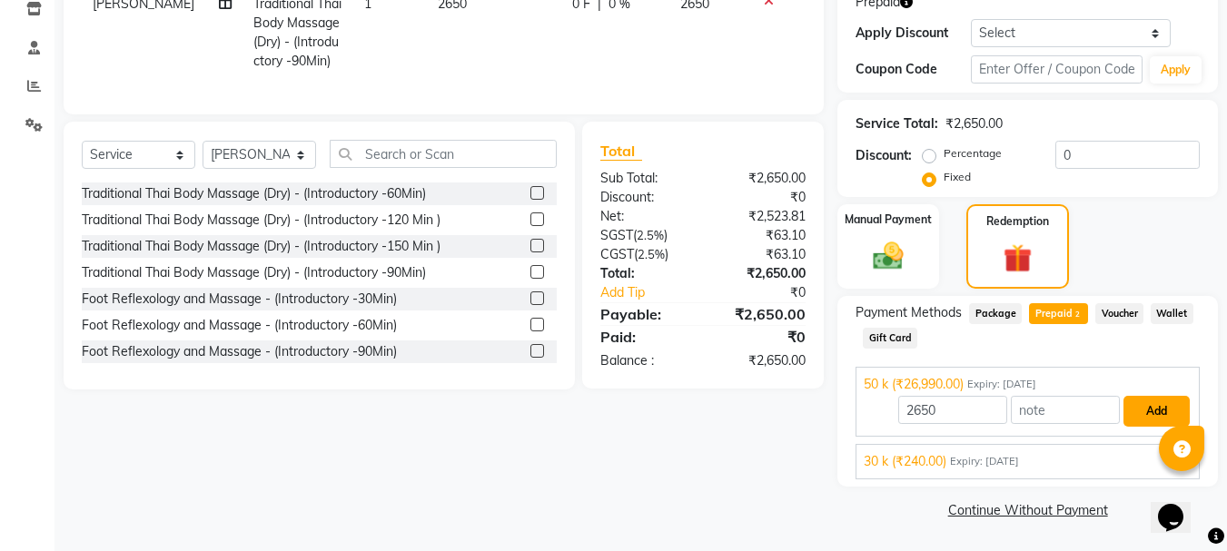
click at [1144, 410] on button "Add" at bounding box center [1157, 411] width 66 height 31
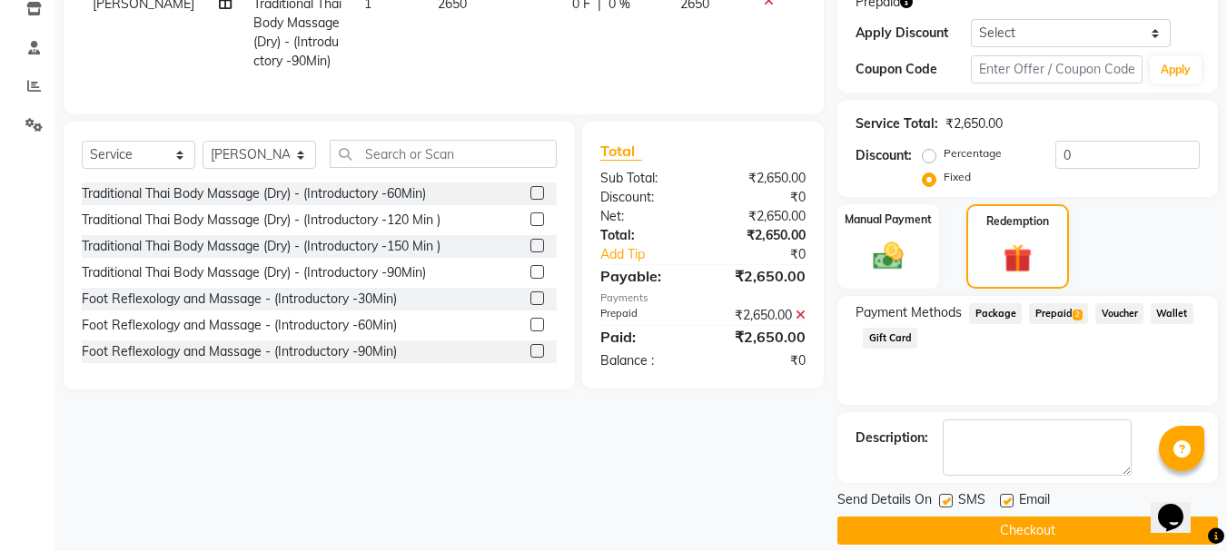
scroll to position [337, 0]
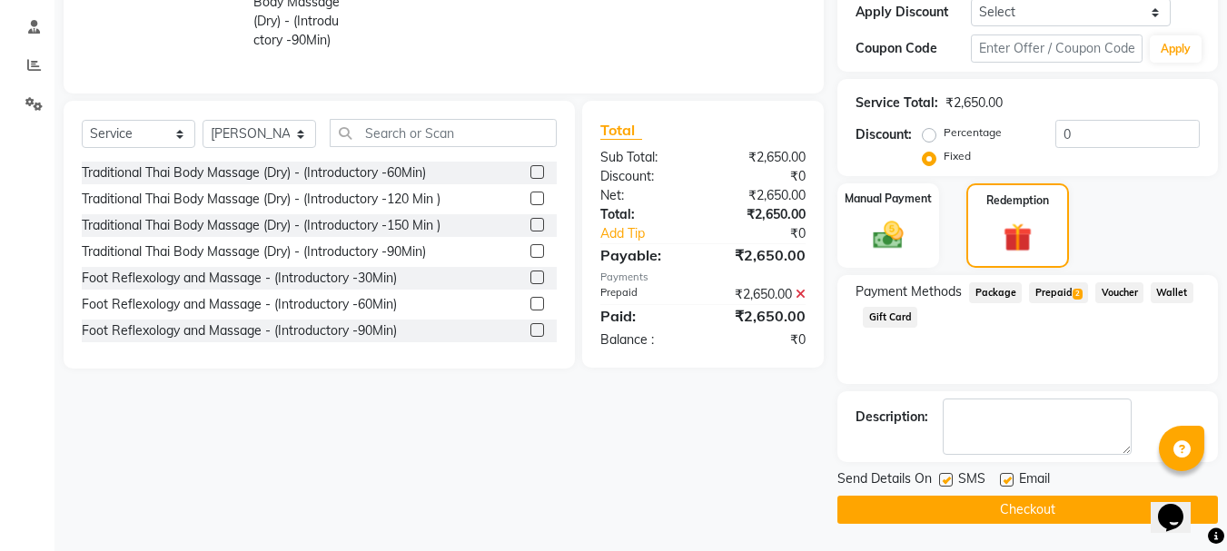
drag, startPoint x: 1006, startPoint y: 481, endPoint x: 1023, endPoint y: 507, distance: 30.2
click at [1006, 483] on label at bounding box center [1007, 480] width 14 height 14
click at [1006, 483] on input "checkbox" at bounding box center [1006, 481] width 12 height 12
checkbox input "false"
click at [1040, 511] on button "Checkout" at bounding box center [1027, 510] width 381 height 28
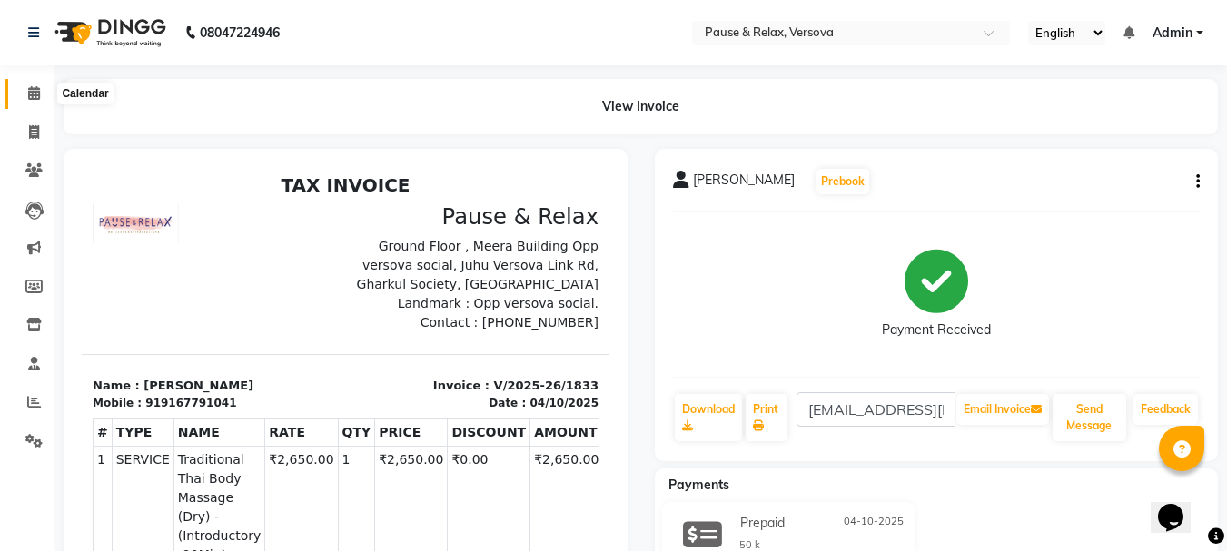
click at [35, 93] on icon at bounding box center [34, 93] width 12 height 14
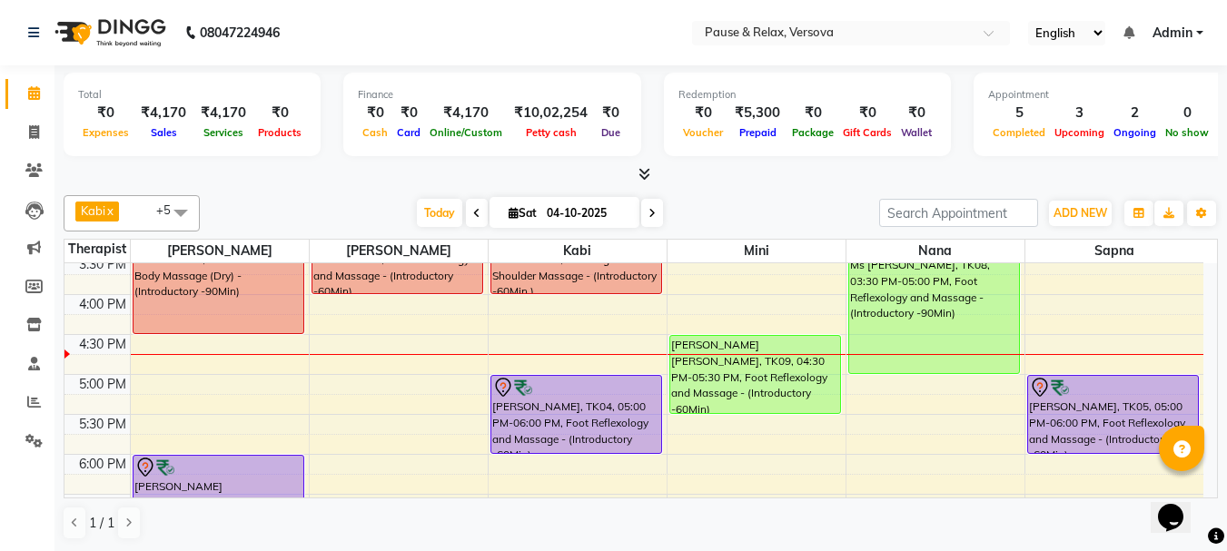
scroll to position [371, 0]
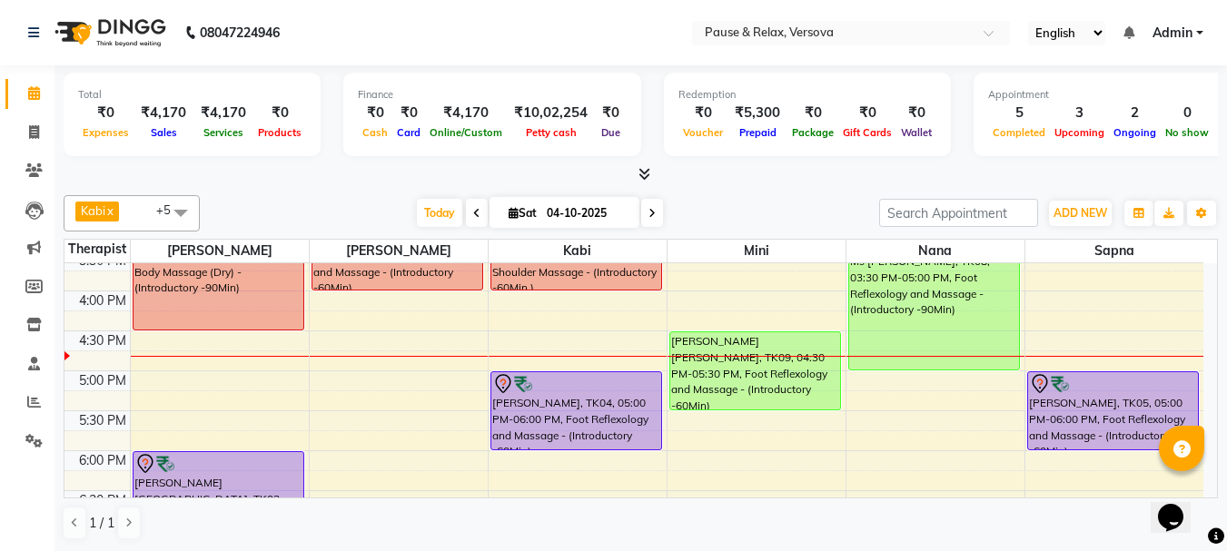
drag, startPoint x: 759, startPoint y: 356, endPoint x: 774, endPoint y: 391, distance: 38.3
click at [774, 391] on div "[PERSON_NAME] [PERSON_NAME], TK09, 04:30 PM-05:30 PM, Foot Reflexology and Mass…" at bounding box center [755, 370] width 170 height 77
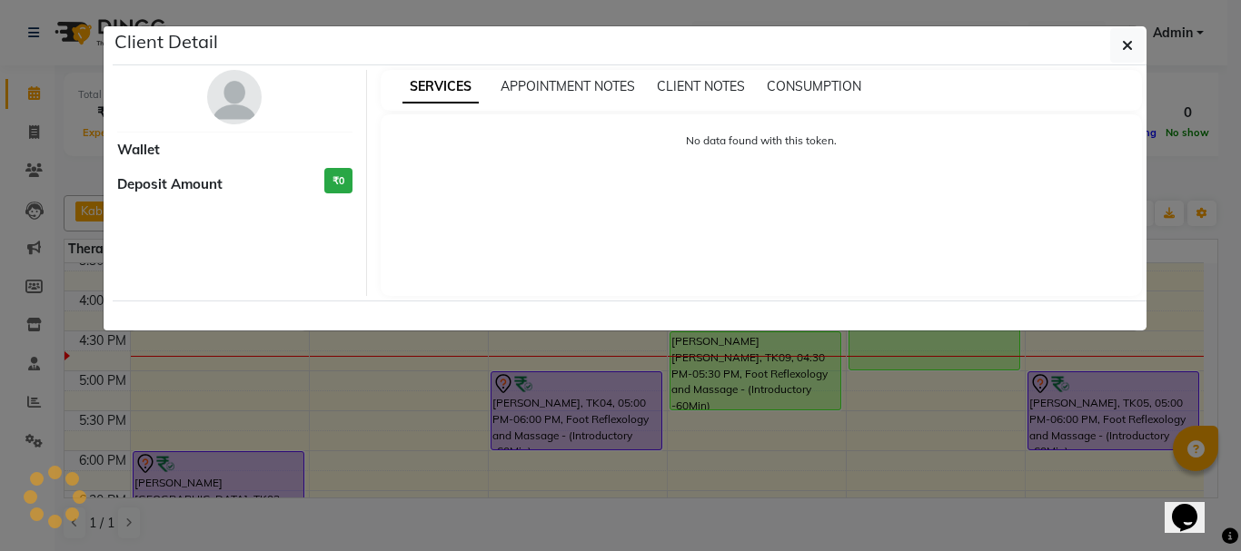
select select "1"
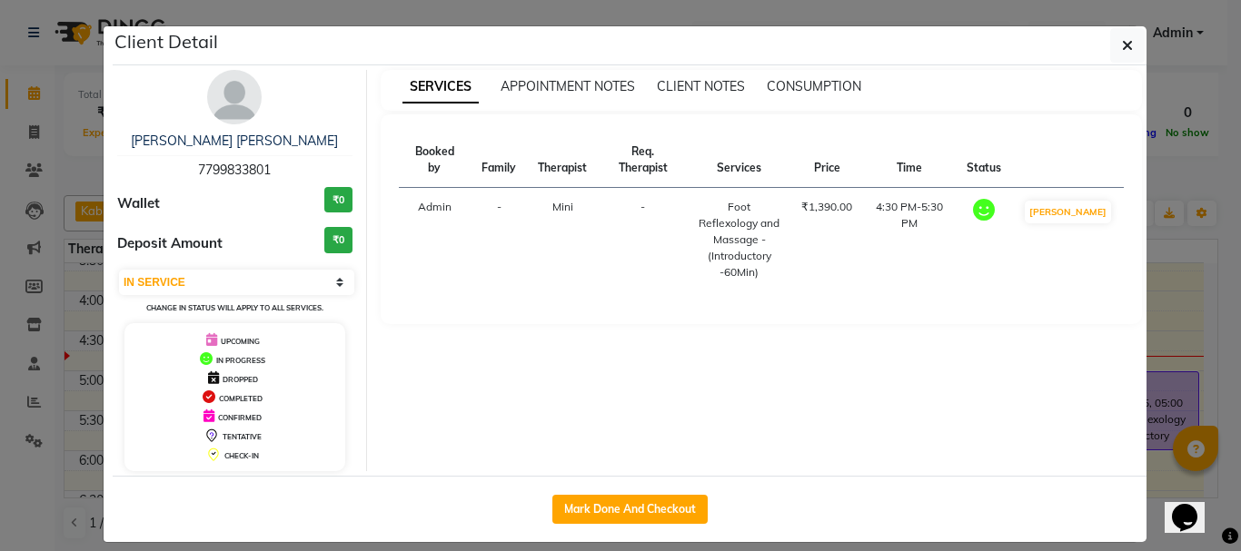
drag, startPoint x: 1118, startPoint y: 45, endPoint x: 1112, endPoint y: 70, distance: 25.3
click at [1122, 47] on icon "button" at bounding box center [1127, 45] width 11 height 15
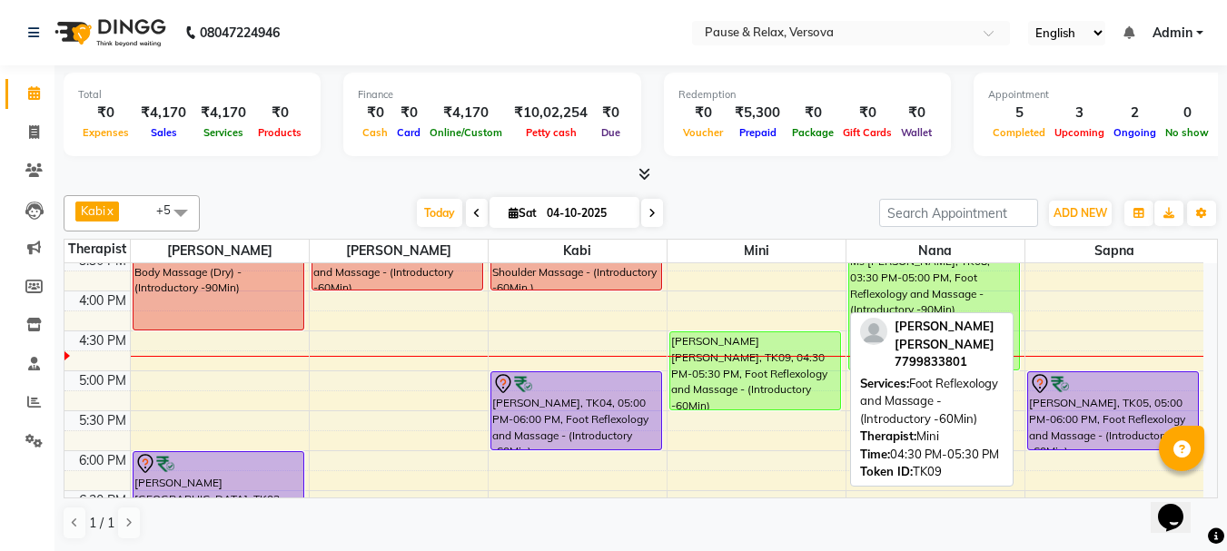
click at [775, 346] on div "[PERSON_NAME] [PERSON_NAME], TK09, 04:30 PM-05:30 PM, Foot Reflexology and Mass…" at bounding box center [755, 370] width 170 height 77
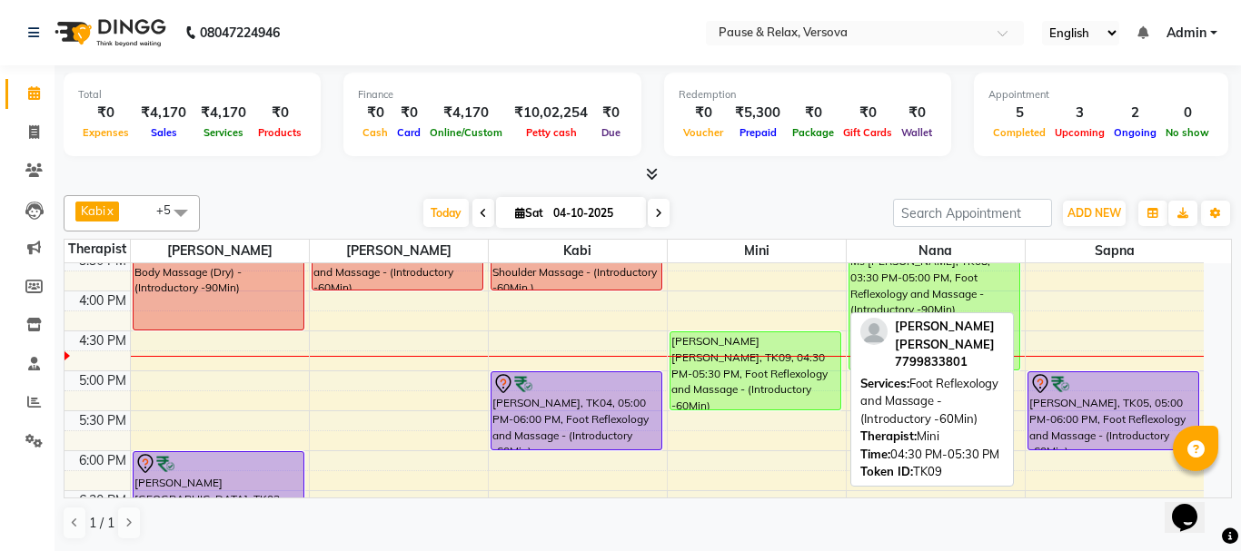
select select "1"
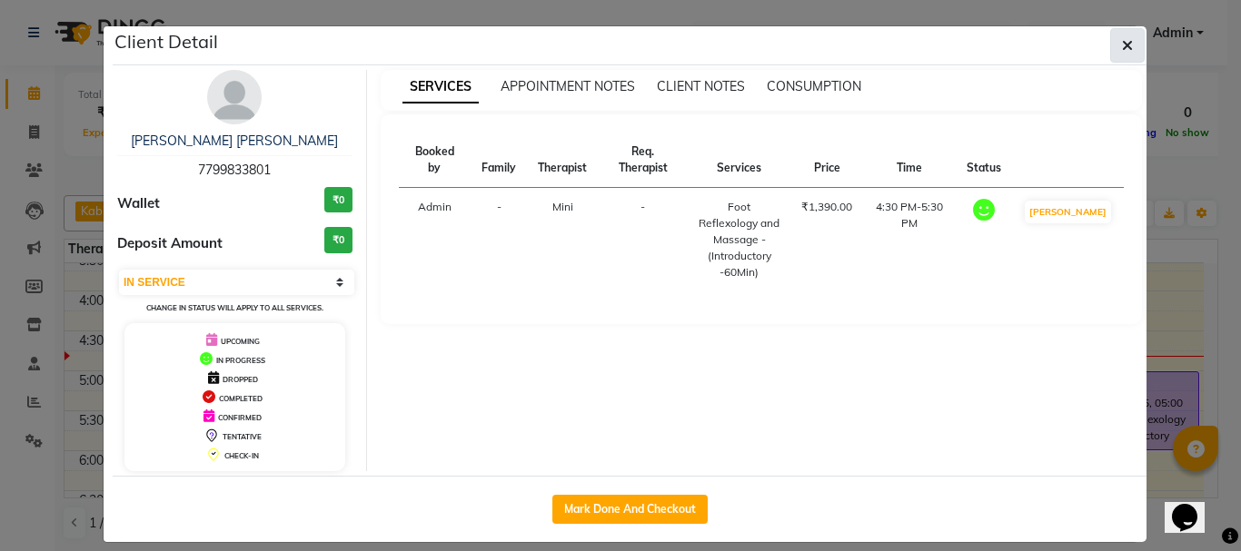
click at [1133, 45] on button "button" at bounding box center [1127, 45] width 35 height 35
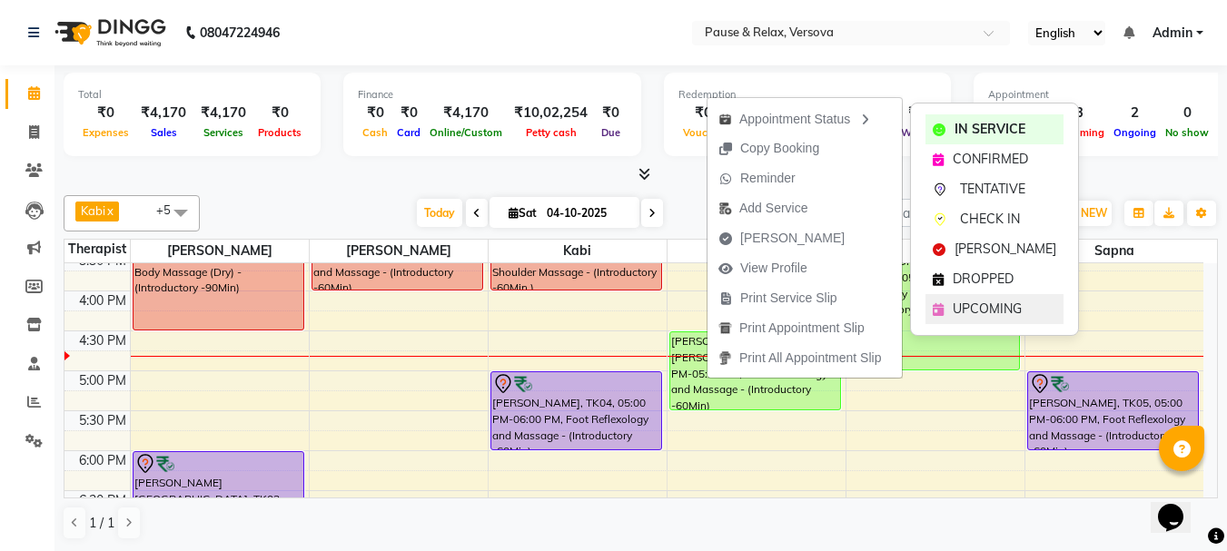
click at [992, 300] on span "UPCOMING" at bounding box center [987, 309] width 69 height 19
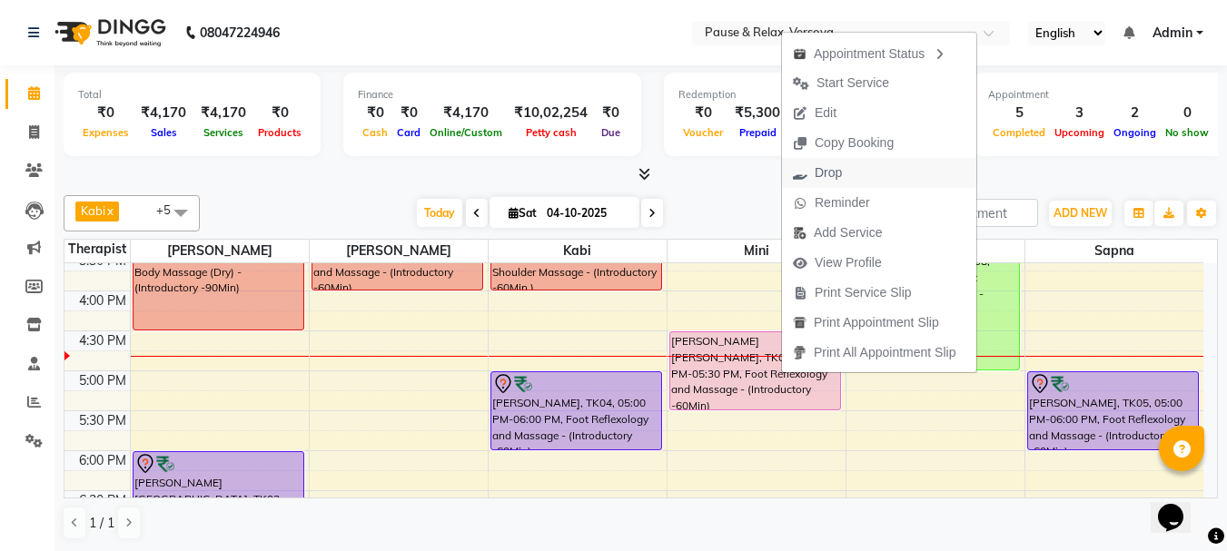
click at [817, 175] on span "Drop" at bounding box center [828, 172] width 27 height 19
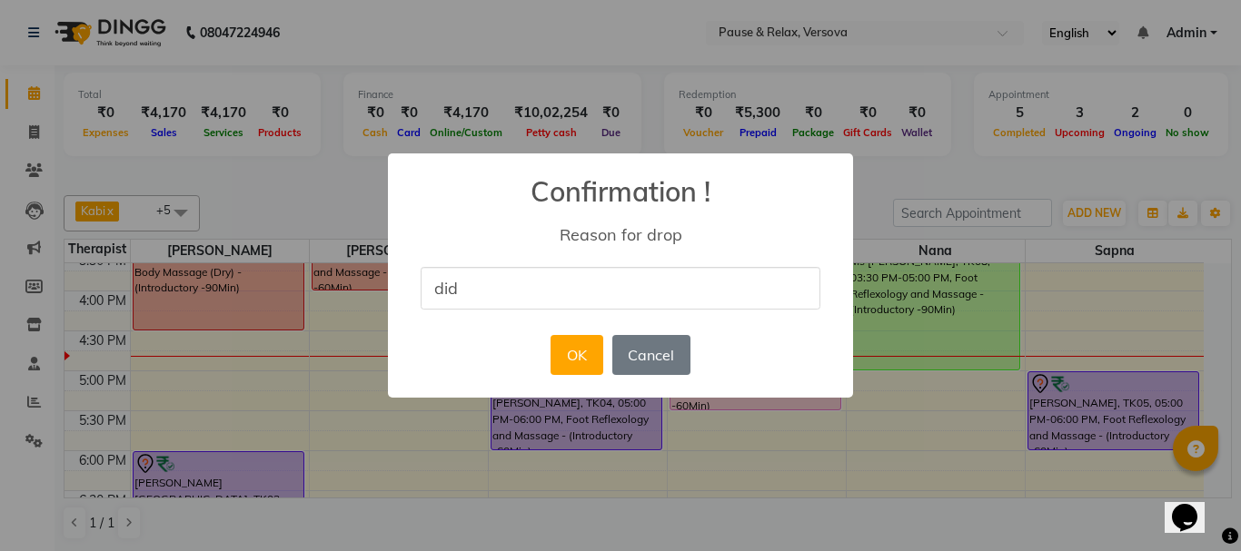
type input "didnt show up"
click at [579, 371] on button "OK" at bounding box center [576, 355] width 52 height 40
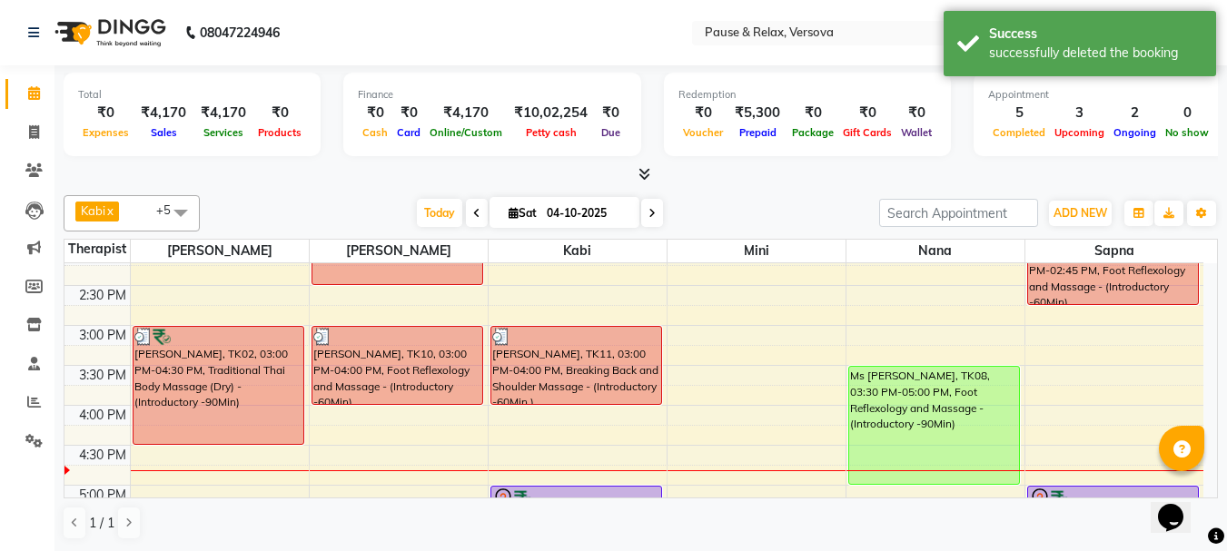
scroll to position [383, 0]
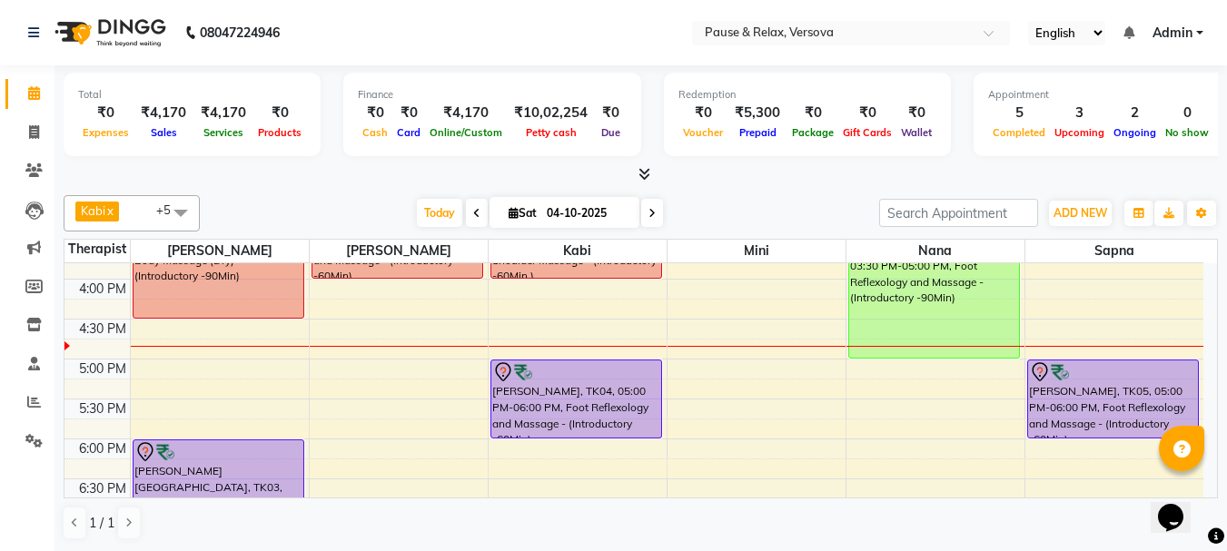
click at [655, 213] on span at bounding box center [652, 213] width 22 height 28
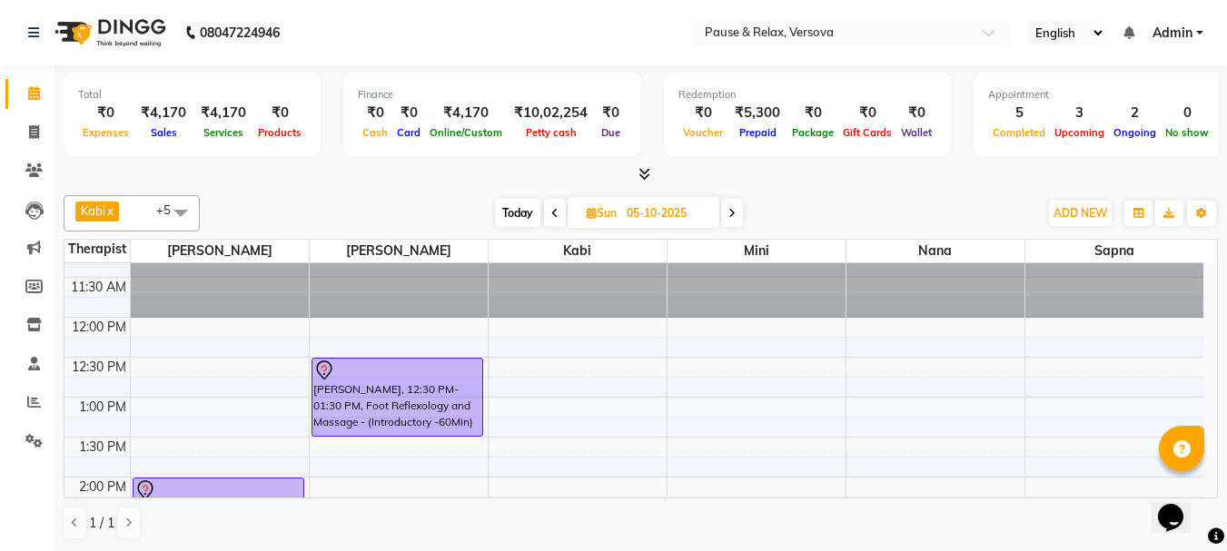
scroll to position [9, 0]
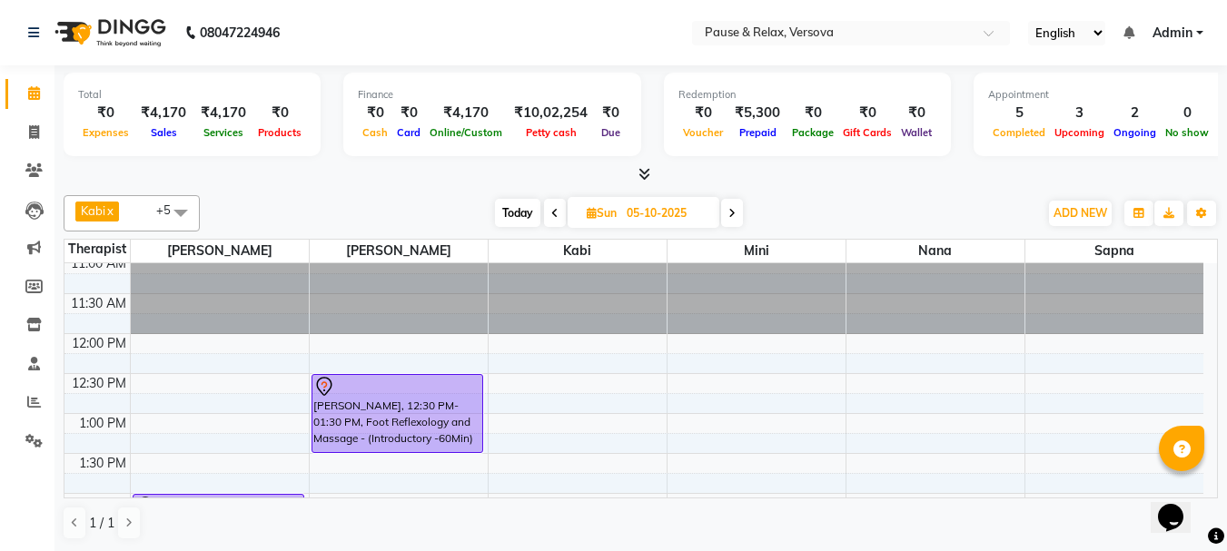
click at [558, 214] on span at bounding box center [555, 213] width 22 height 28
type input "04-10-2025"
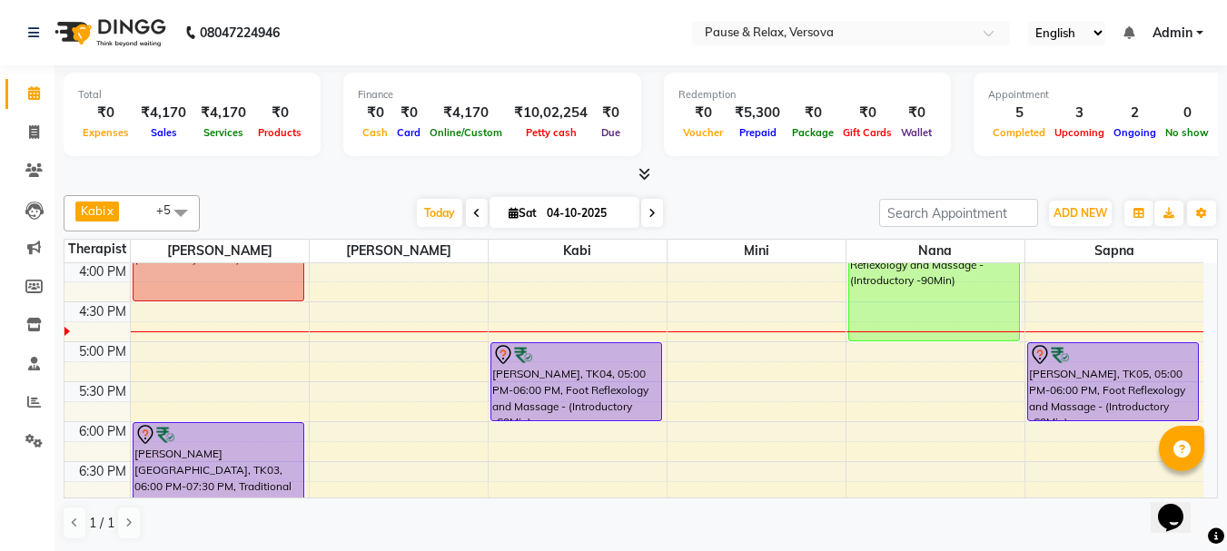
scroll to position [405, 0]
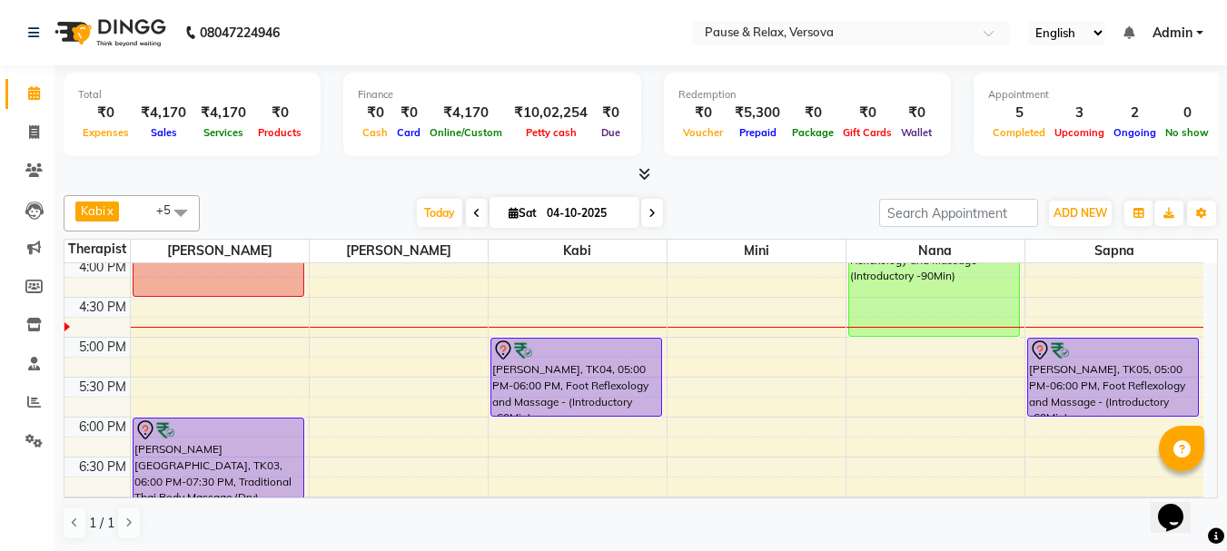
click at [776, 369] on div "11:00 AM 11:30 AM 12:00 PM 12:30 PM 1:00 PM 1:30 PM 2:00 PM 2:30 PM 3:00 PM 3:3…" at bounding box center [633, 297] width 1139 height 878
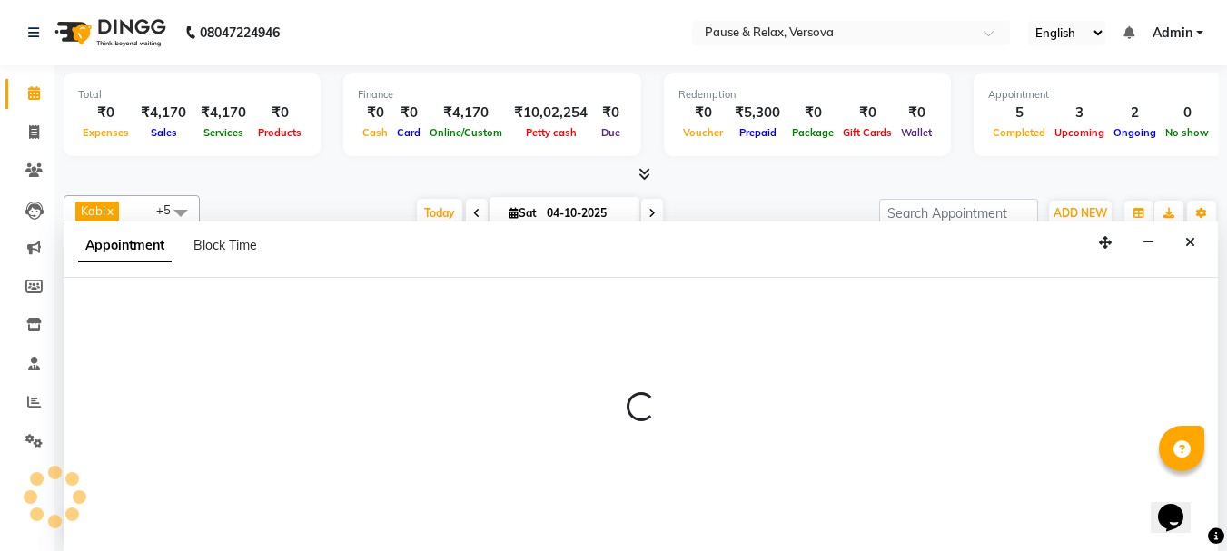
select select "92489"
select select "1035"
select select "tentative"
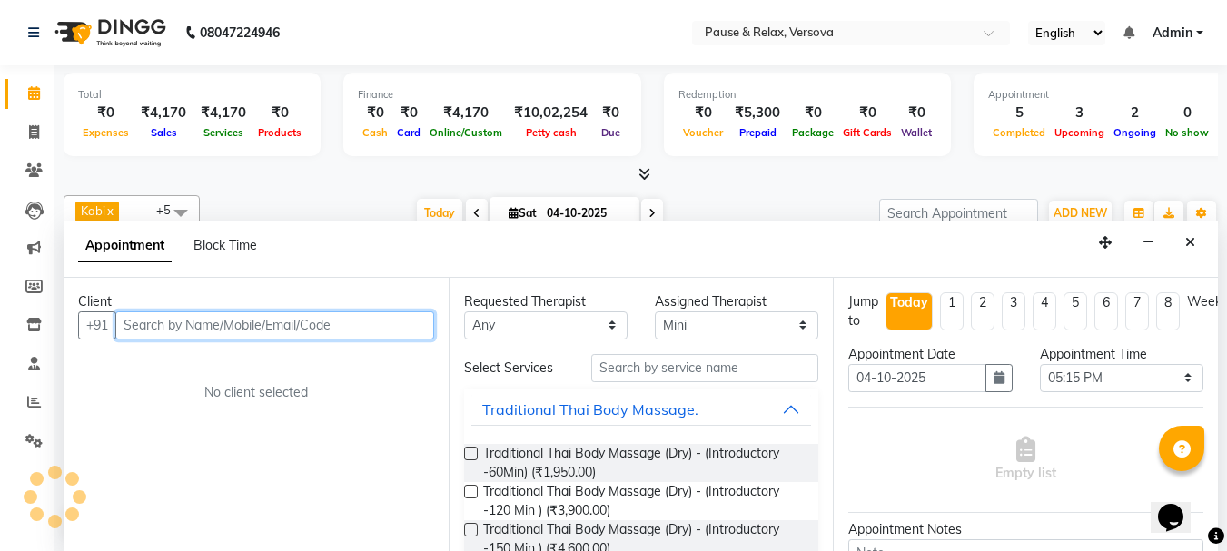
scroll to position [1, 0]
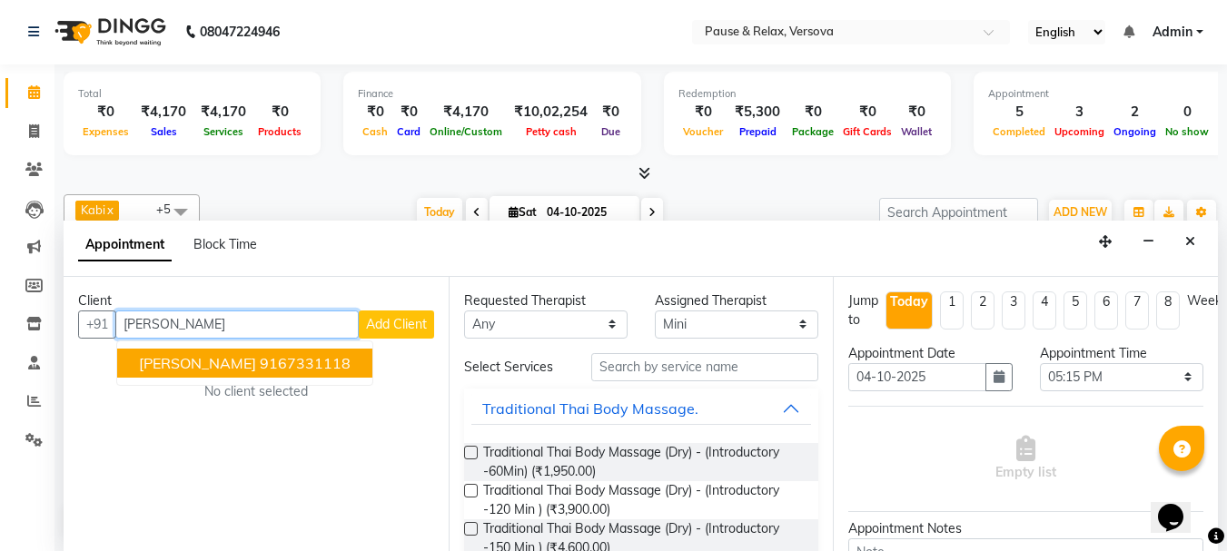
click at [216, 371] on span "[PERSON_NAME]" at bounding box center [197, 363] width 117 height 18
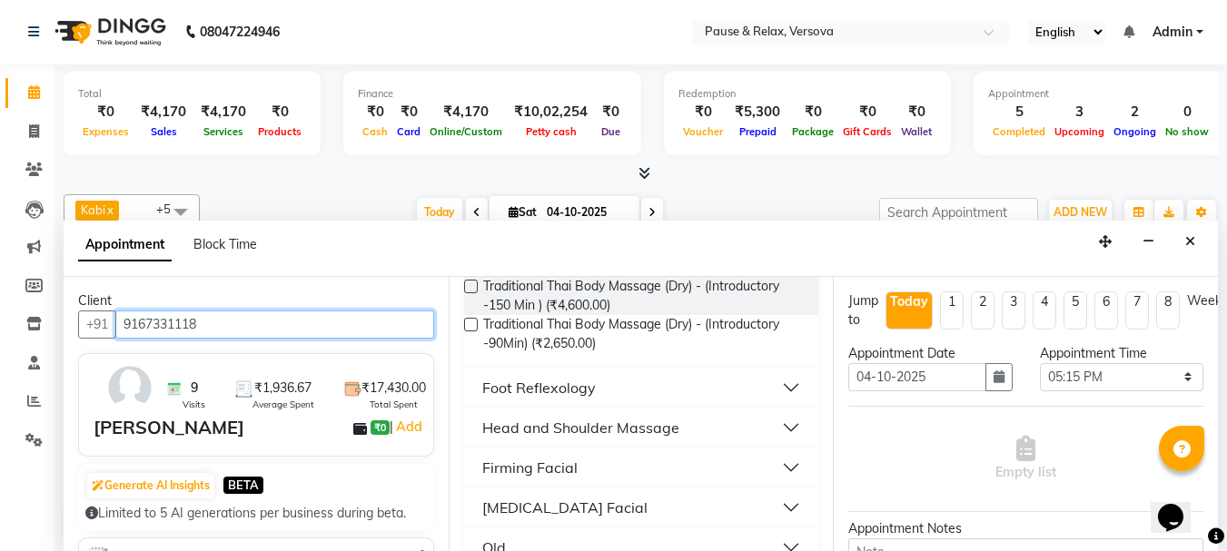
scroll to position [247, 0]
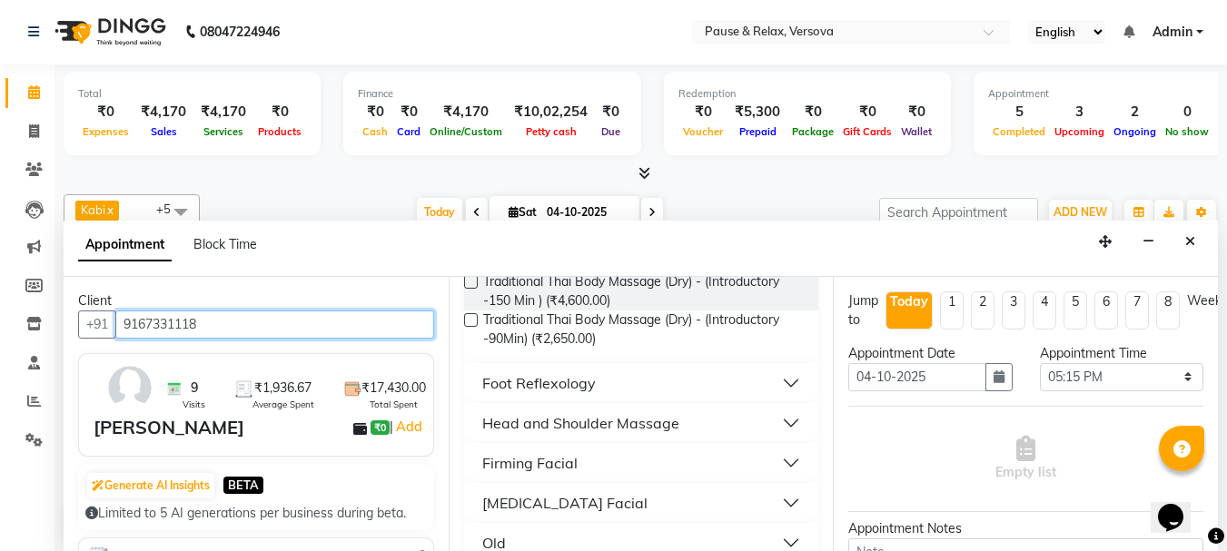
type input "9167331118"
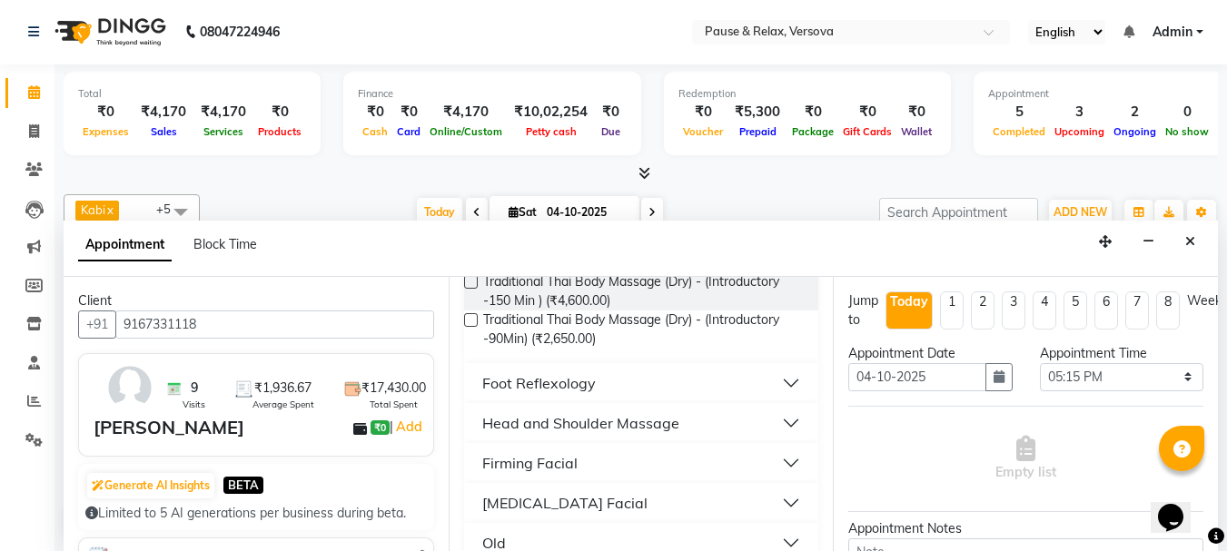
click at [771, 379] on button "Foot Reflexology" at bounding box center [641, 383] width 341 height 33
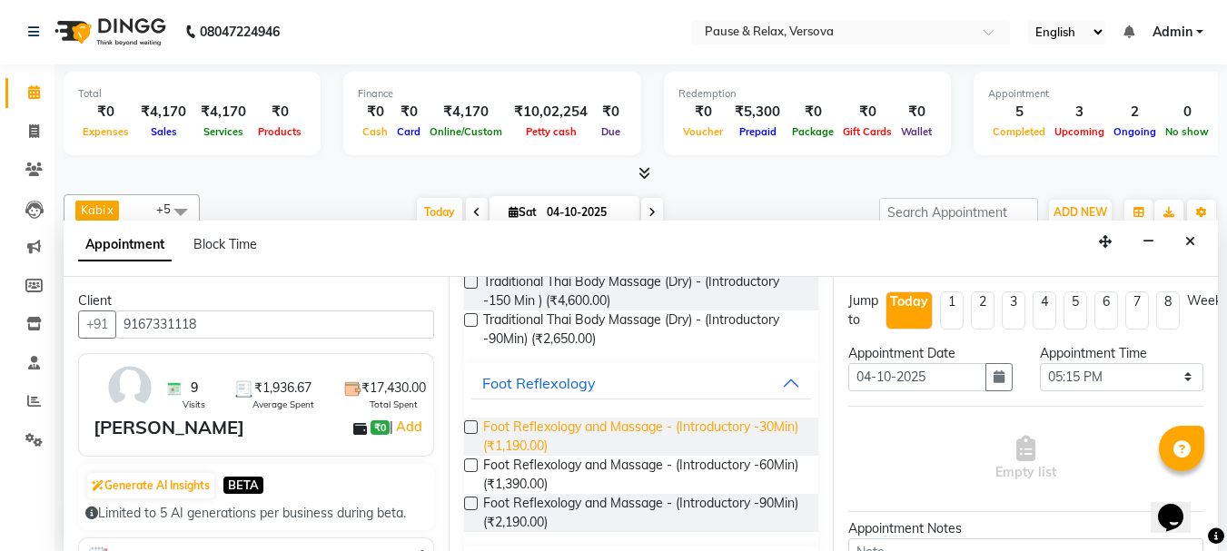
click at [557, 426] on span "Foot Reflexology and Massage - (Introductory -30Min) (₹1,190.00)" at bounding box center [644, 437] width 322 height 38
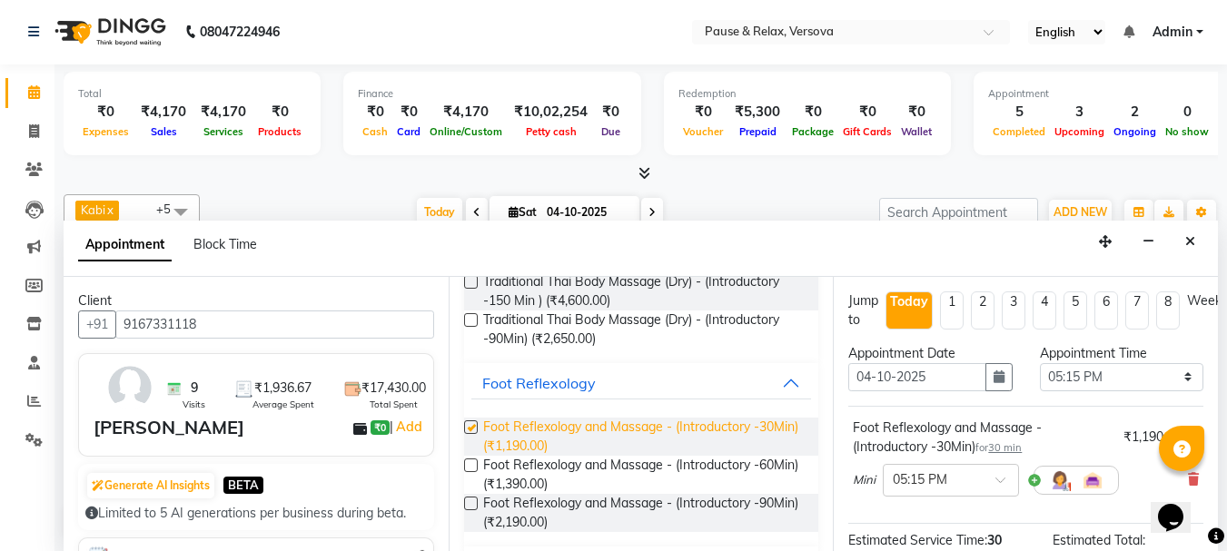
checkbox input "false"
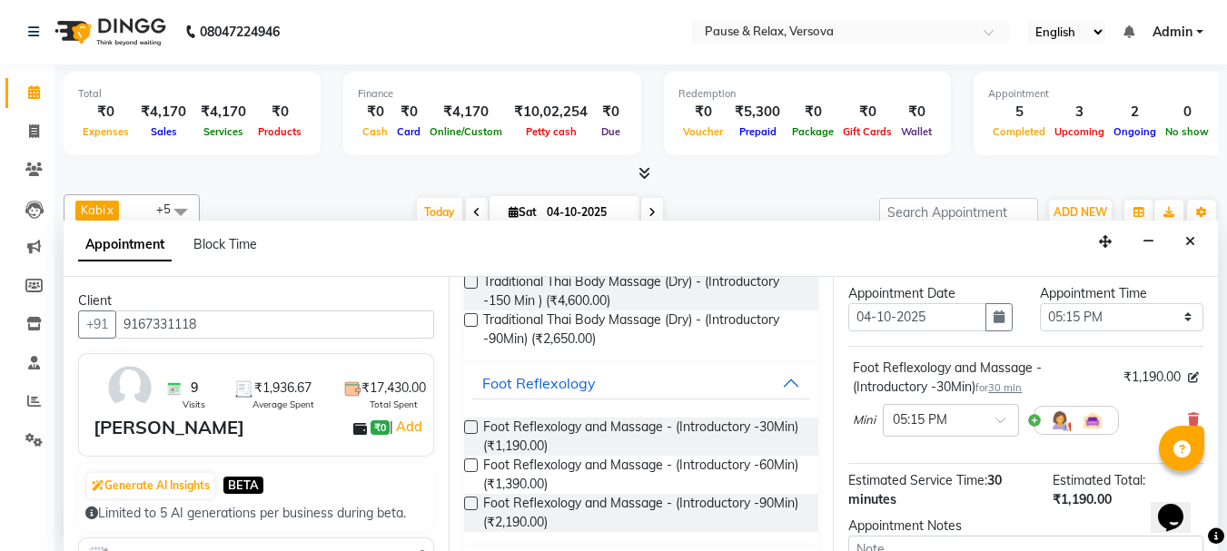
scroll to position [107, 0]
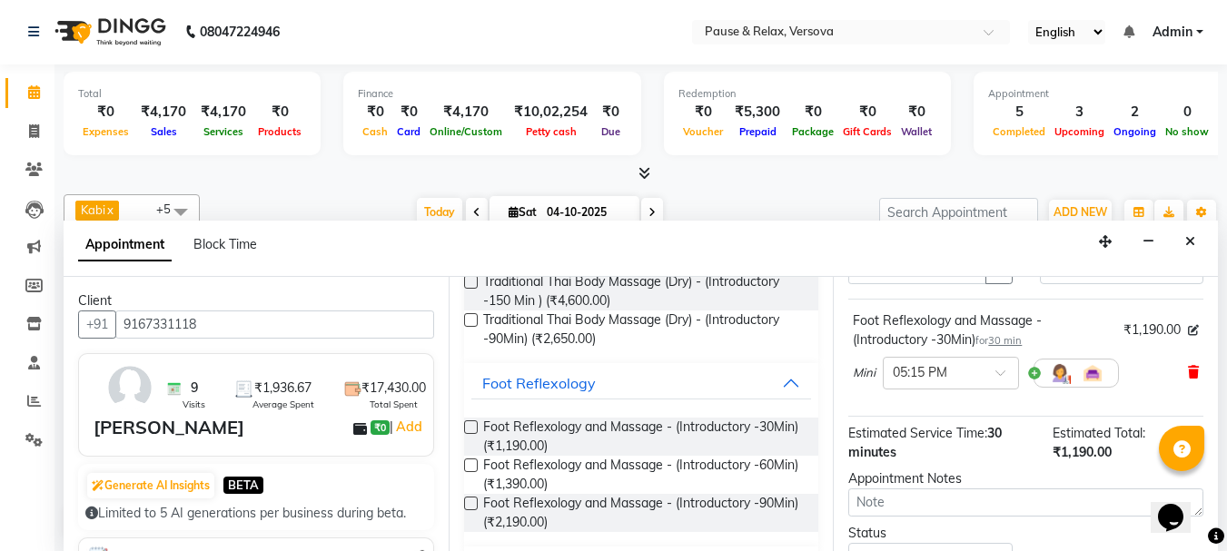
click at [1188, 371] on icon at bounding box center [1193, 372] width 11 height 13
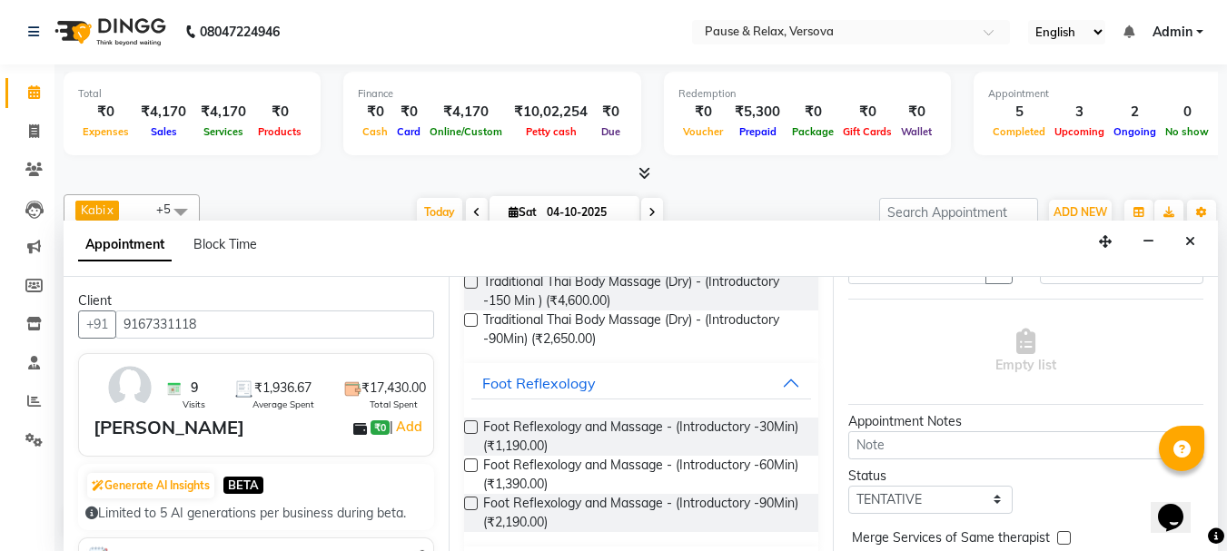
scroll to position [309, 0]
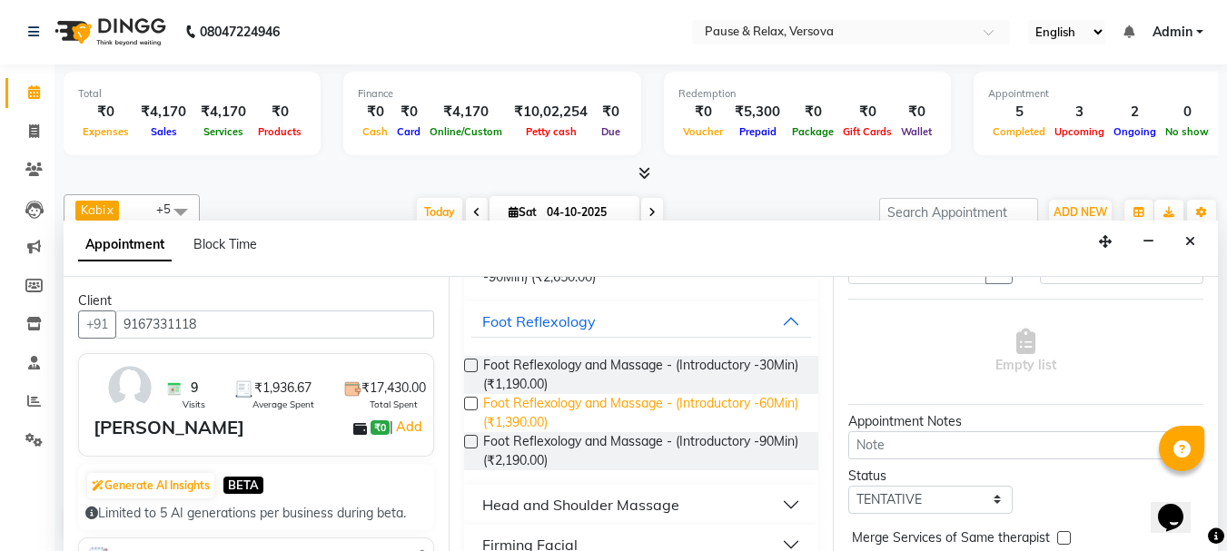
click at [570, 415] on span "Foot Reflexology and Massage - (Introductory -60Min) (₹1,390.00)" at bounding box center [644, 413] width 322 height 38
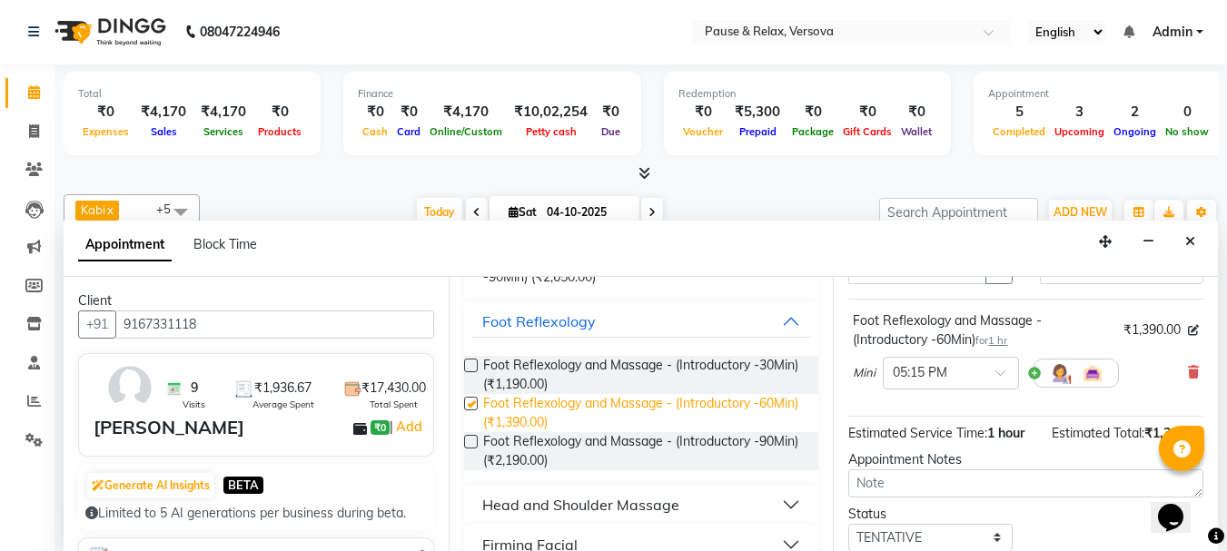
checkbox input "false"
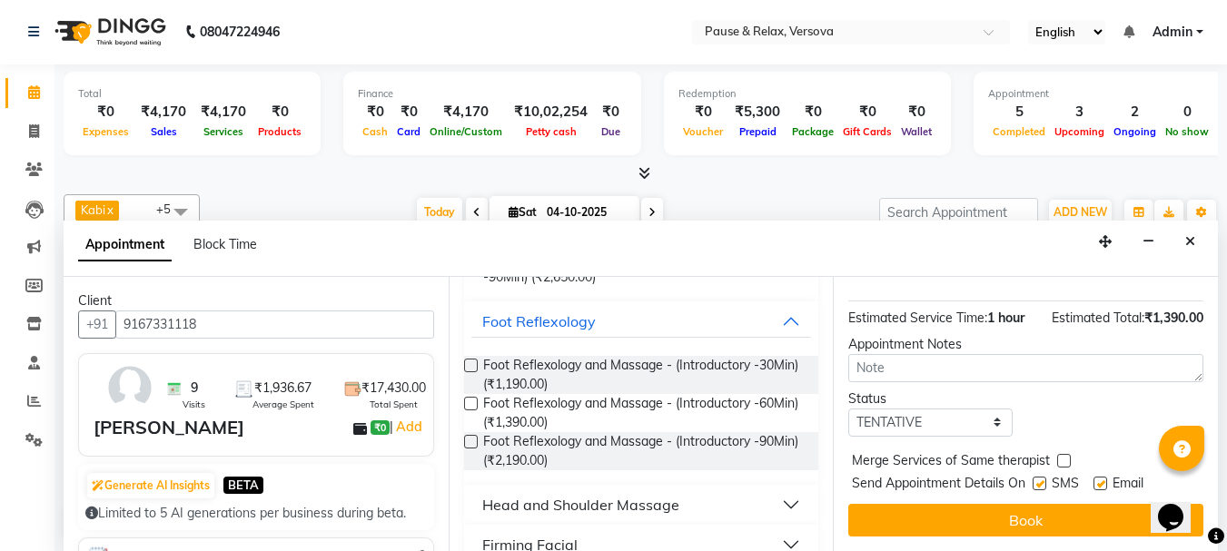
click at [1105, 477] on label at bounding box center [1101, 484] width 14 height 14
click at [1105, 480] on input "checkbox" at bounding box center [1100, 486] width 12 height 12
checkbox input "false"
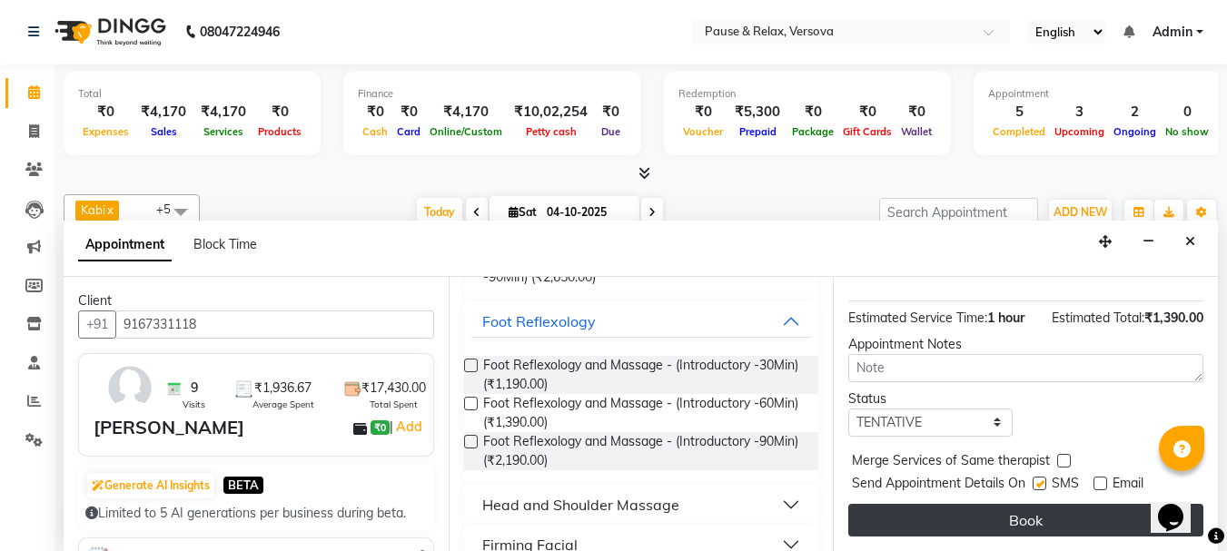
click at [1104, 504] on button "Book" at bounding box center [1025, 520] width 355 height 33
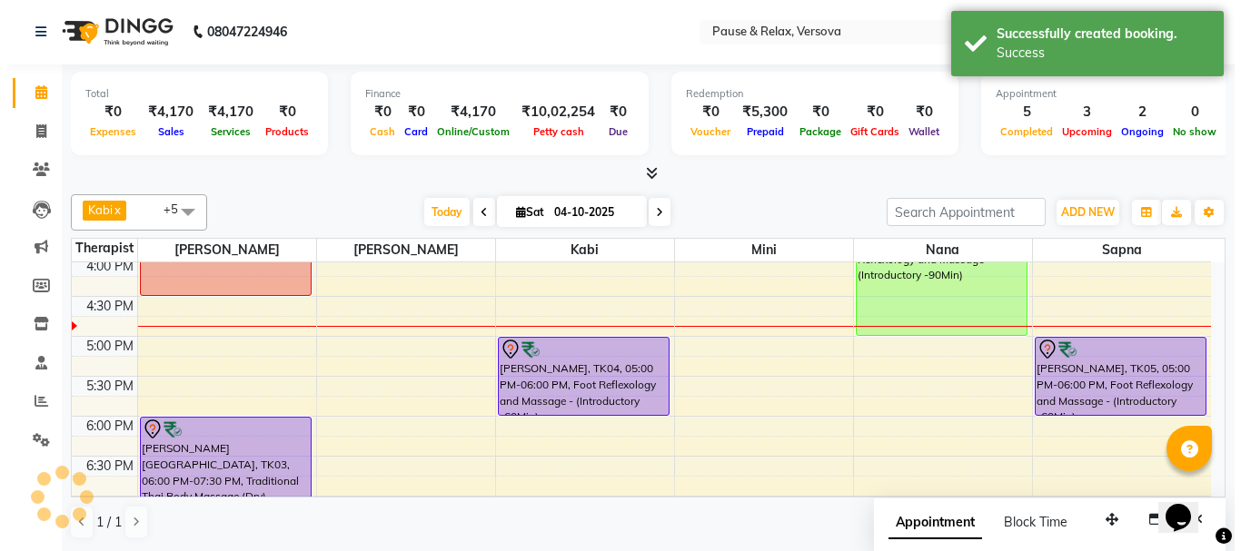
scroll to position [0, 0]
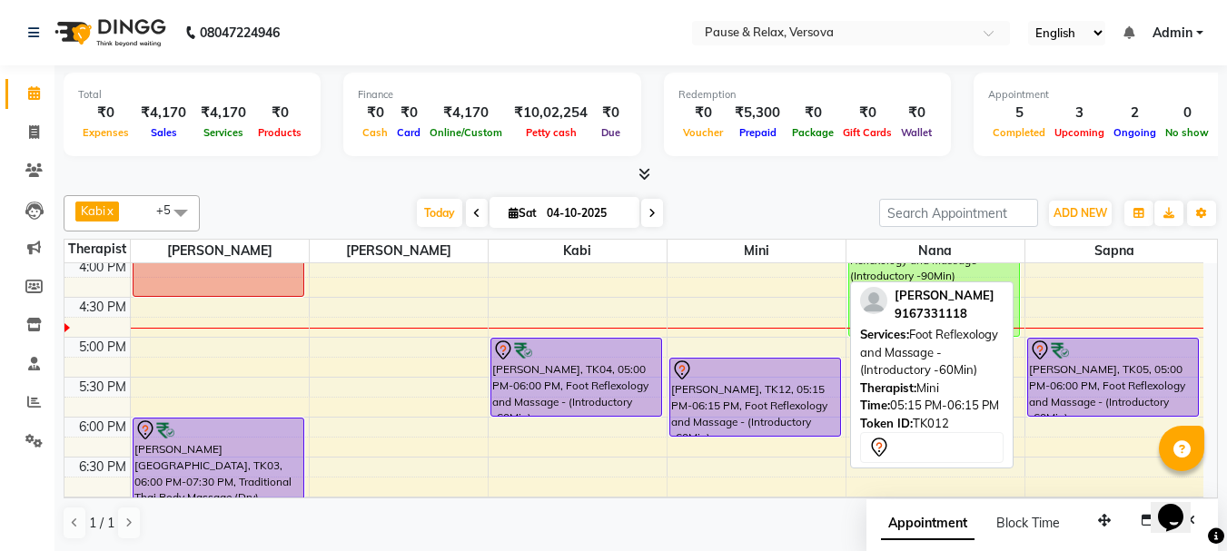
click at [736, 412] on div "[PERSON_NAME], TK12, 05:15 PM-06:15 PM, Foot Reflexology and Massage - (Introdu…" at bounding box center [755, 397] width 170 height 77
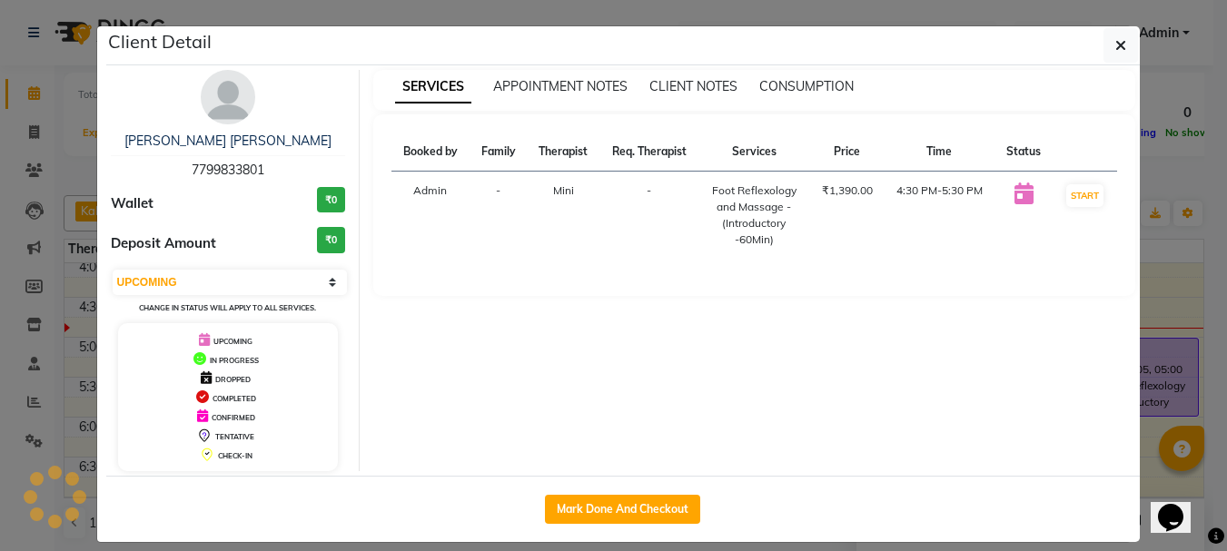
select select "7"
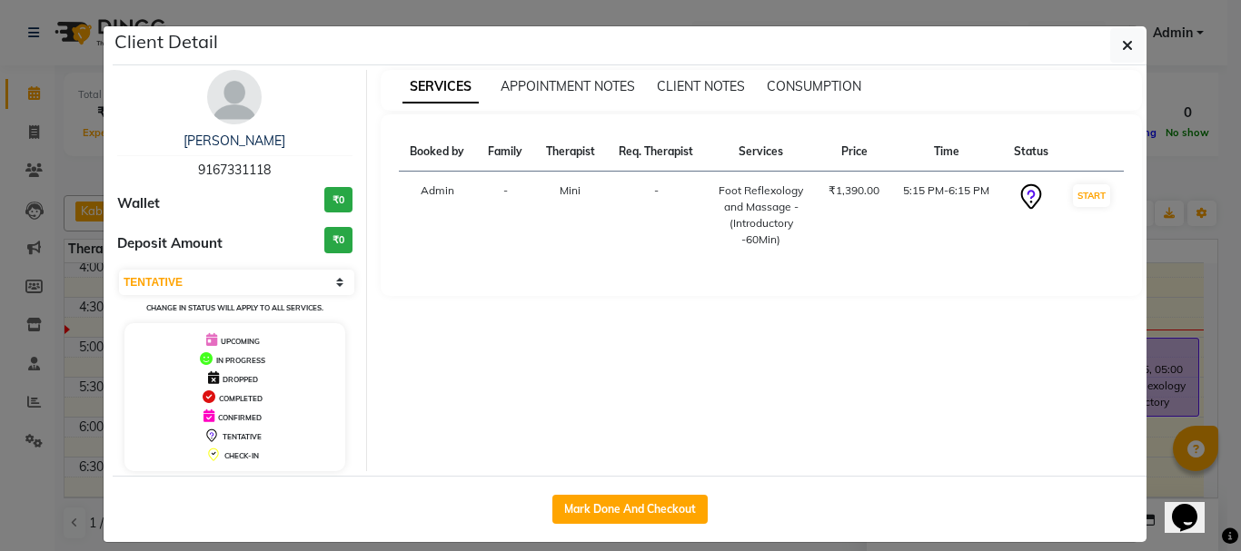
click at [216, 168] on span "9167331118" at bounding box center [234, 170] width 73 height 16
copy span "9167331118"
